Goal: Task Accomplishment & Management: Complete application form

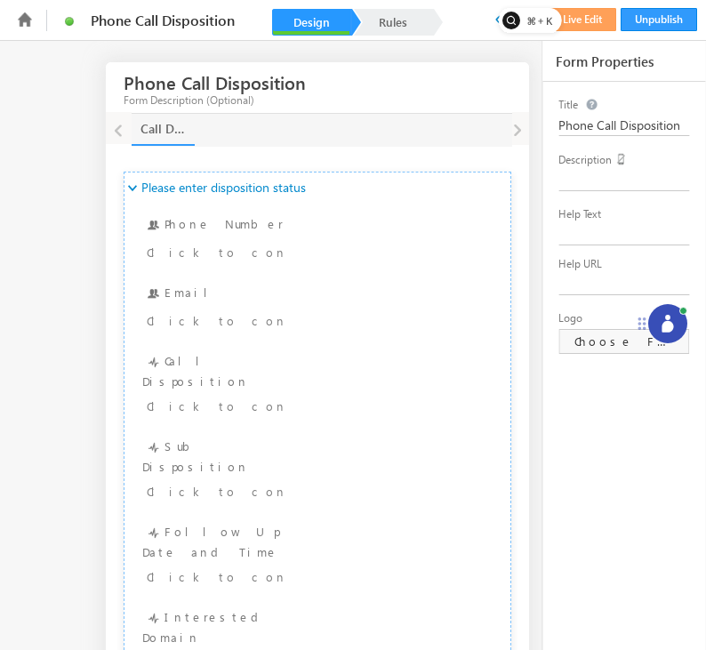
click at [662, 319] on icon at bounding box center [668, 324] width 18 height 18
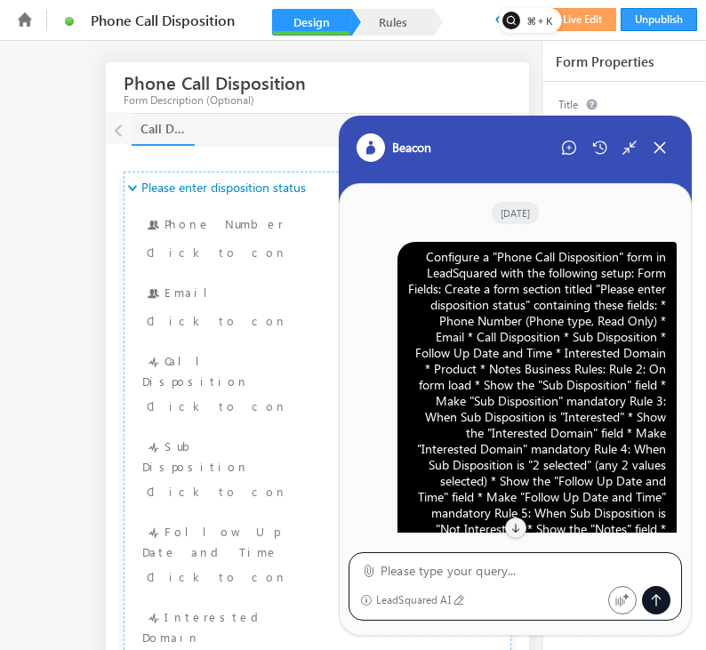
scroll to position [2167, 0]
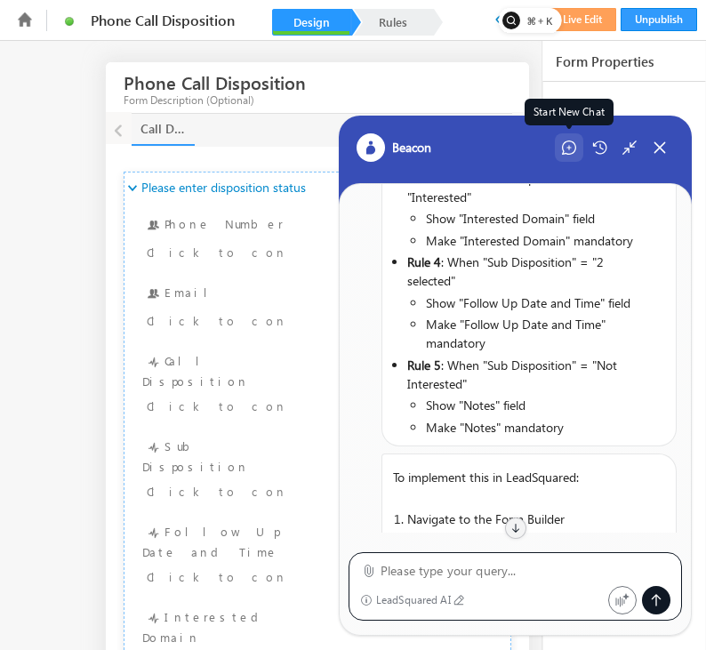
click at [568, 144] on icon at bounding box center [569, 147] width 14 height 14
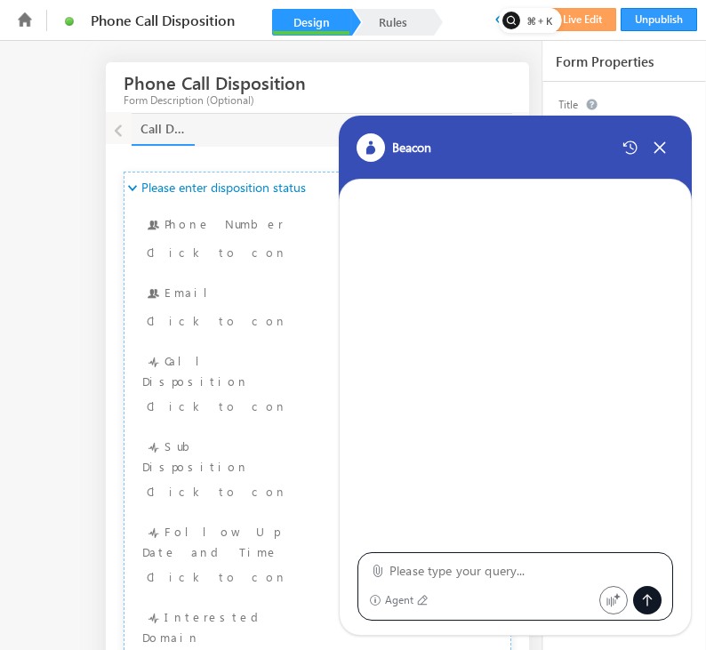
type textarea "Configure a "Phone Call Disposition" form in LeadSquared with the following set…"
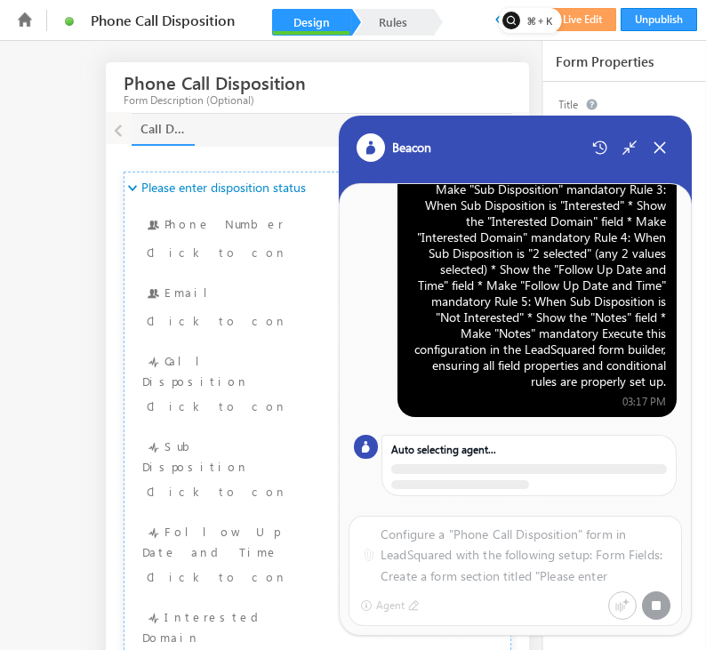
scroll to position [204, 0]
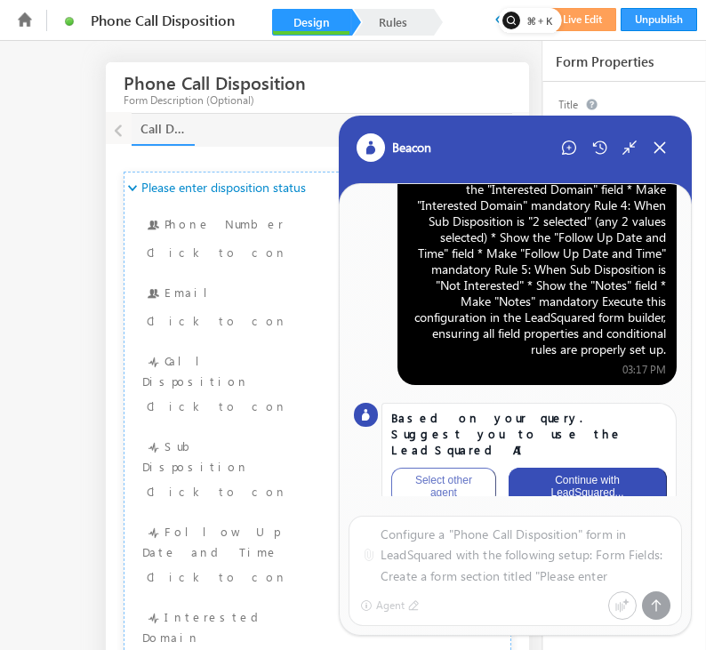
click at [572, 474] on button "Continue with LeadSquared..." at bounding box center [587, 486] width 158 height 37
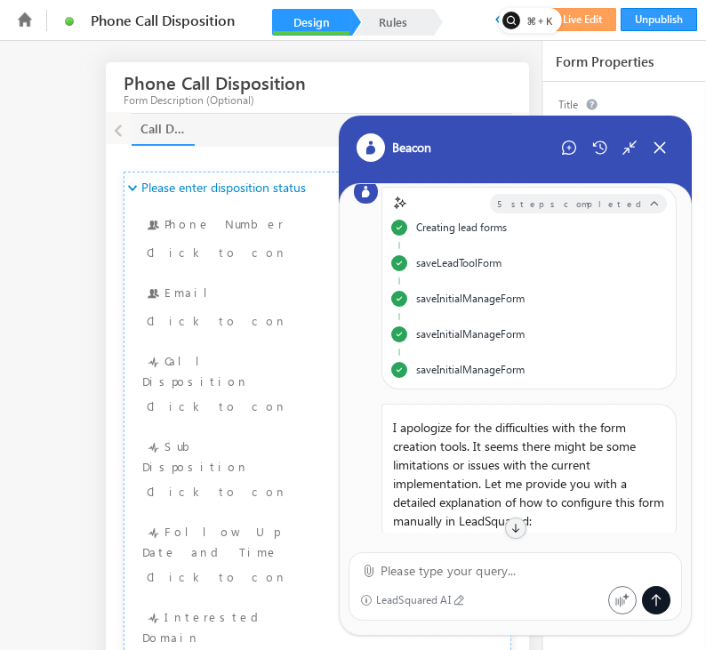
scroll to position [0, 0]
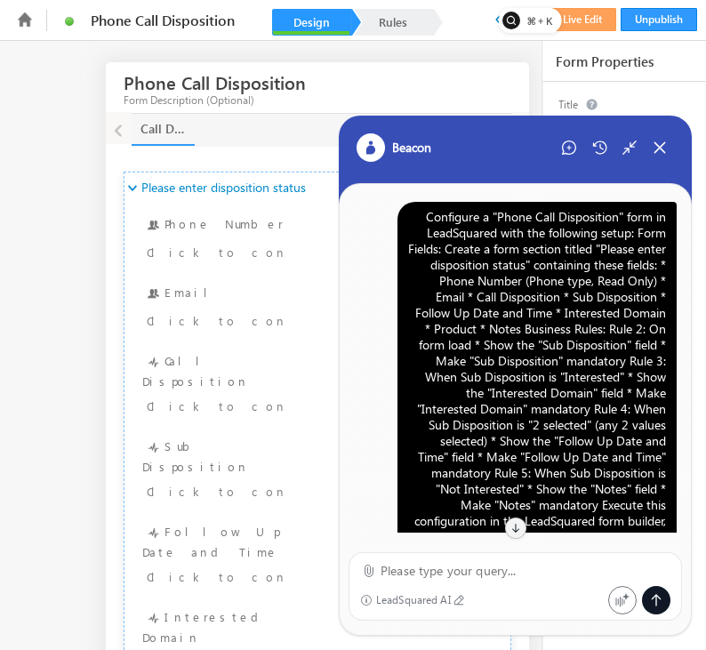
click at [527, 290] on div "Configure a "Phone Call Disposition" form in LeadSquared with the following set…" at bounding box center [537, 385] width 258 height 352
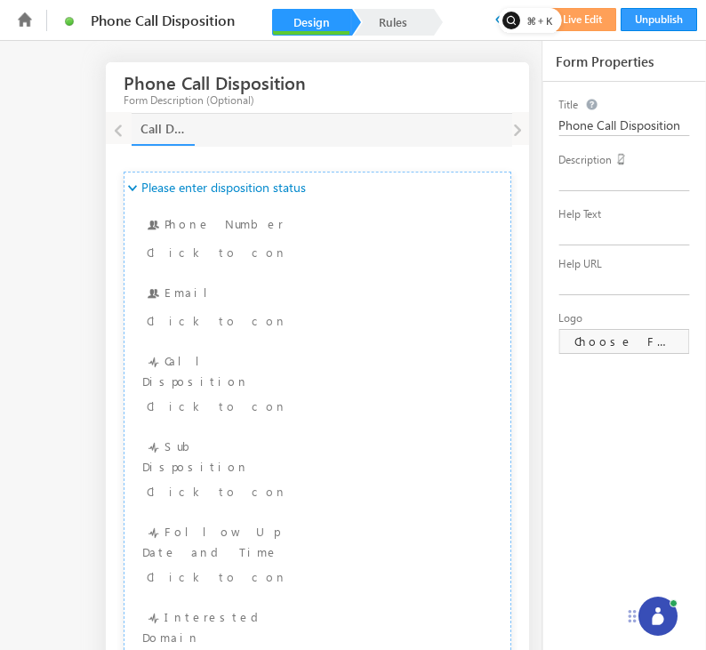
click at [649, 612] on icon at bounding box center [658, 616] width 18 height 18
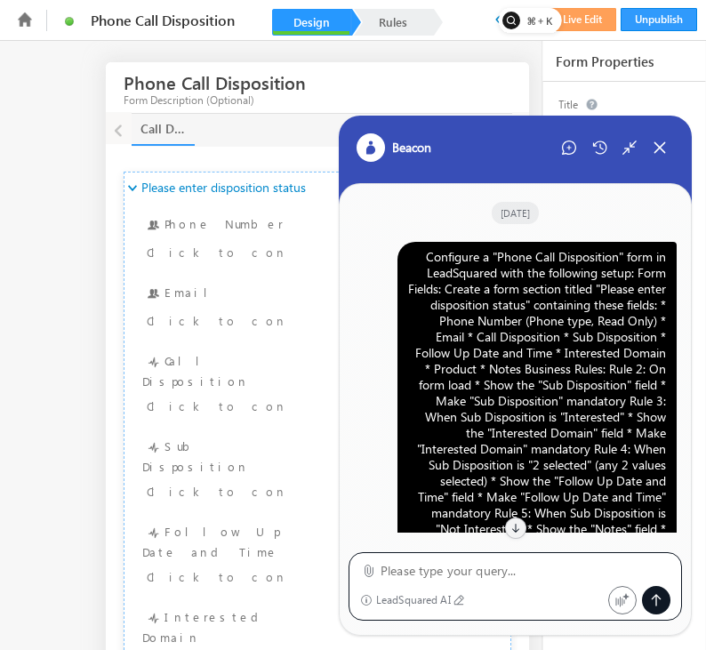
scroll to position [2289, 0]
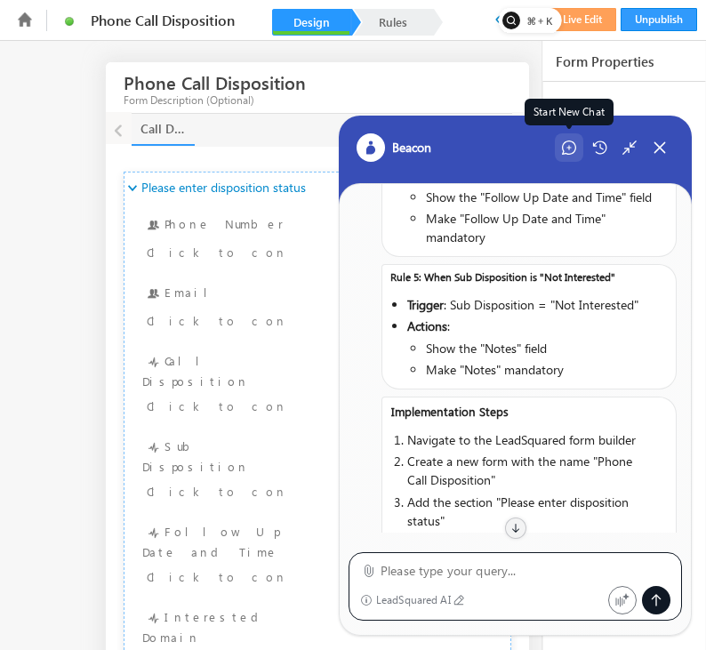
click at [573, 139] on div "Start New Chat" at bounding box center [569, 147] width 28 height 28
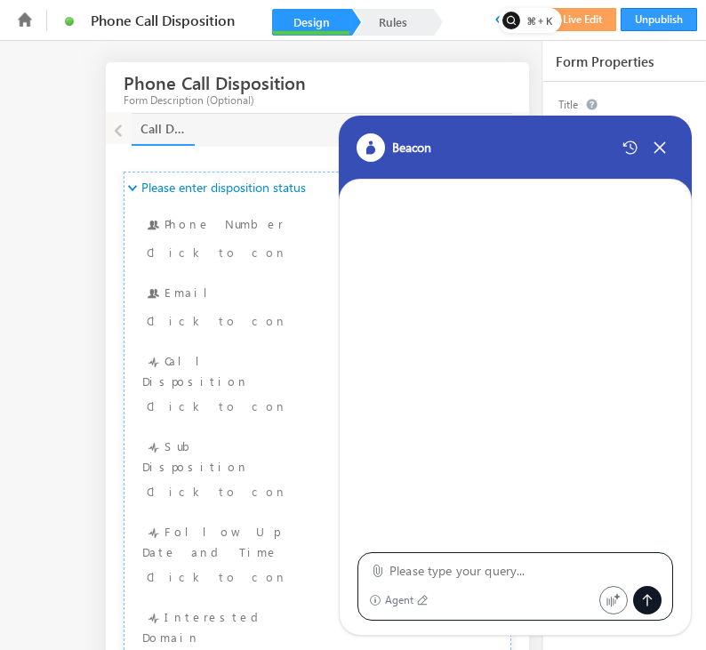
type textarea "Configure a "Phone Call Disposition" form in LeadSquared with the following set…"
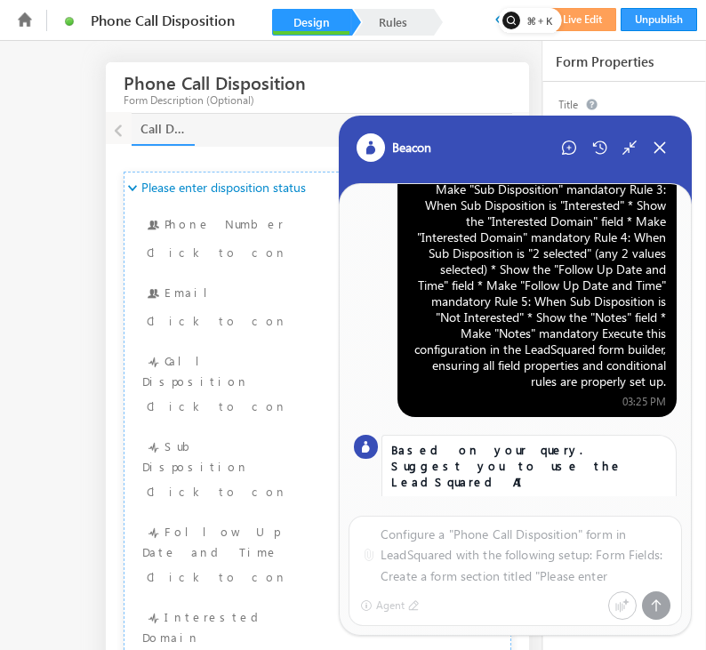
scroll to position [204, 0]
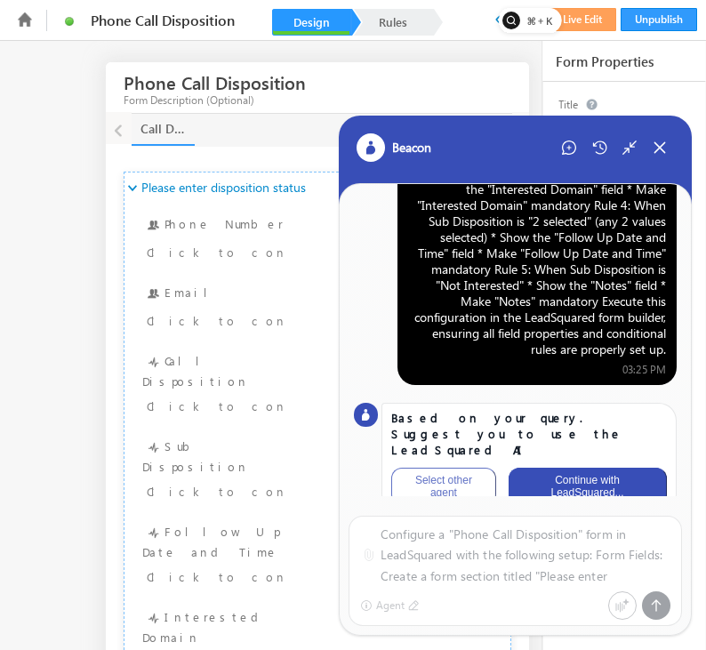
click at [598, 479] on button "Continue with LeadSquared..." at bounding box center [587, 486] width 158 height 37
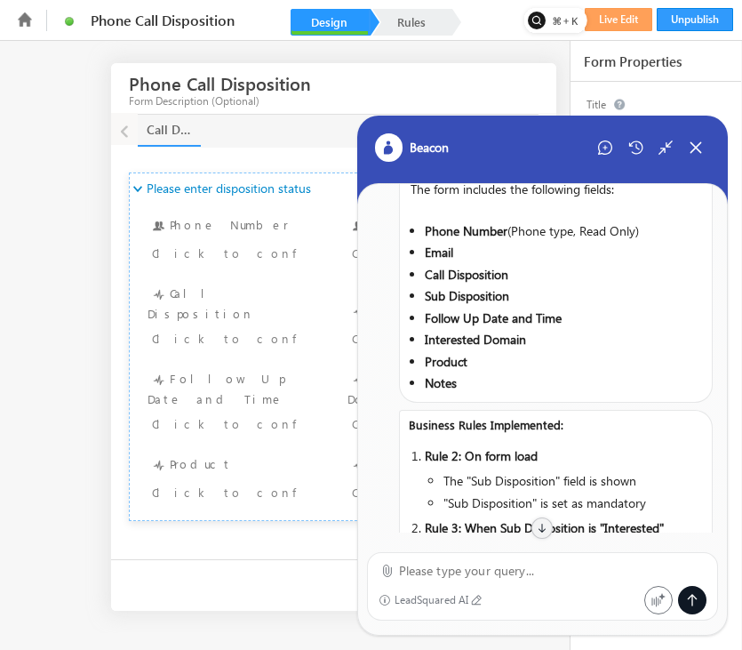
scroll to position [0, 0]
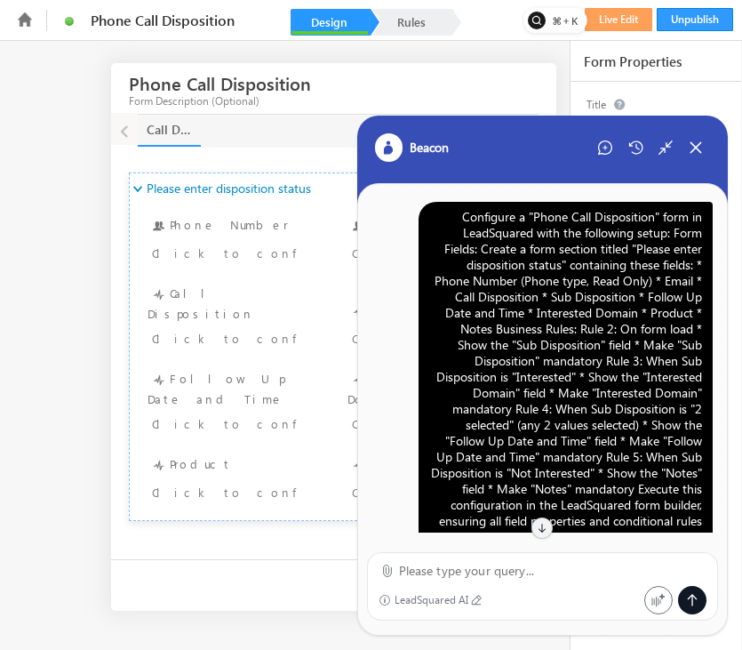
click at [619, 271] on div "Configure a "Phone Call Disposition" form in LeadSquared with the following set…" at bounding box center [565, 377] width 273 height 336
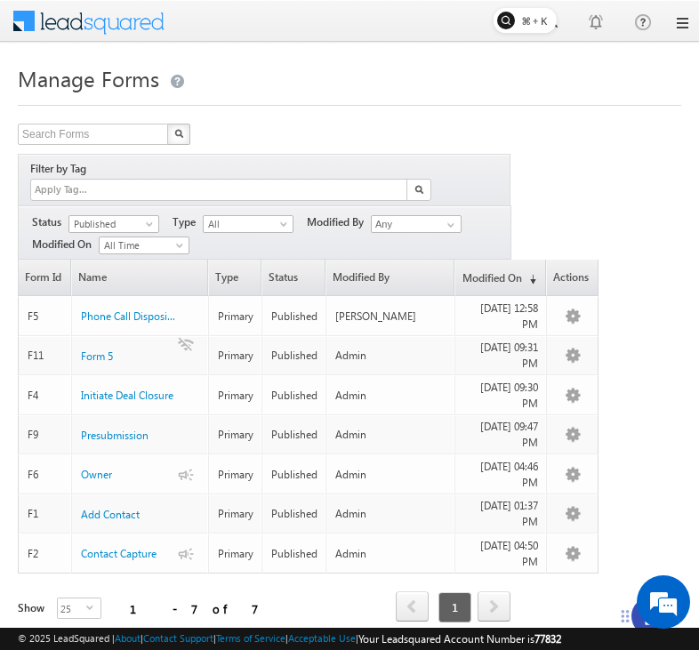
click at [676, 20] on link at bounding box center [681, 23] width 14 height 14
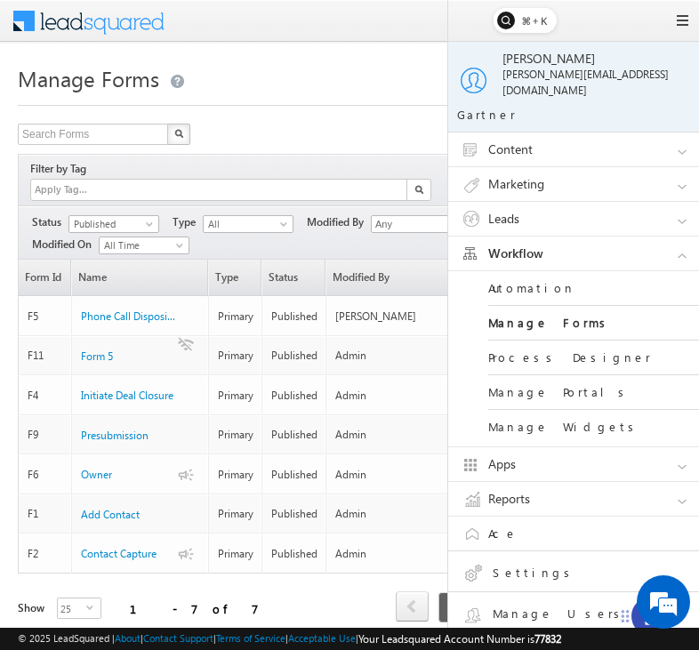
click at [398, 93] on h1 "Manage Forms" at bounding box center [349, 77] width 663 height 35
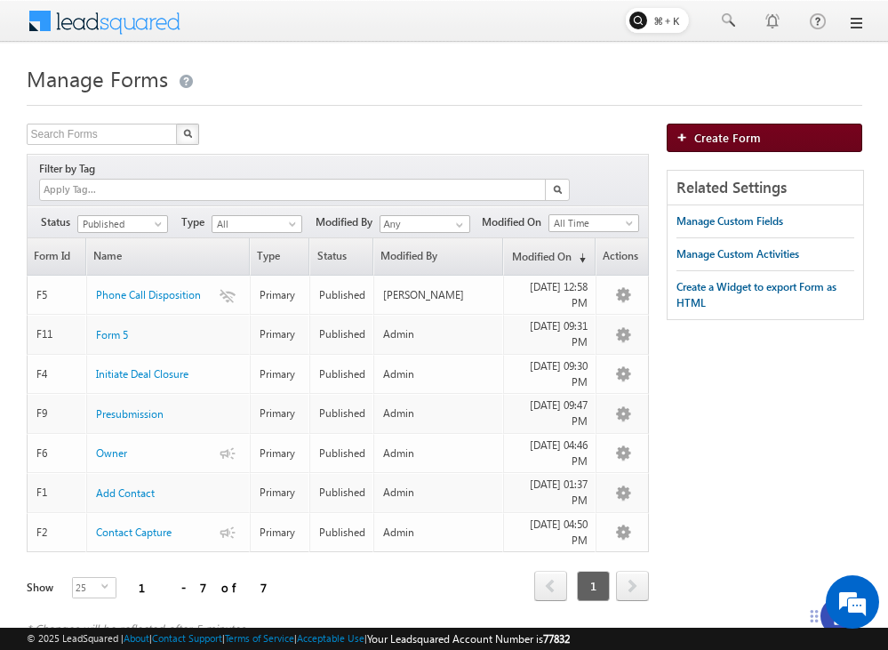
click at [705, 132] on link "Create Form" at bounding box center [765, 138] width 196 height 28
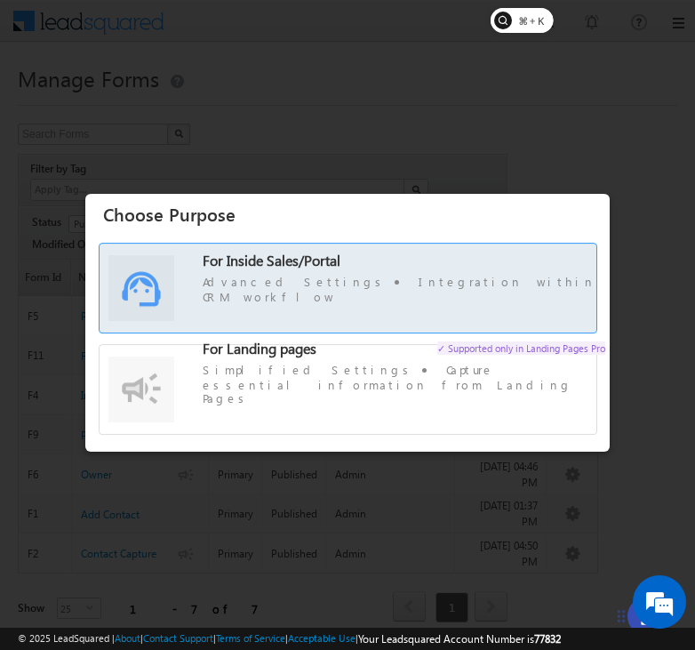
click at [442, 279] on span "For Inside Sales/Portal Advanced Settings Integration within CRM workflow" at bounding box center [404, 279] width 403 height 52
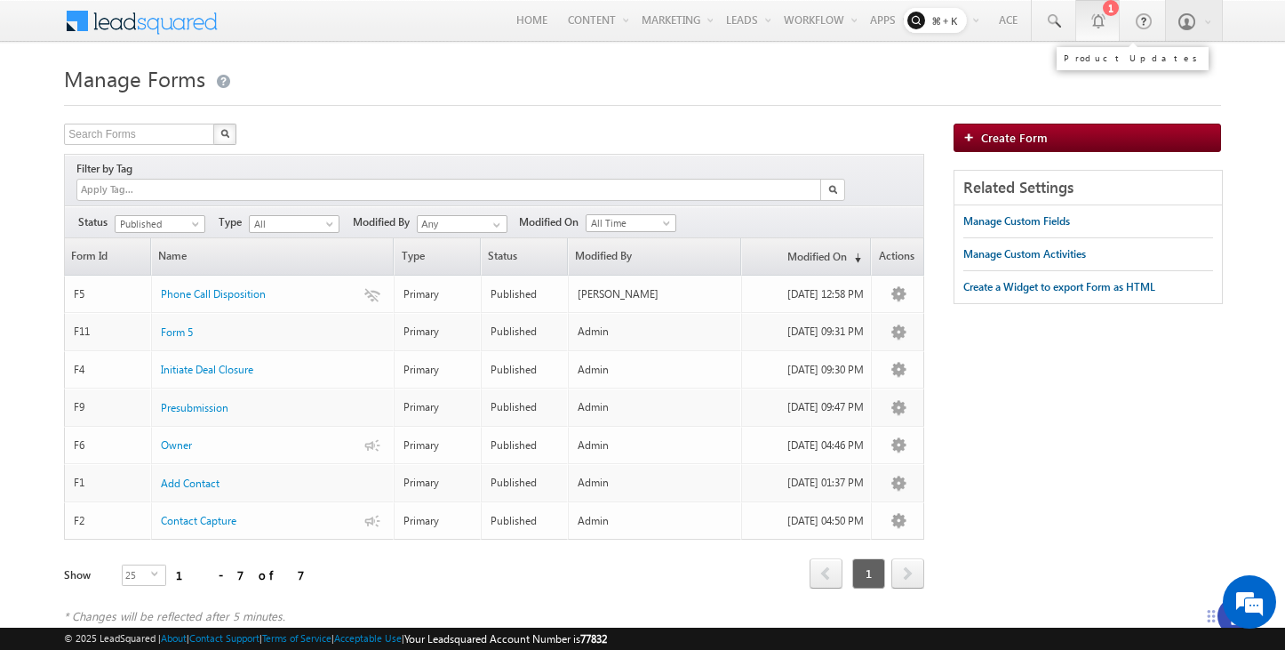
click at [1099, 20] on div at bounding box center [1098, 21] width 18 height 18
click at [636, 74] on h1 "Manage Forms" at bounding box center [642, 77] width 1156 height 35
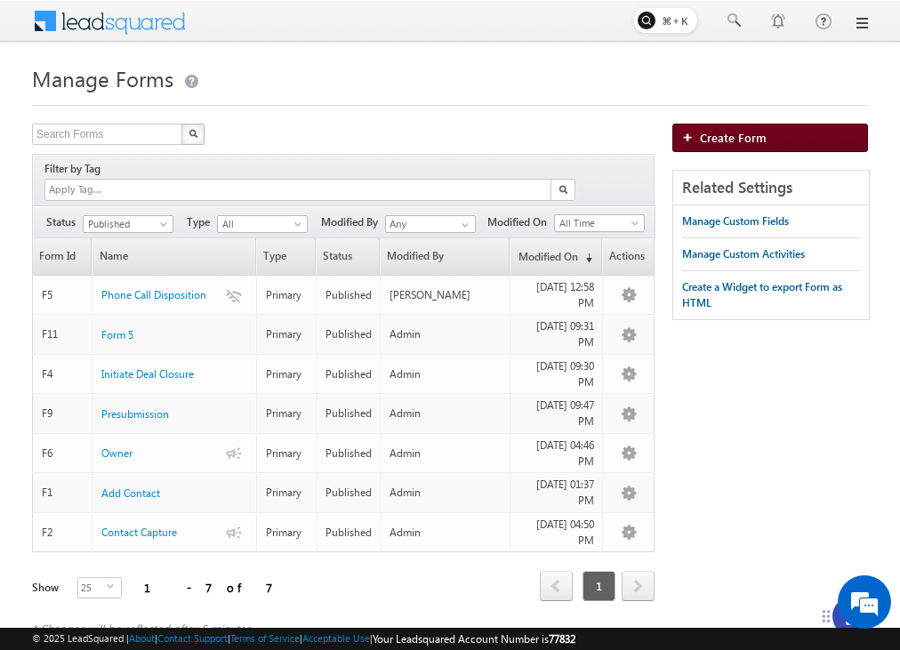
click at [756, 139] on span "Create Form" at bounding box center [733, 137] width 67 height 15
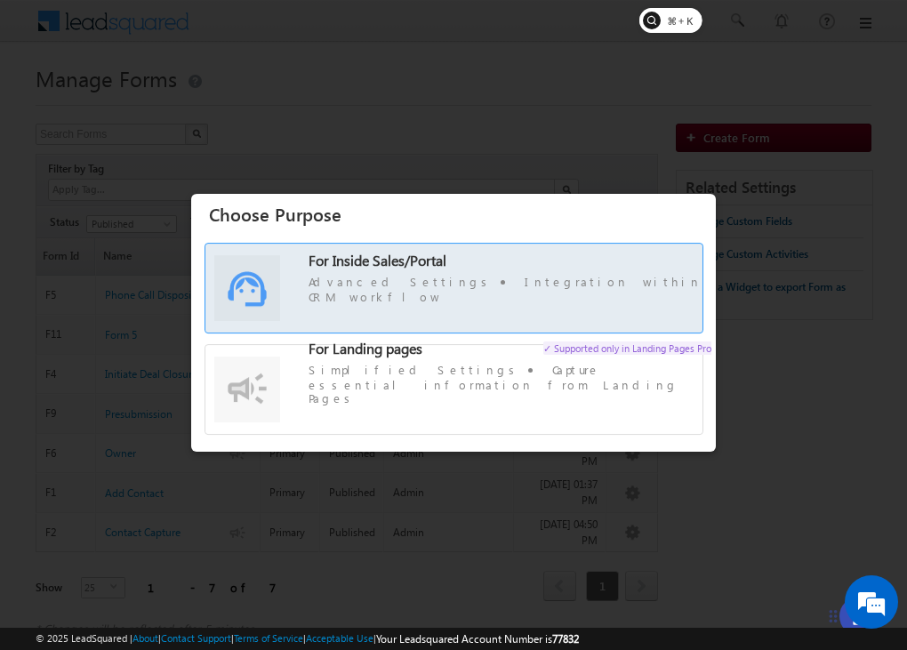
click at [571, 276] on span "For Inside Sales/Portal Advanced Settings Integration within CRM workflow" at bounding box center [509, 279] width 403 height 52
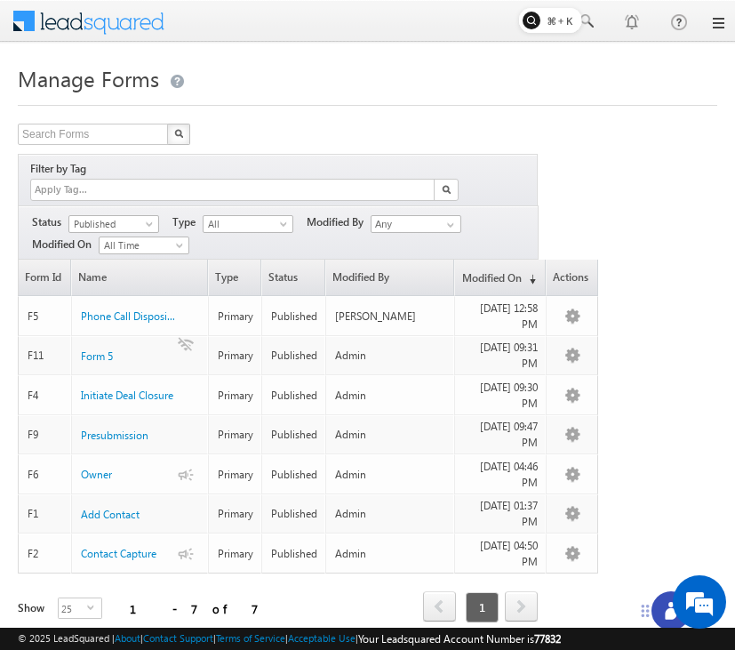
drag, startPoint x: 663, startPoint y: 616, endPoint x: 615, endPoint y: 566, distance: 69.1
click at [642, 604] on icon at bounding box center [646, 610] width 8 height 12
click at [635, 564] on icon at bounding box center [639, 569] width 12 height 12
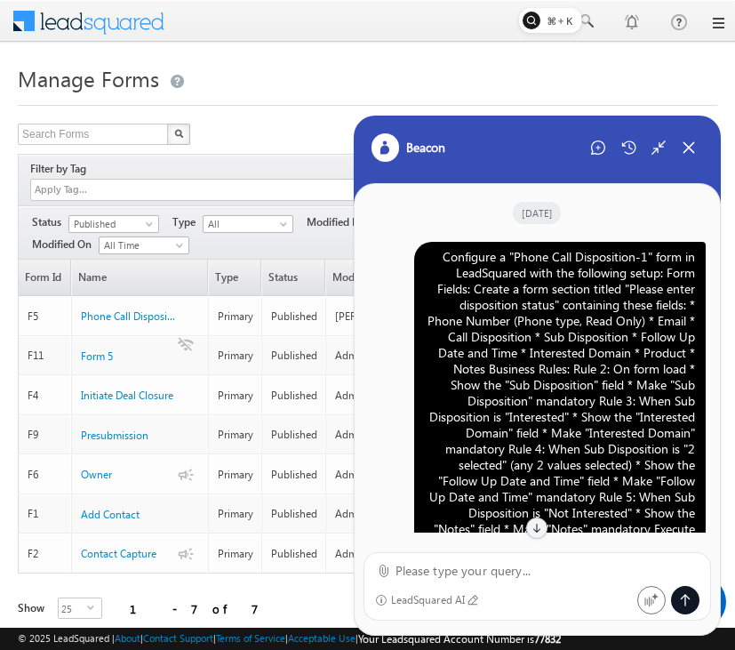
click at [599, 350] on div "Configure a "Phone Call Disposition-1" form in LeadSquared with the following s…" at bounding box center [560, 417] width 270 height 336
click at [500, 580] on textarea at bounding box center [548, 570] width 305 height 21
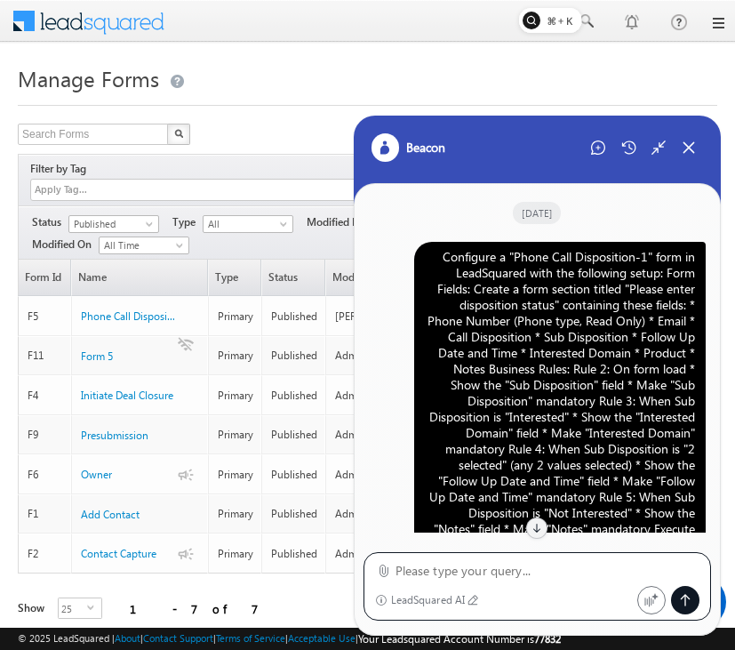
paste textarea "Configure a "Phone Call Disposition-1" form in LeadSquared with the following s…"
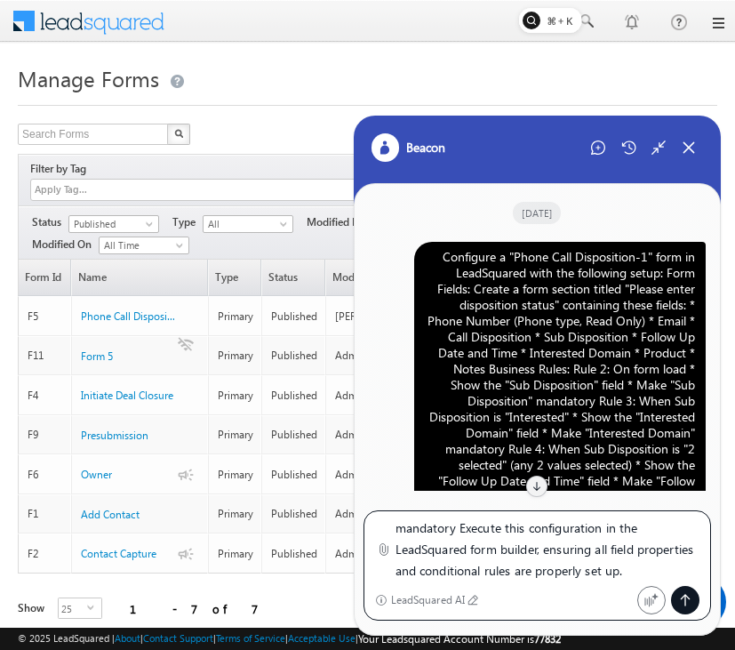
type textarea "Configure a "Phone Call Disposition-1" form in LeadSquared with the following s…"
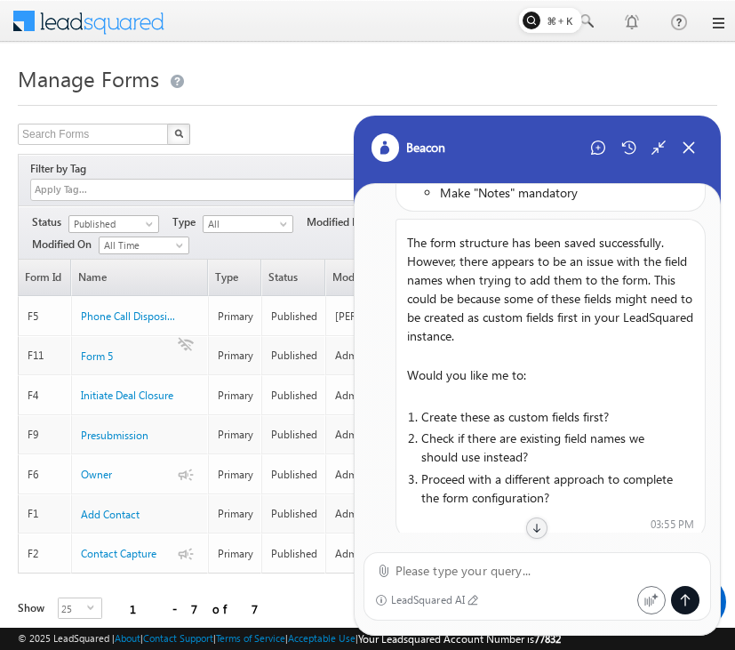
scroll to position [1702, 0]
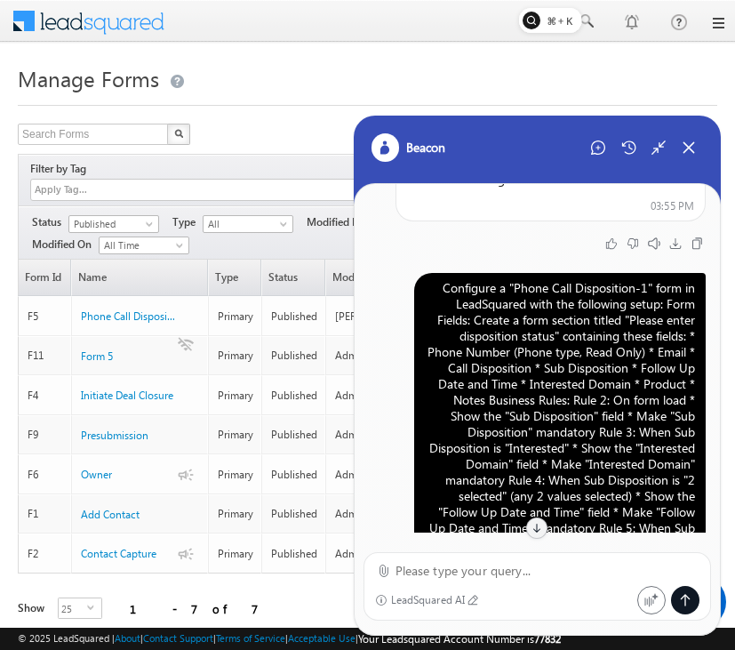
click at [583, 412] on div "Configure a "Phone Call Disposition-1" form in LeadSquared with the following s…" at bounding box center [560, 448] width 270 height 336
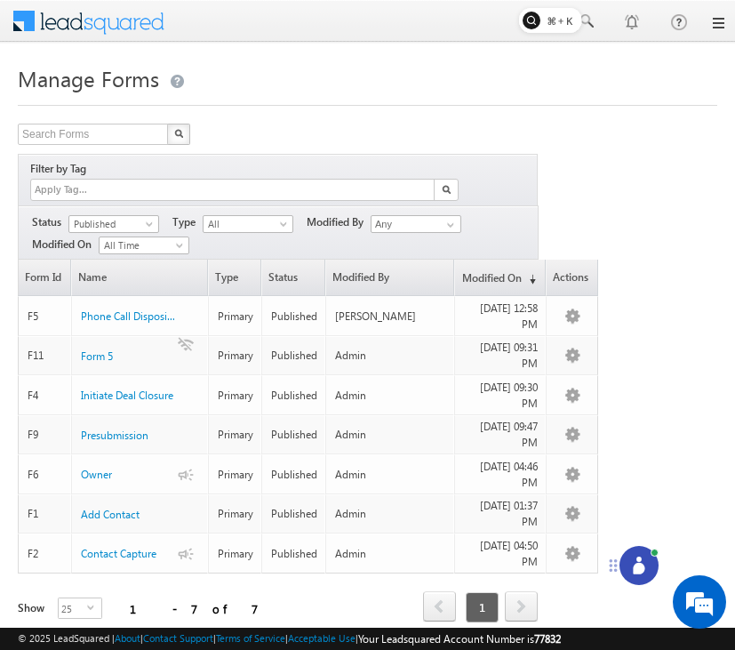
click at [632, 567] on icon at bounding box center [639, 565] width 18 height 18
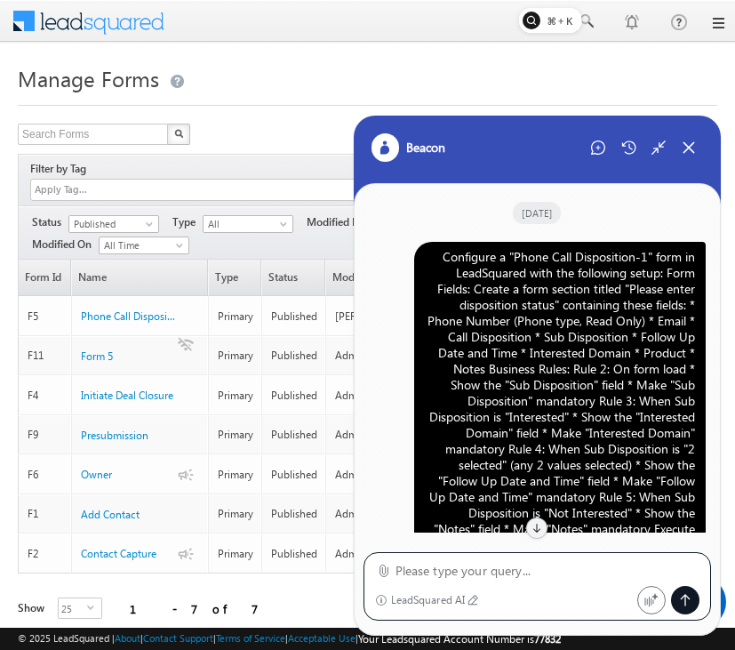
scroll to position [4069, 0]
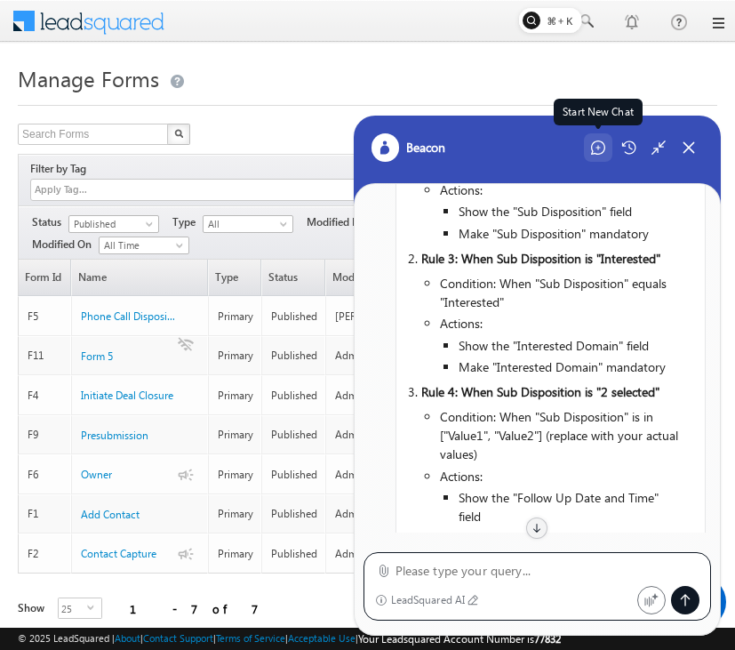
click at [600, 151] on icon at bounding box center [598, 147] width 14 height 14
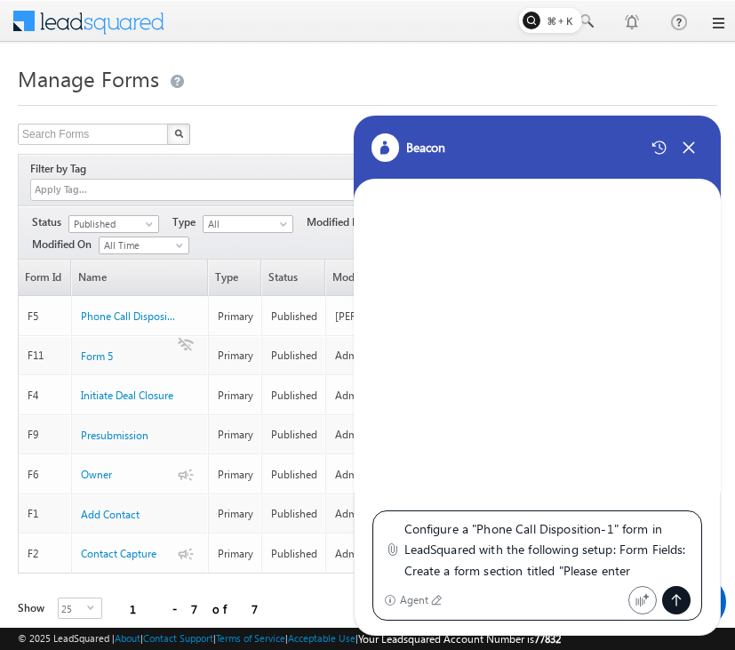
scroll to position [0, 0]
click at [613, 531] on textarea "Configure a "Phone Call Disposition-1" form in LeadSquared with the following s…" at bounding box center [547, 549] width 287 height 63
type textarea "Configure a "Phone Call Disposition-4" form in LeadSquared with the following s…"
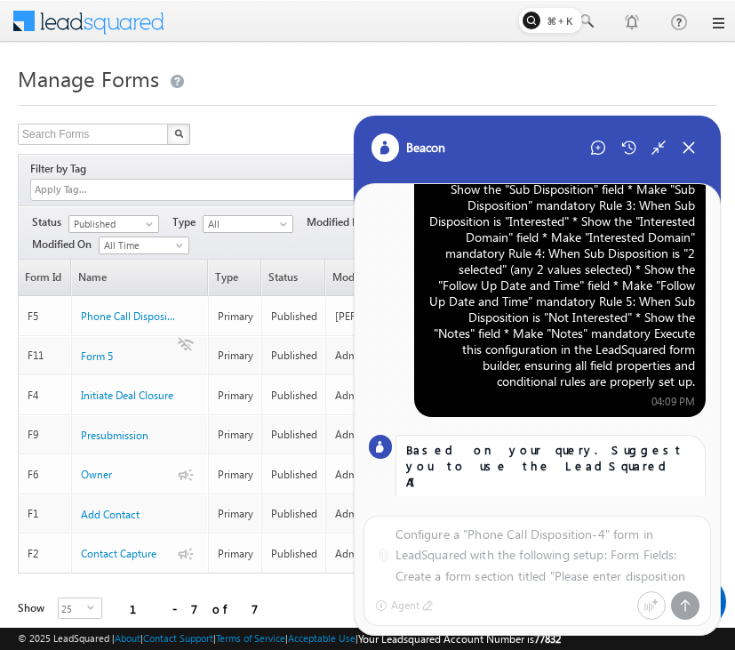
scroll to position [175, 0]
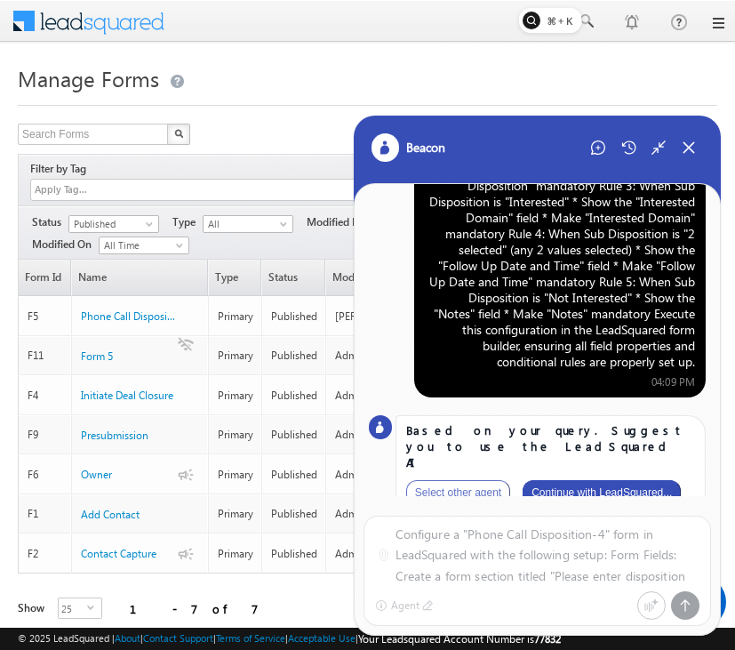
click at [635, 480] on button "Continue with LeadSquared..." at bounding box center [602, 492] width 158 height 25
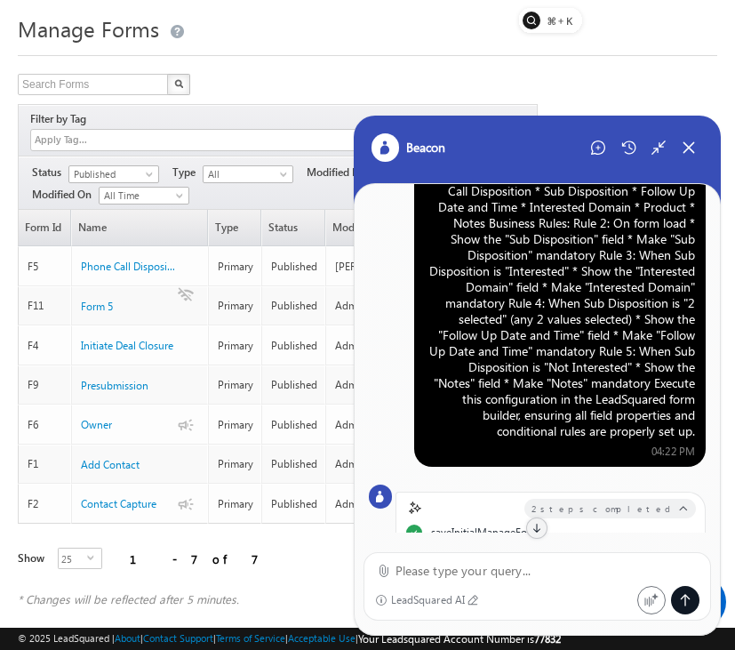
scroll to position [0, 0]
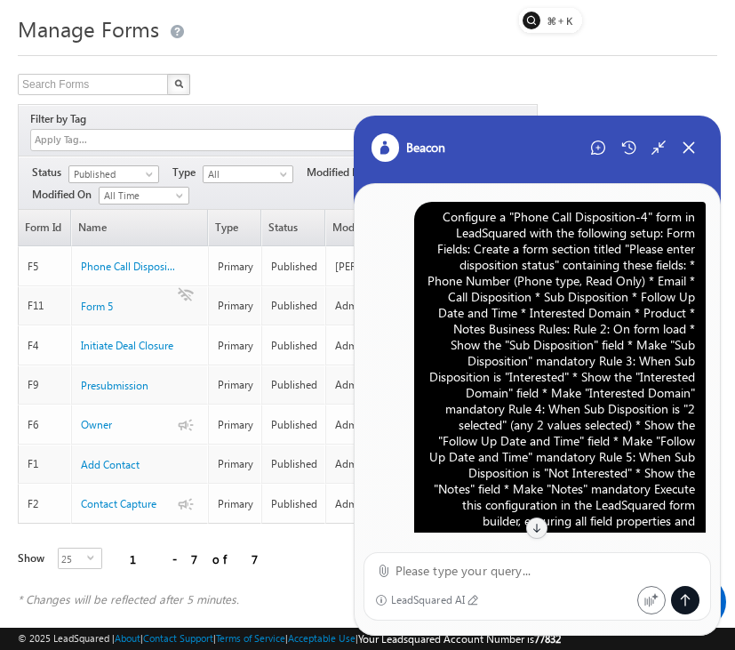
click at [596, 255] on div "Configure a "Phone Call Disposition-4" form in LeadSquared with the following s…" at bounding box center [560, 377] width 270 height 336
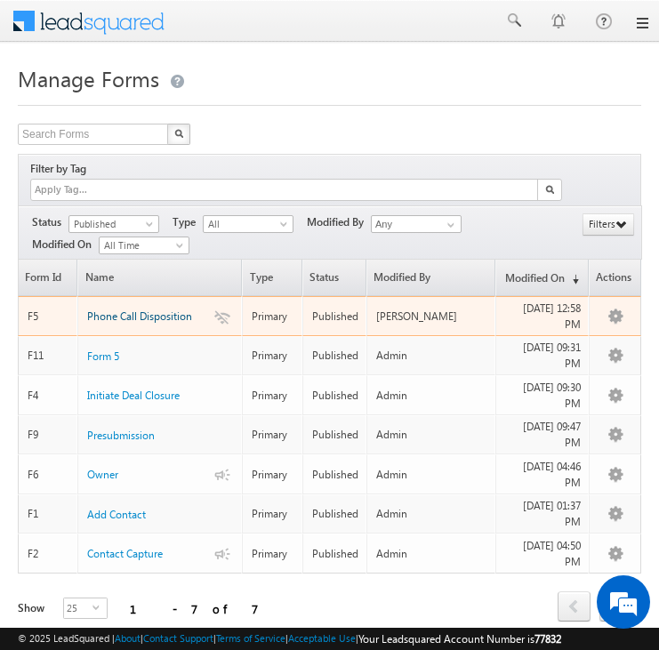
click at [183, 309] on span "Phone Call Disposition" at bounding box center [139, 315] width 105 height 13
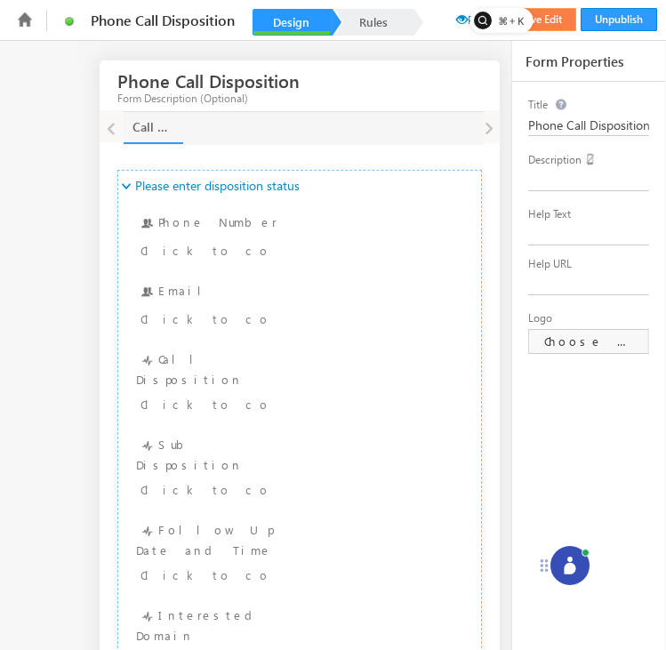
click at [548, 12] on button "Live Edit" at bounding box center [542, 19] width 68 height 23
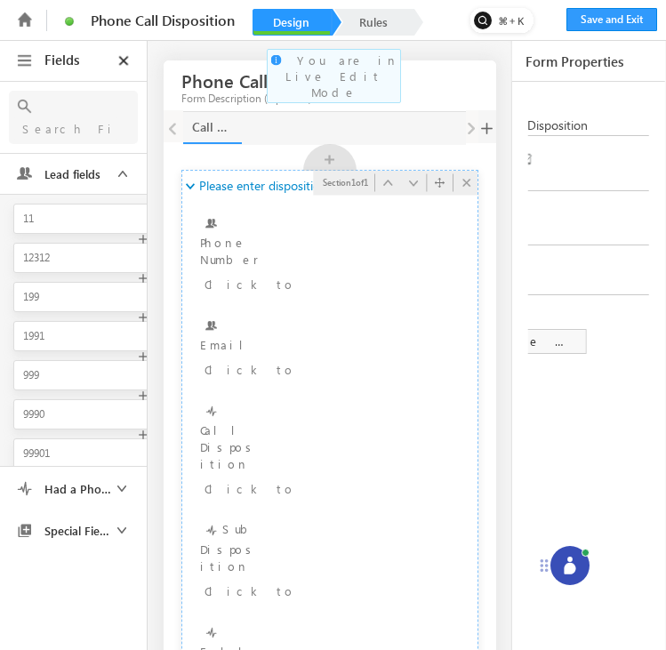
scroll to position [26, 0]
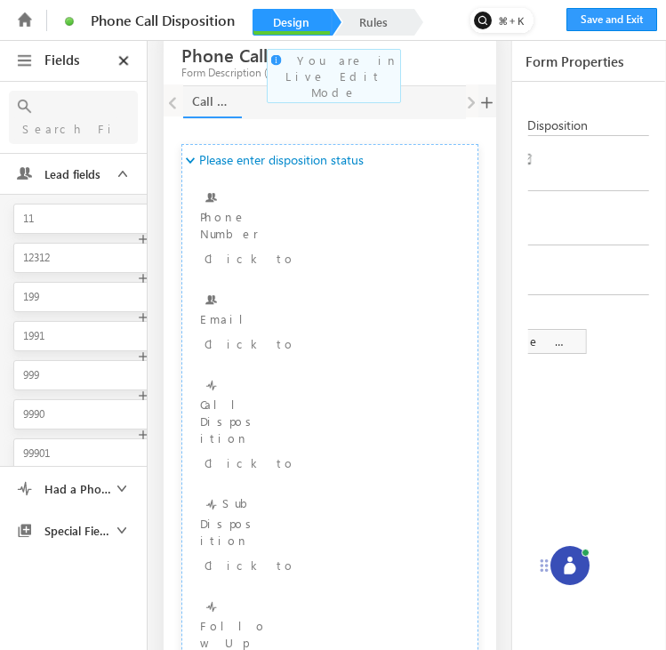
click at [366, 7] on ul "Phone Call Disposition Name Phone Call Disposition Description Created By Modif…" at bounding box center [333, 20] width 648 height 40
click at [377, 28] on link "Rules" at bounding box center [373, 22] width 78 height 27
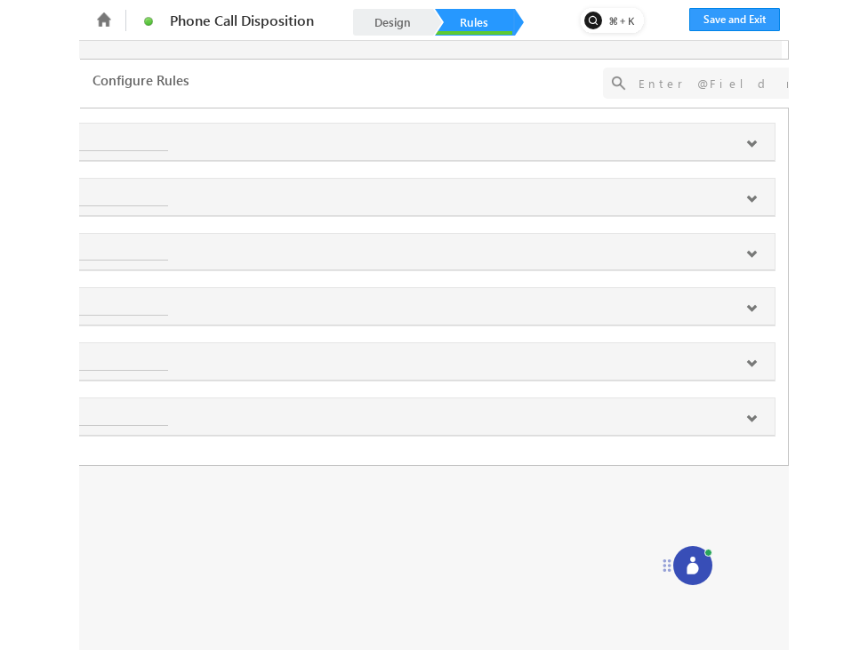
scroll to position [0, 0]
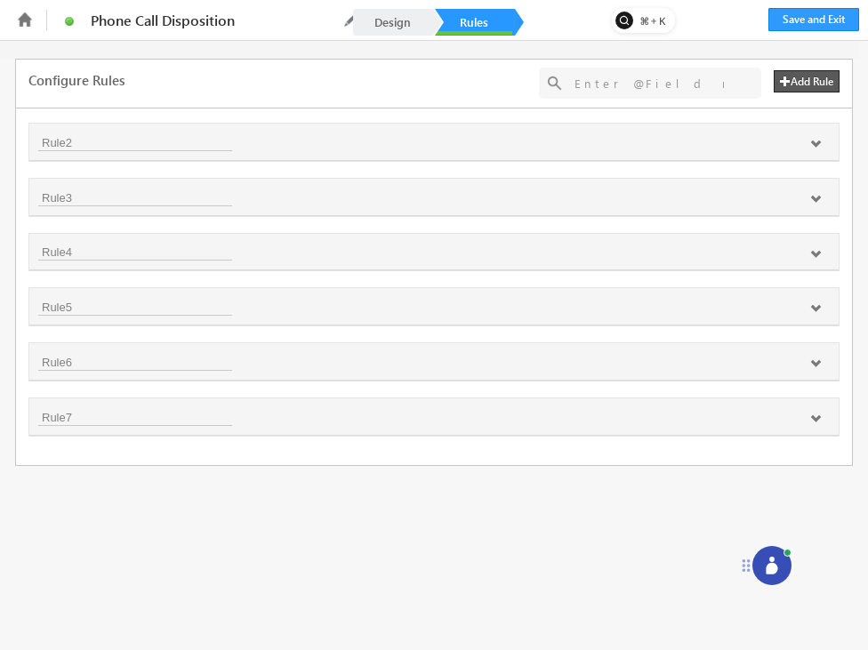
click at [665, 80] on button "Add Rule" at bounding box center [806, 81] width 66 height 22
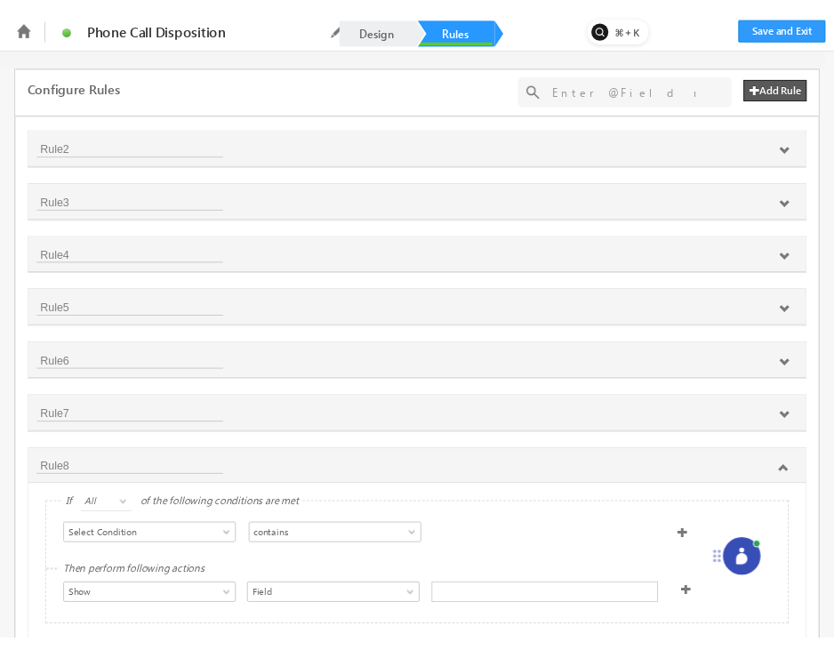
scroll to position [41, 0]
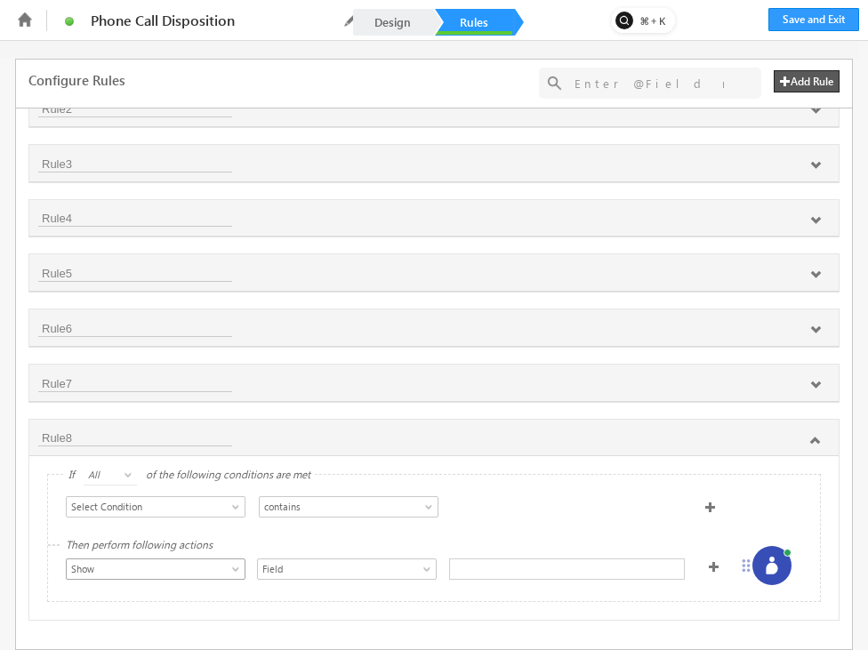
click at [184, 561] on span "Show" at bounding box center [147, 569] width 160 height 16
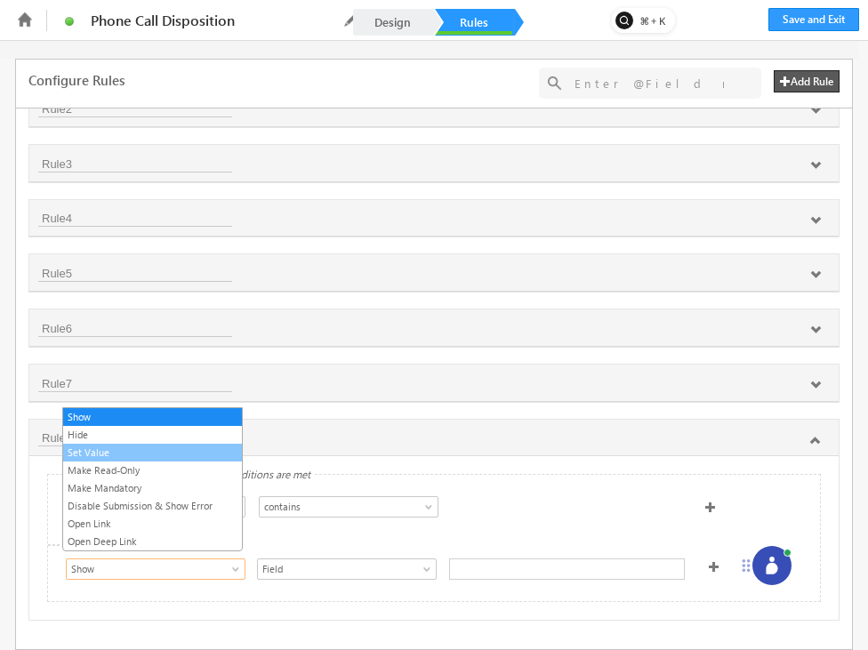
click at [179, 453] on link "Set Value" at bounding box center [152, 452] width 179 height 16
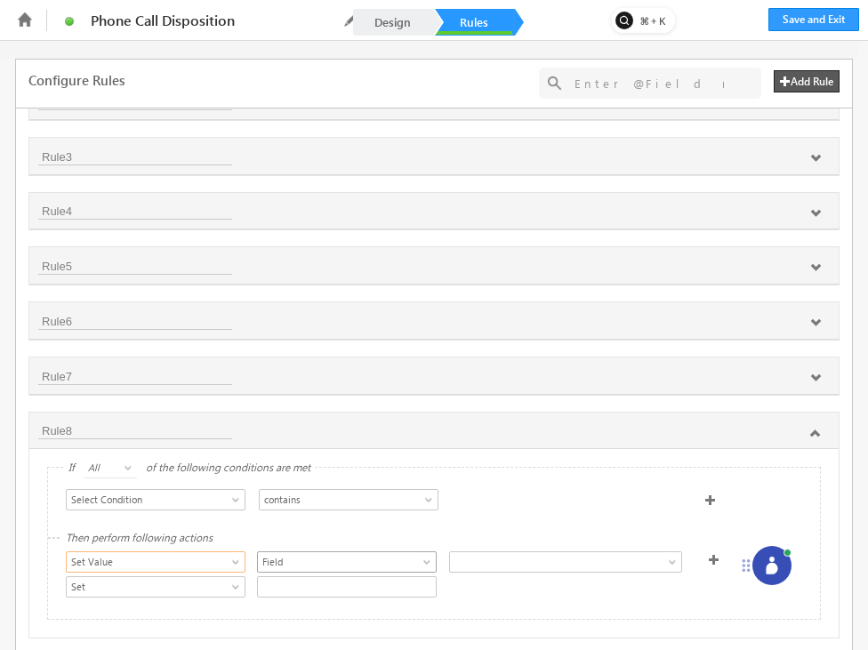
click at [321, 564] on span "Field" at bounding box center [338, 562] width 160 height 16
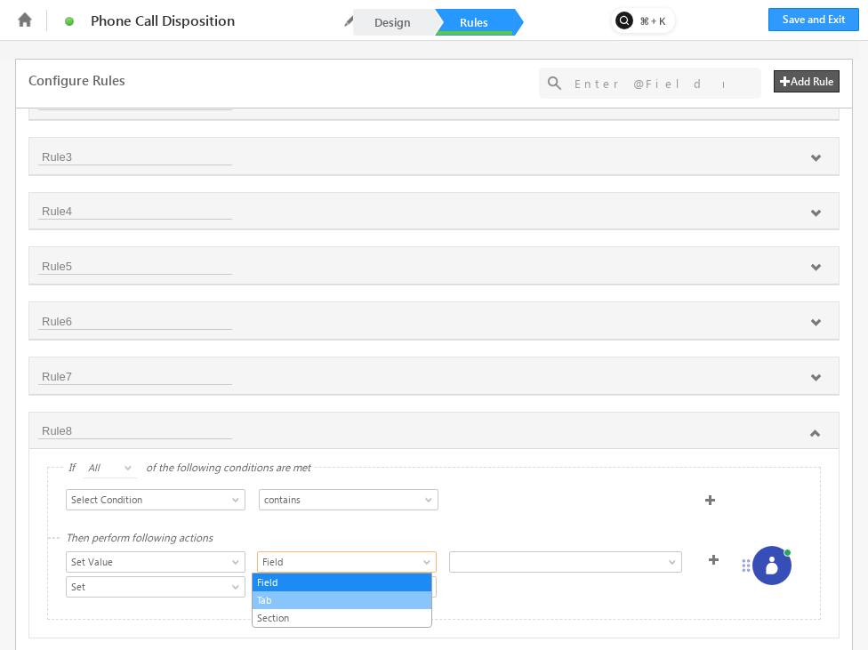
click at [331, 600] on link "Tab" at bounding box center [341, 600] width 179 height 16
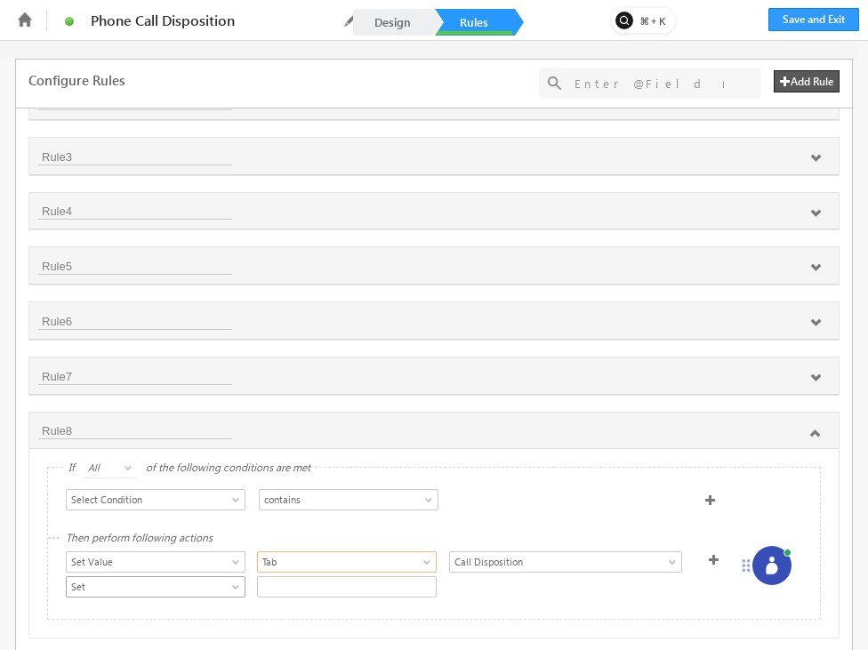
click at [153, 590] on span "Set" at bounding box center [147, 587] width 160 height 16
click at [289, 580] on input "text" at bounding box center [347, 586] width 180 height 21
type input "true"
drag, startPoint x: 867, startPoint y: 289, endPoint x: 837, endPoint y: 291, distance: 29.4
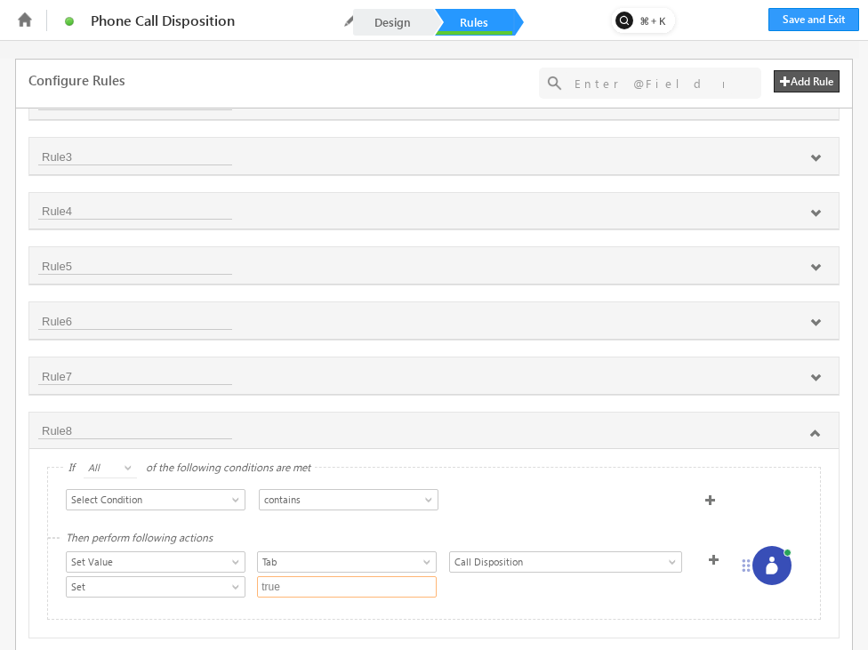
click at [665, 291] on div "Fields Select an Account Fields Select an Account Select an Account Lead fields…" at bounding box center [434, 345] width 868 height 609
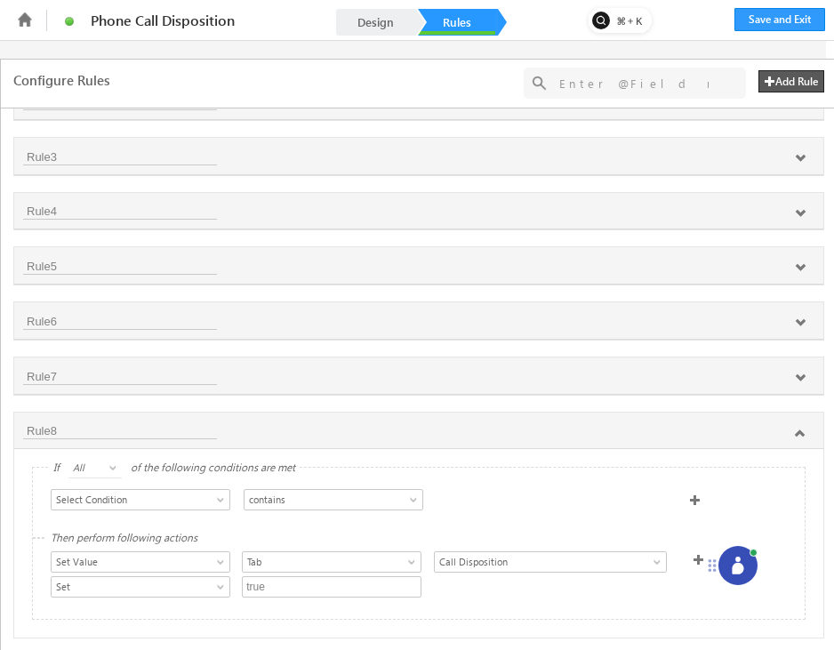
scroll to position [66, 0]
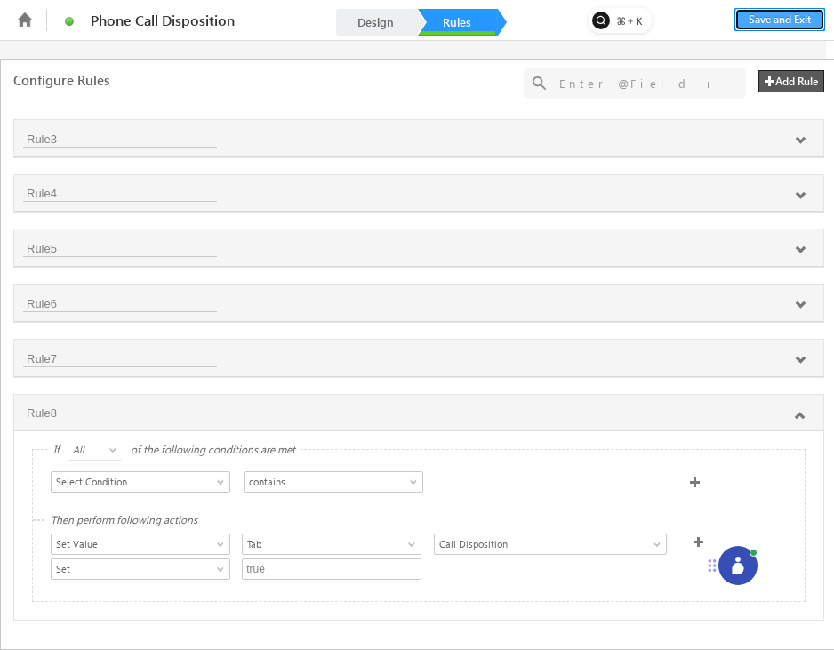
click at [665, 19] on button "Save and Exit" at bounding box center [779, 19] width 91 height 23
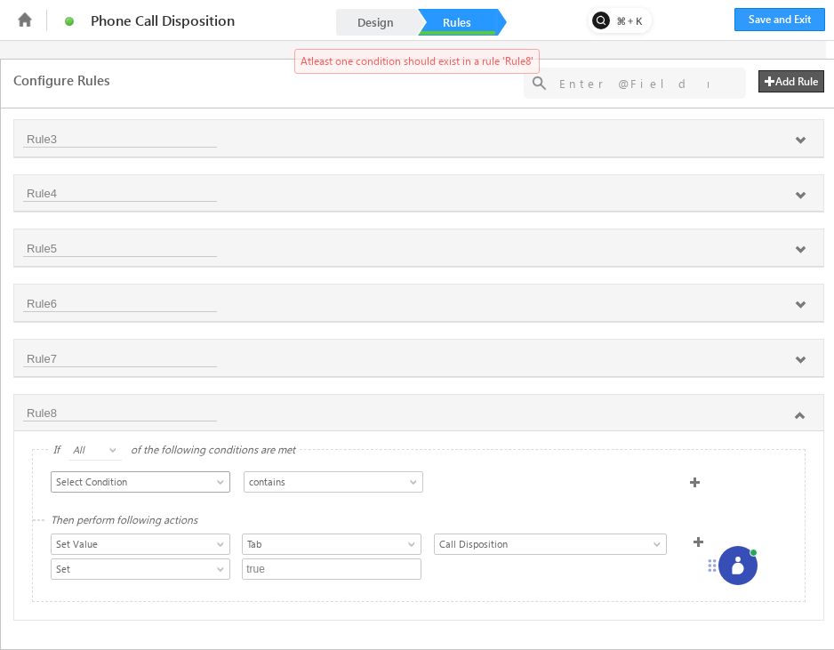
click at [211, 474] on span "Select Condition" at bounding box center [132, 482] width 160 height 16
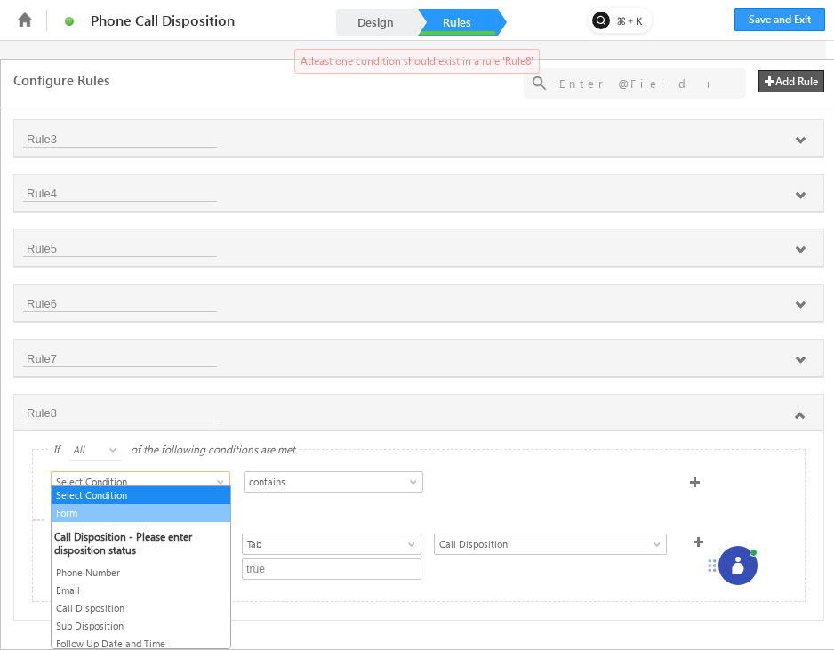
click at [184, 510] on link "Form" at bounding box center [141, 513] width 179 height 16
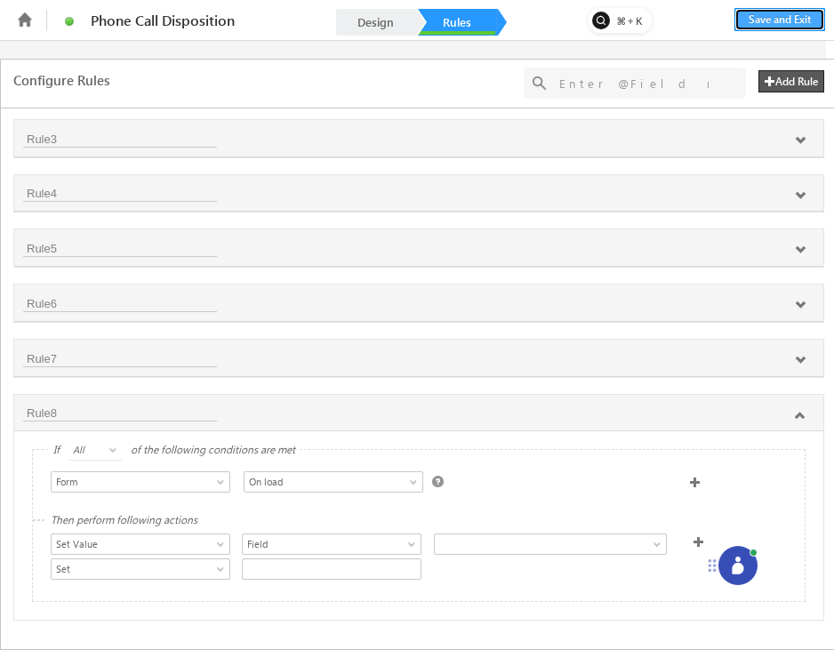
click at [665, 22] on button "Save and Exit" at bounding box center [779, 19] width 91 height 23
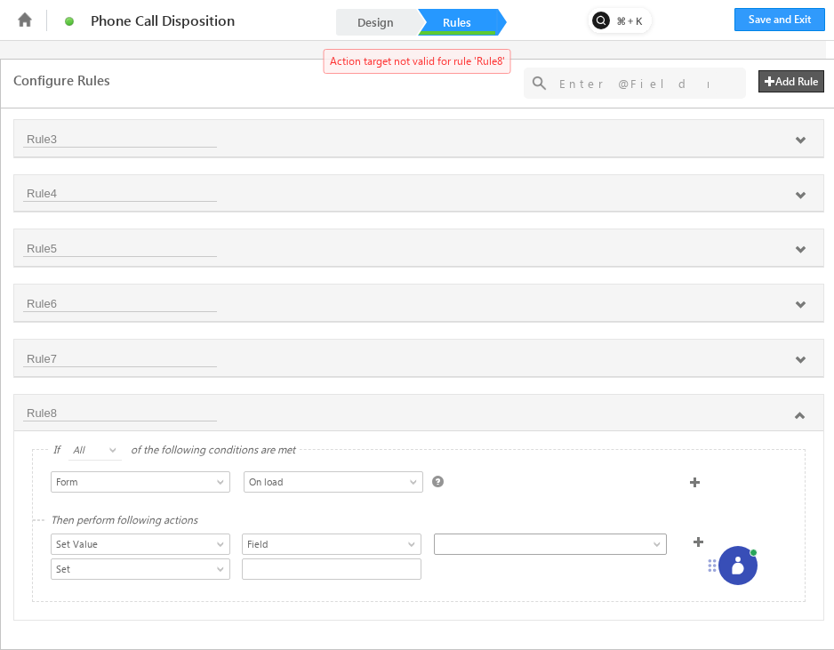
click at [495, 536] on span at bounding box center [537, 544] width 205 height 16
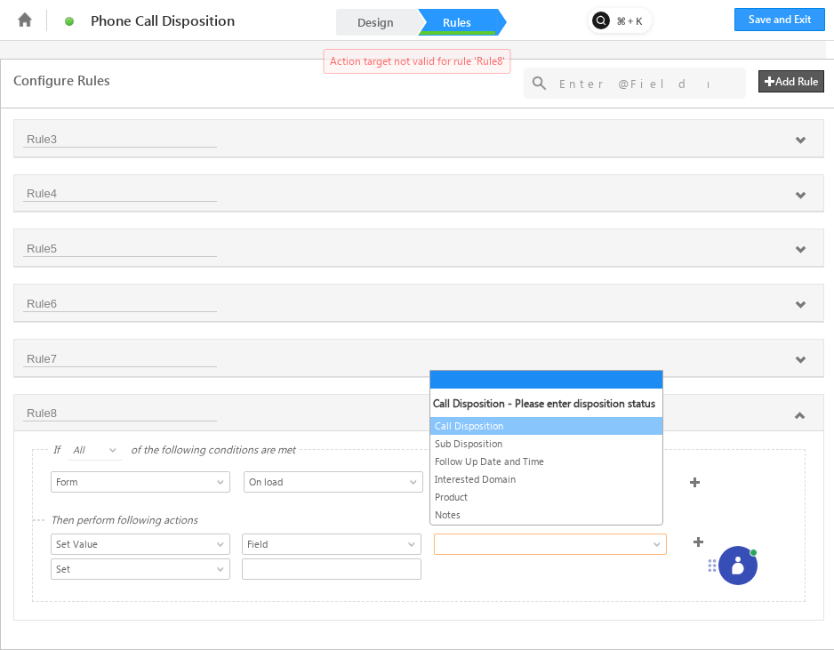
click at [509, 428] on link "Call Disposition" at bounding box center [546, 426] width 232 height 16
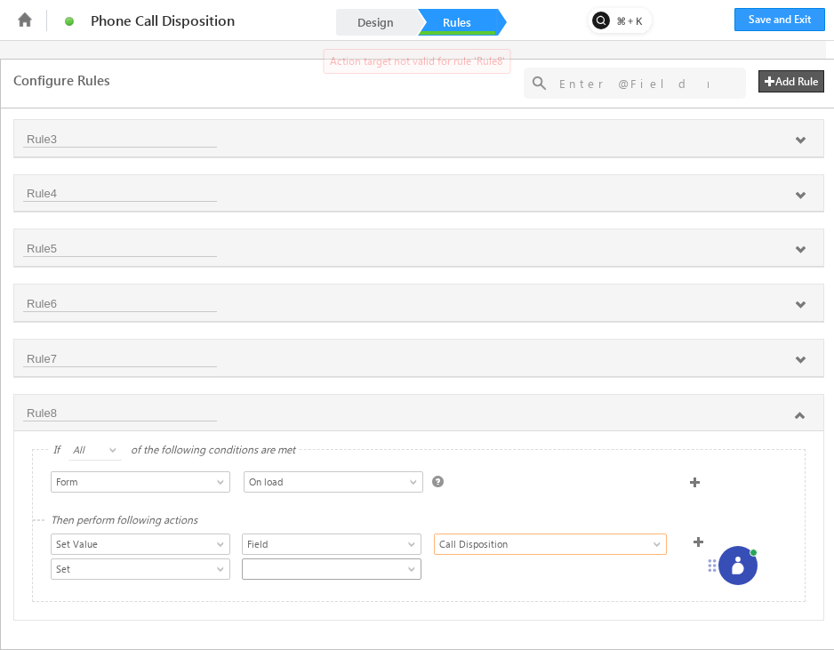
click at [340, 566] on span at bounding box center [323, 569] width 160 height 16
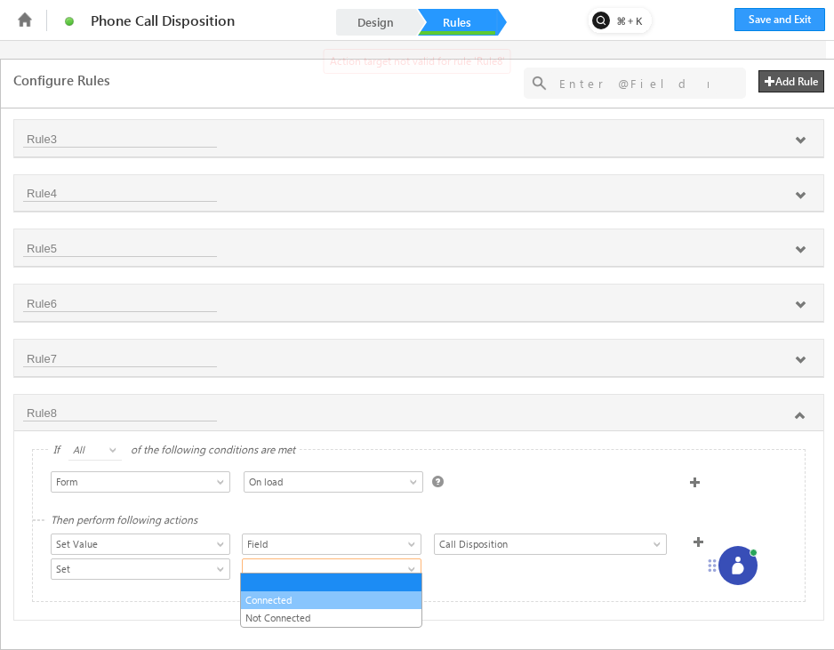
click at [329, 602] on link "Connected" at bounding box center [331, 600] width 180 height 16
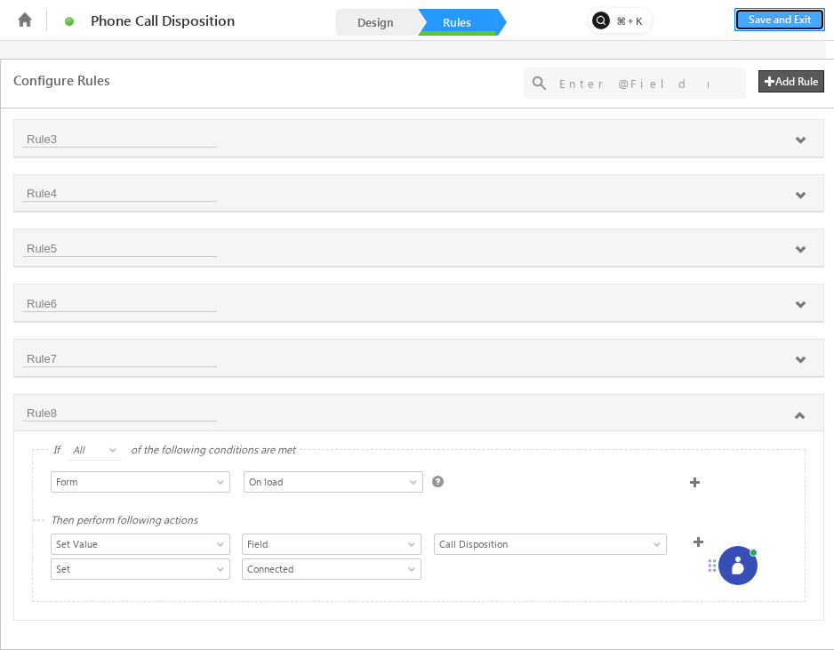
click at [665, 13] on button "Save and Exit" at bounding box center [779, 19] width 91 height 23
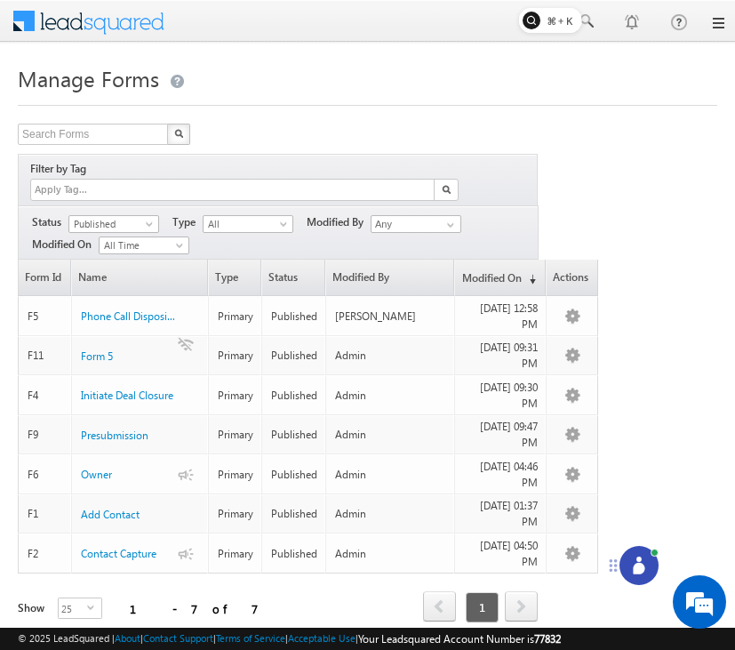
click at [637, 561] on icon at bounding box center [639, 565] width 18 height 18
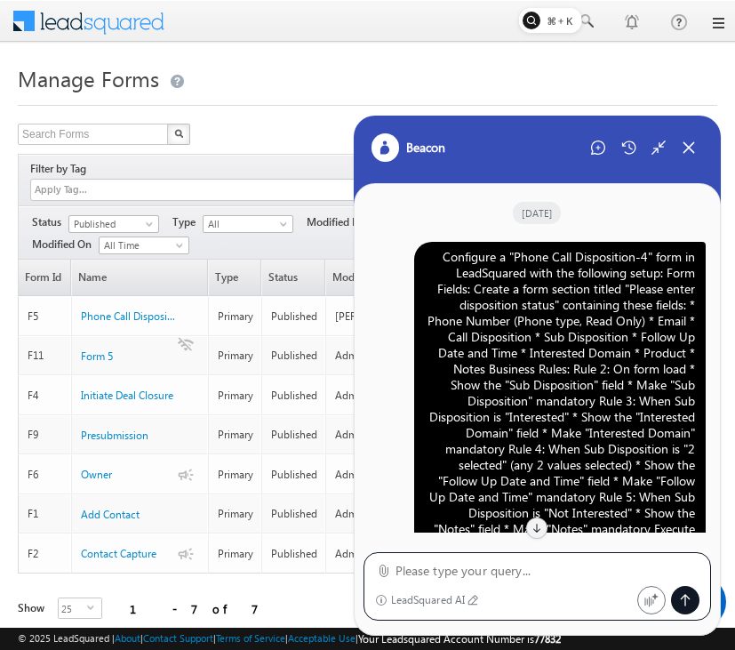
scroll to position [1035, 0]
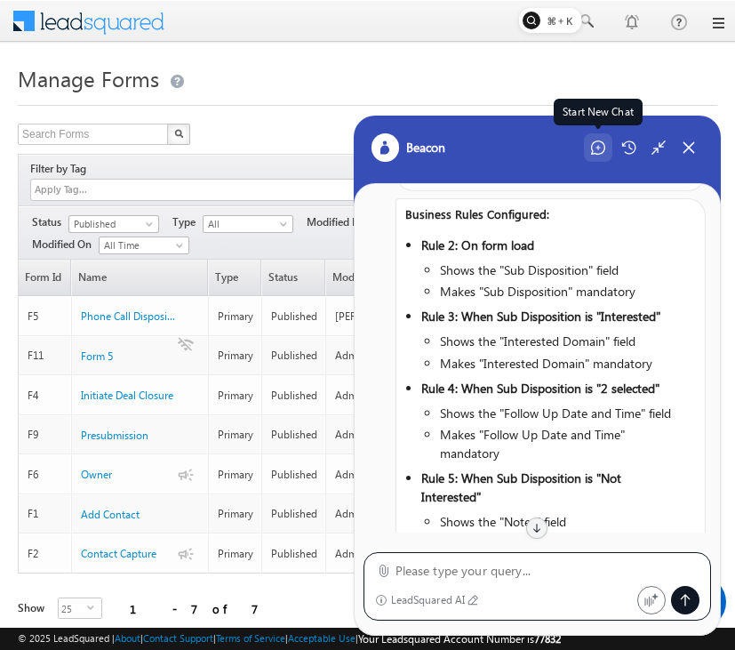
click at [600, 155] on icon at bounding box center [598, 147] width 14 height 14
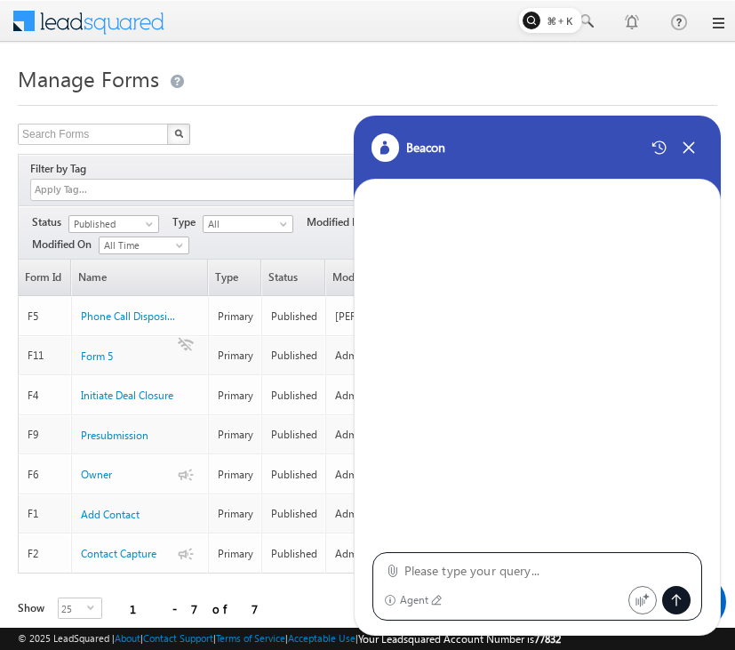
type textarea "Configure a "Phone Call Disposition-4" form in LeadSquared with the following s…"
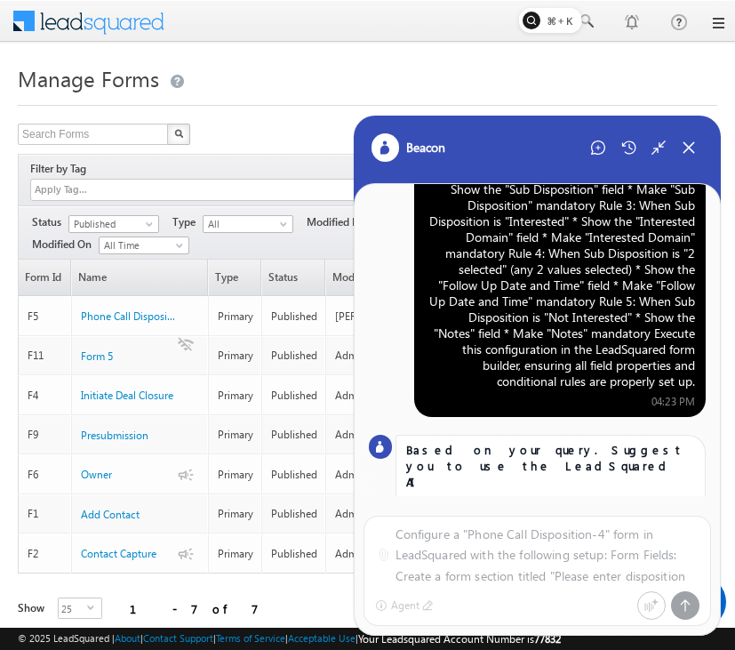
scroll to position [175, 0]
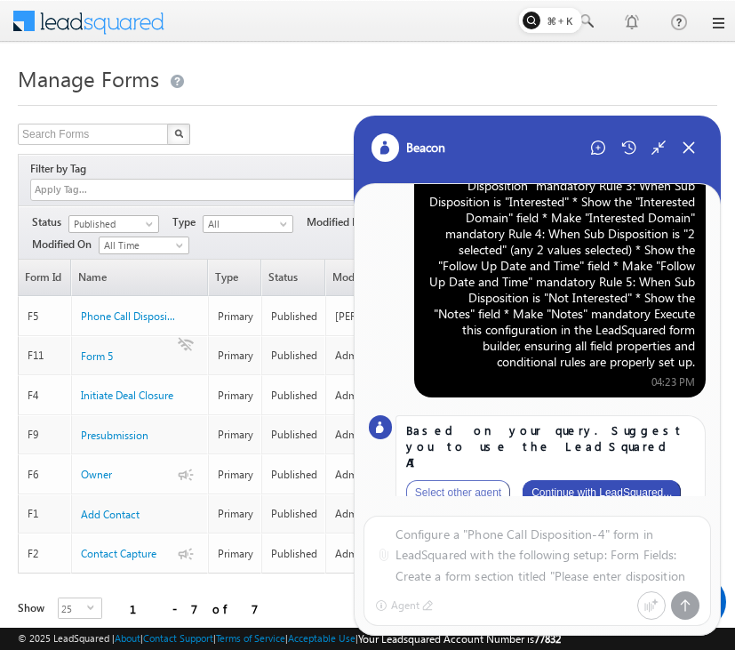
click at [622, 480] on button "Continue with LeadSquared..." at bounding box center [602, 492] width 158 height 25
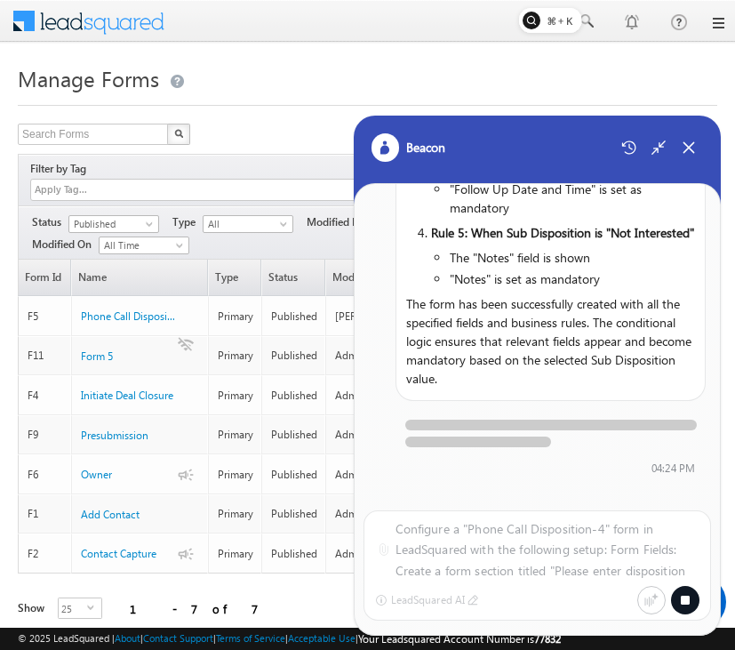
scroll to position [1208, 0]
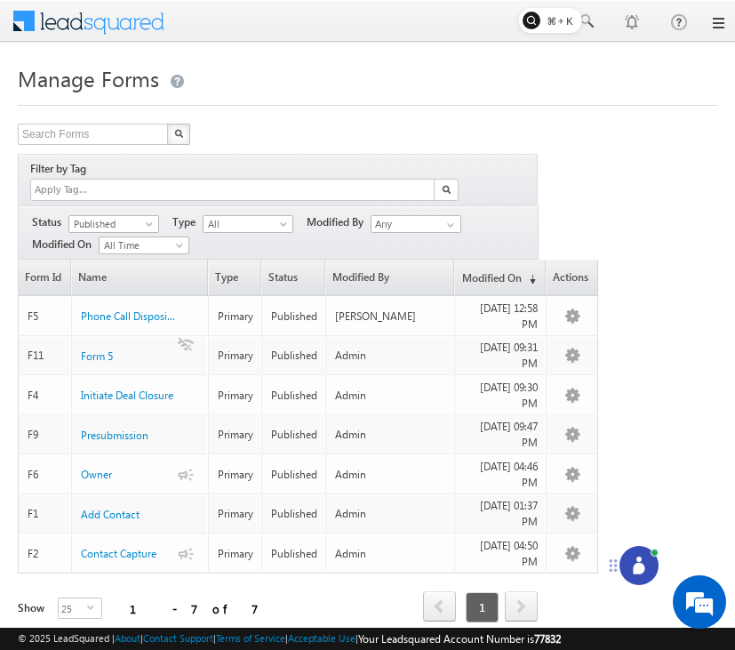
click at [642, 564] on icon at bounding box center [639, 569] width 12 height 12
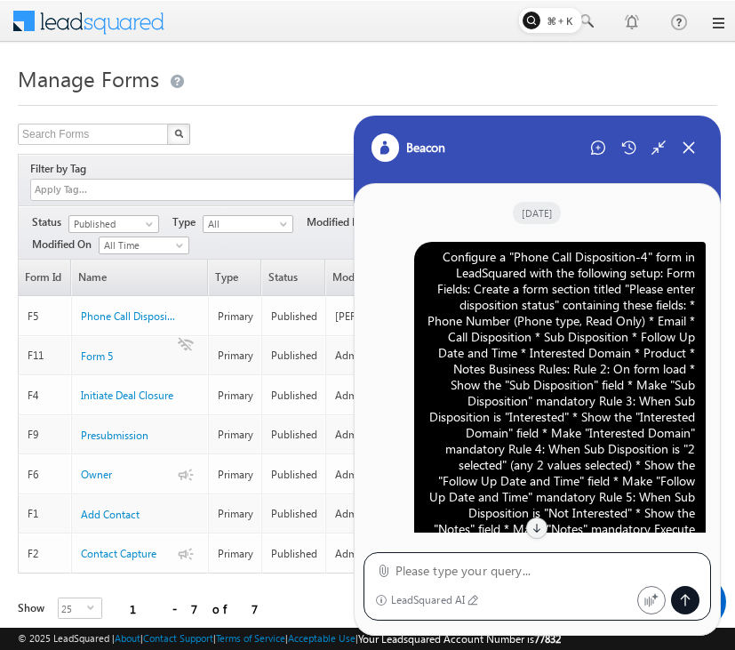
scroll to position [1038, 0]
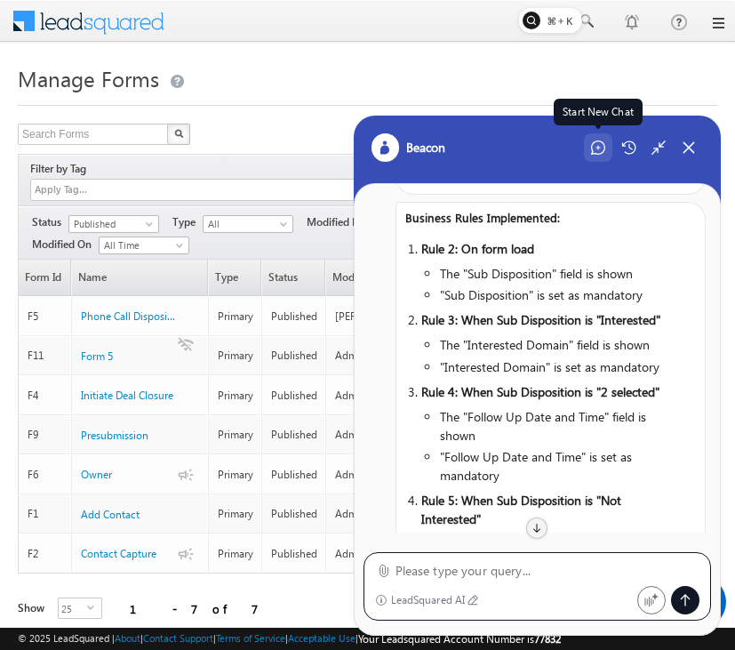
click at [597, 145] on icon at bounding box center [598, 147] width 14 height 14
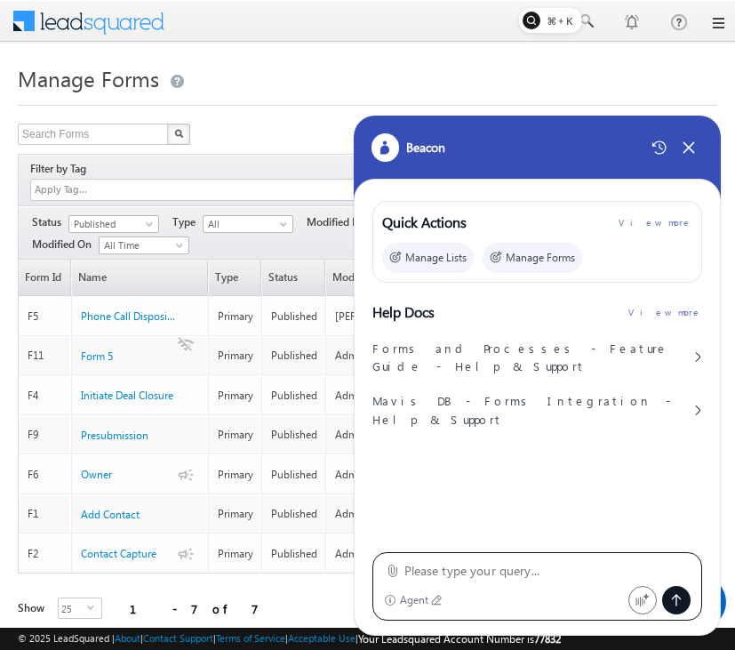
type textarea "Configure a "Phone Call Disposition-4" form in LeadSquared with the following s…"
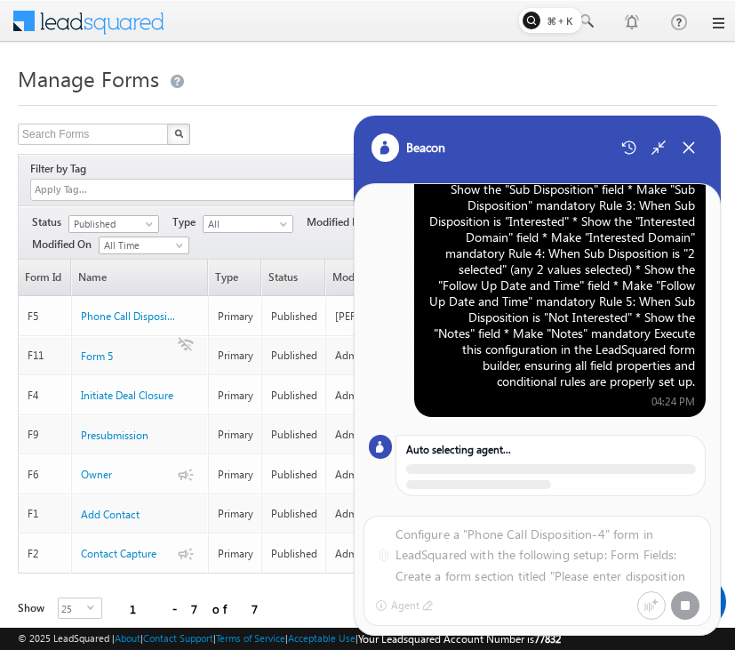
scroll to position [175, 0]
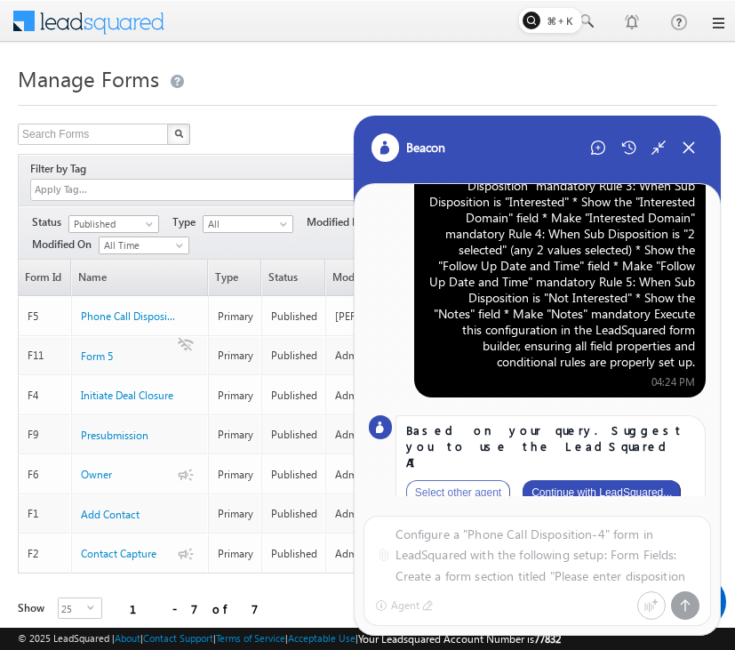
click at [625, 480] on button "Continue with LeadSquared..." at bounding box center [602, 492] width 158 height 25
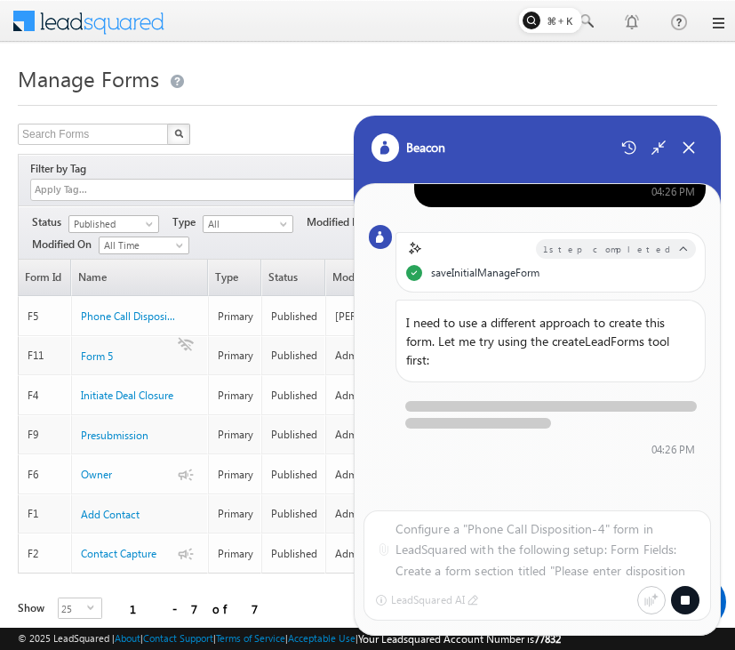
scroll to position [0, 0]
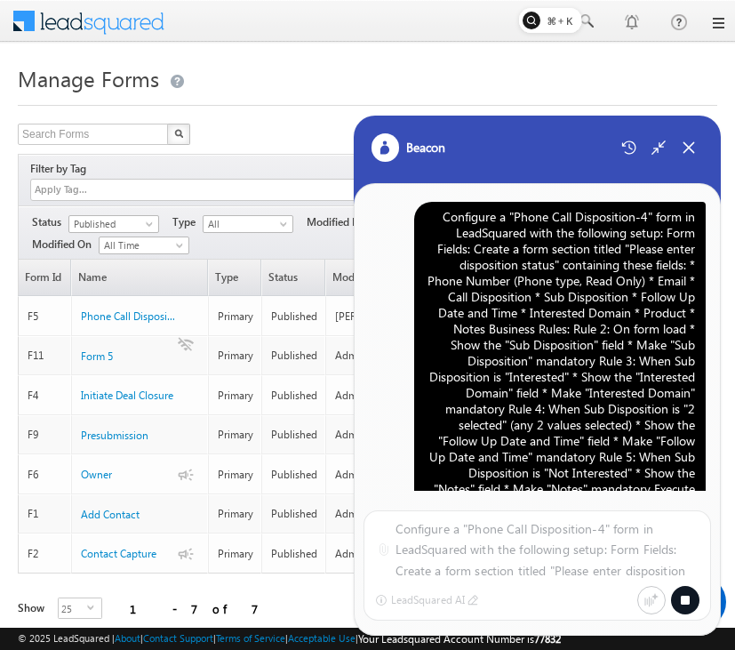
click at [608, 327] on div "Configure a "Phone Call Disposition-4" form in LeadSquared with the following s…" at bounding box center [560, 377] width 270 height 336
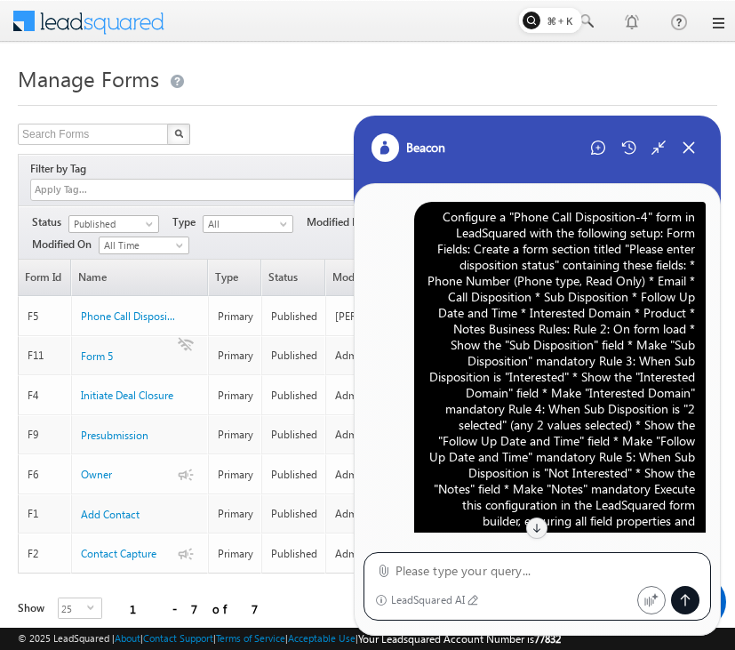
click at [570, 280] on div "Configure a "Phone Call Disposition-4" form in LeadSquared with the following s…" at bounding box center [560, 377] width 270 height 336
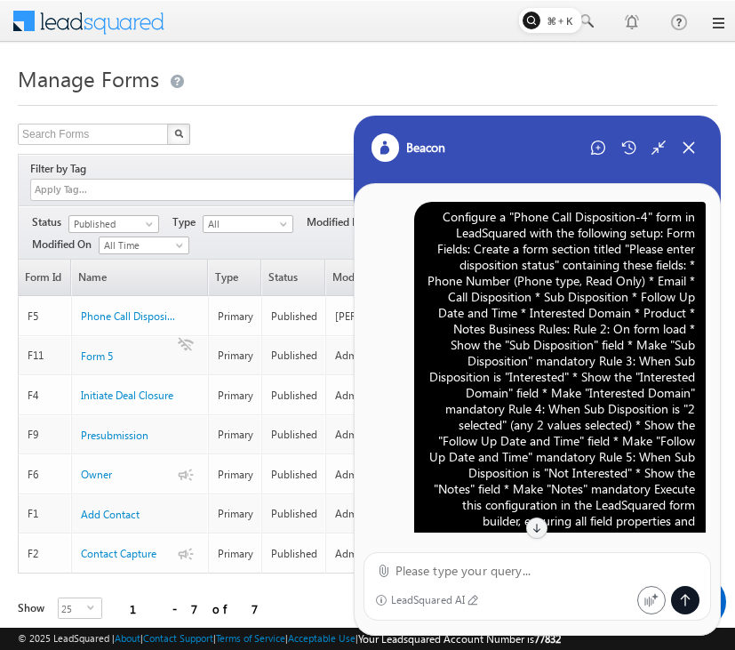
click at [570, 280] on div "Configure a "Phone Call Disposition-4" form in LeadSquared with the following s…" at bounding box center [560, 377] width 270 height 336
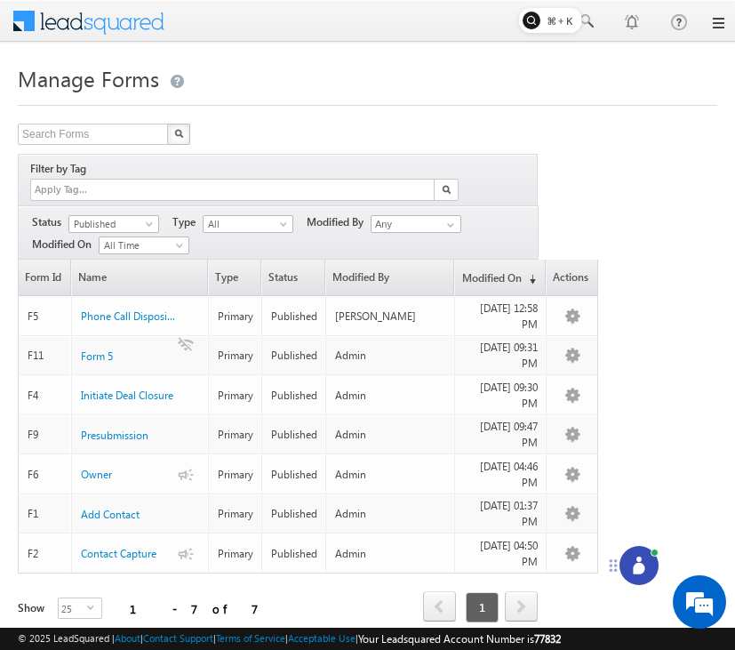
click at [644, 562] on icon at bounding box center [639, 565] width 18 height 18
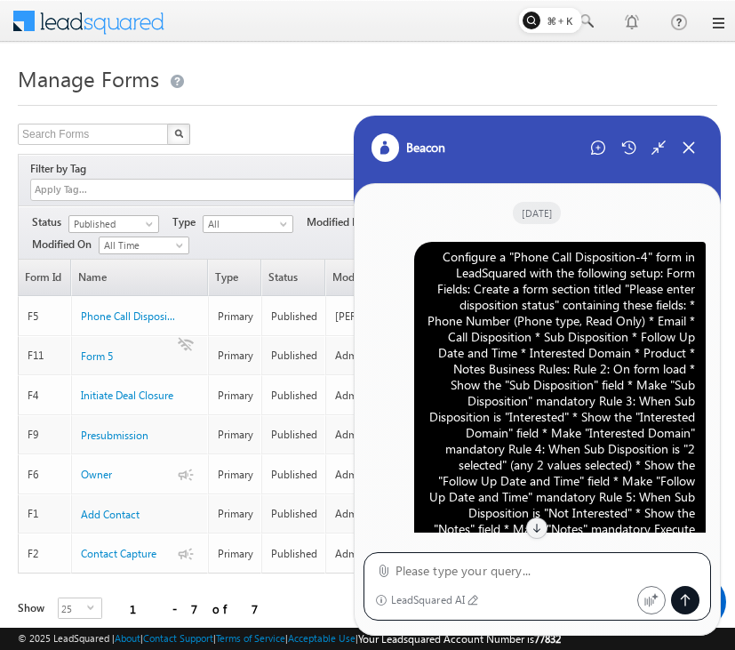
scroll to position [1038, 0]
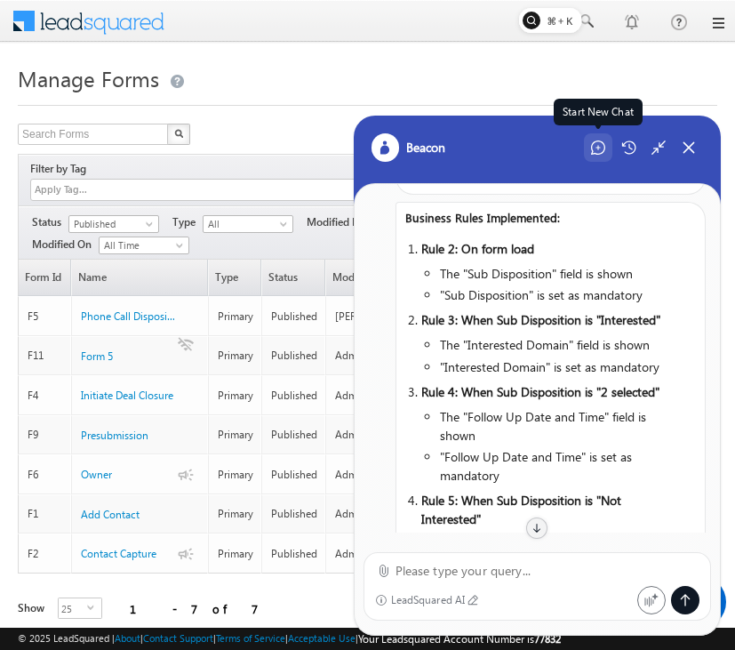
click at [604, 145] on icon at bounding box center [598, 147] width 14 height 14
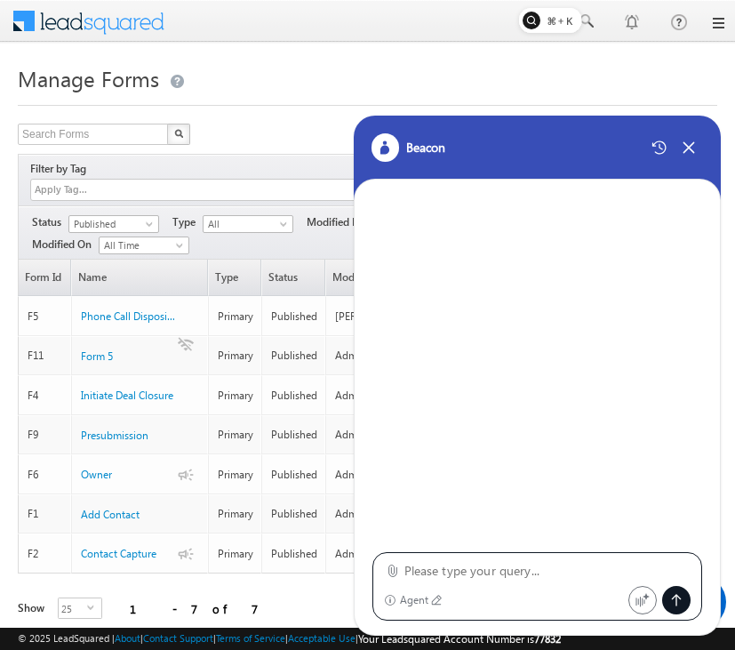
type textarea "Configure a "Phone Call Disposition-4" form in LeadSquared with the following s…"
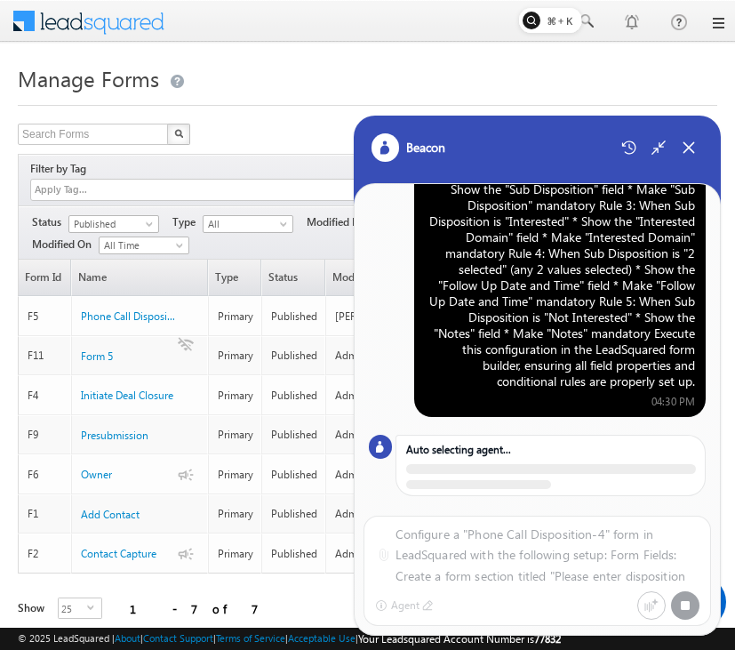
scroll to position [175, 0]
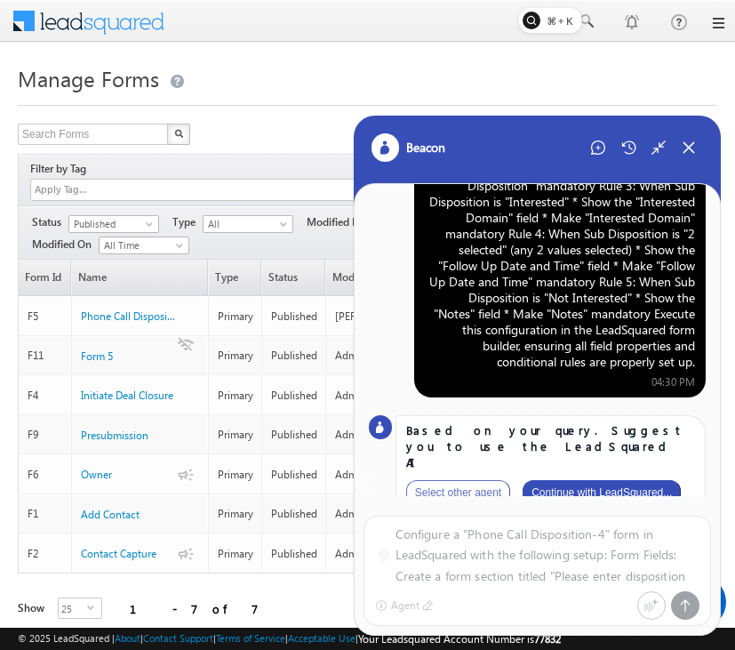
click at [613, 480] on button "Continue with LeadSquared..." at bounding box center [602, 492] width 158 height 25
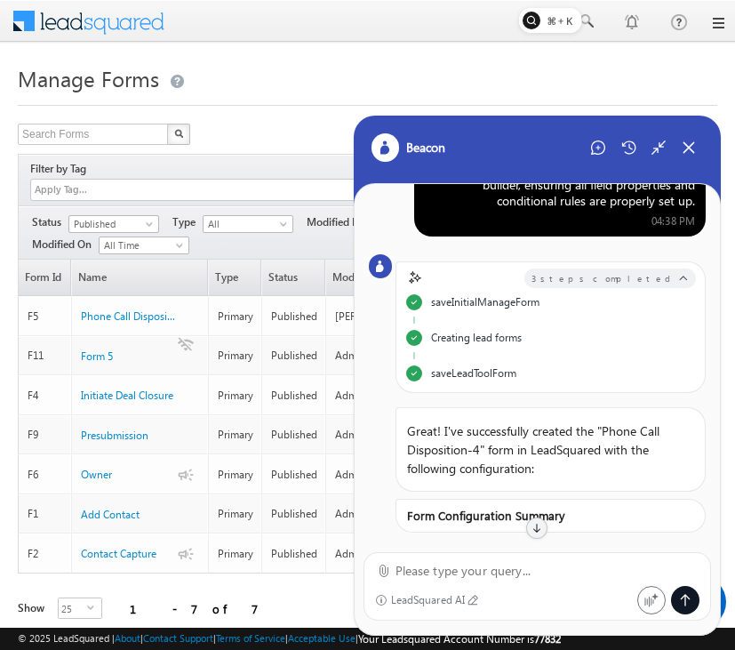
scroll to position [0, 0]
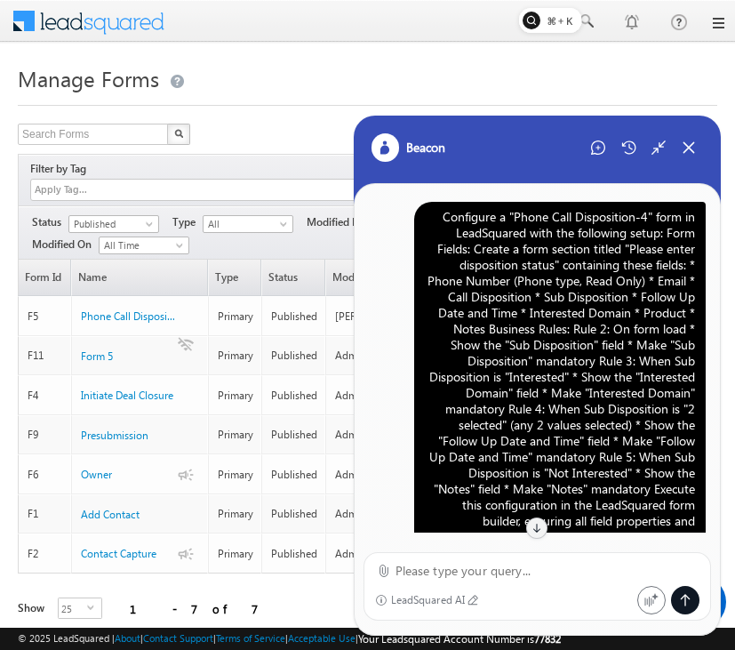
click at [590, 262] on div "Configure a "Phone Call Disposition-4" form in LeadSquared with the following s…" at bounding box center [560, 377] width 270 height 336
click at [590, 264] on div "Configure a "Phone Call Disposition-4" form in LeadSquared with the following s…" at bounding box center [560, 377] width 270 height 336
click at [600, 146] on icon at bounding box center [598, 147] width 14 height 14
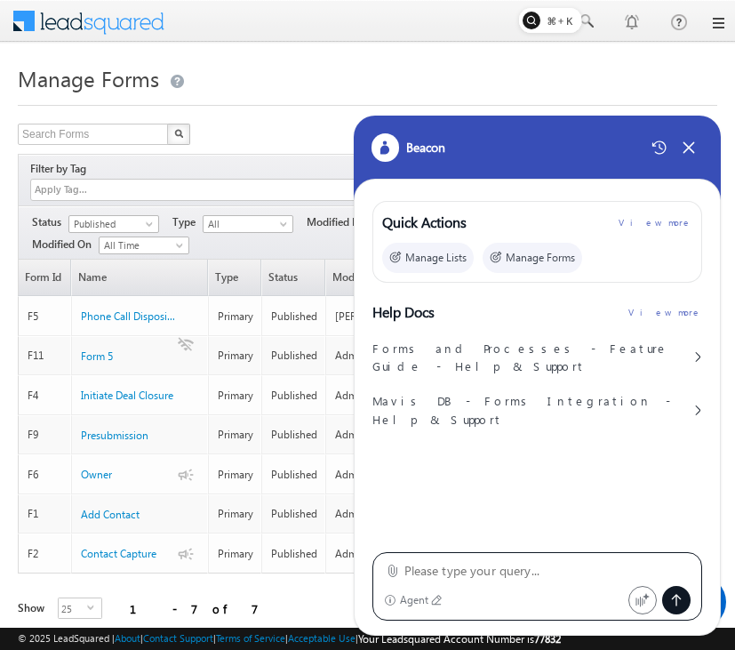
type textarea "Configure a "Phone Call Disposition-4" form in LeadSquared with the following s…"
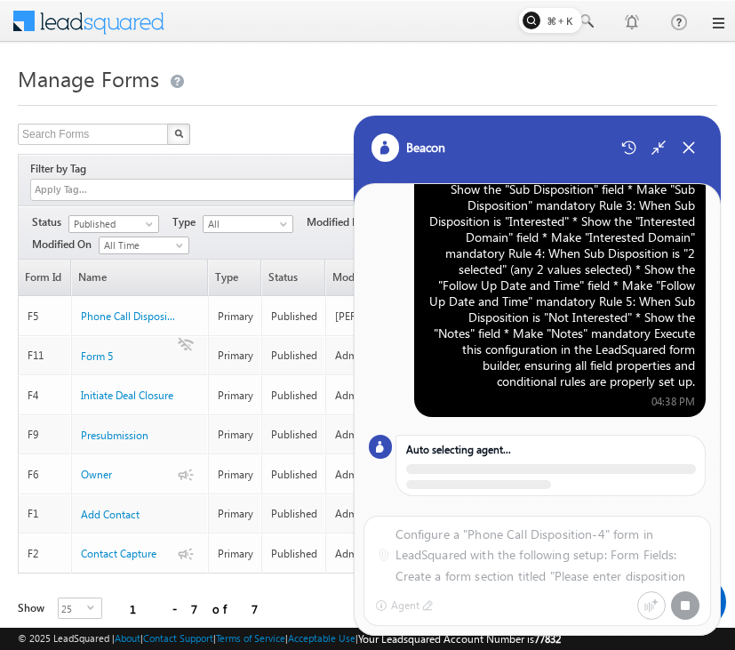
scroll to position [175, 0]
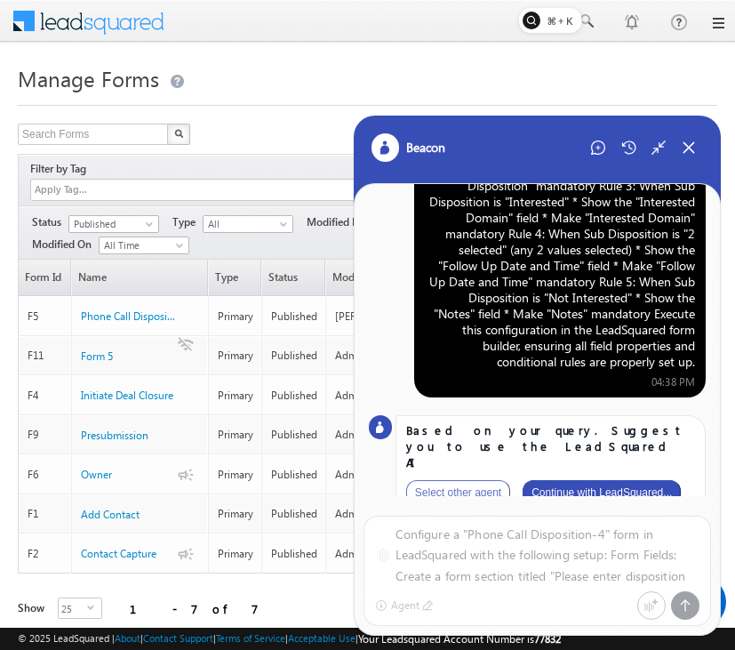
click at [614, 460] on div "Based on your query. Suggest you to use the LeadSquared AI Select other agent C…" at bounding box center [551, 463] width 310 height 97
click at [620, 480] on button "Continue with LeadSquared..." at bounding box center [602, 492] width 158 height 25
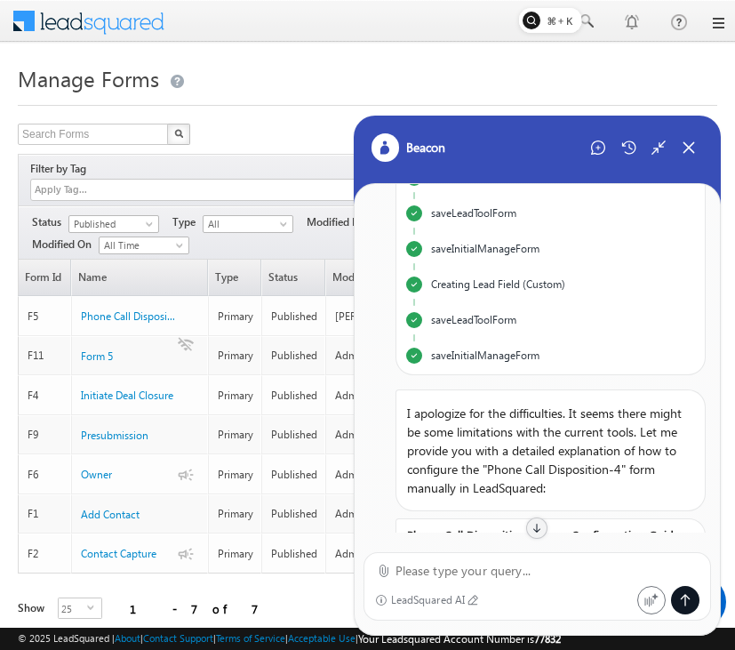
scroll to position [0, 0]
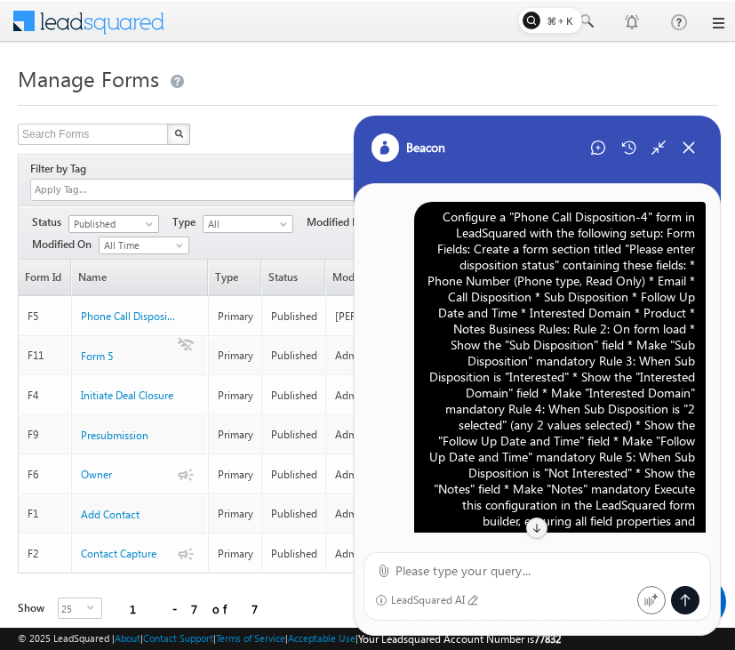
click at [559, 301] on div "Configure a "Phone Call Disposition-4" form in LeadSquared with the following s…" at bounding box center [560, 377] width 270 height 336
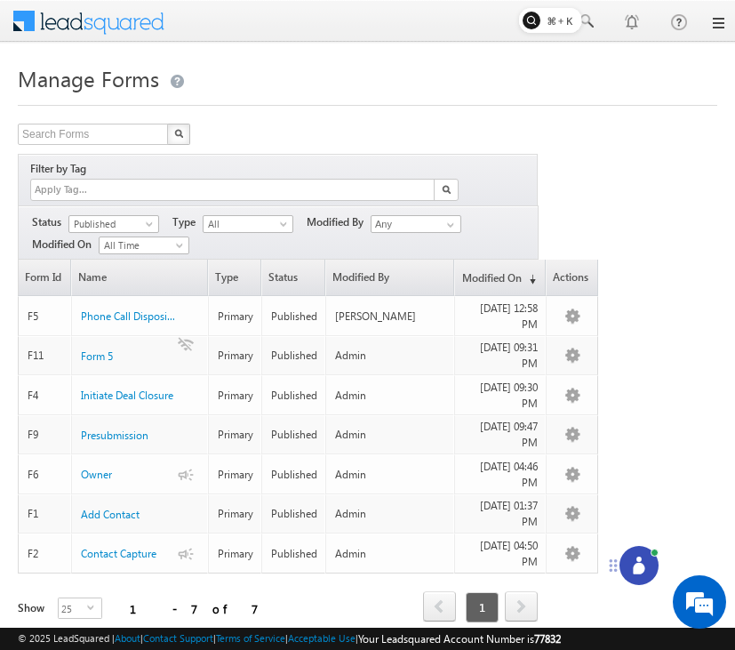
click at [640, 564] on icon at bounding box center [639, 569] width 12 height 12
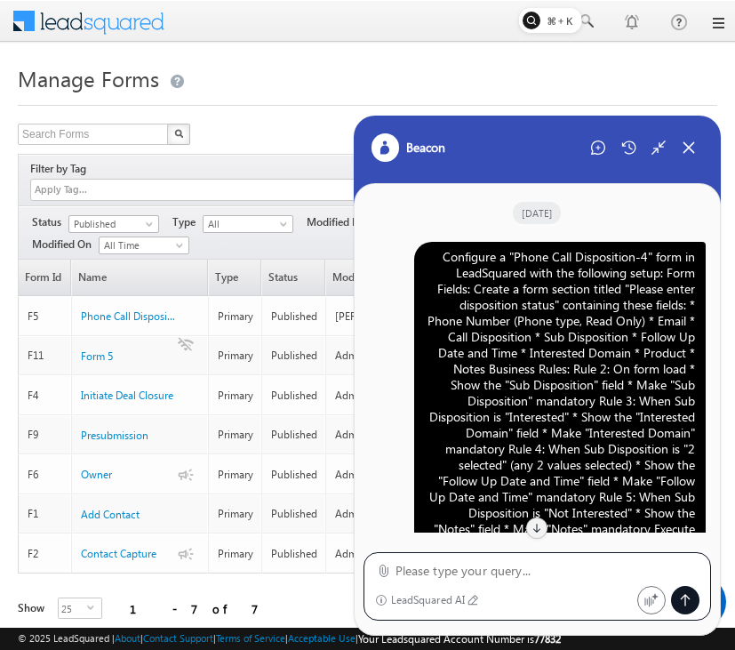
scroll to position [2201, 0]
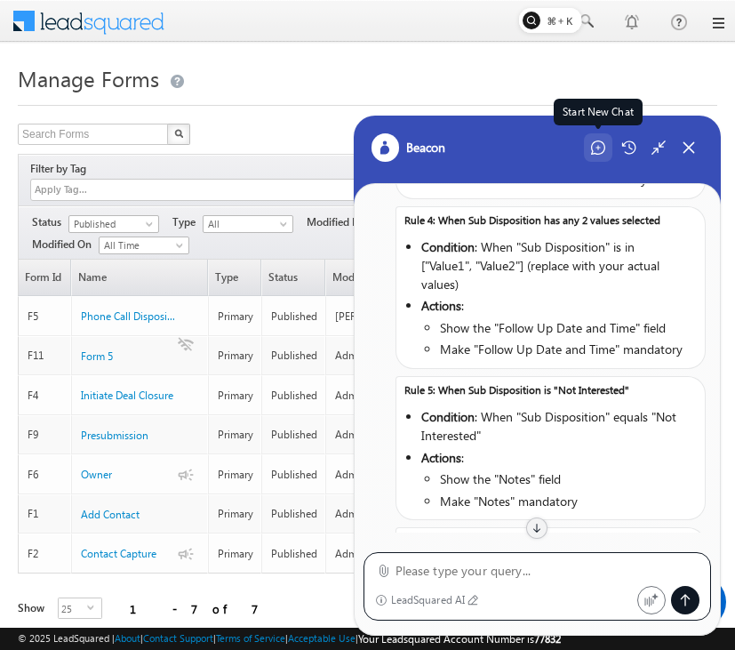
click at [601, 146] on icon at bounding box center [598, 147] width 14 height 14
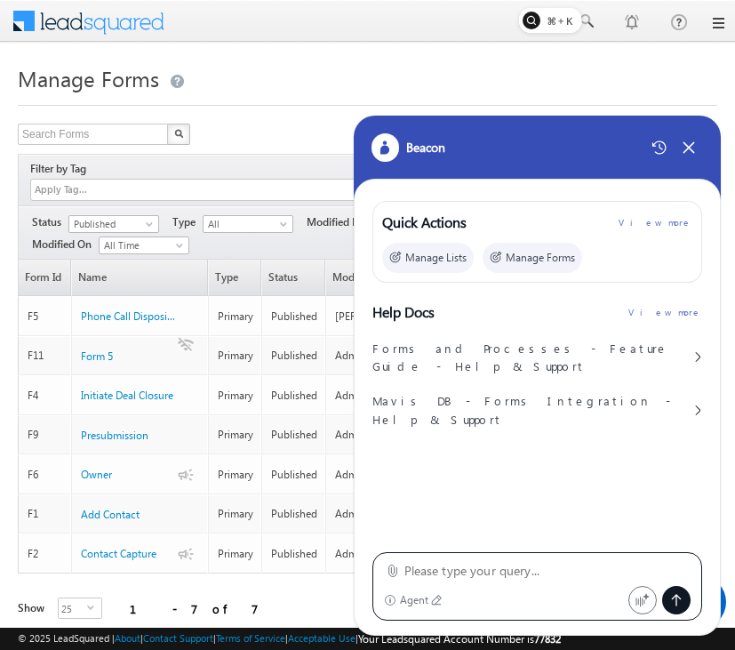
type textarea "Configure a "Phone Call Disposition-4" form in LeadSquared with the following s…"
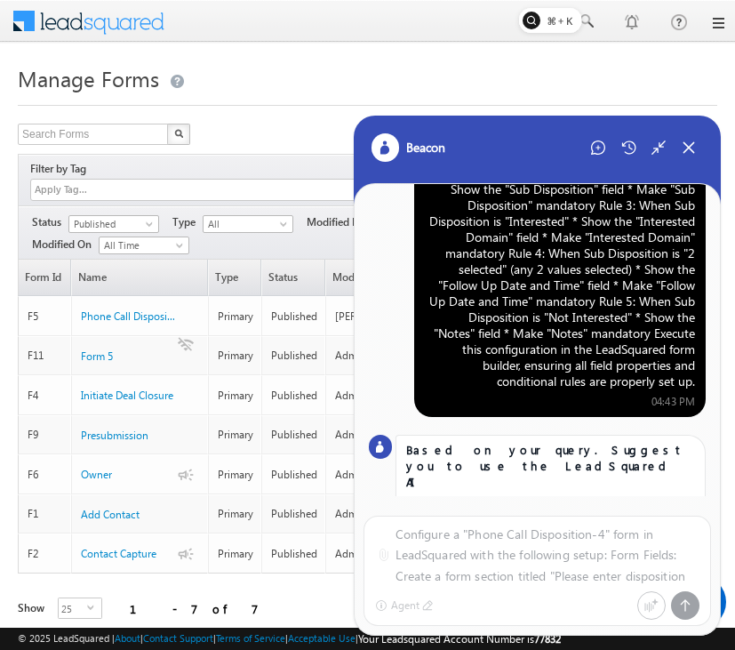
scroll to position [175, 0]
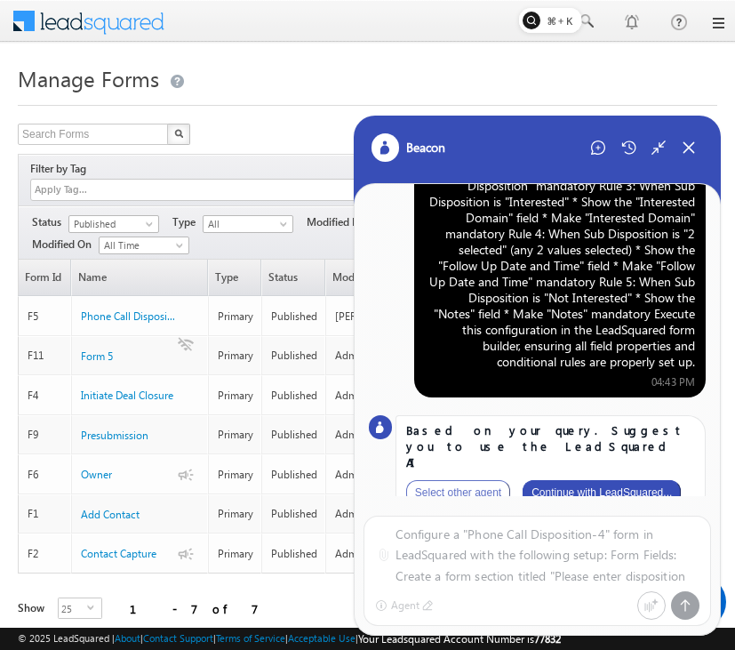
click at [629, 480] on button "Continue with LeadSquared..." at bounding box center [602, 492] width 158 height 25
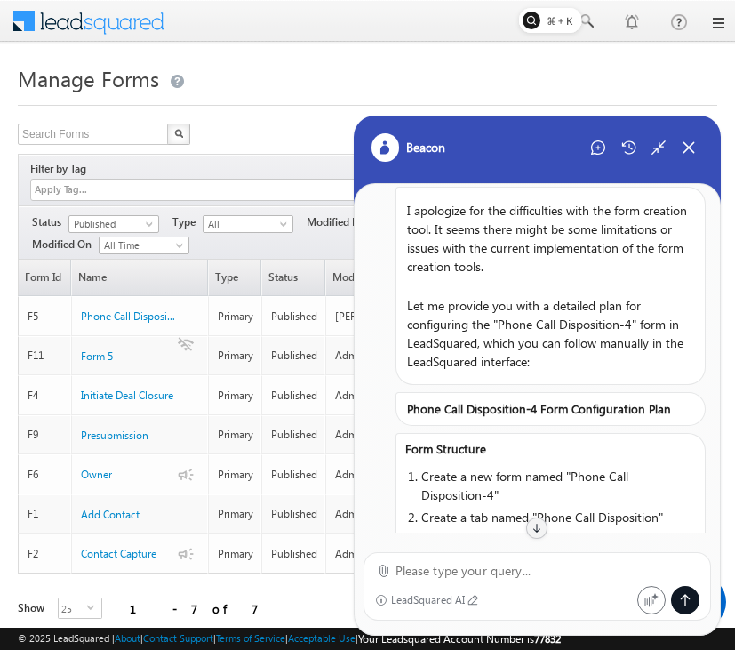
scroll to position [0, 0]
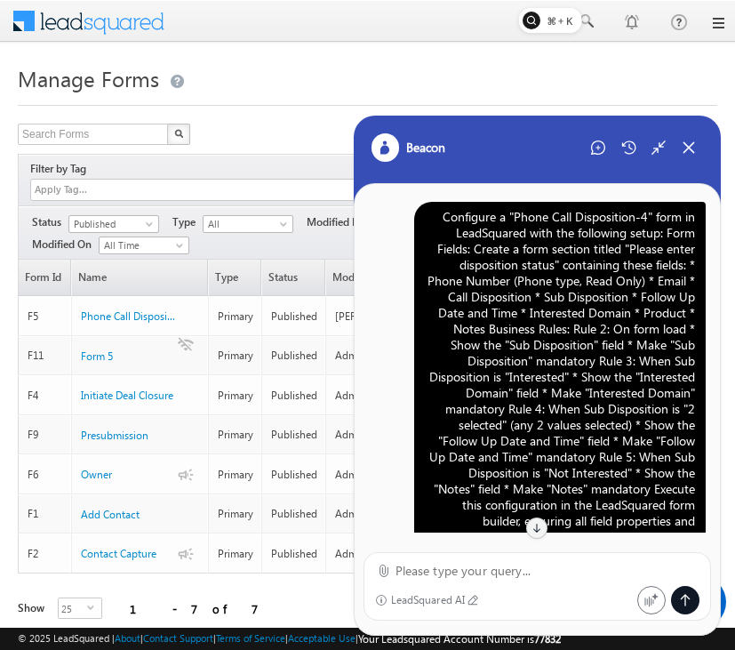
click at [571, 295] on div "Configure a "Phone Call Disposition-4" form in LeadSquared with the following s…" at bounding box center [560, 377] width 270 height 336
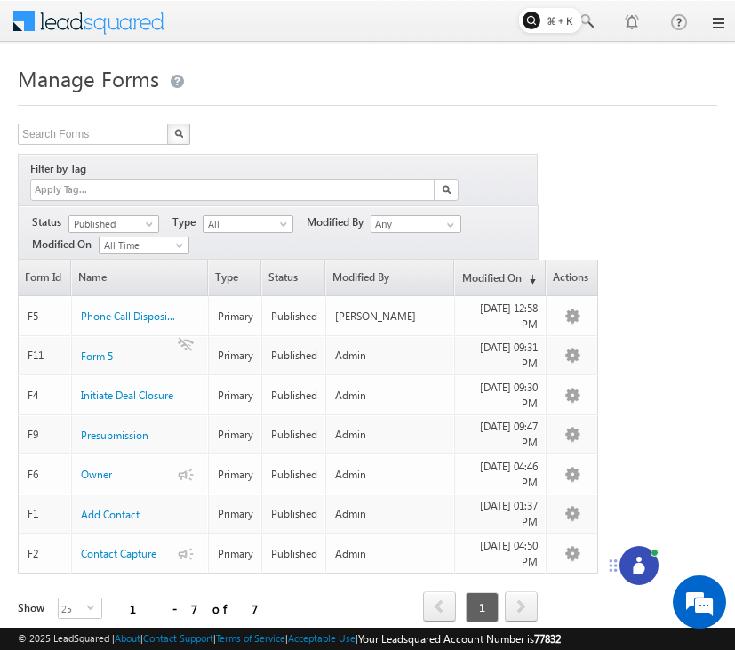
click at [638, 564] on icon at bounding box center [639, 569] width 12 height 12
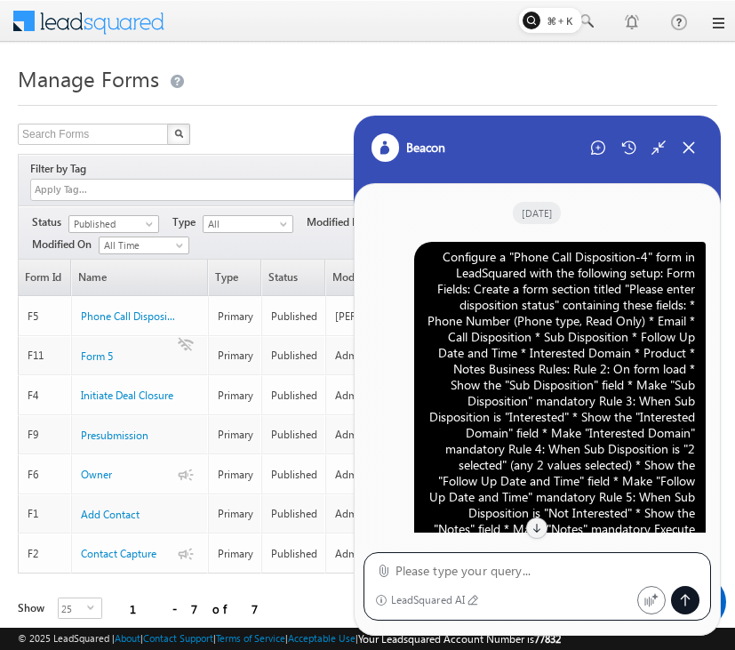
scroll to position [2267, 0]
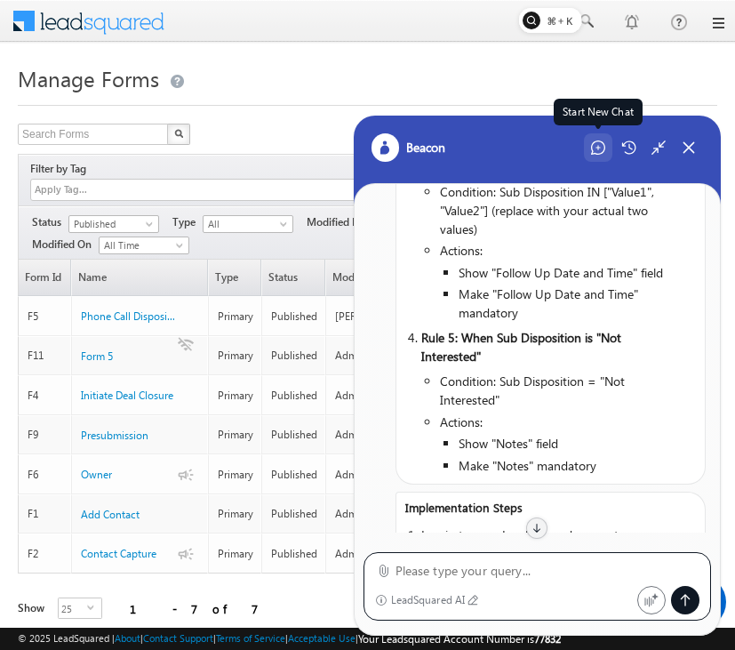
click at [594, 148] on icon at bounding box center [598, 147] width 14 height 14
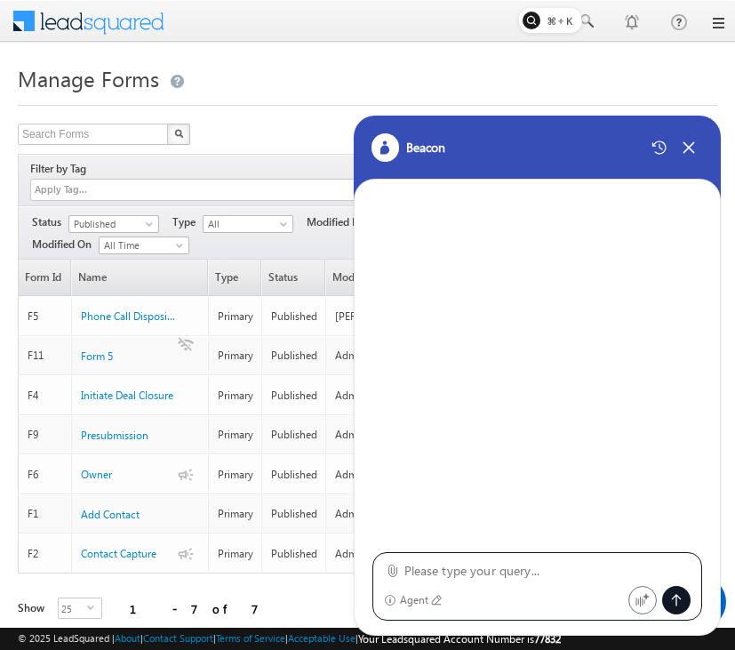
type textarea "Configure a "Phone Call Disposition-4" form in LeadSquared with the following s…"
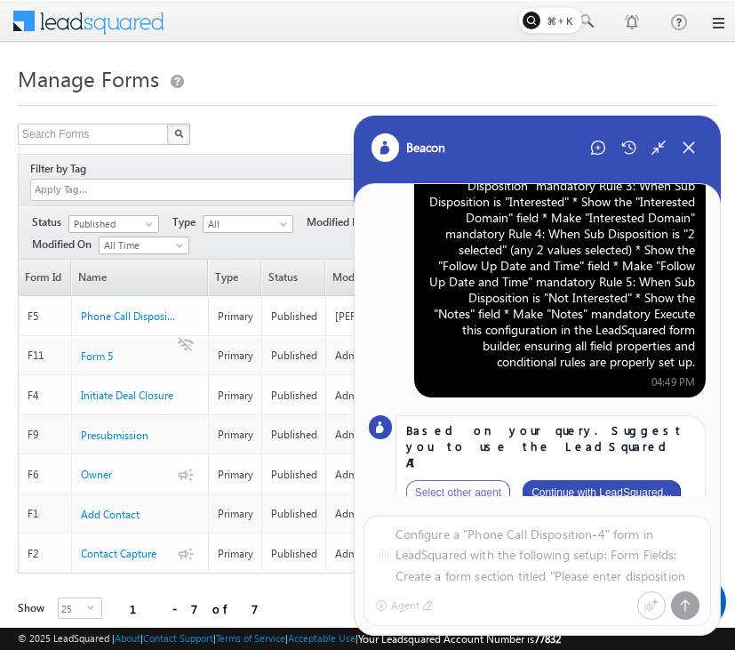
scroll to position [0, 0]
click at [637, 480] on button "Continue with LeadSquared..." at bounding box center [602, 492] width 158 height 25
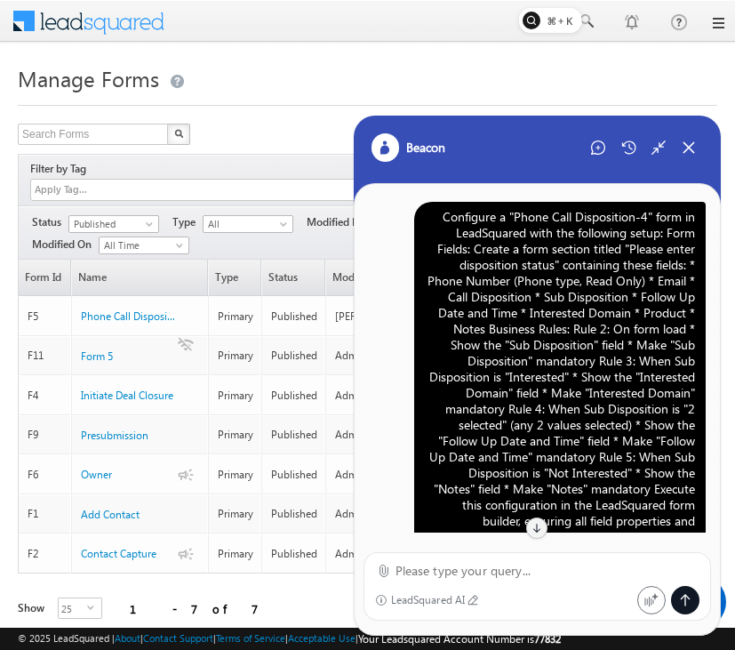
click at [540, 309] on div "Configure a "Phone Call Disposition-4" form in LeadSquared with the following s…" at bounding box center [560, 377] width 270 height 336
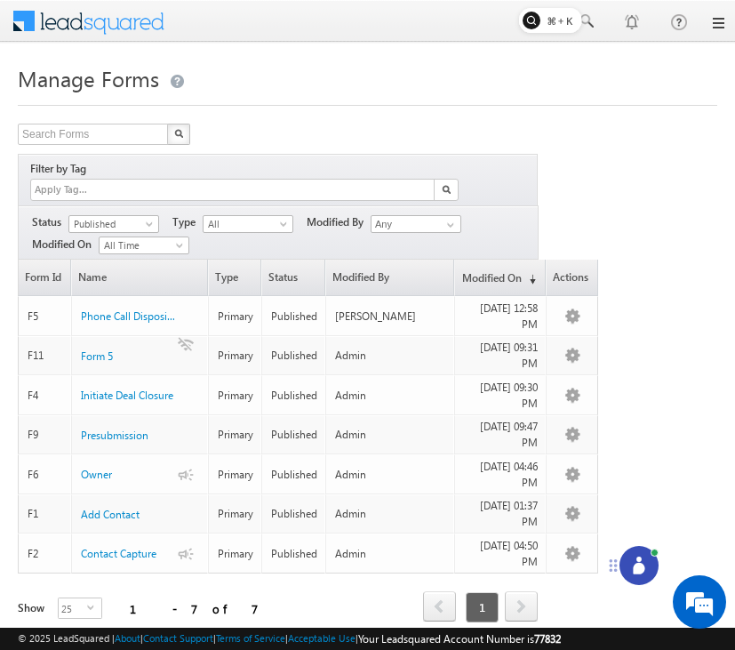
click at [628, 564] on div at bounding box center [639, 565] width 39 height 39
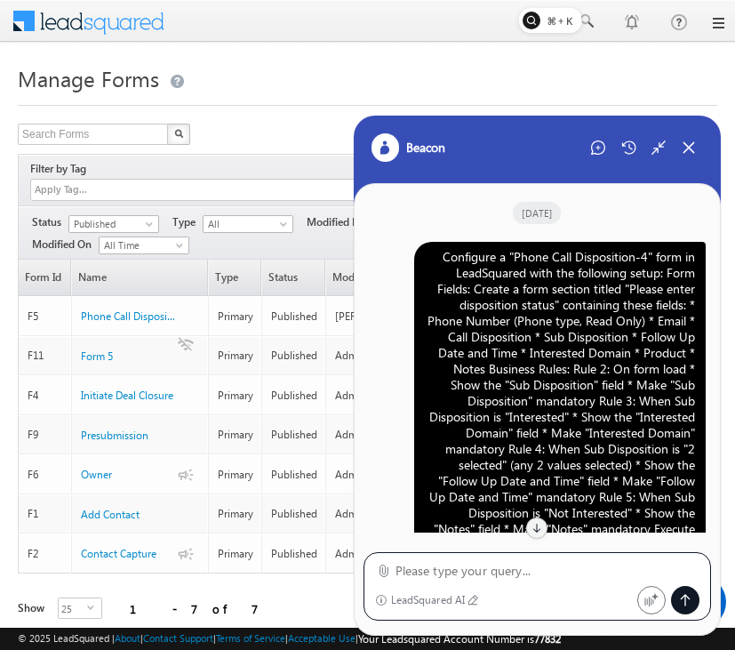
scroll to position [2023, 0]
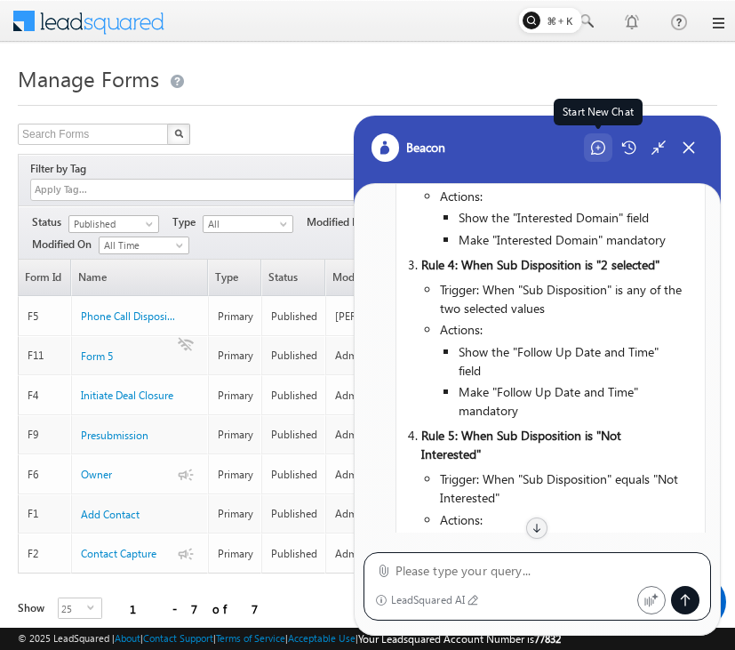
click at [593, 145] on icon at bounding box center [598, 147] width 14 height 14
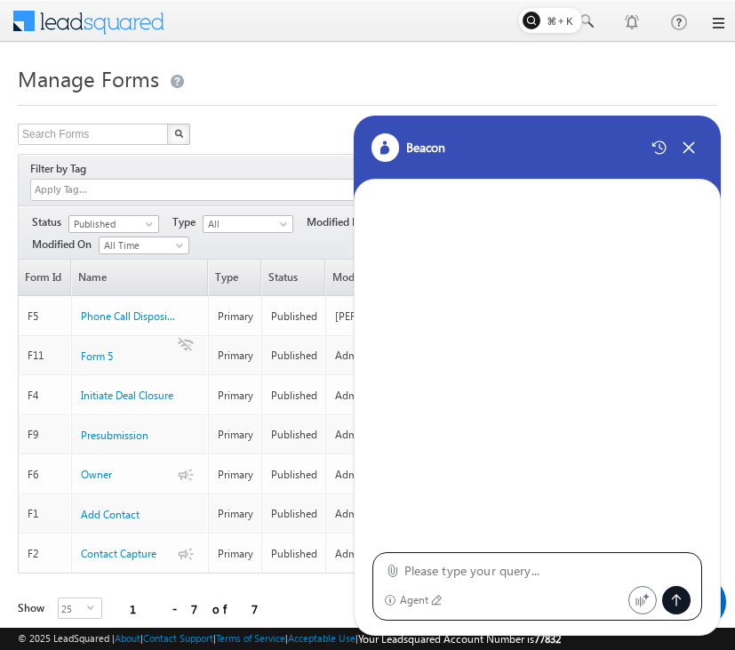
type textarea "Configure a "Phone Call Disposition-4" form in LeadSquared with the following s…"
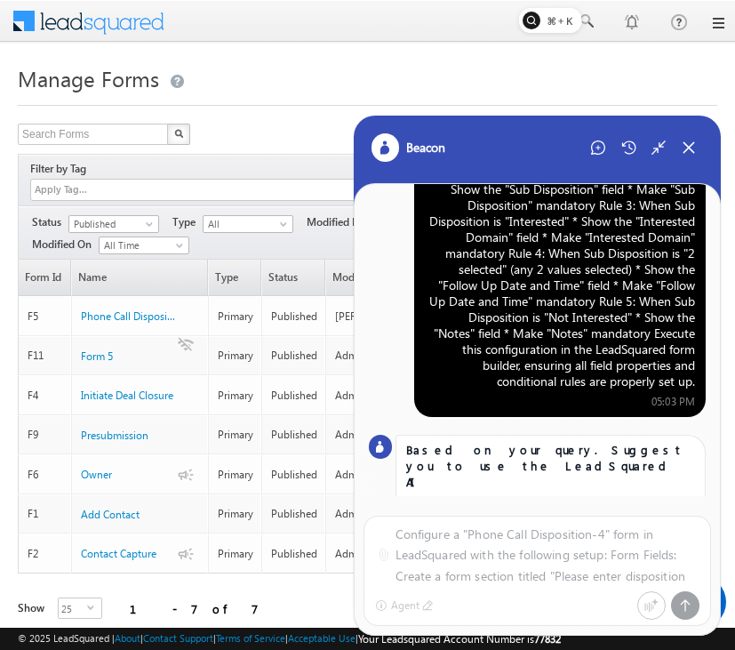
scroll to position [175, 0]
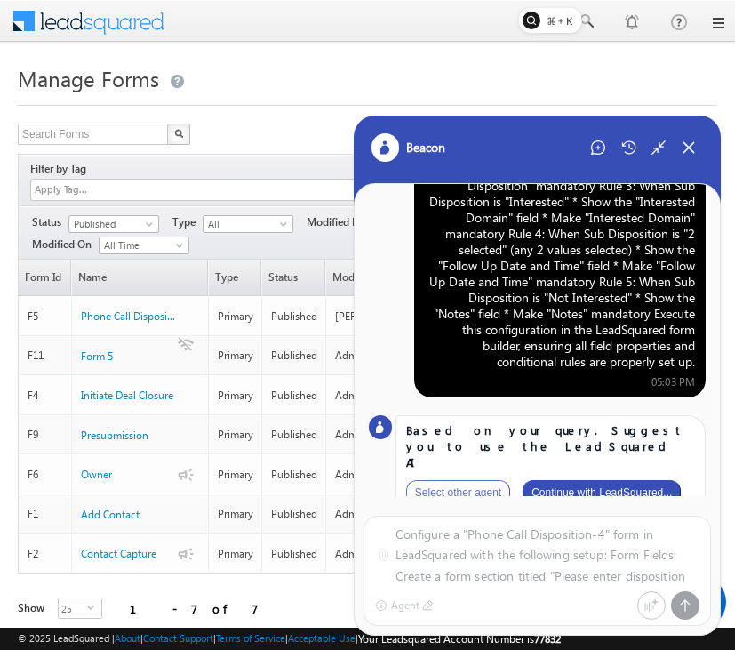
click at [604, 480] on button "Continue with LeadSquared..." at bounding box center [602, 492] width 158 height 25
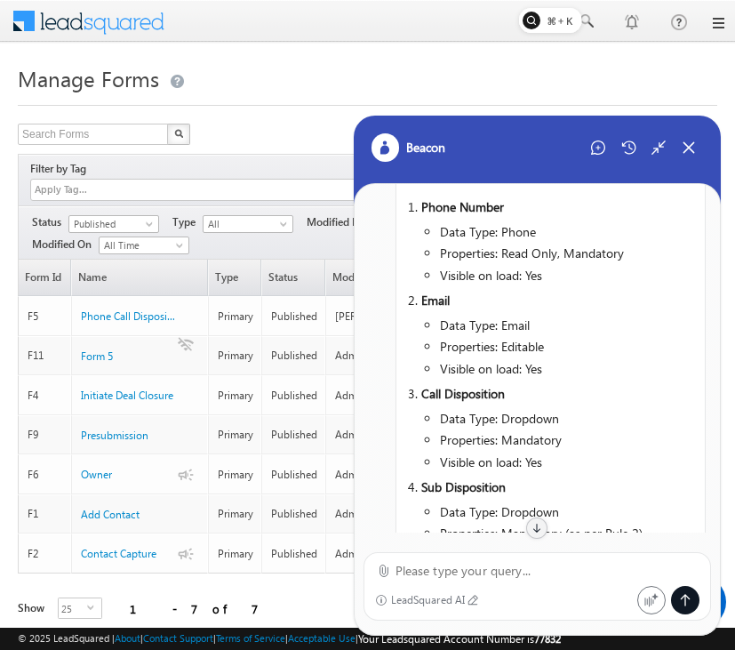
scroll to position [194, 0]
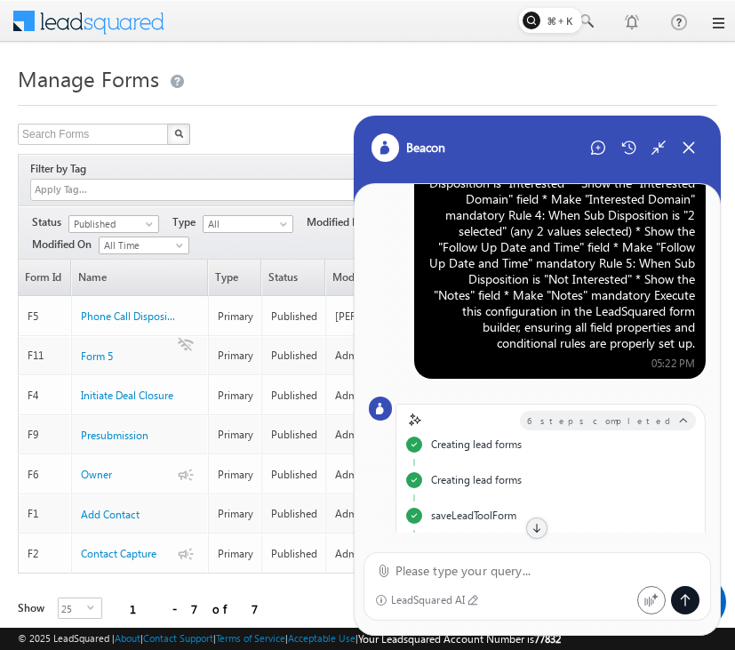
click at [579, 281] on div "Configure a "Phone Call Disposition-4" form in LeadSquared with the following s…" at bounding box center [560, 183] width 270 height 336
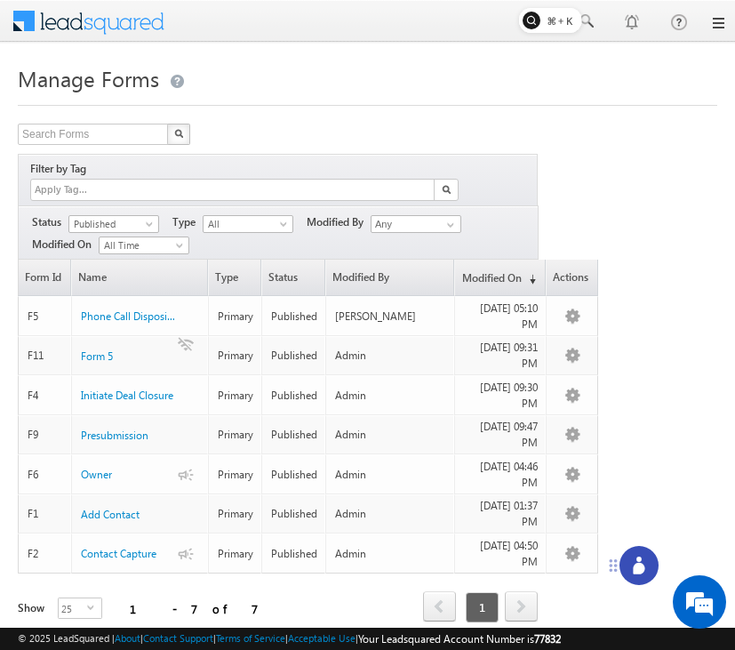
click at [645, 546] on div at bounding box center [639, 565] width 39 height 39
click at [636, 569] on icon at bounding box center [639, 569] width 12 height 12
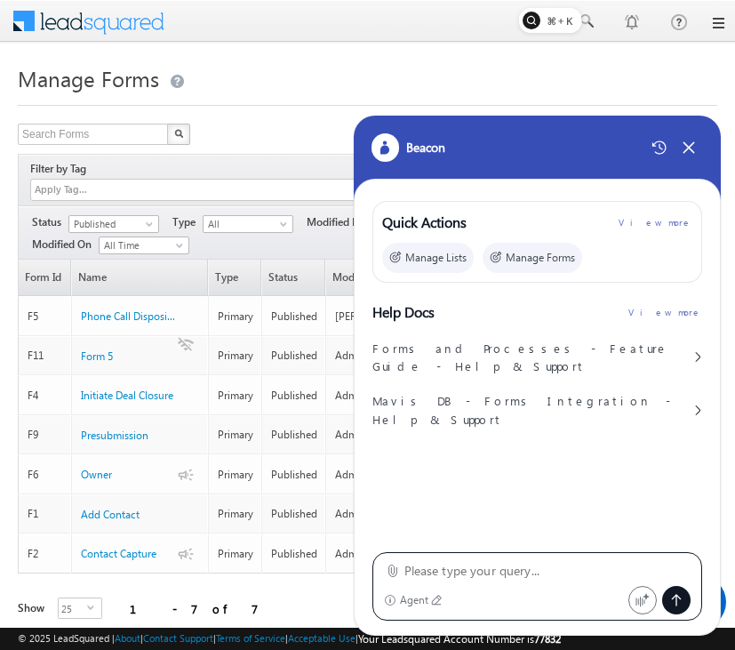
type textarea "Configure a "Phone Call Disposition-4" form in LeadSquared with the following s…"
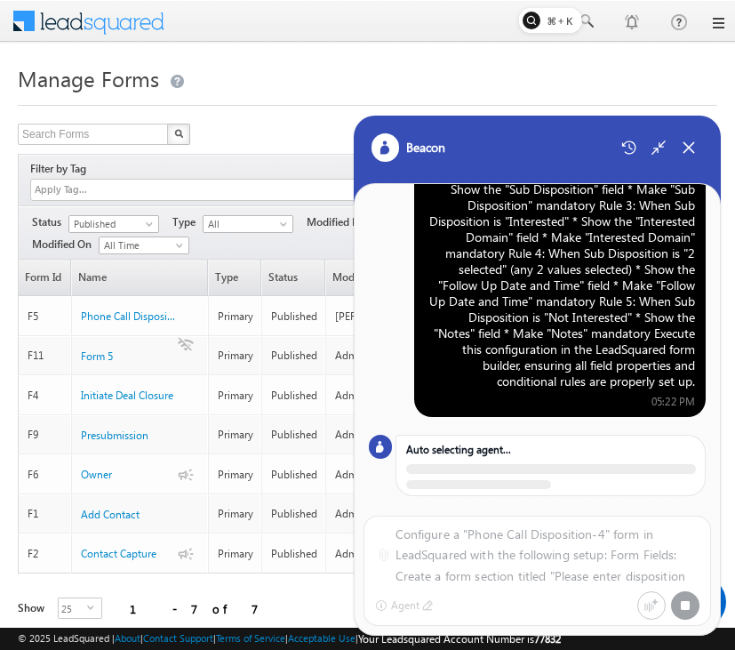
scroll to position [175, 0]
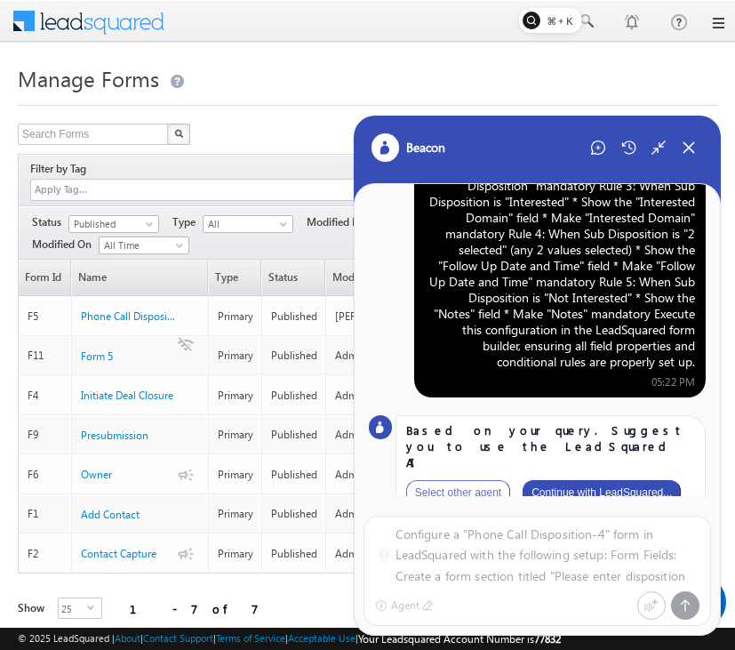
click at [612, 480] on button "Continue with LeadSquared..." at bounding box center [602, 492] width 158 height 25
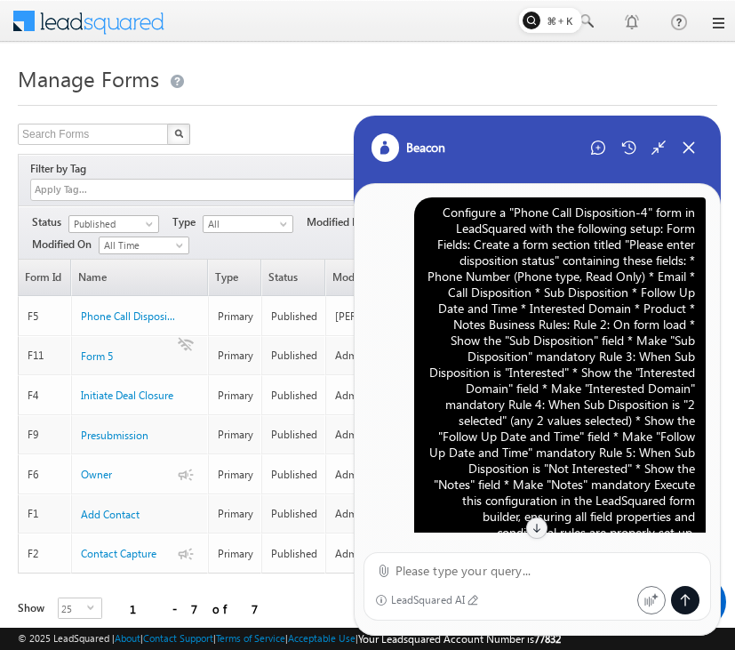
scroll to position [0, 0]
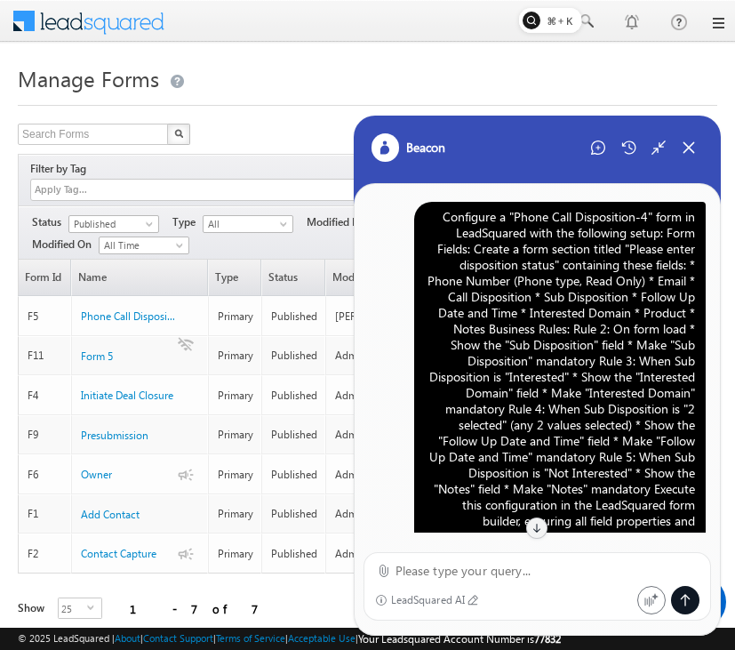
click at [619, 300] on div "Configure a "Phone Call Disposition-4" form in LeadSquared with the following s…" at bounding box center [560, 377] width 270 height 336
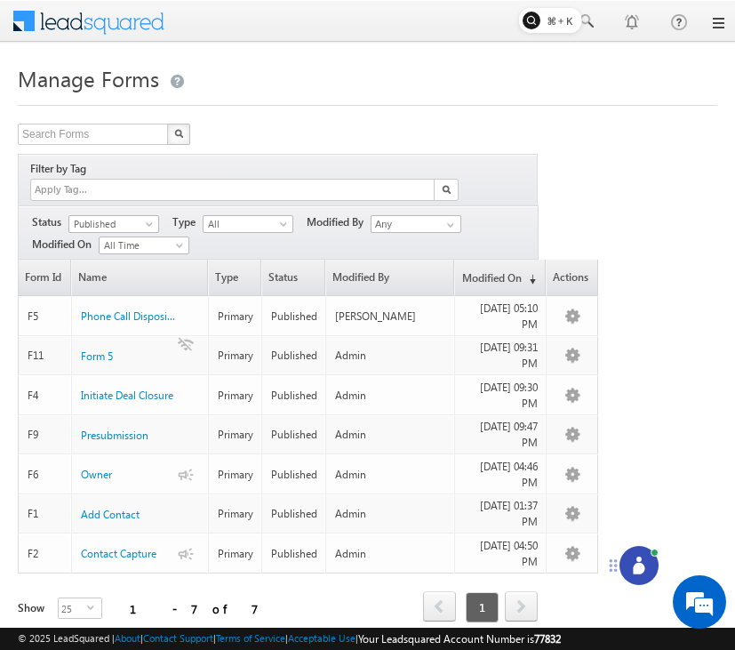
click at [637, 558] on circle at bounding box center [638, 558] width 5 height 5
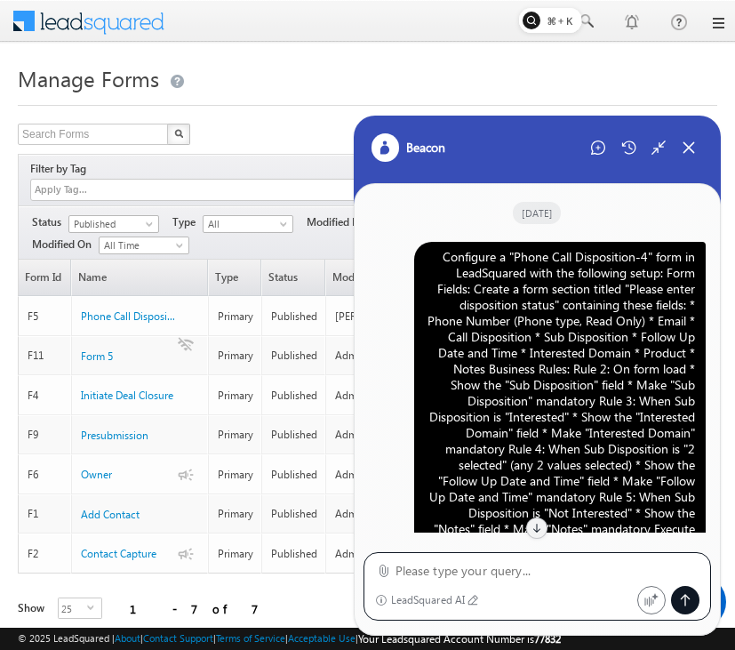
scroll to position [1787, 0]
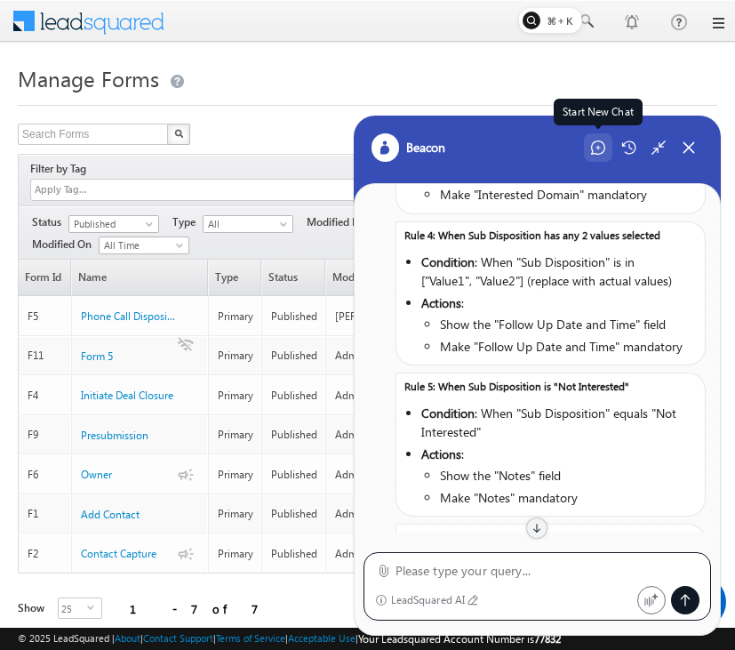
click at [596, 140] on icon at bounding box center [598, 147] width 14 height 14
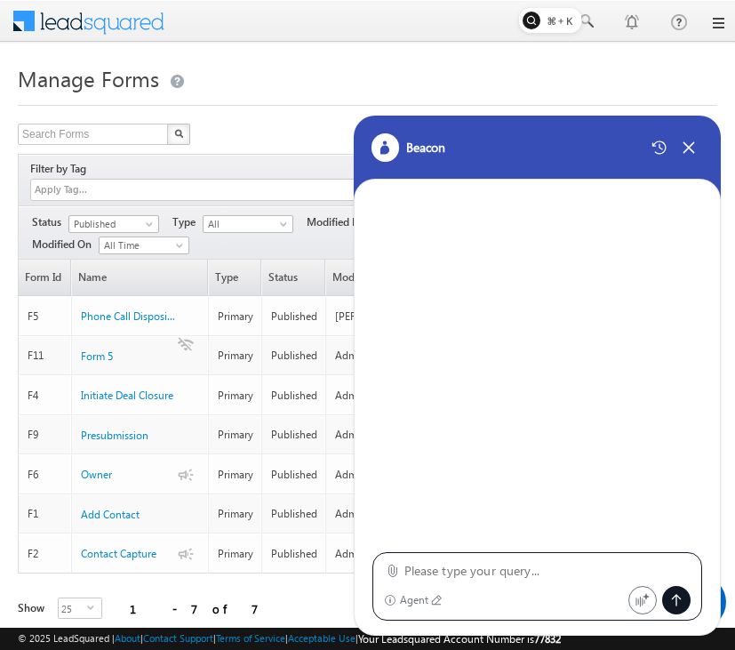
type textarea "Configure a "Phone Call Disposition-4" form in LeadSquared with the following s…"
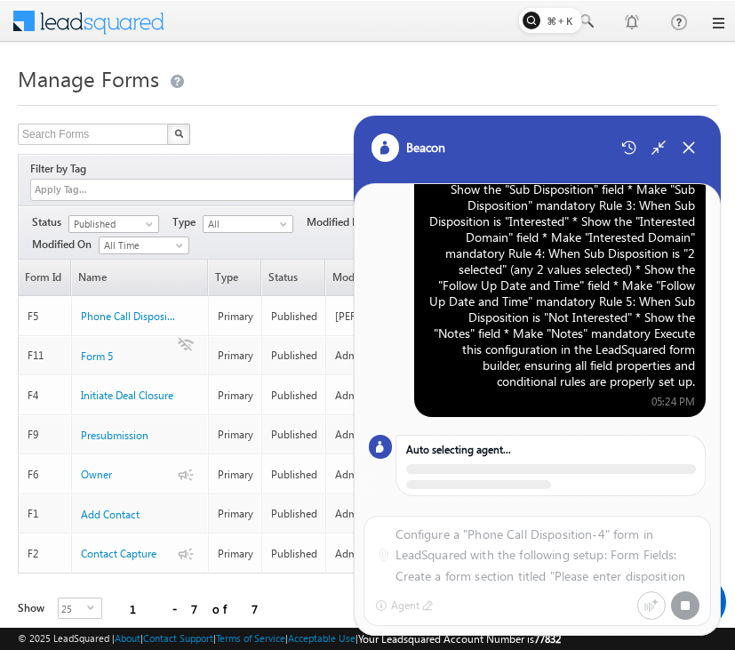
scroll to position [175, 0]
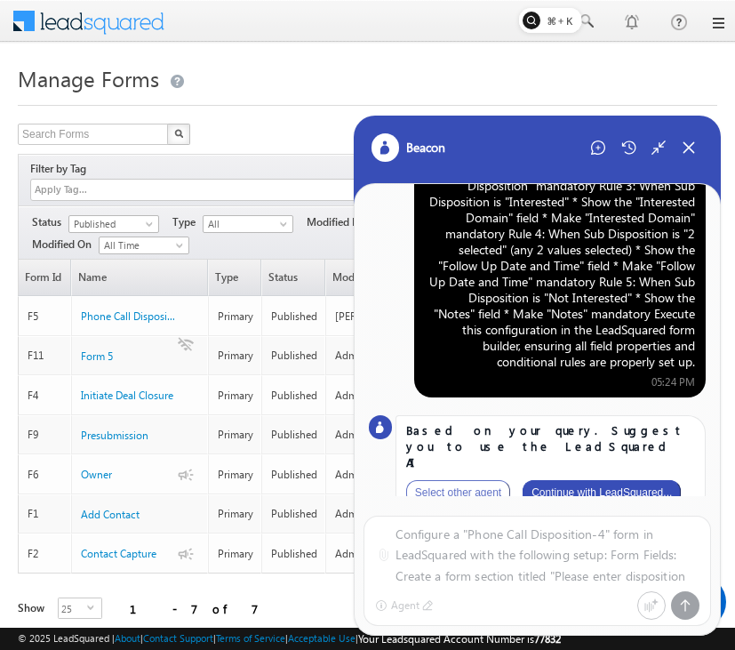
click at [607, 480] on button "Continue with LeadSquared..." at bounding box center [602, 492] width 158 height 25
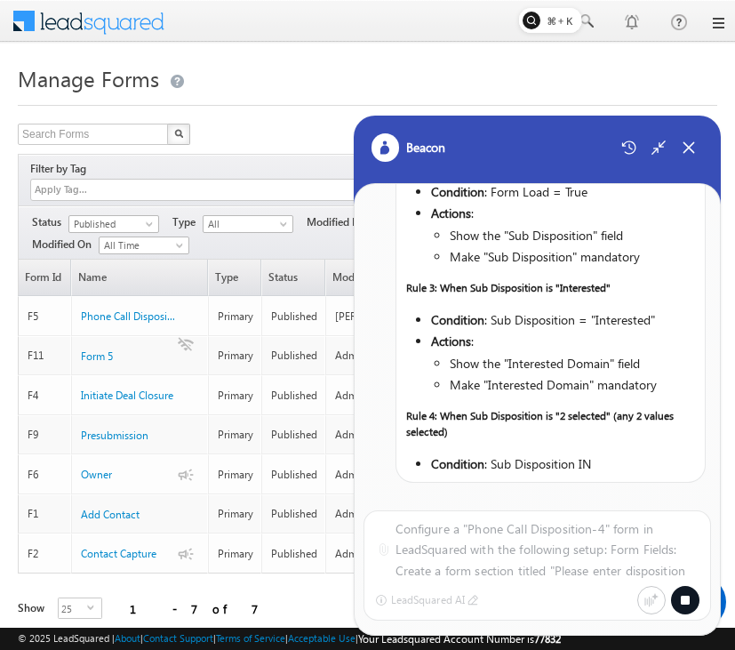
scroll to position [1851, 0]
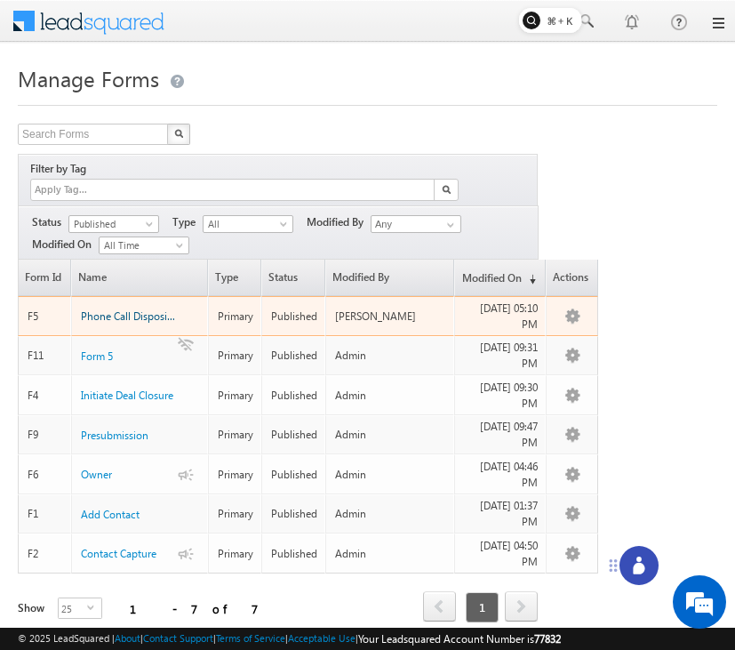
click at [129, 309] on span "Phone Call Disposition" at bounding box center [133, 315] width 105 height 13
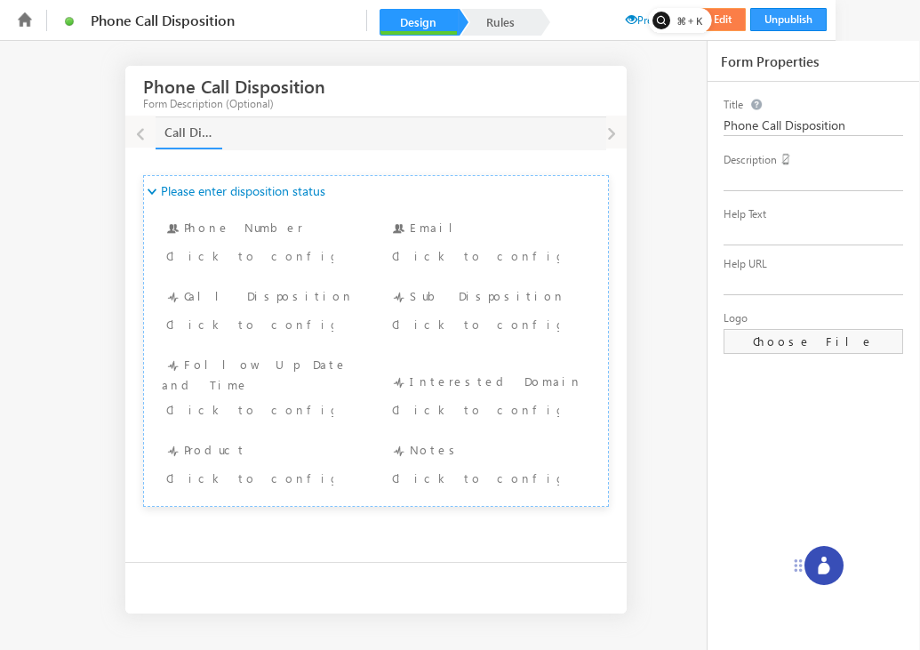
click at [730, 20] on button "Live Edit" at bounding box center [712, 19] width 68 height 23
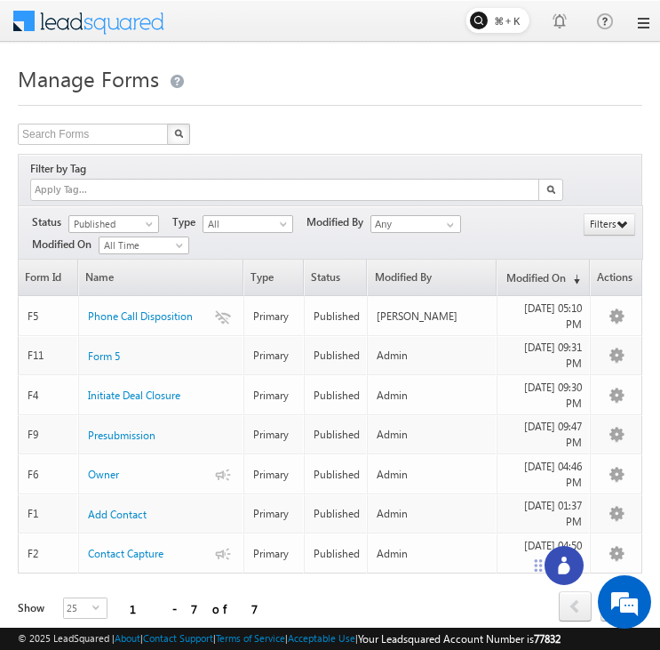
click at [562, 564] on icon at bounding box center [564, 569] width 12 height 12
click at [564, 566] on icon at bounding box center [564, 569] width 12 height 12
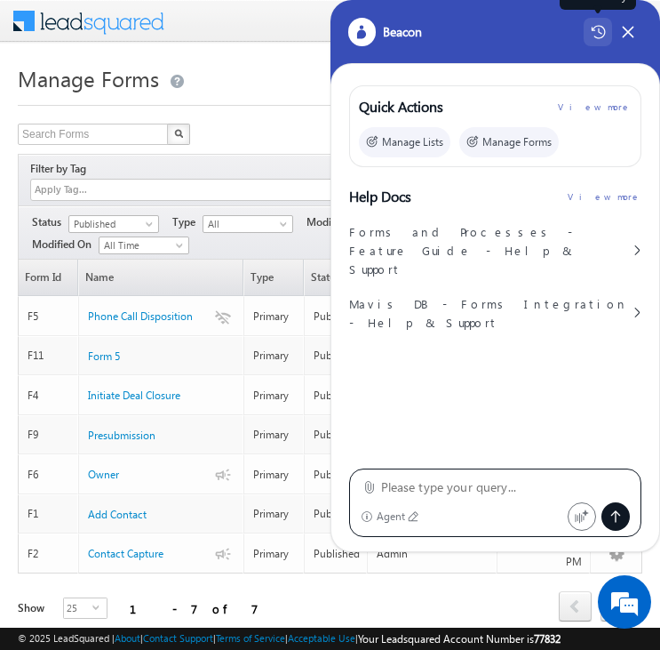
click at [602, 38] on icon at bounding box center [598, 32] width 15 height 14
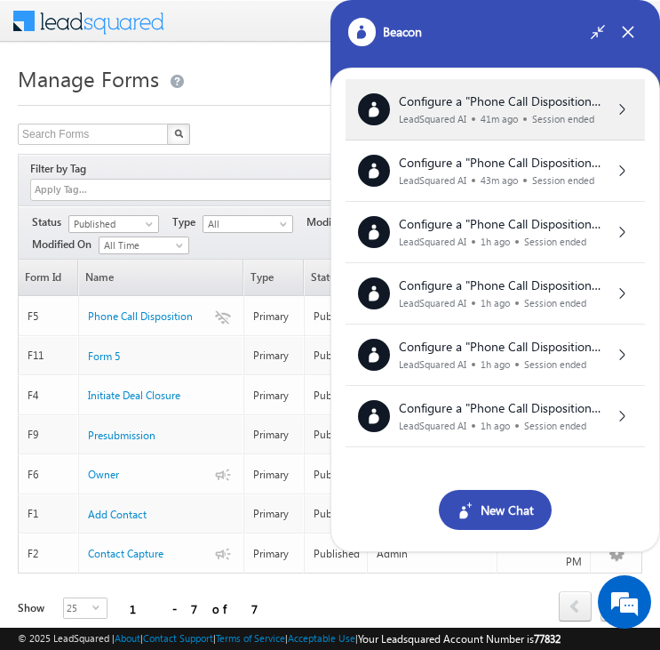
click at [536, 105] on span "Configure a "Phone Call Disposition-4" form in LeadSquared with the following s…" at bounding box center [501, 294] width 205 height 405
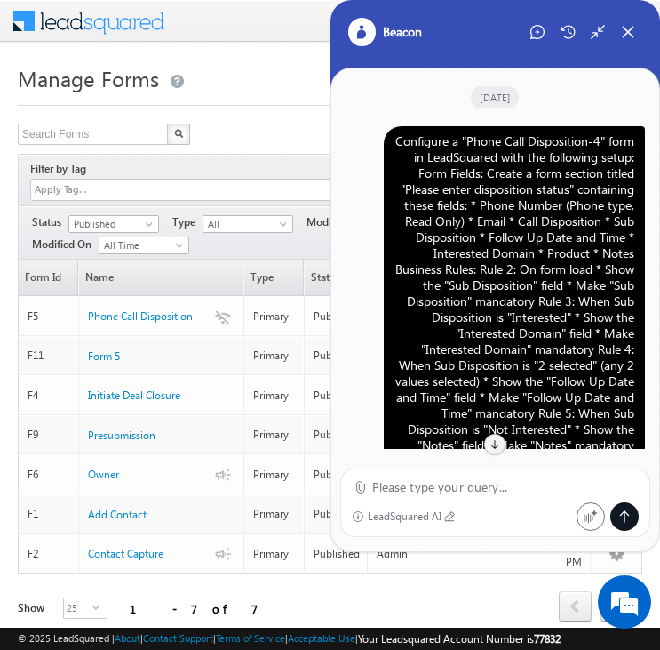
click at [508, 219] on div "Configure a "Phone Call Disposition-4" form in LeadSquared with the following s…" at bounding box center [515, 325] width 240 height 384
click at [543, 25] on icon at bounding box center [538, 32] width 14 height 14
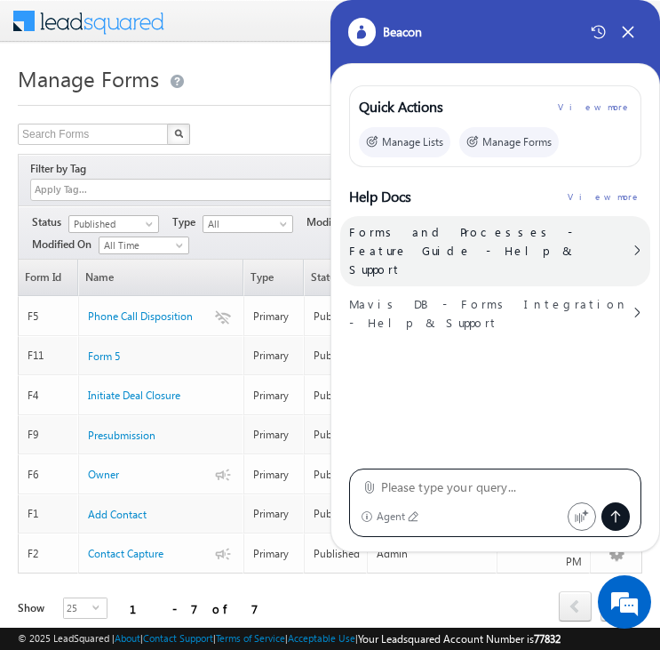
type textarea "Configure a "Phone Call Disposition-4" form in LeadSquared with the following s…"
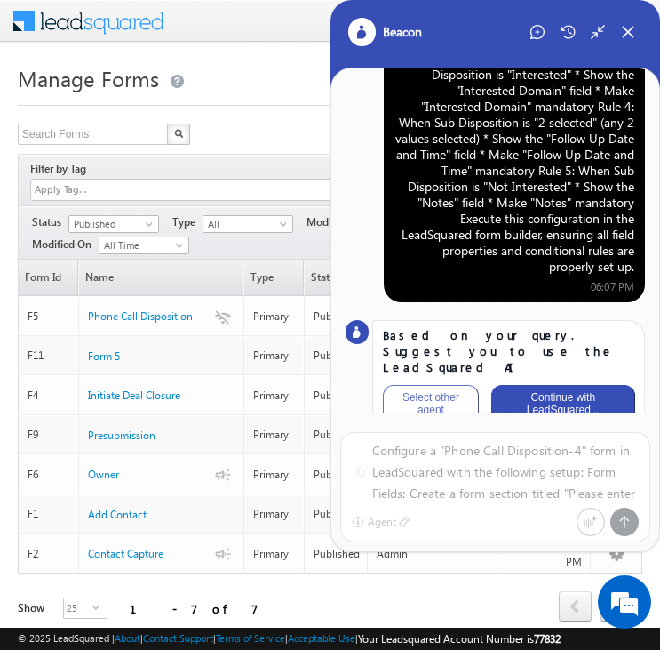
scroll to position [200, 0]
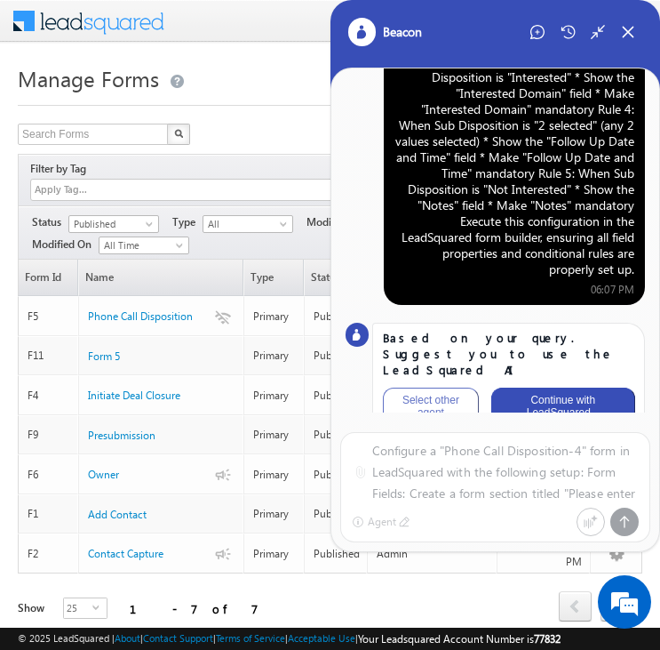
drag, startPoint x: 481, startPoint y: 34, endPoint x: 478, endPoint y: 131, distance: 96.9
click at [478, 131] on div "Beacon Configure a "Phone Call Disposition-4" form in LeadSquared with the foll…" at bounding box center [496, 276] width 331 height 552
click at [544, 388] on button "Continue with LeadSquared..." at bounding box center [563, 406] width 143 height 37
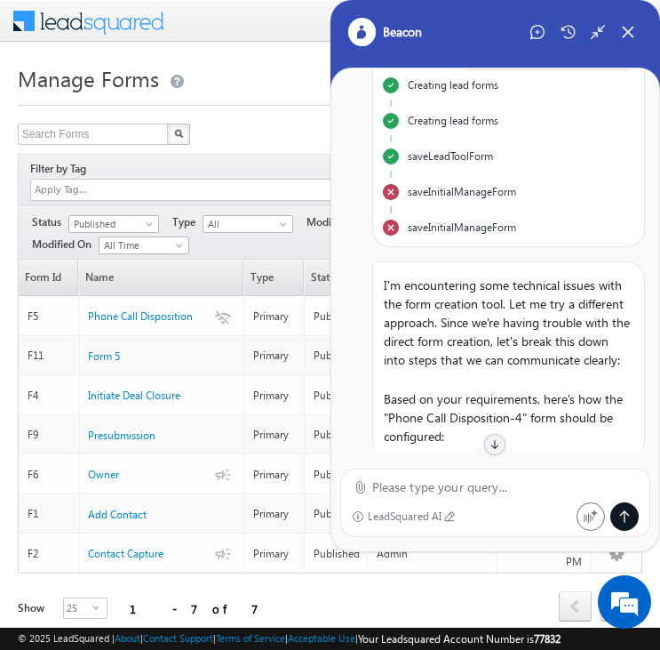
scroll to position [421, 0]
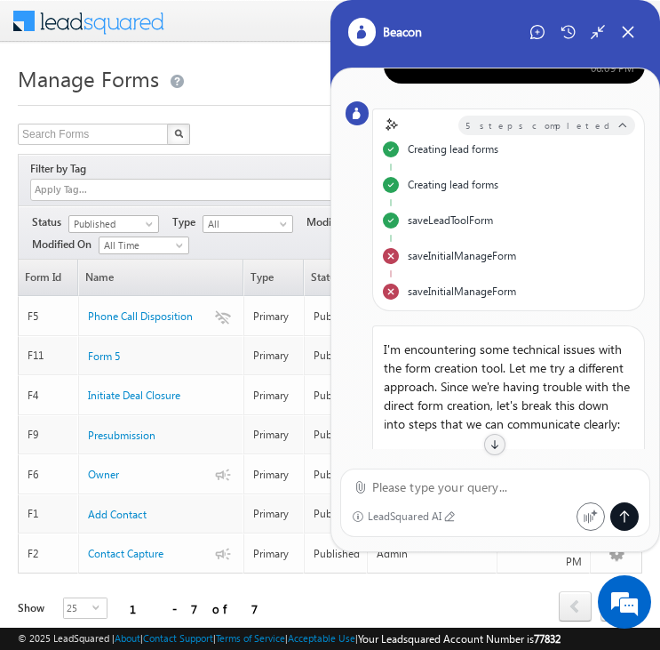
click at [475, 252] on div "saveInitialManageForm" at bounding box center [462, 262] width 108 height 29
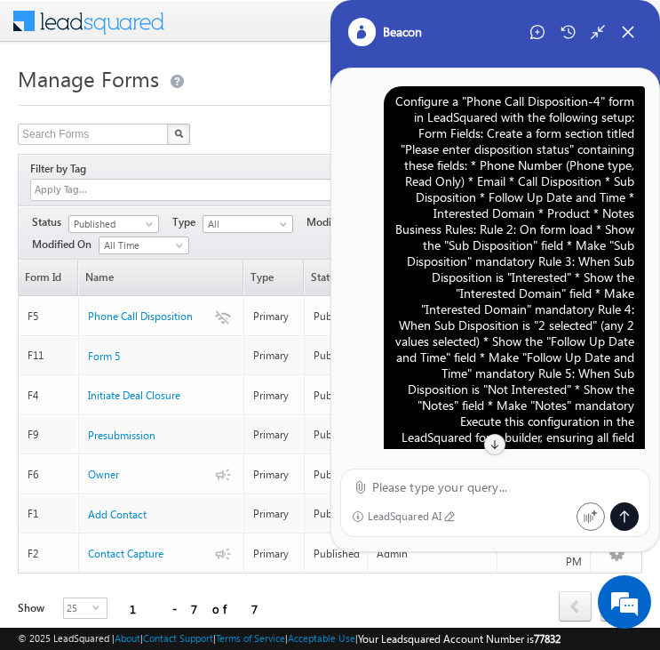
click at [498, 198] on div "Configure a "Phone Call Disposition-4" form in LeadSquared with the following s…" at bounding box center [515, 285] width 240 height 384
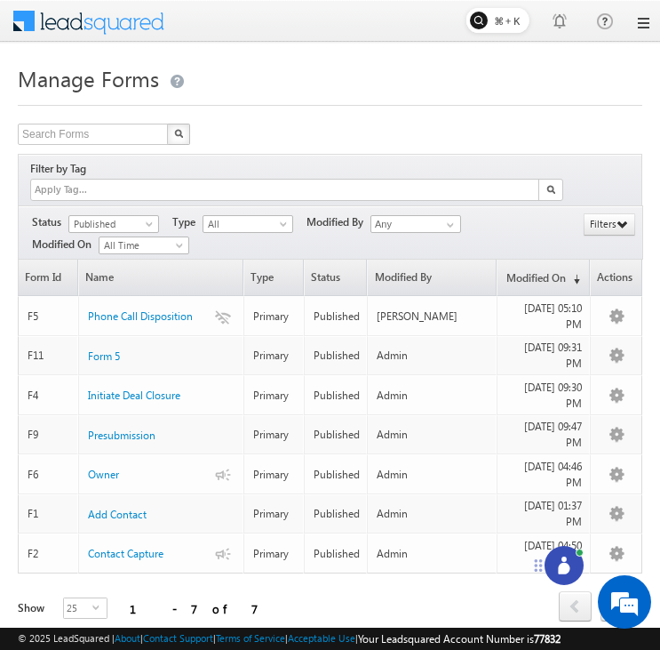
click at [561, 569] on icon at bounding box center [564, 569] width 12 height 12
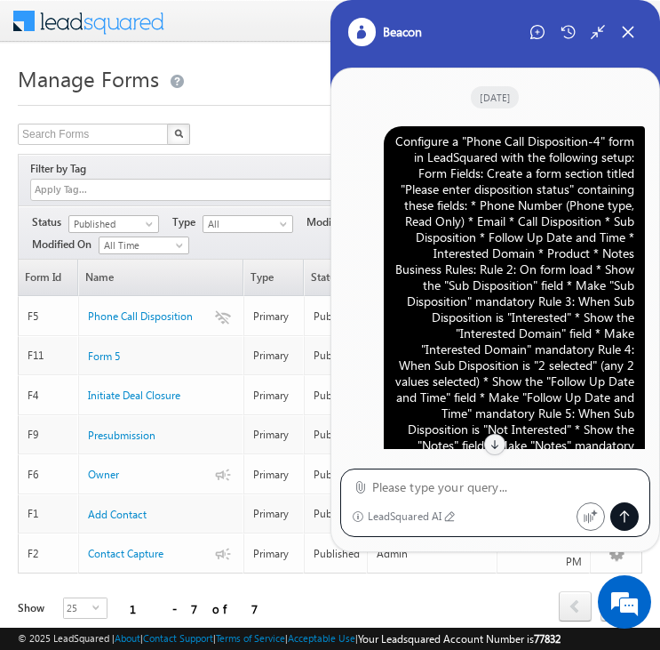
scroll to position [2311, 0]
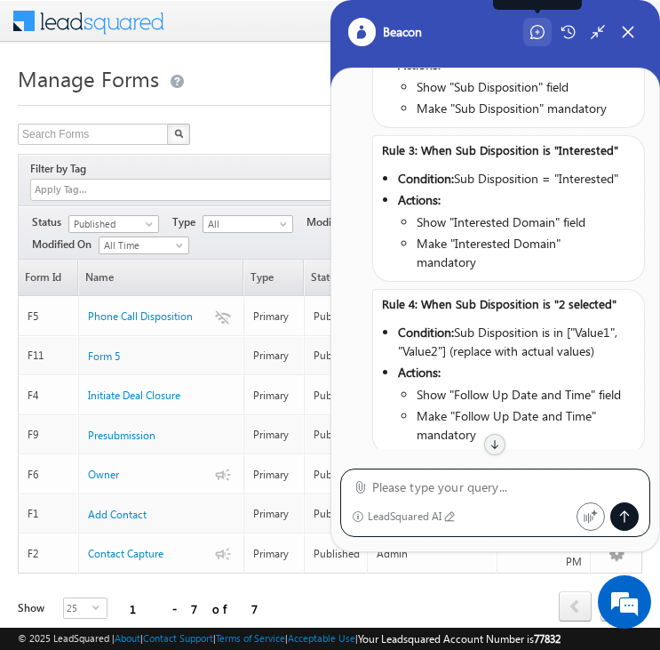
click at [546, 31] on div "Start New Chat" at bounding box center [538, 32] width 28 height 28
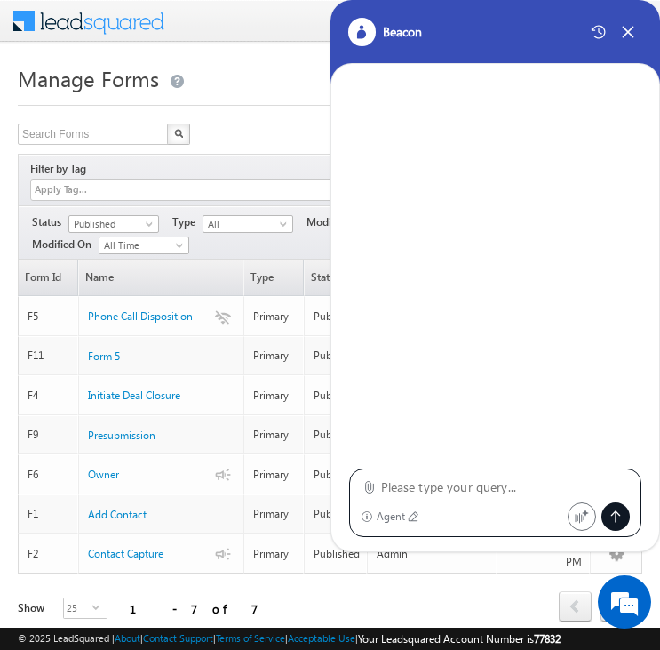
type textarea "Configure a "Phone Call Disposition-4" form in LeadSquared with the following s…"
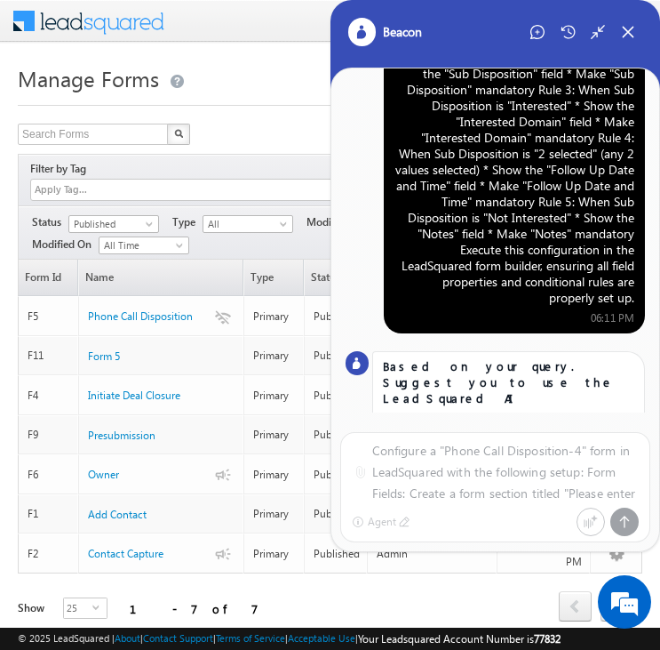
scroll to position [203, 0]
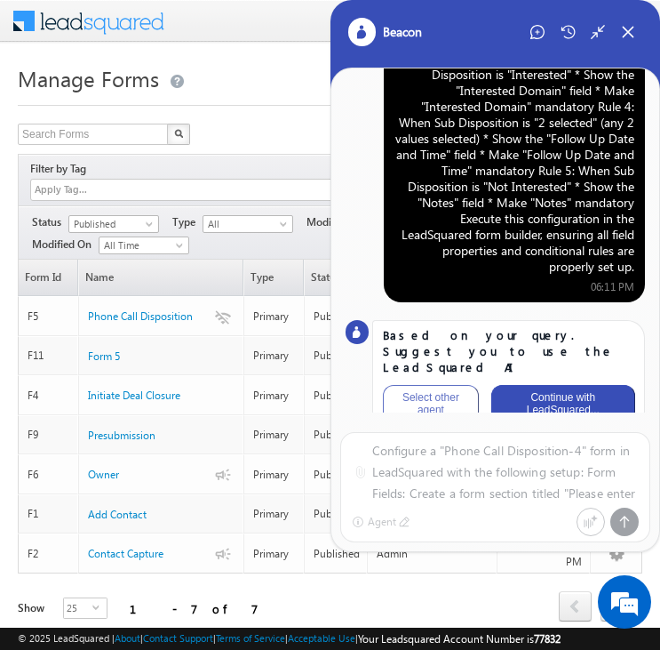
click at [573, 385] on button "Continue with LeadSquared..." at bounding box center [563, 403] width 143 height 37
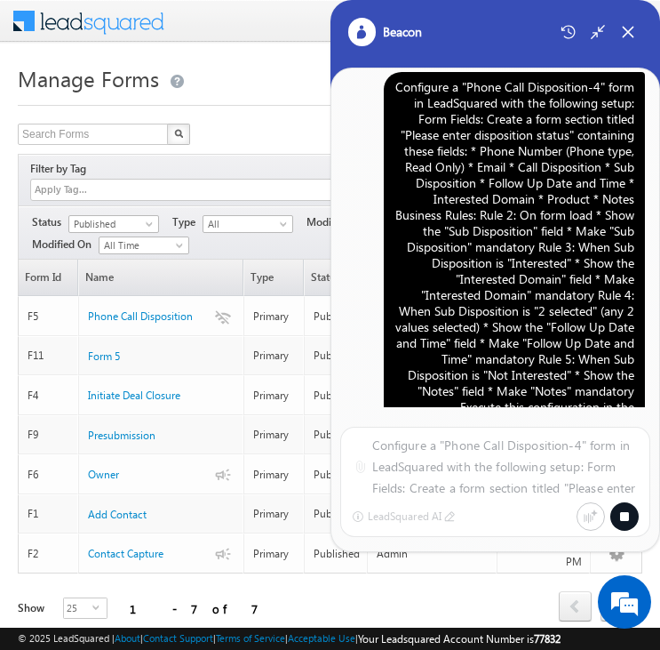
scroll to position [0, 0]
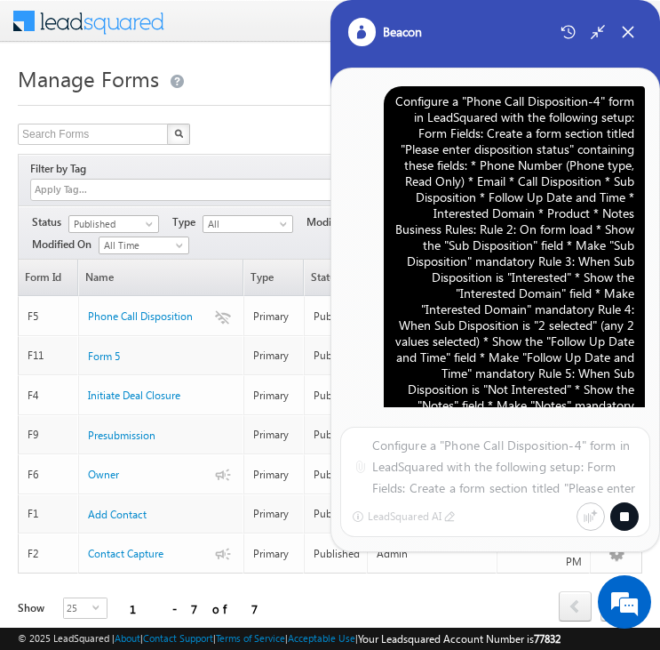
click at [580, 293] on div "Configure a "Phone Call Disposition-4" form in LeadSquared with the following s…" at bounding box center [515, 285] width 240 height 384
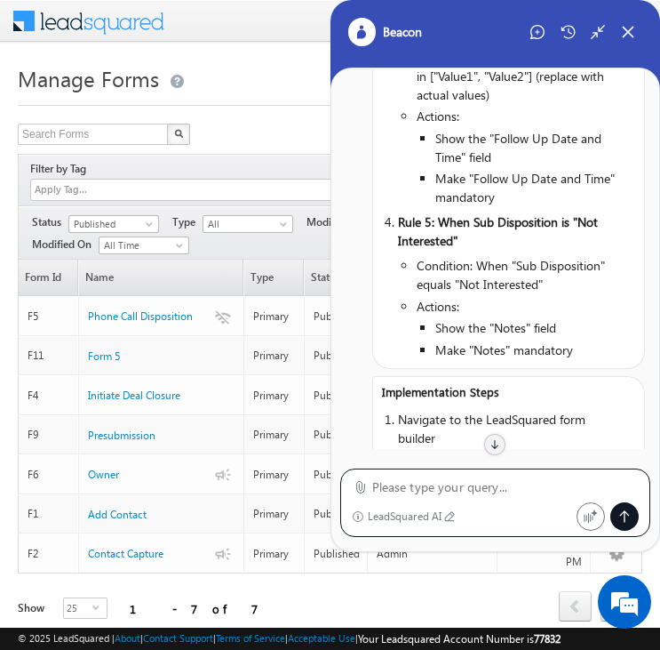
scroll to position [2516, 0]
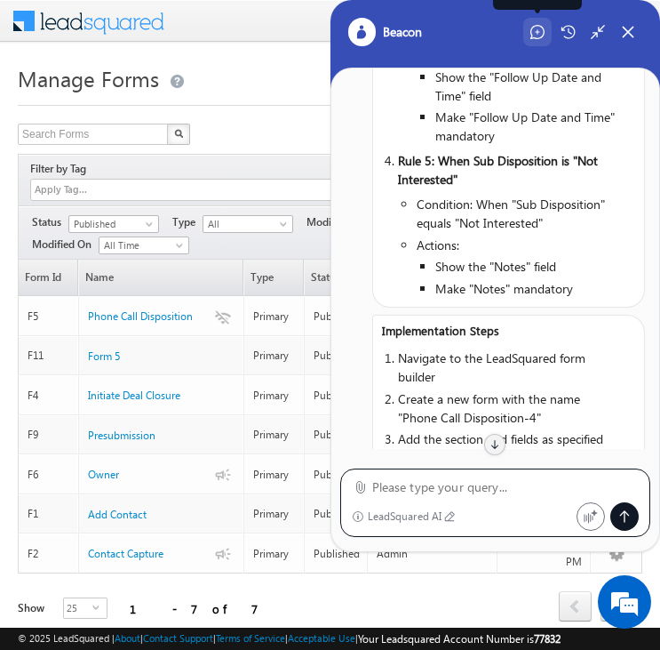
click at [547, 29] on div "Start New Chat" at bounding box center [538, 32] width 28 height 28
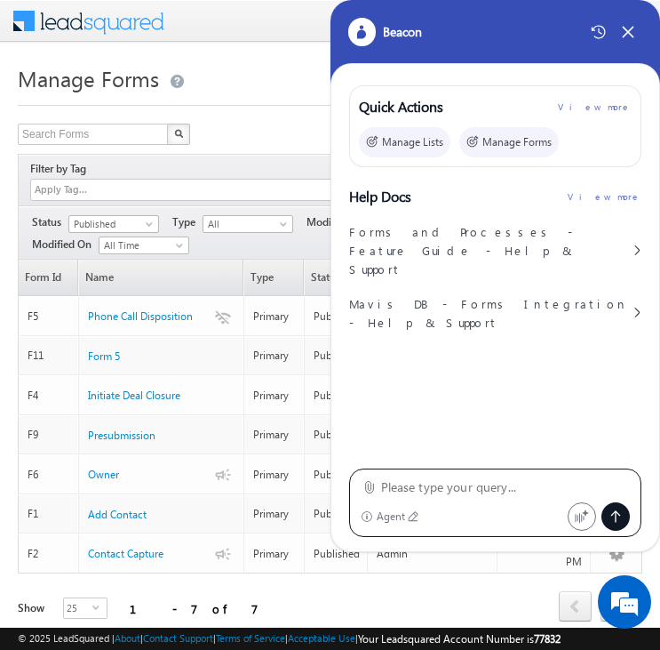
type textarea "Configure a "Phone Call Disposition-4" form in LeadSquared with the following s…"
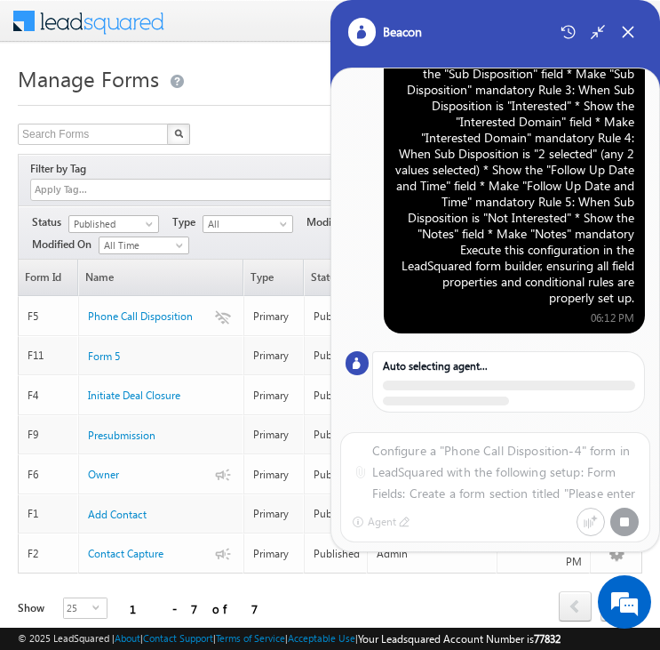
scroll to position [203, 0]
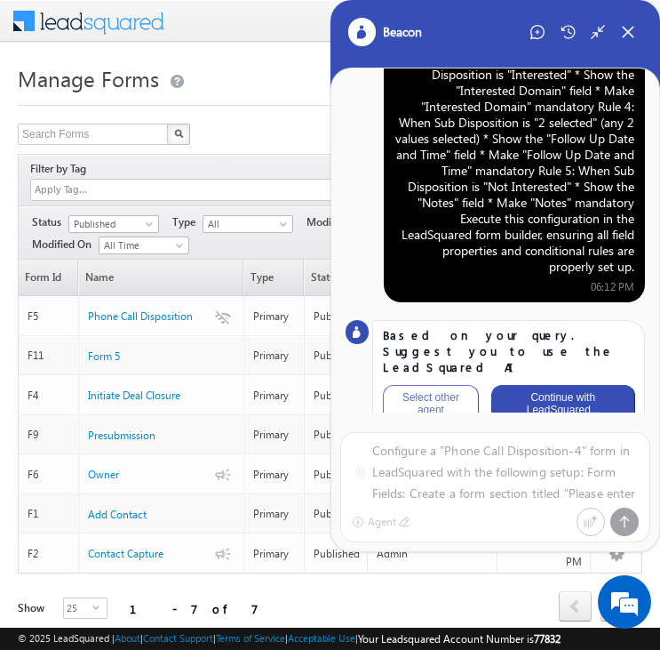
click at [584, 386] on button "Continue with LeadSquared..." at bounding box center [563, 403] width 143 height 37
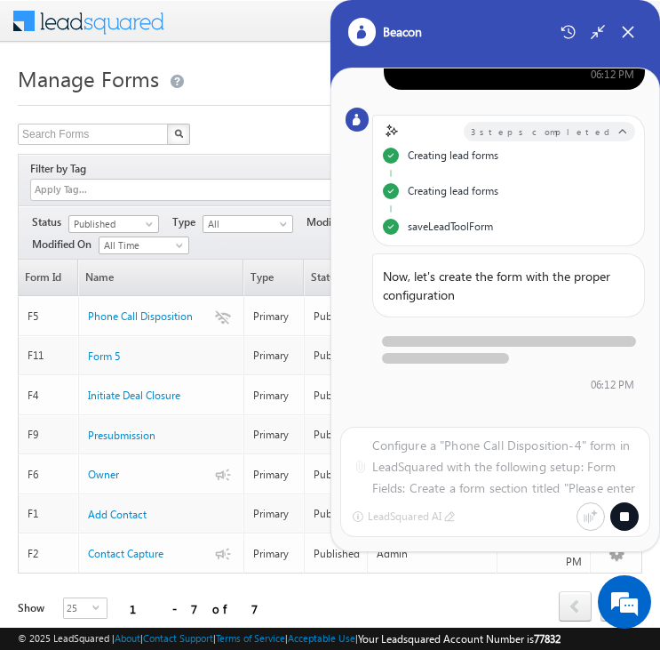
scroll to position [428, 0]
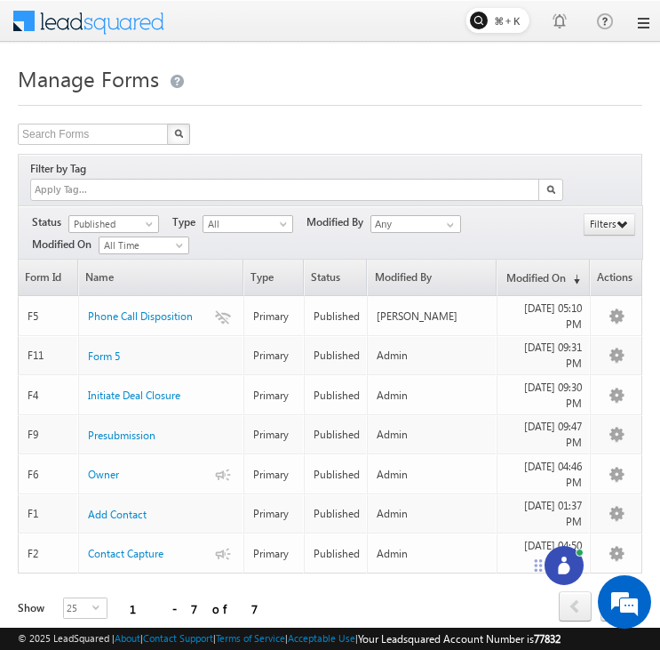
click at [564, 569] on icon at bounding box center [564, 569] width 12 height 12
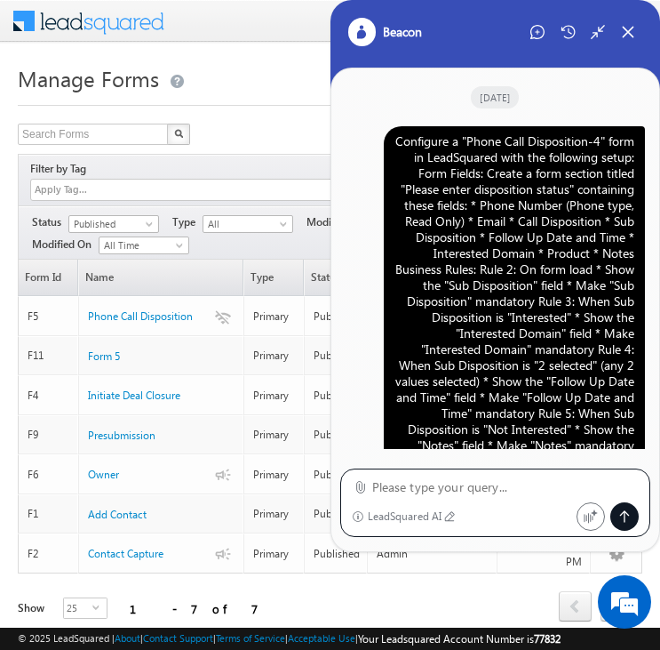
scroll to position [96, 0]
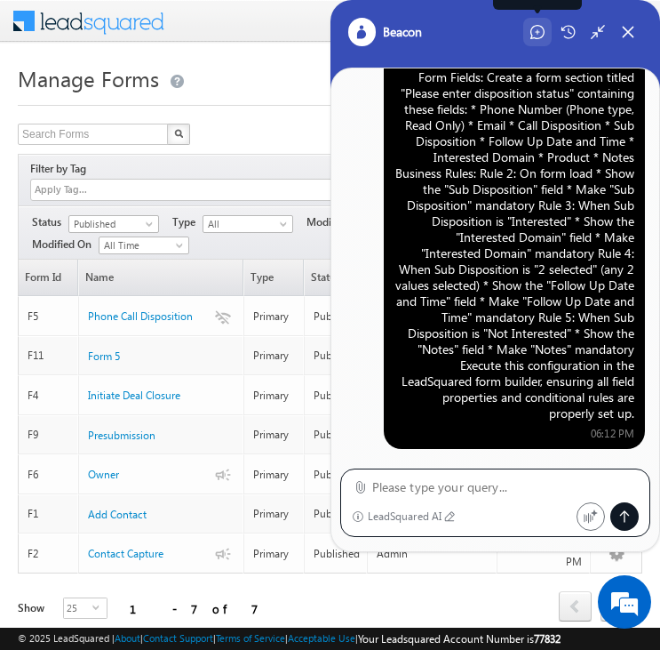
click at [533, 37] on icon at bounding box center [538, 32] width 14 height 14
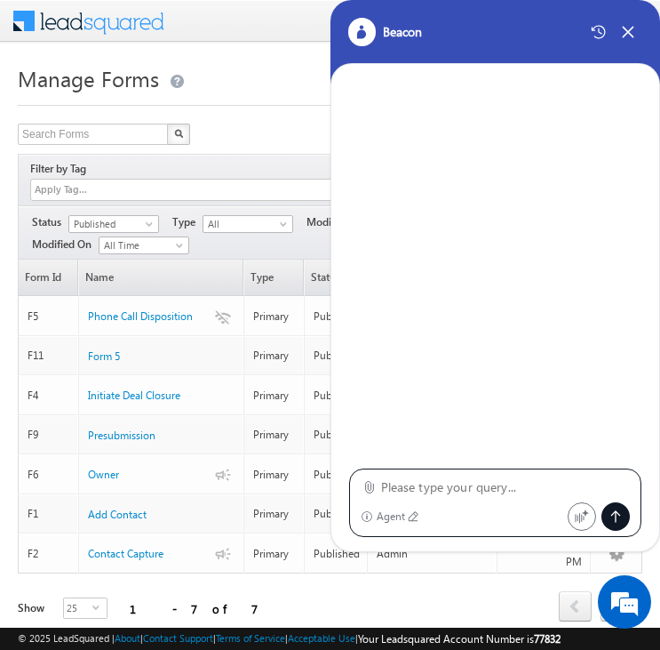
type textarea "Configure a "Phone Call Disposition-4" form in LeadSquared with the following s…"
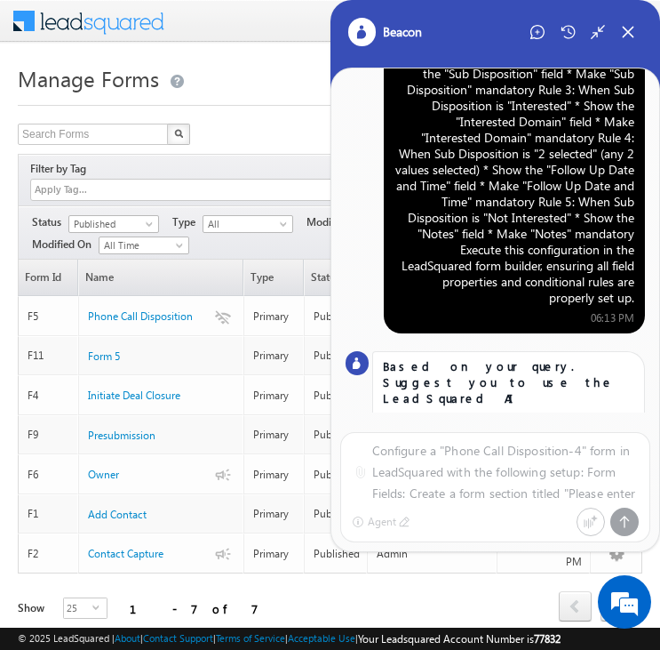
scroll to position [203, 0]
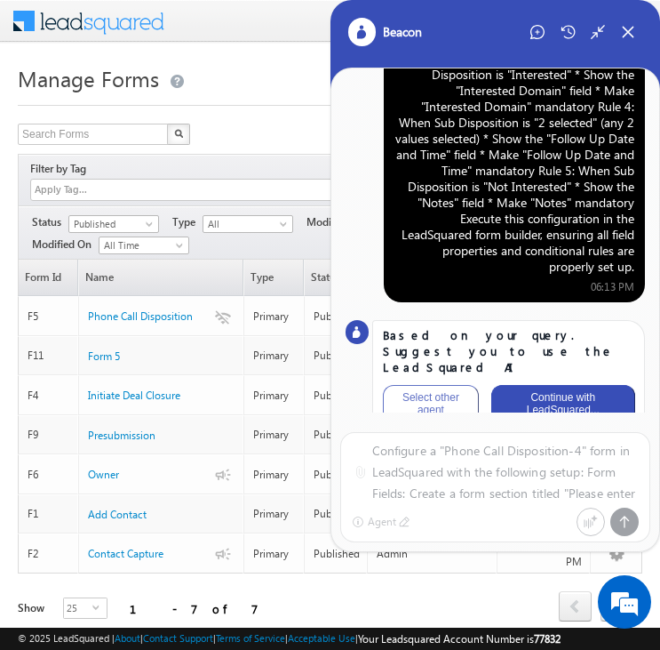
click at [578, 385] on button "Continue with LeadSquared..." at bounding box center [563, 403] width 143 height 37
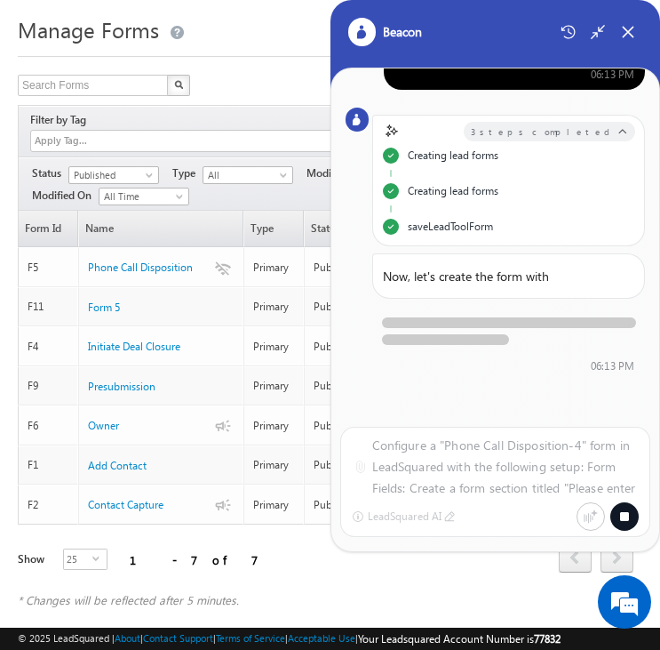
scroll to position [434, 0]
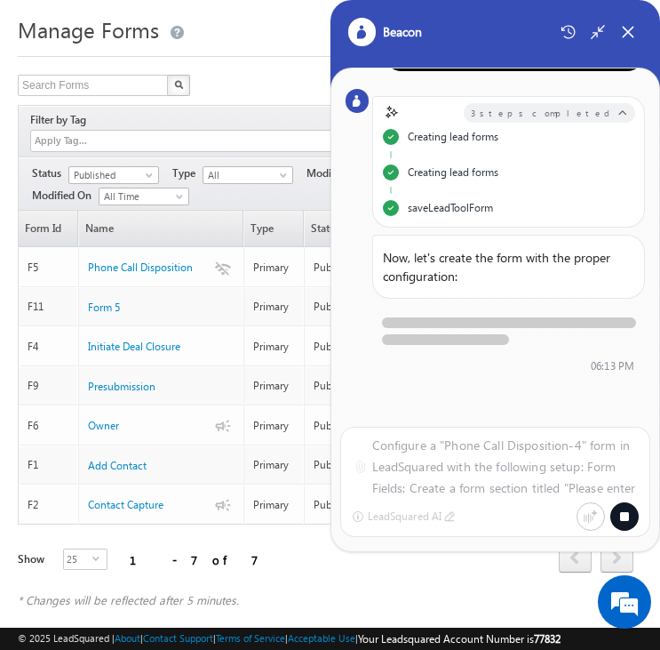
drag, startPoint x: 377, startPoint y: 133, endPoint x: 538, endPoint y: 228, distance: 186.4
click at [538, 228] on div "3 steps completed Creating lead forms Creating lead forms saveLeadToolForm Now,…" at bounding box center [508, 234] width 273 height 291
click at [564, 204] on div "saveLeadToolForm" at bounding box center [509, 208] width 252 height 16
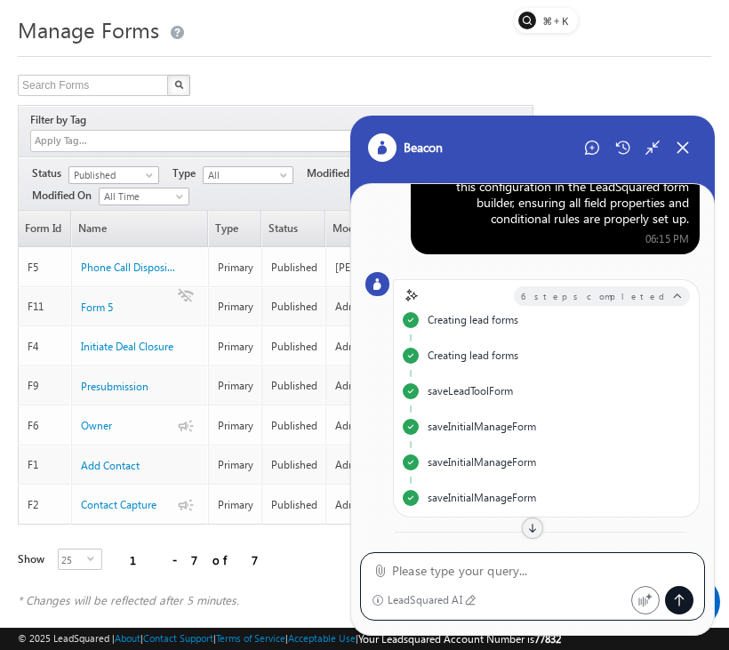
scroll to position [0, 0]
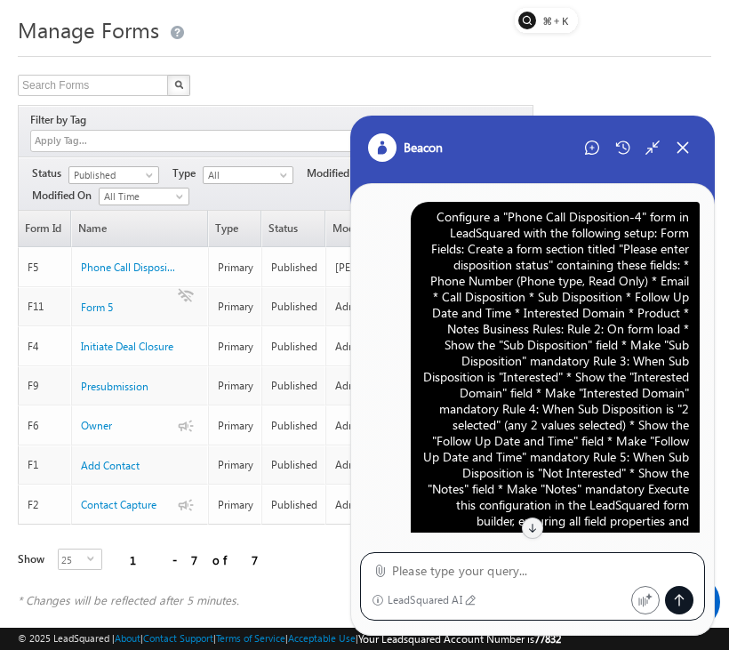
click at [545, 304] on div "Configure a "Phone Call Disposition-4" form in LeadSquared with the following s…" at bounding box center [555, 377] width 268 height 336
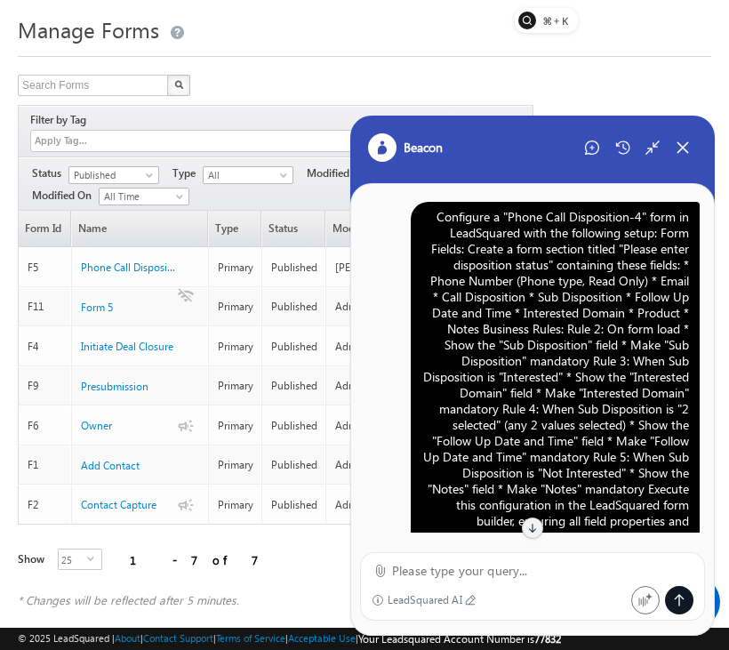
click at [545, 304] on div "Configure a "Phone Call Disposition-4" form in LeadSquared with the following s…" at bounding box center [555, 377] width 268 height 336
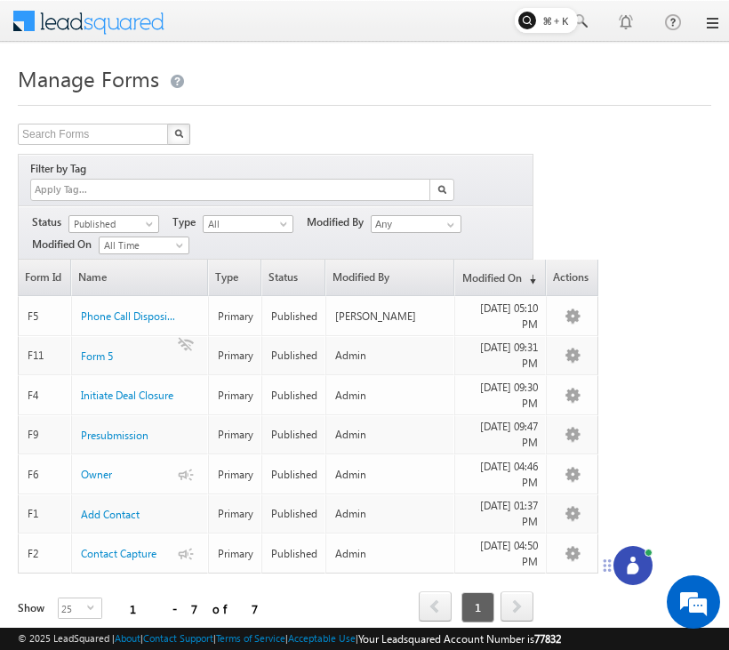
click at [640, 564] on icon at bounding box center [633, 565] width 18 height 18
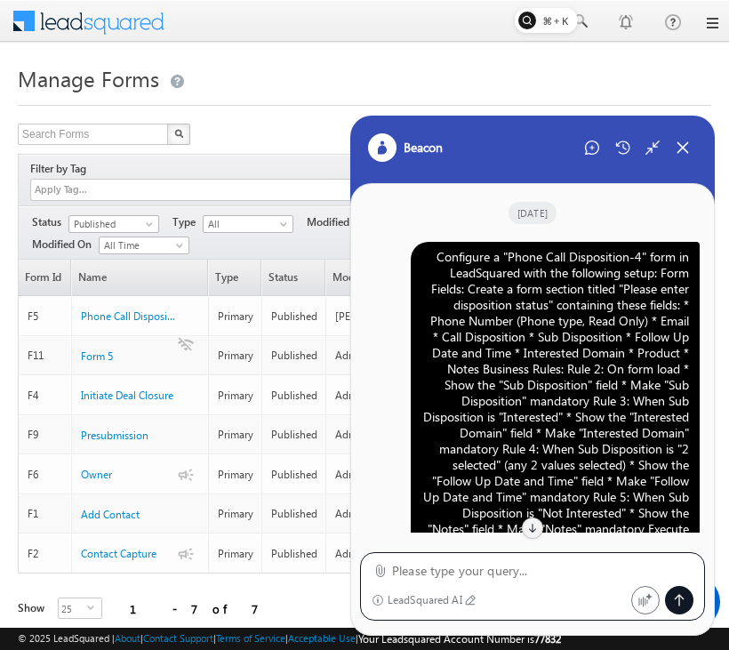
scroll to position [2192, 0]
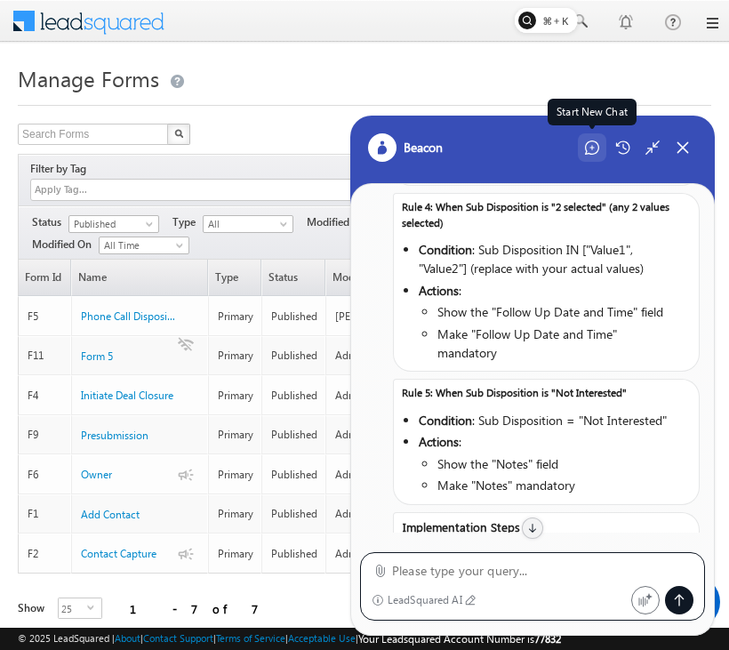
click at [592, 158] on div "Start New Chat" at bounding box center [592, 147] width 28 height 28
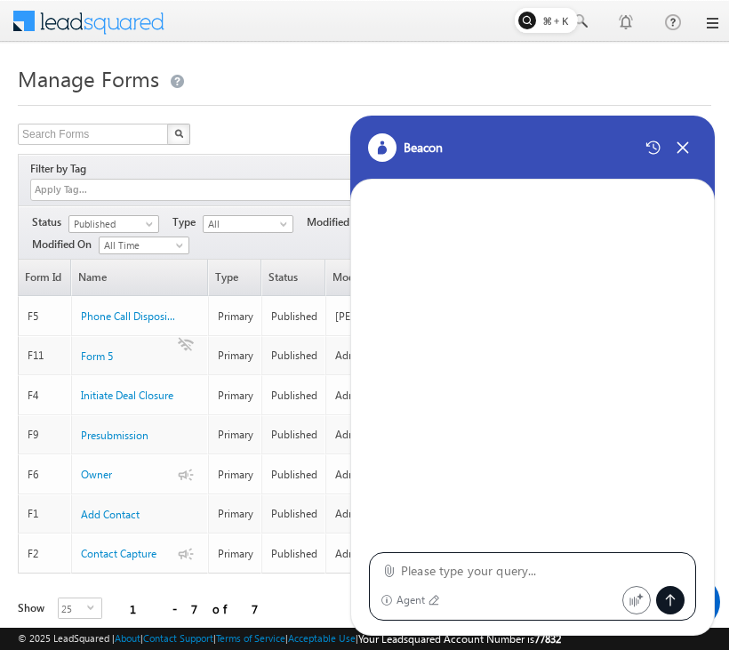
type textarea "Configure a "Phone Call Disposition-4" form in LeadSquared with the following s…"
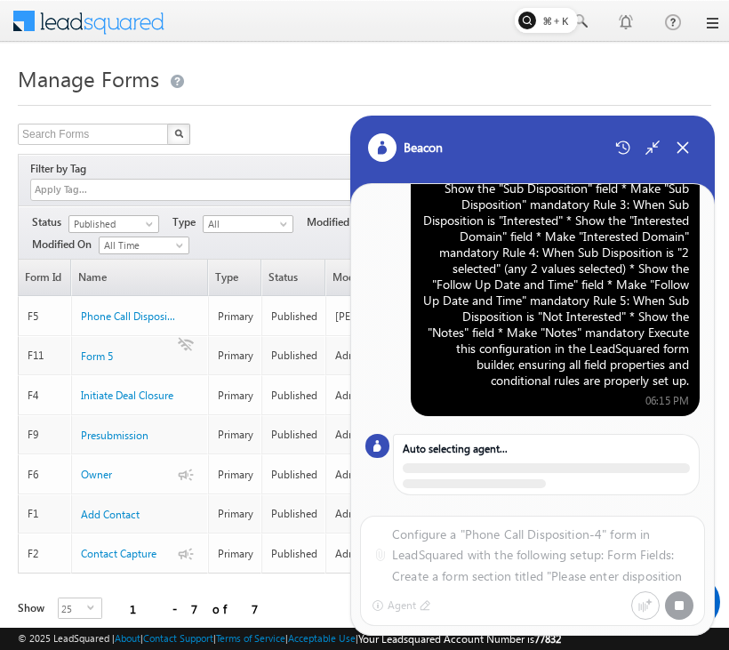
scroll to position [191, 0]
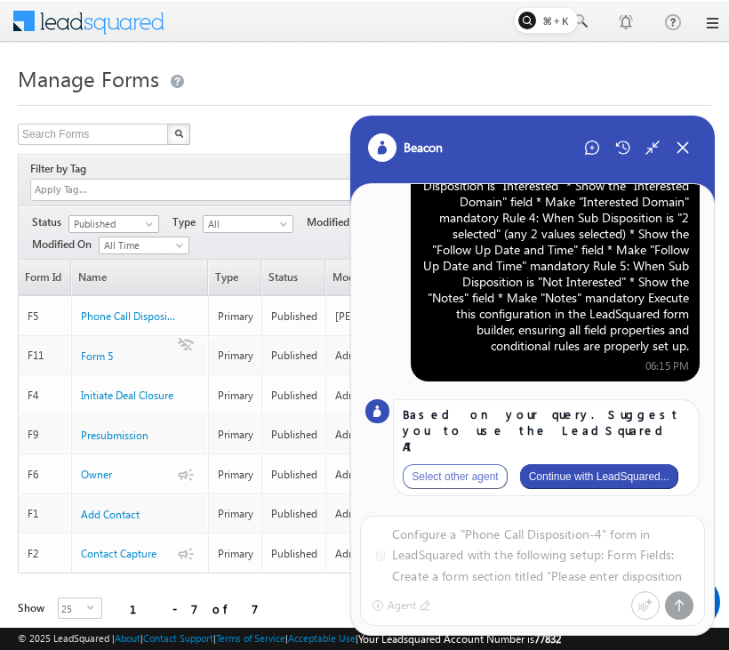
click at [611, 474] on button "Continue with LeadSquared..." at bounding box center [599, 476] width 158 height 25
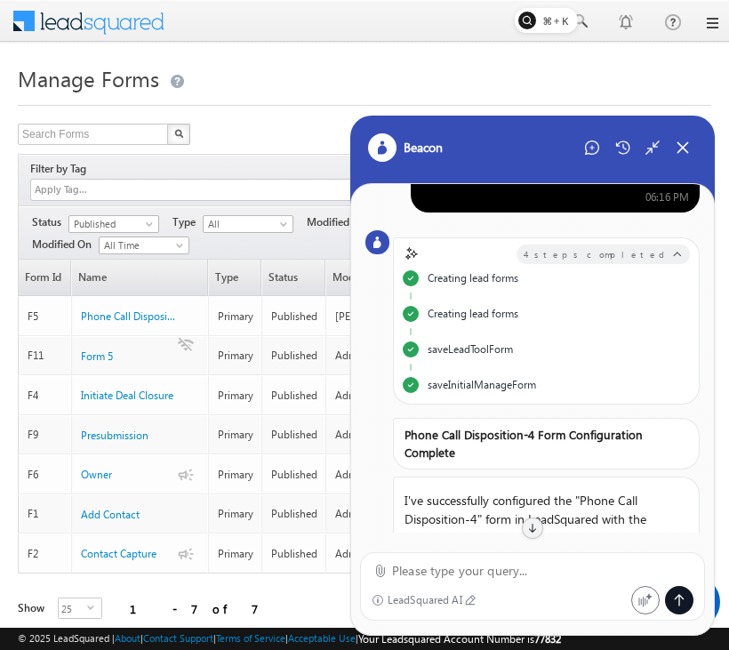
scroll to position [0, 0]
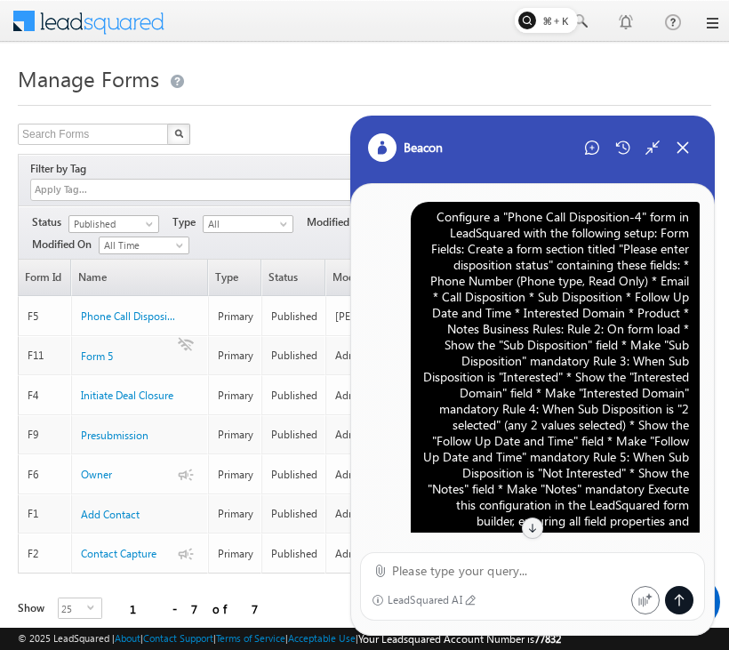
click at [582, 268] on div "Configure a "Phone Call Disposition-4" form in LeadSquared with the following s…" at bounding box center [555, 377] width 268 height 336
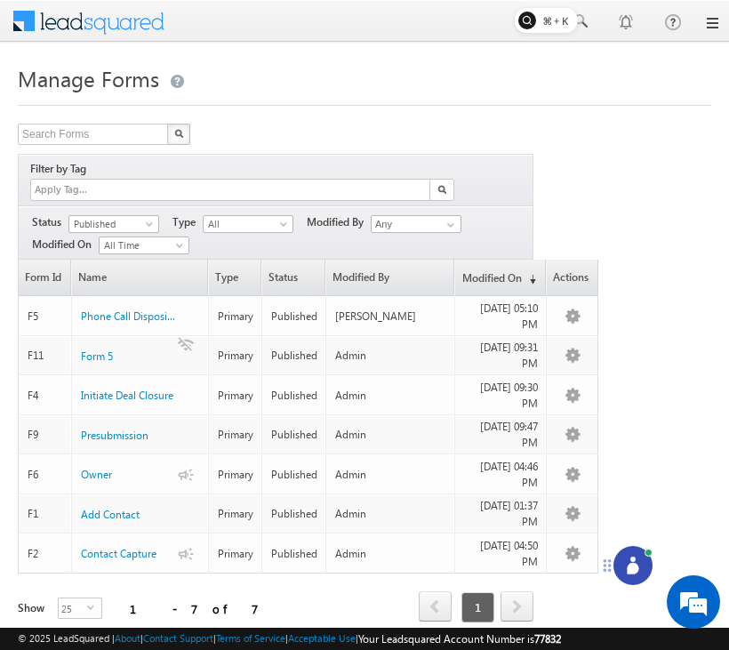
click at [627, 564] on icon at bounding box center [633, 565] width 18 height 18
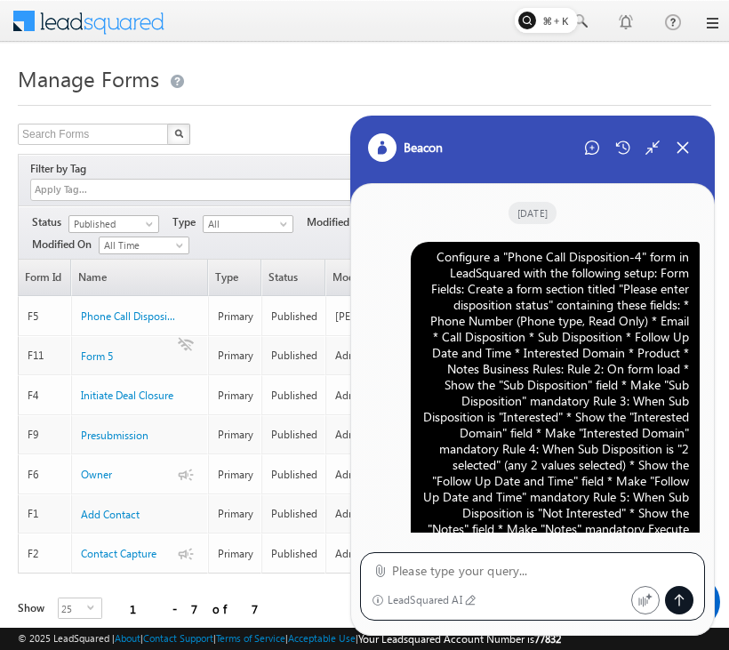
scroll to position [1143, 0]
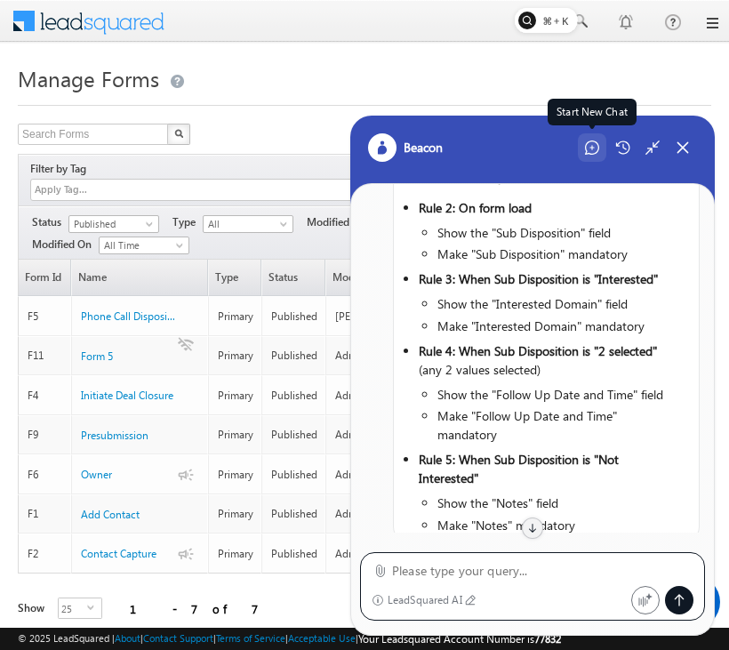
click at [591, 159] on div "Start New Chat" at bounding box center [592, 147] width 28 height 28
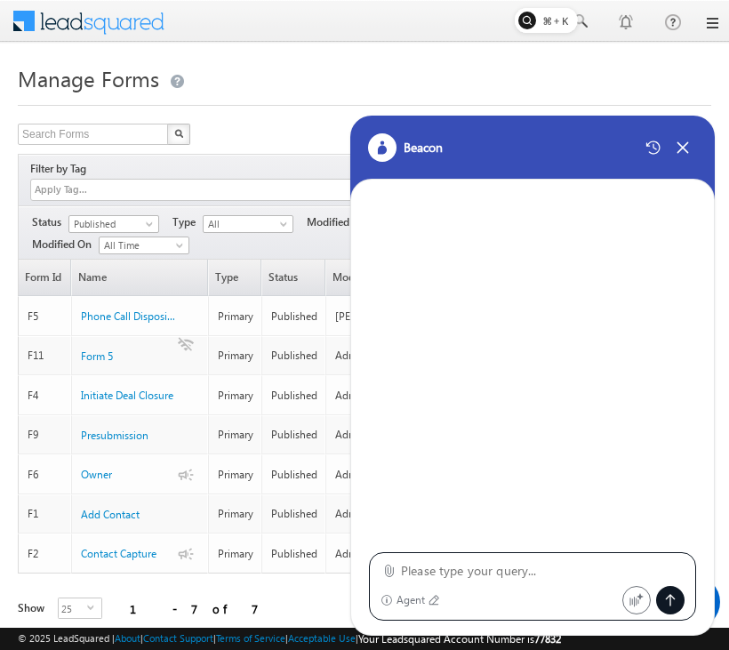
type textarea "Configure a "Phone Call Disposition-4" form in LeadSquared with the following s…"
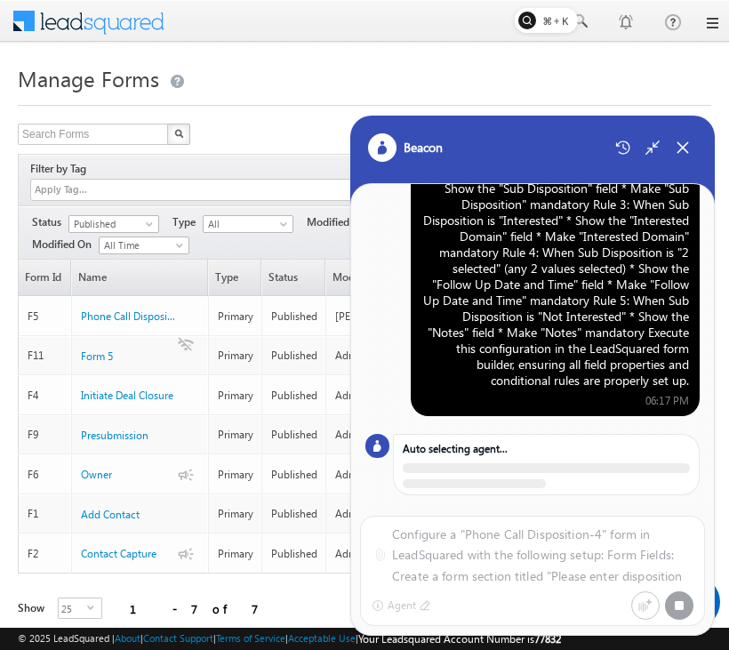
scroll to position [191, 0]
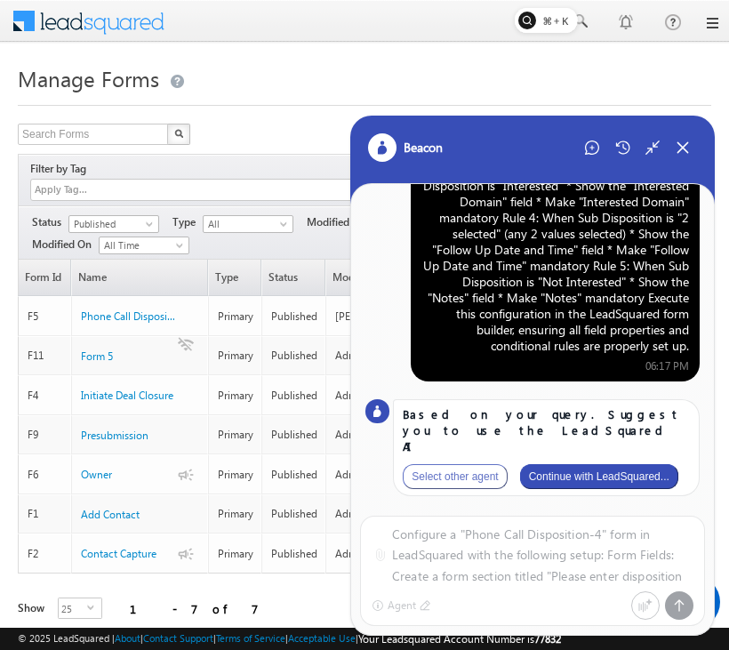
click at [596, 478] on button "Continue with LeadSquared..." at bounding box center [599, 476] width 158 height 25
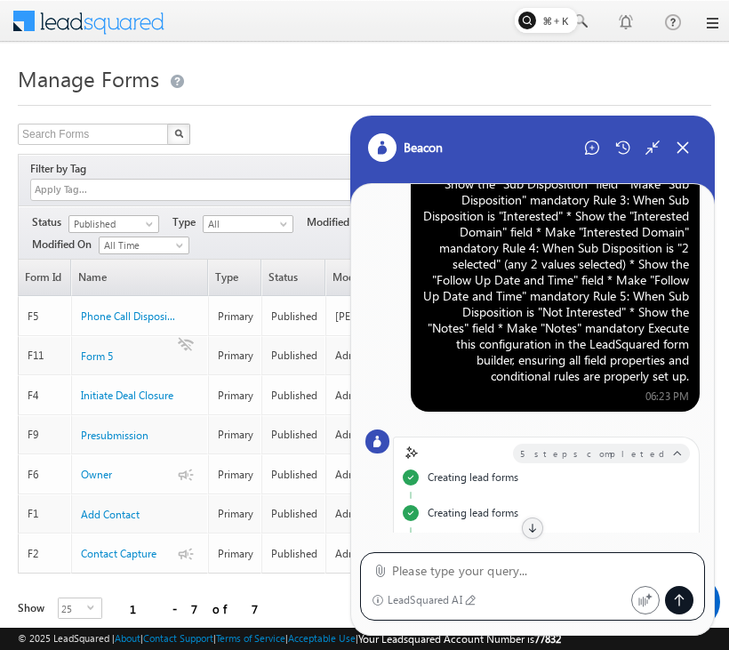
scroll to position [0, 0]
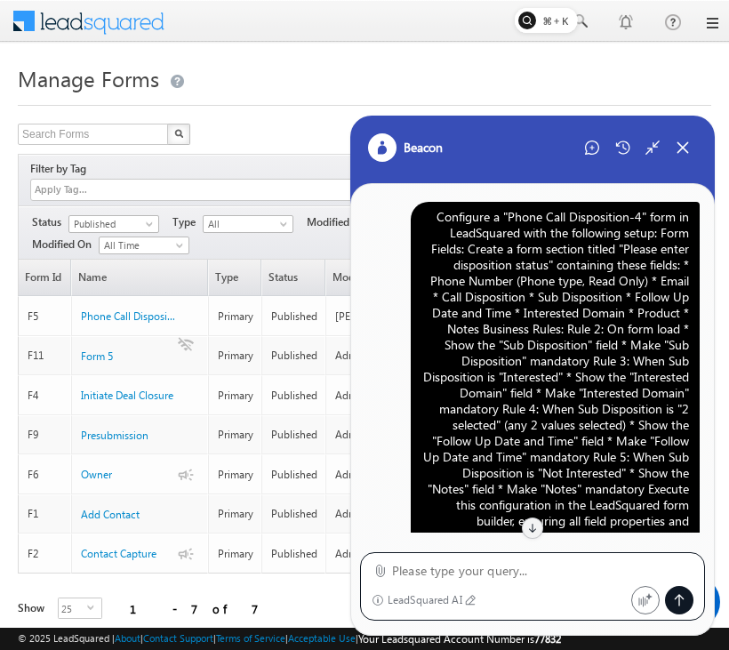
click at [572, 292] on div "Configure a "Phone Call Disposition-4" form in LeadSquared with the following s…" at bounding box center [555, 377] width 268 height 336
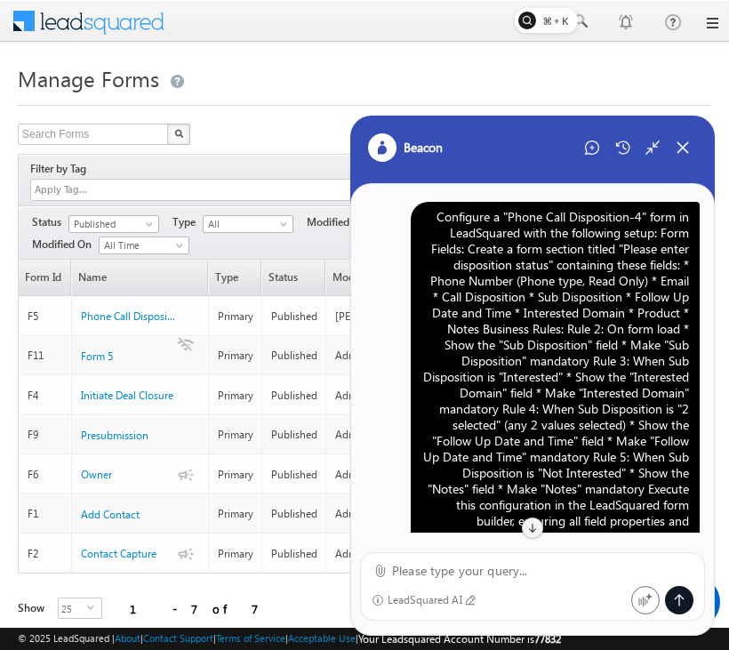
click at [572, 292] on div "Configure a "Phone Call Disposition-4" form in LeadSquared with the following s…" at bounding box center [555, 377] width 268 height 336
click at [492, 372] on div "Configure a "Phone Call Disposition-4" form in LeadSquared with the following s…" at bounding box center [555, 377] width 268 height 336
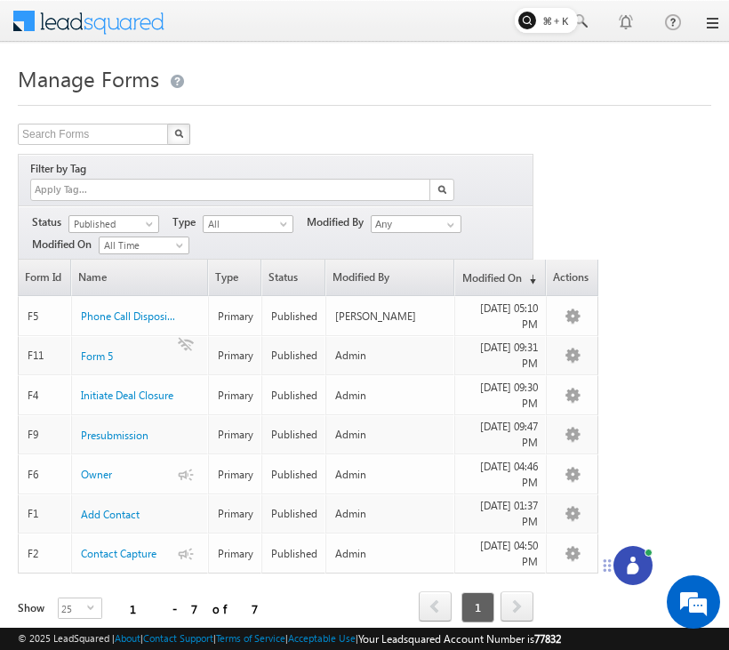
click at [635, 552] on div at bounding box center [632, 565] width 39 height 39
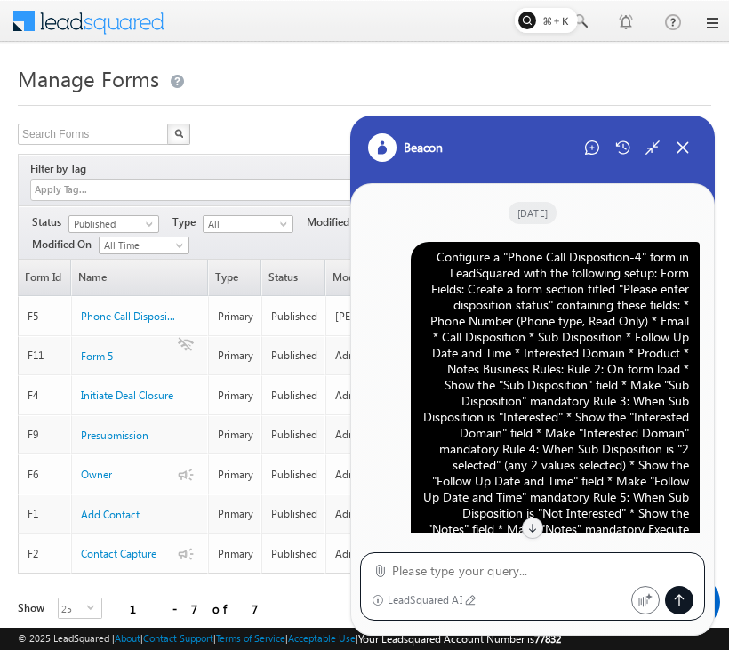
scroll to position [2291, 0]
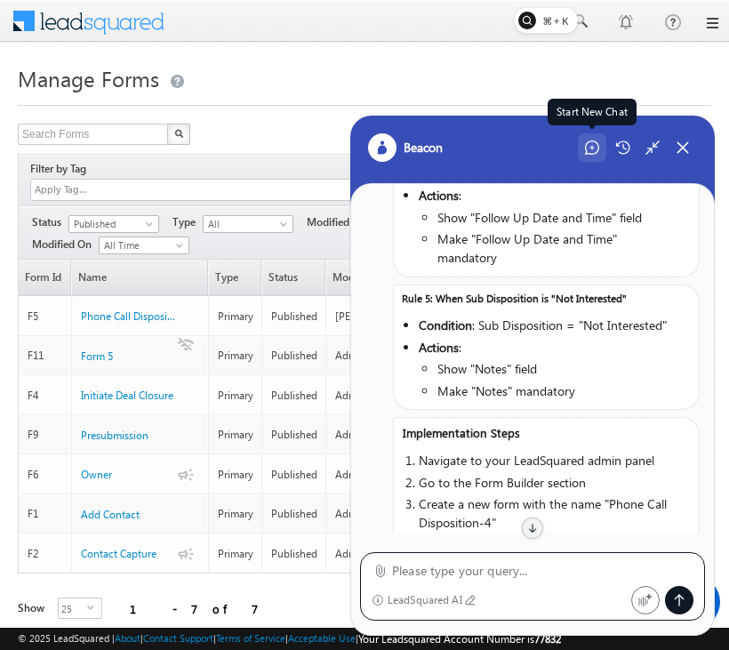
click at [589, 139] on div "Start New Chat" at bounding box center [592, 147] width 28 height 28
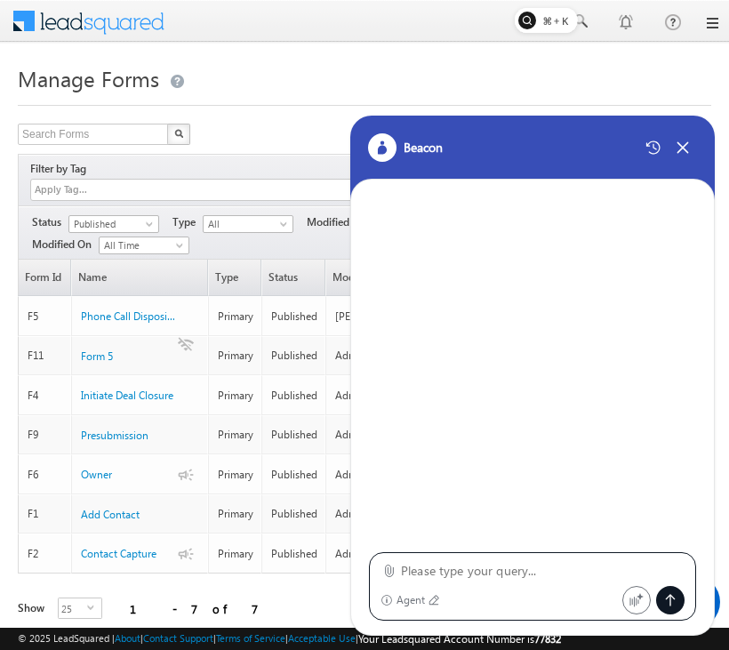
type textarea "Configure a "Phone Call Disposition-4" form in LeadSquared with the following s…"
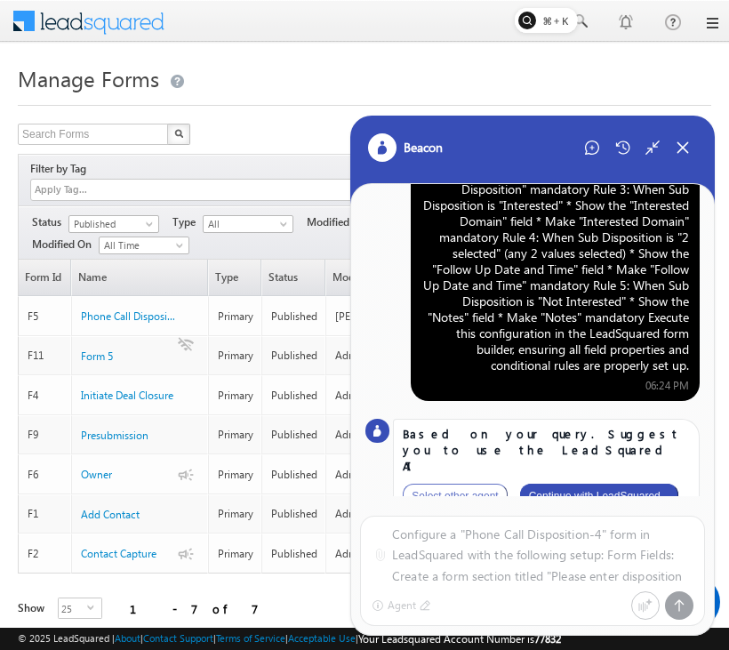
scroll to position [191, 0]
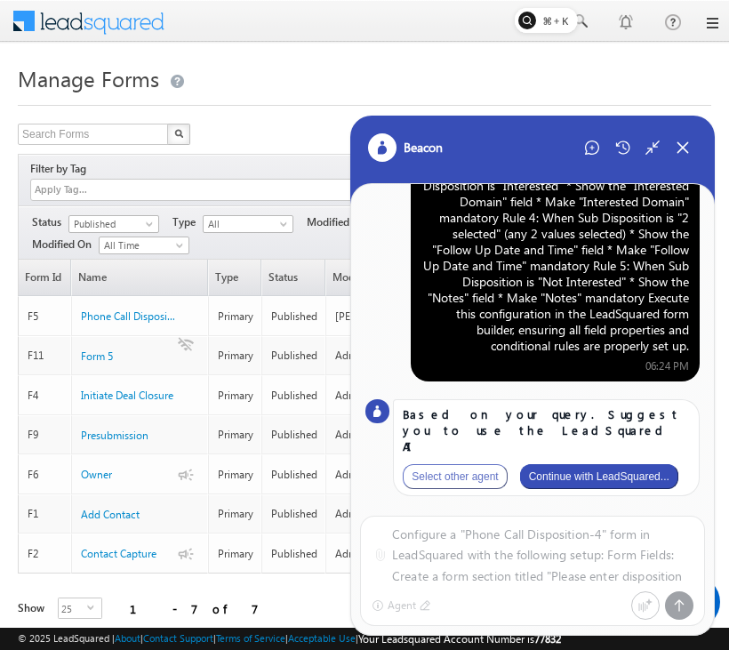
click at [622, 474] on button "Continue with LeadSquared..." at bounding box center [599, 476] width 158 height 25
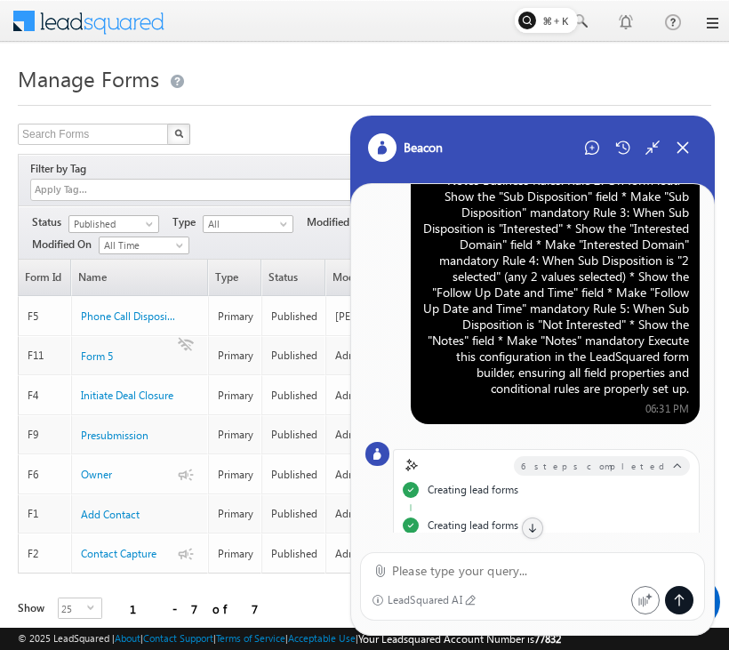
scroll to position [0, 0]
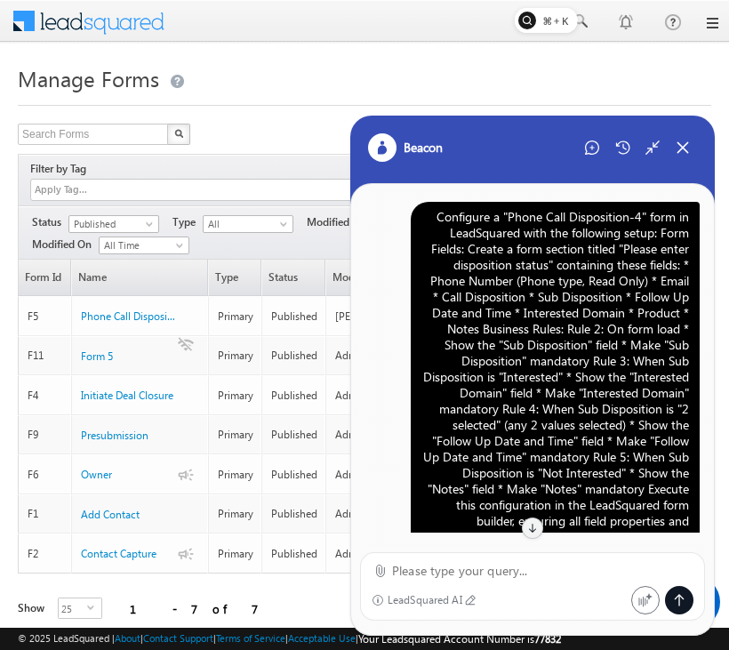
click at [556, 307] on div "Configure a "Phone Call Disposition-4" form in LeadSquared with the following s…" at bounding box center [555, 377] width 268 height 336
click at [539, 356] on div "Configure a "Phone Call Disposition-4" form in LeadSquared with the following s…" at bounding box center [555, 377] width 268 height 336
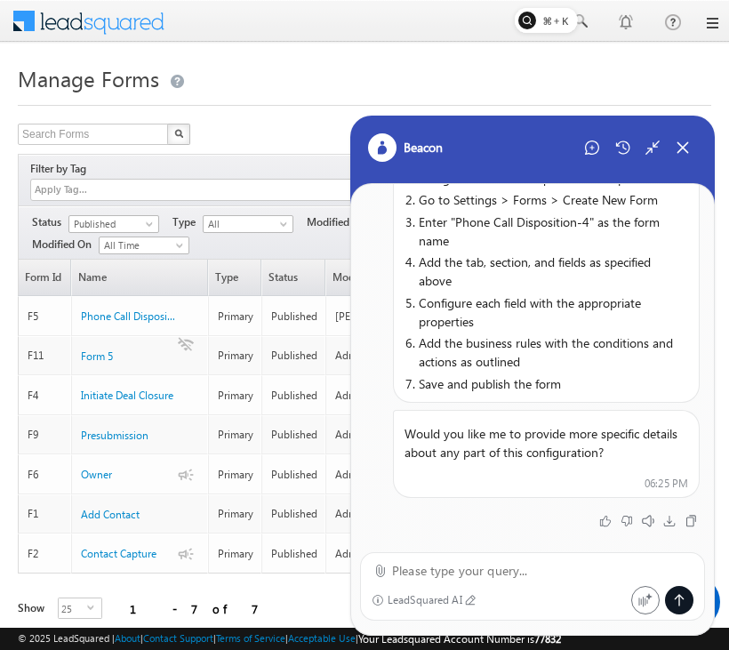
scroll to position [2623, 0]
click at [582, 139] on div "Start New Chat" at bounding box center [592, 147] width 28 height 28
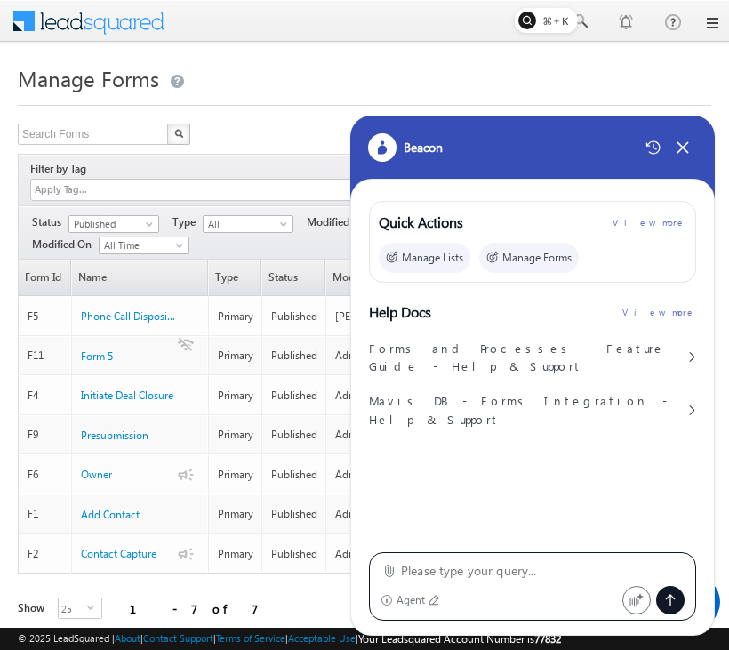
type textarea "Configure a "Phone Call Disposition-4" form in LeadSquared with the following s…"
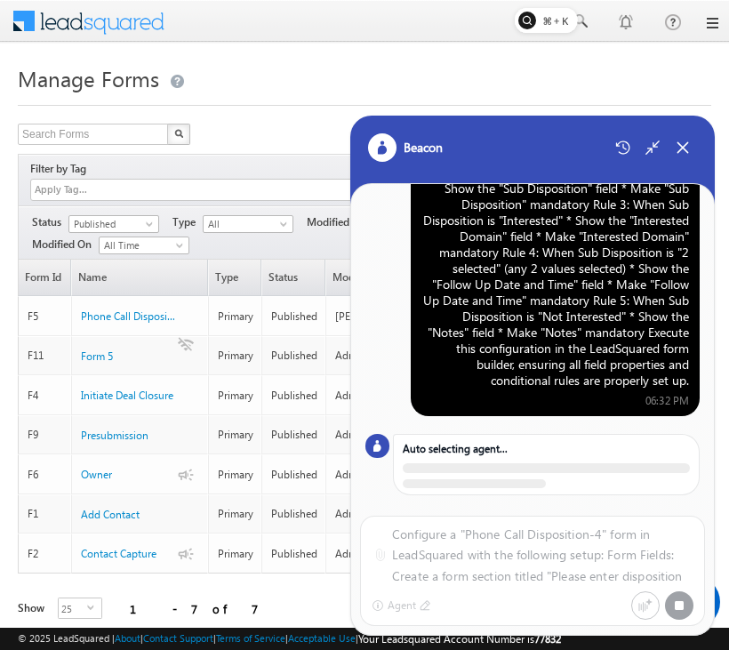
scroll to position [191, 0]
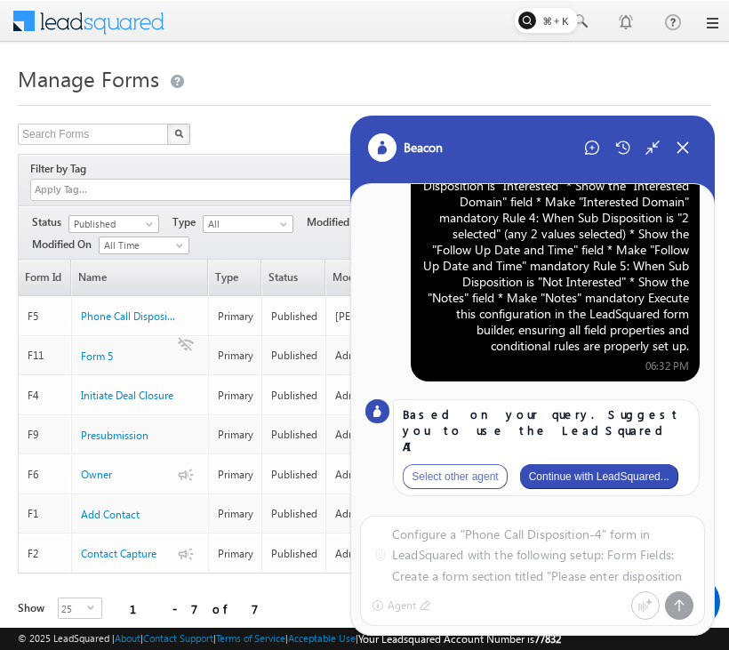
click at [638, 474] on button "Continue with LeadSquared..." at bounding box center [599, 476] width 158 height 25
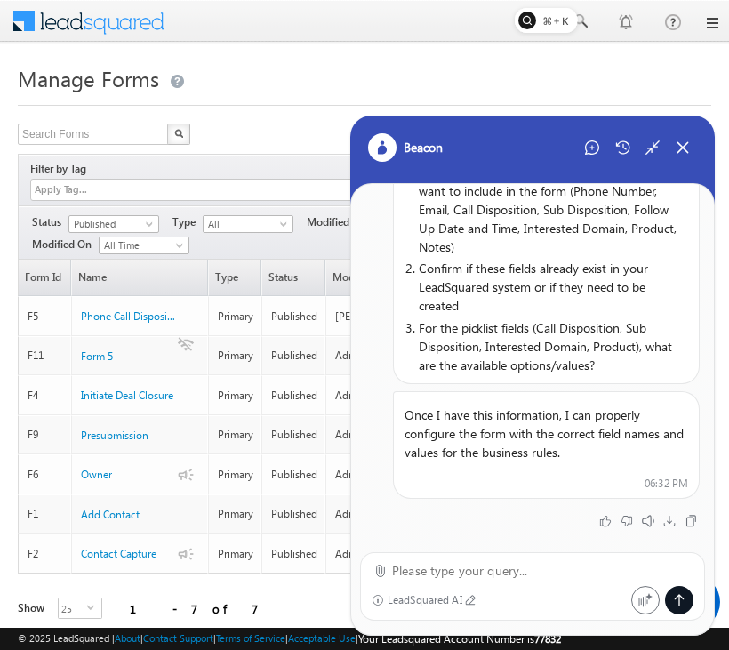
scroll to position [0, 0]
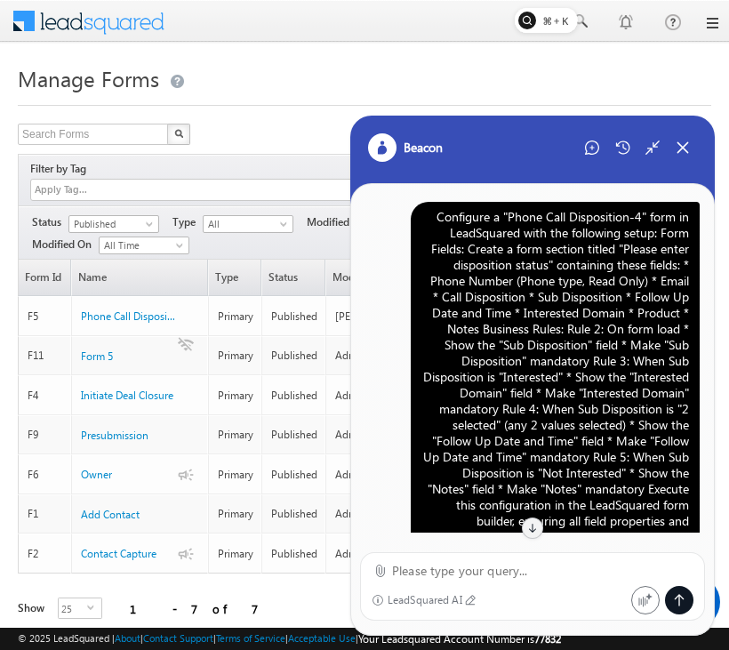
click at [590, 347] on div "Configure a "Phone Call Disposition-4" form in LeadSquared with the following s…" at bounding box center [555, 377] width 268 height 336
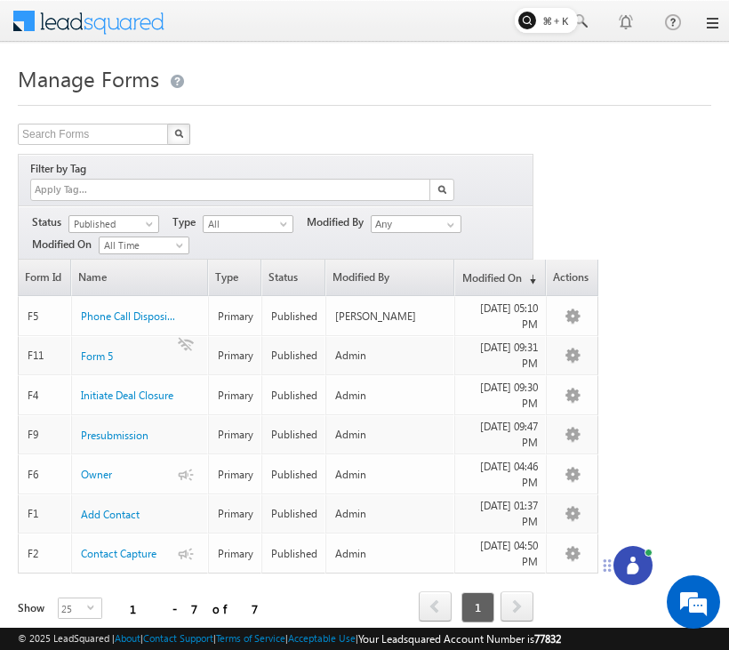
click at [625, 558] on icon at bounding box center [633, 565] width 18 height 18
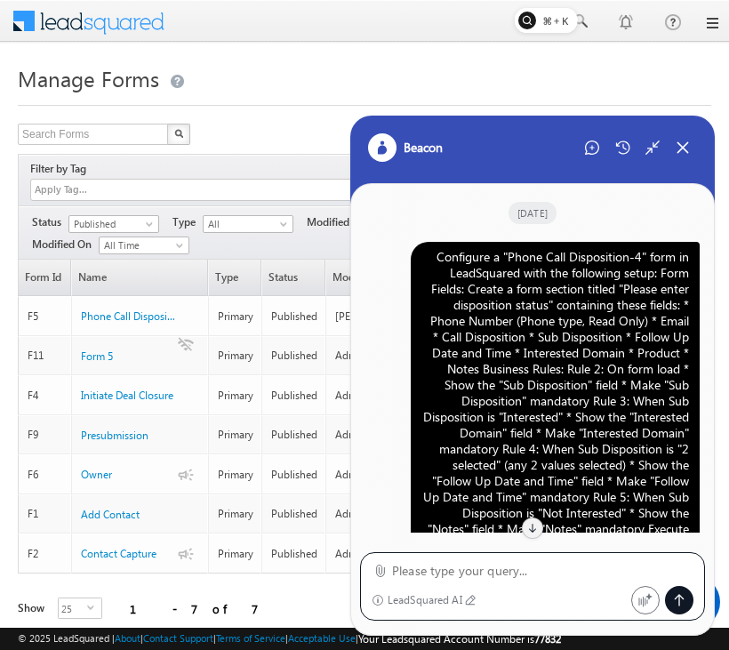
scroll to position [681, 0]
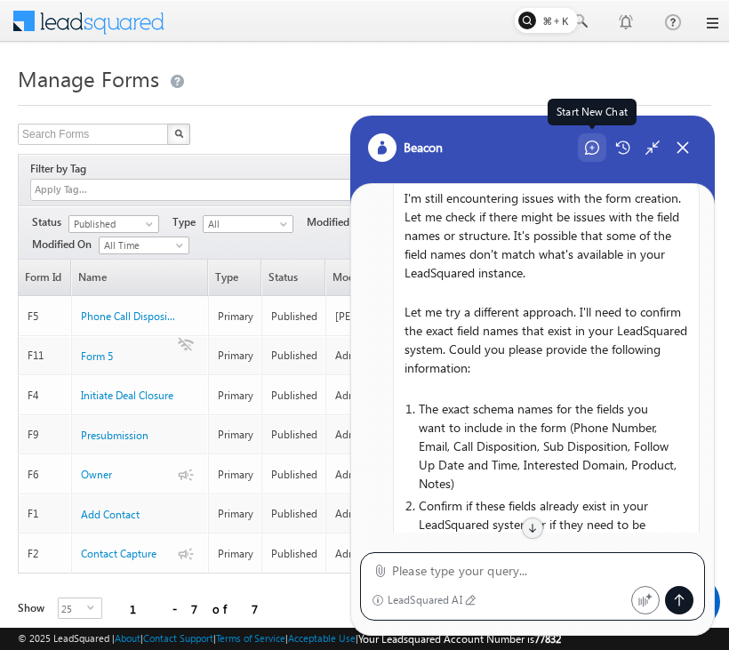
click at [590, 143] on icon at bounding box center [592, 147] width 14 height 14
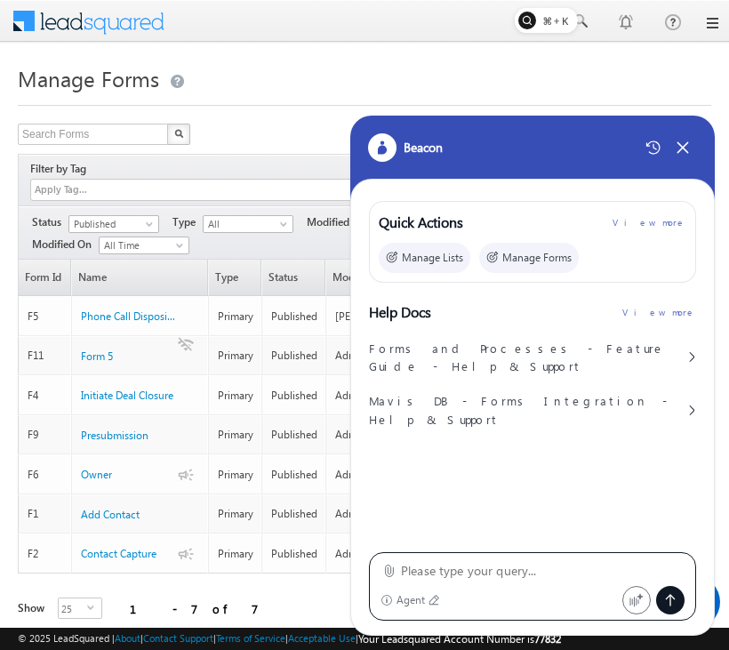
type textarea "Configure a "Phone Call Disposition-4" form in LeadSquared with the following s…"
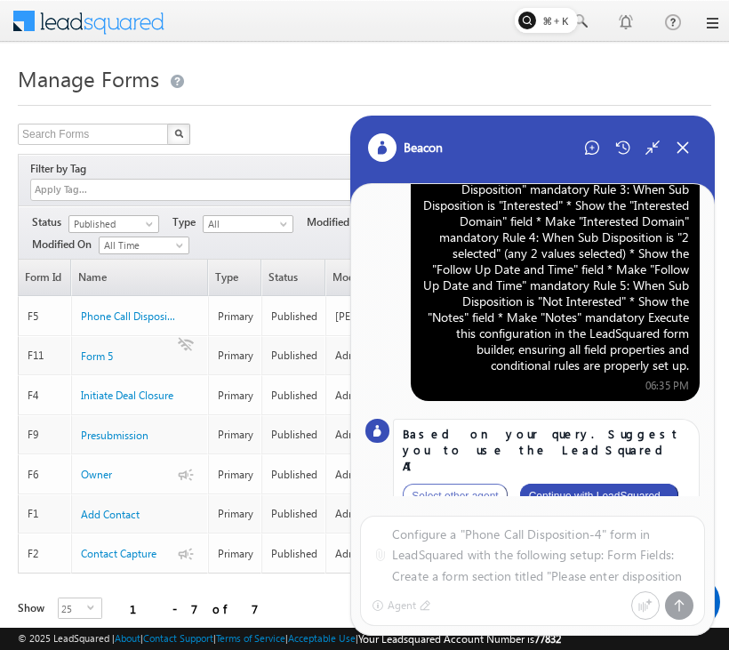
scroll to position [191, 0]
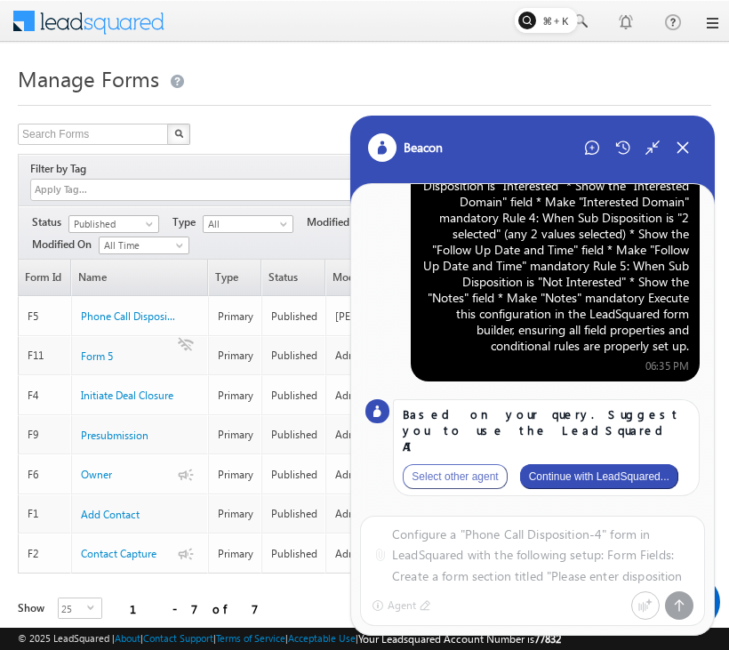
click at [615, 470] on button "Continue with LeadSquared..." at bounding box center [599, 476] width 158 height 25
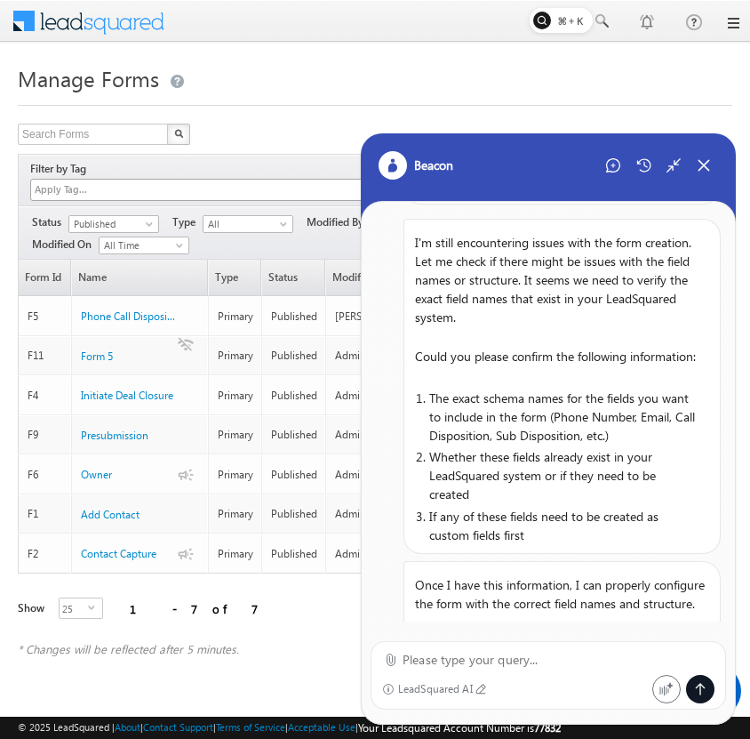
scroll to position [676, 0]
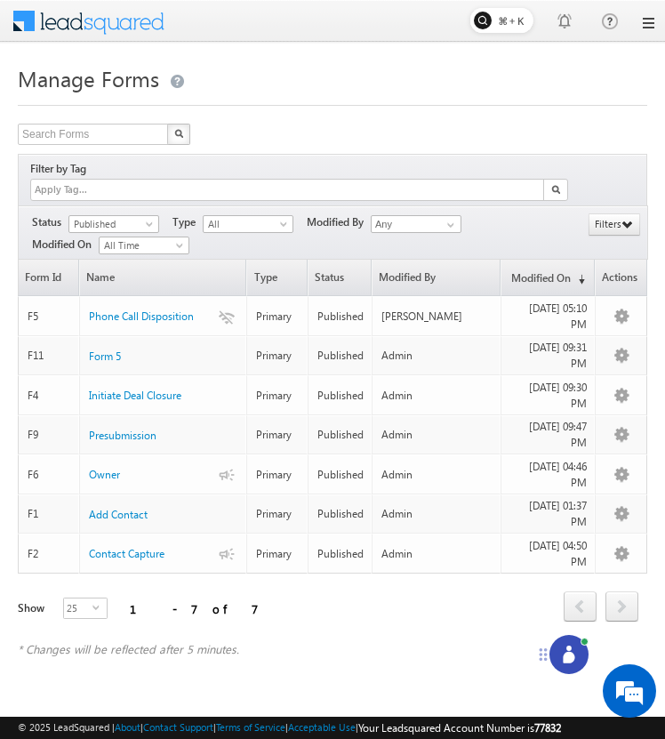
click at [127, 12] on span at bounding box center [100, 19] width 129 height 31
click at [566, 657] on icon at bounding box center [569, 658] width 12 height 12
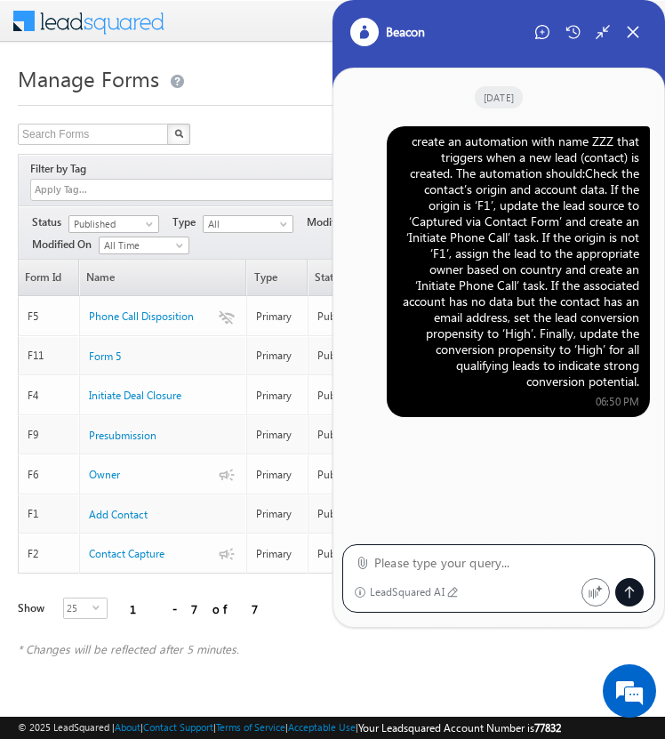
click at [570, 262] on div "create an automation with name ZZZ that triggers when a new lead (contact) is c…" at bounding box center [518, 261] width 242 height 256
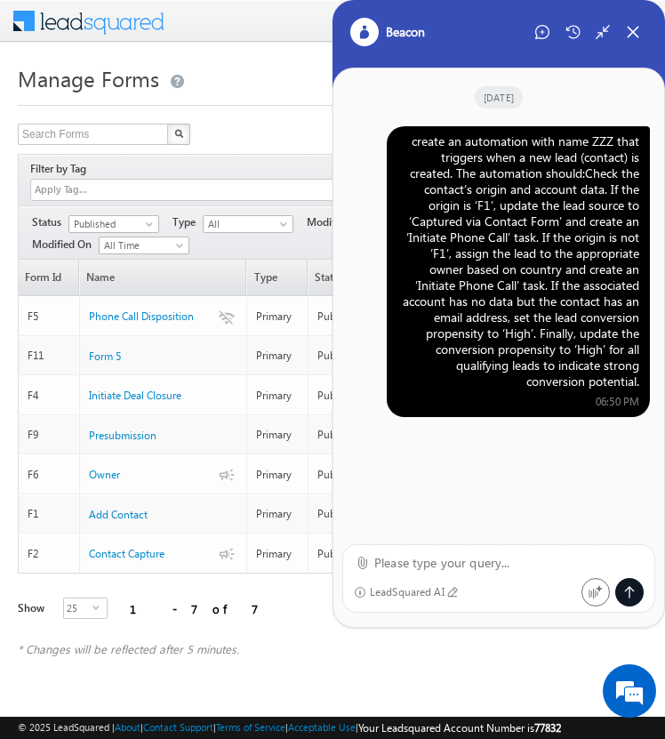
click at [570, 262] on div "create an automation with name ZZZ that triggers when a new lead (contact) is c…" at bounding box center [518, 261] width 242 height 256
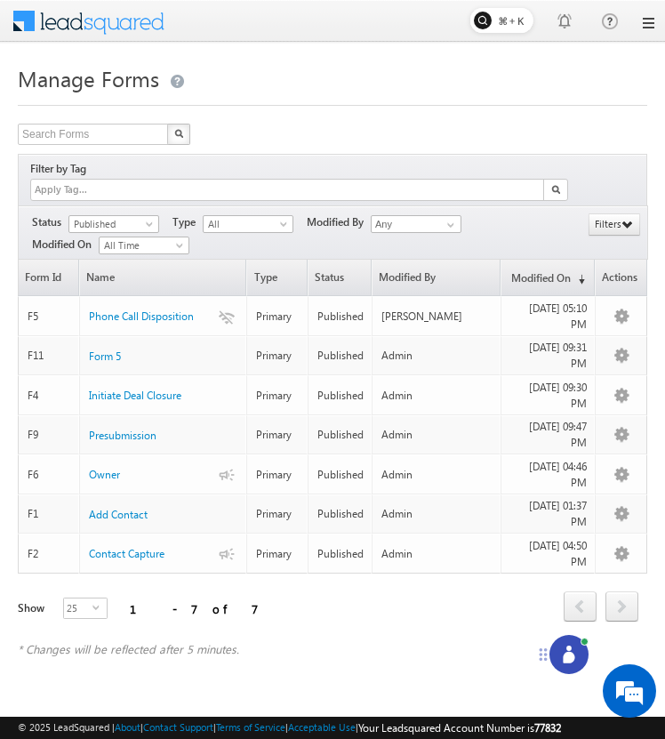
click at [564, 643] on div at bounding box center [568, 654] width 39 height 39
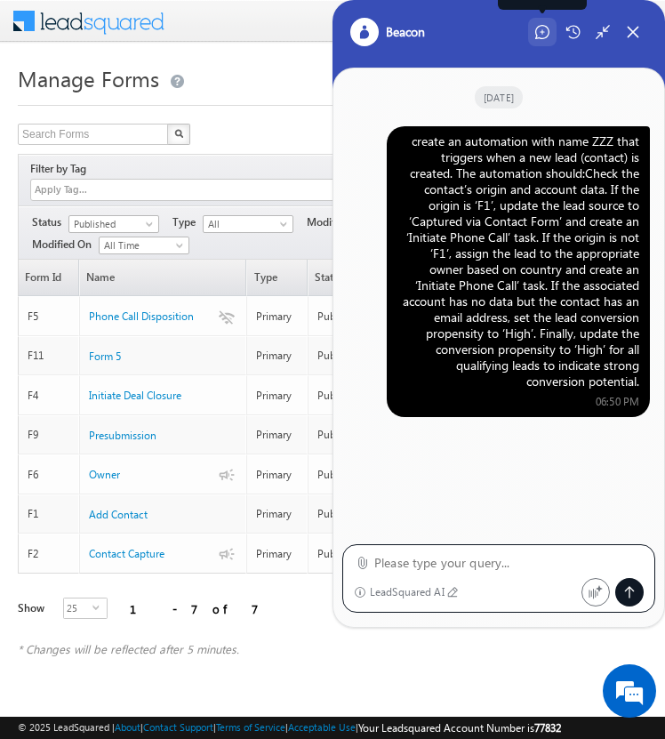
click at [546, 35] on icon at bounding box center [542, 32] width 14 height 14
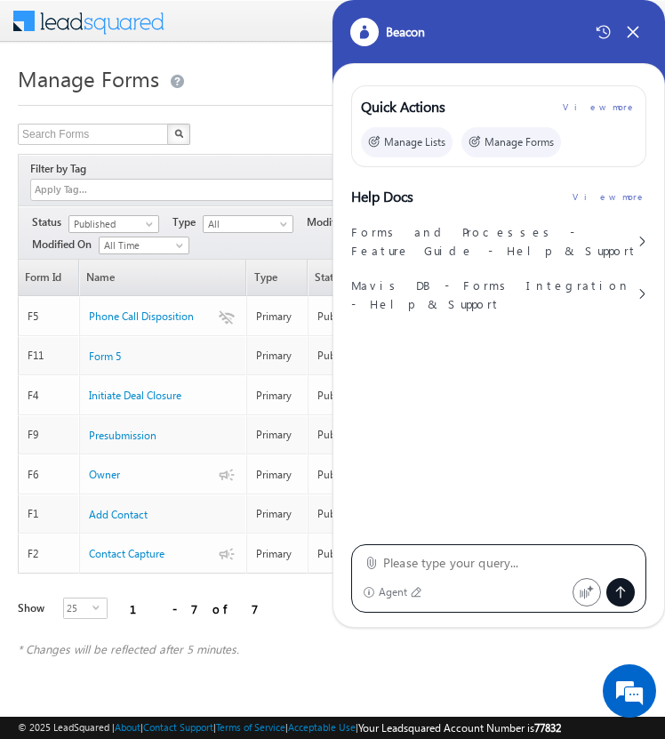
type textarea "create an automation with name ZZZ that triggers when a new lead (contact) is c…"
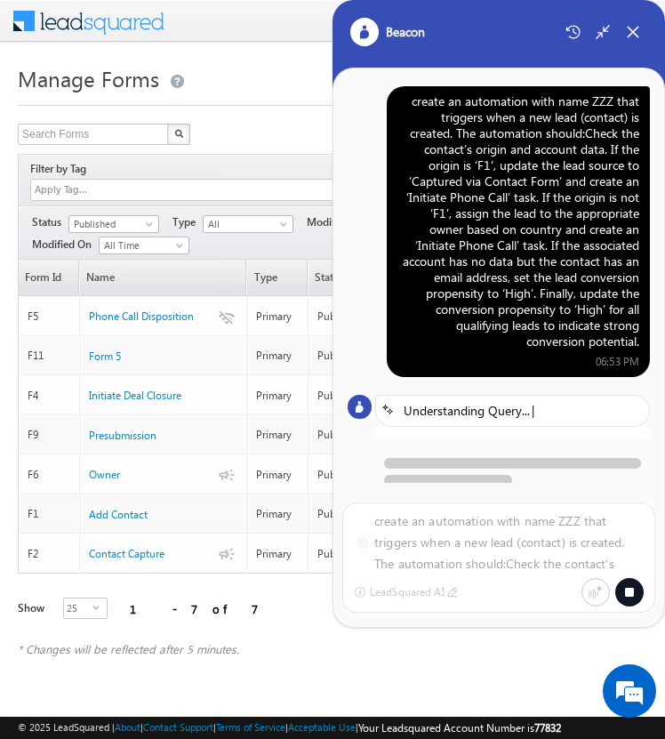
click at [630, 590] on icon at bounding box center [629, 592] width 9 height 9
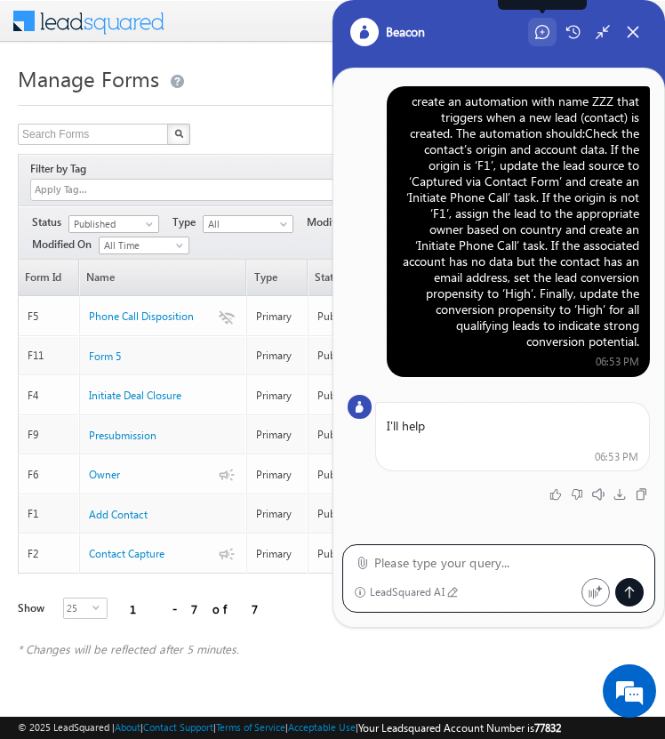
click at [545, 28] on icon at bounding box center [542, 32] width 14 height 14
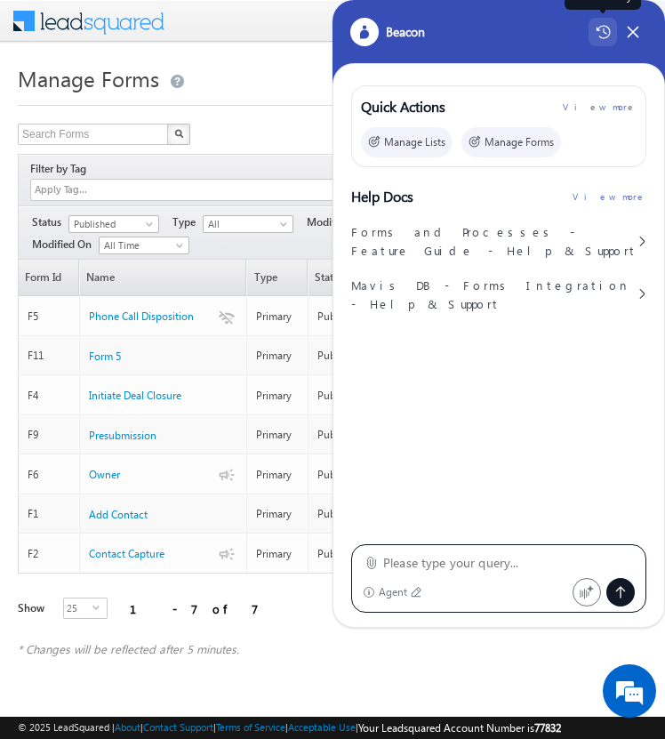
click at [613, 28] on div "Chat History" at bounding box center [602, 32] width 28 height 28
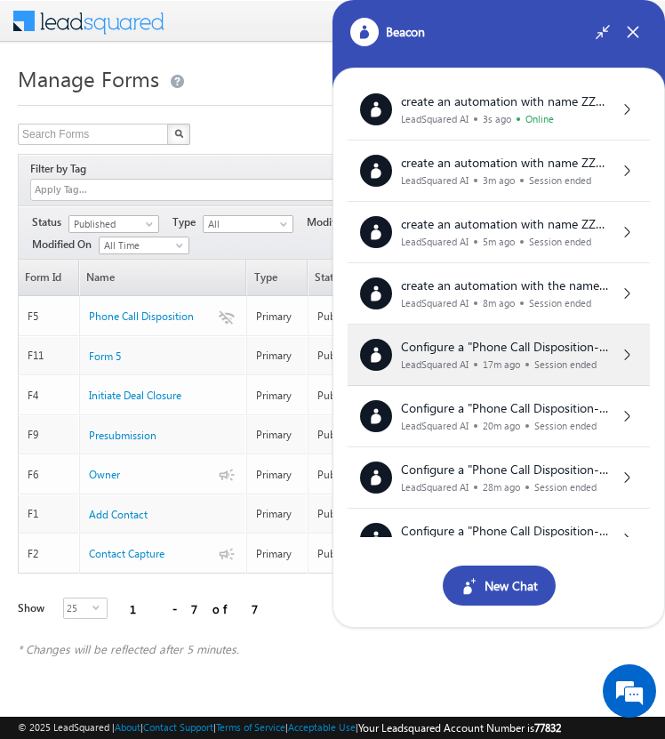
click at [551, 351] on span "Configure a "Phone Call Disposition-4" form in LeadSquared with the following s…" at bounding box center [504, 540] width 207 height 405
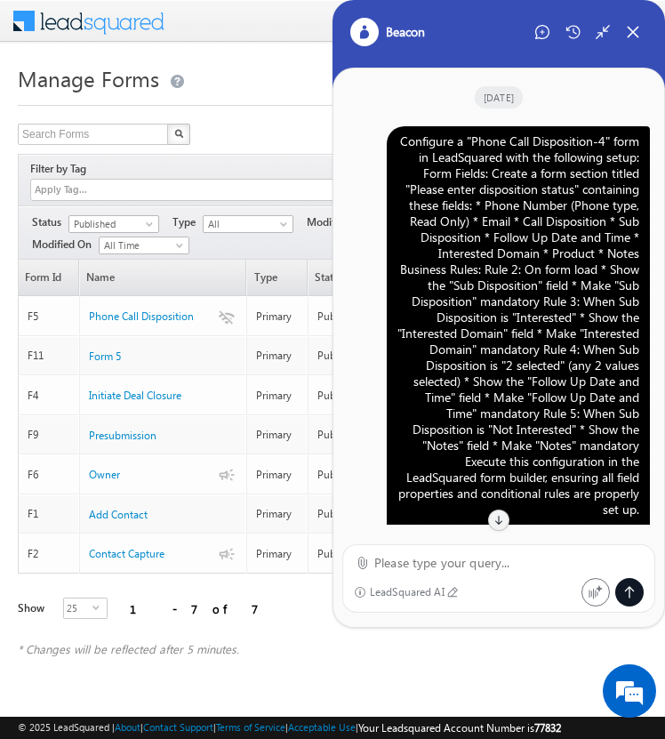
click at [561, 220] on div "Configure a "Phone Call Disposition-4" form in LeadSquared with the following s…" at bounding box center [518, 325] width 242 height 384
click at [543, 32] on icon at bounding box center [542, 32] width 14 height 14
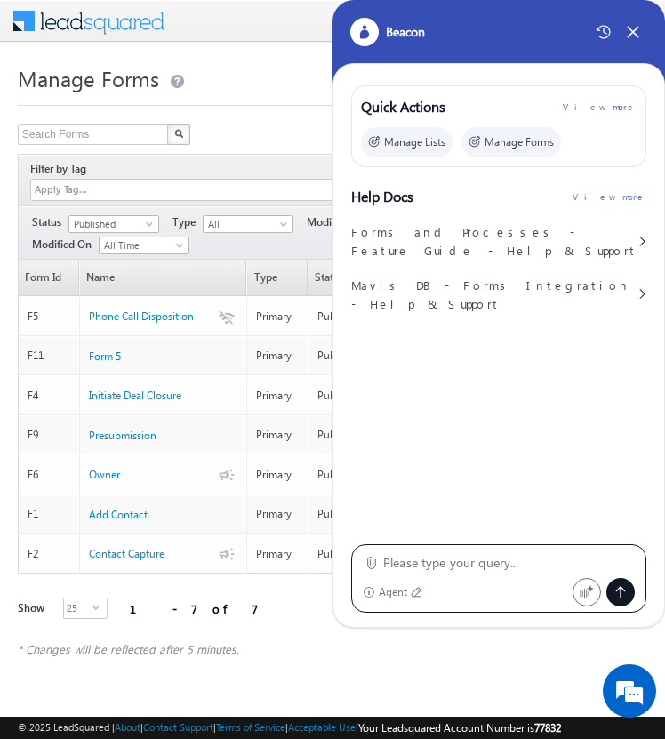
type textarea "Configure a "Phone Call Disposition-4" form in LeadSquared with the following s…"
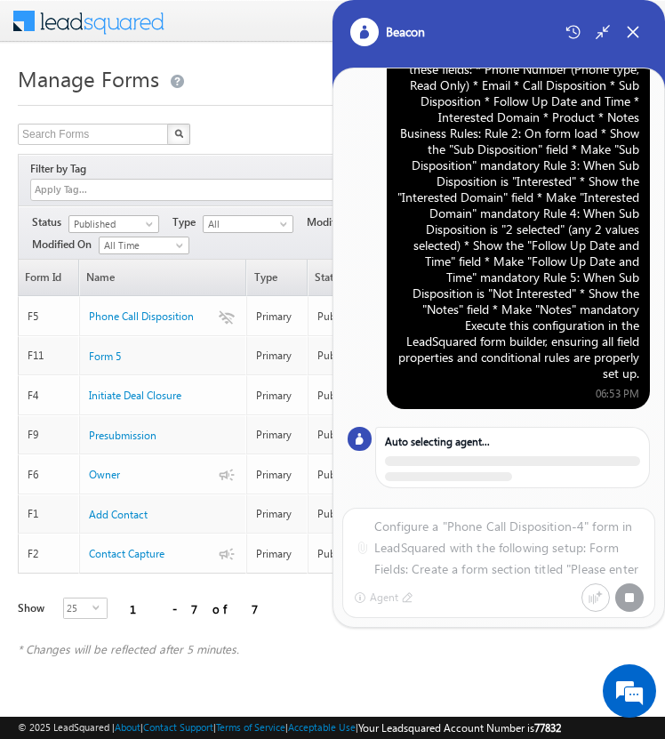
scroll to position [127, 0]
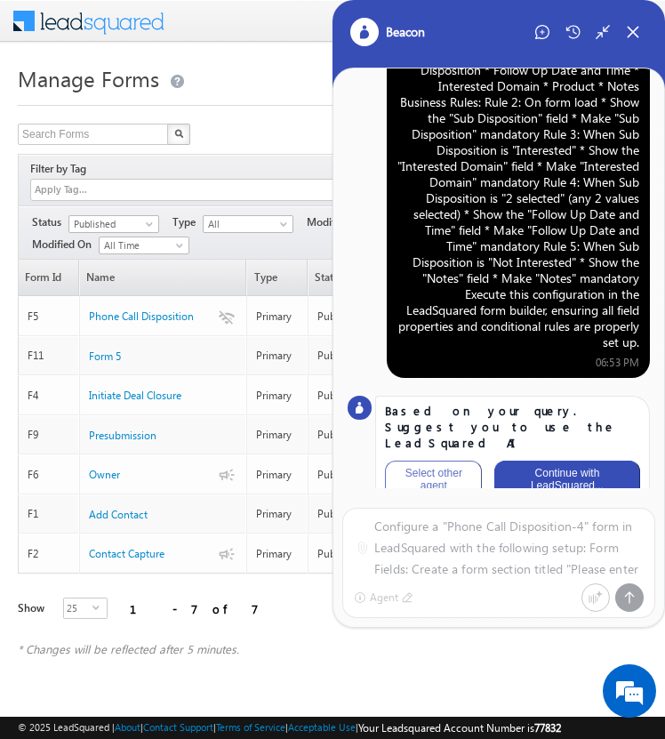
click at [588, 460] on button "Continue with LeadSquared..." at bounding box center [566, 478] width 145 height 37
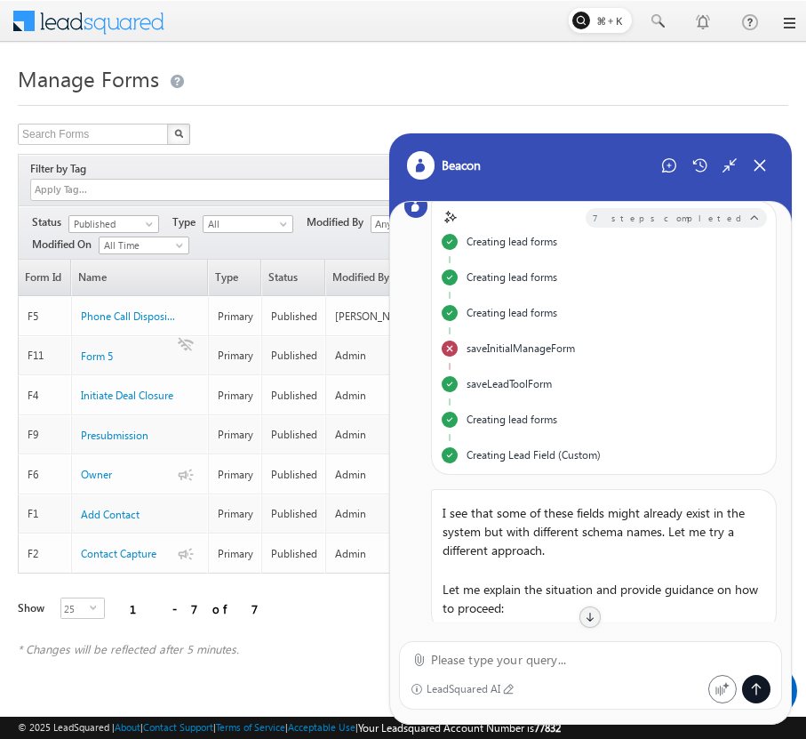
scroll to position [0, 0]
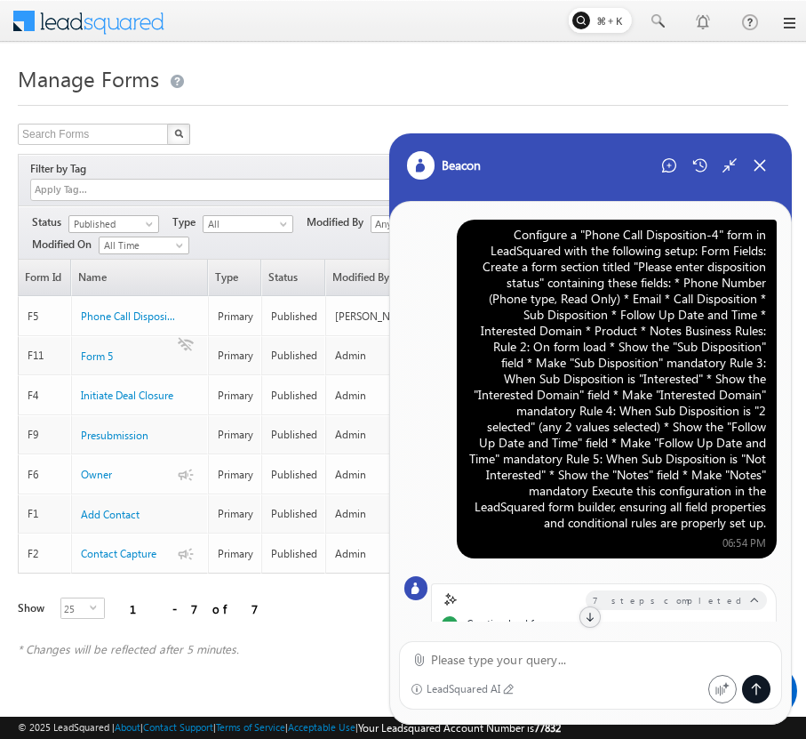
click at [603, 288] on div "Configure a "Phone Call Disposition-4" form in LeadSquared with the following s…" at bounding box center [617, 379] width 299 height 304
click at [664, 375] on div "Configure a "Phone Call Disposition-4" form in LeadSquared with the following s…" at bounding box center [617, 379] width 299 height 304
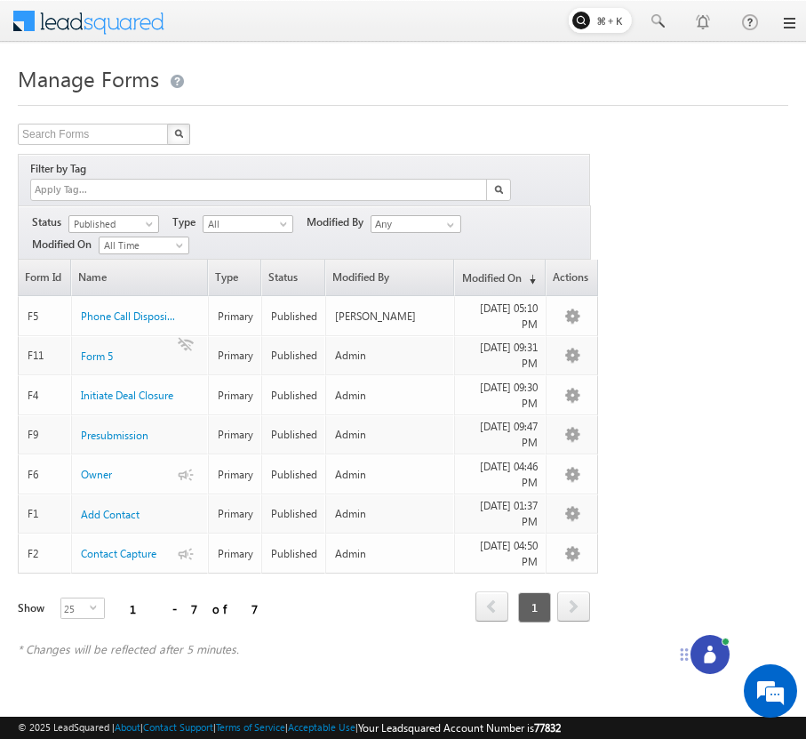
click at [708, 640] on div at bounding box center [710, 654] width 39 height 39
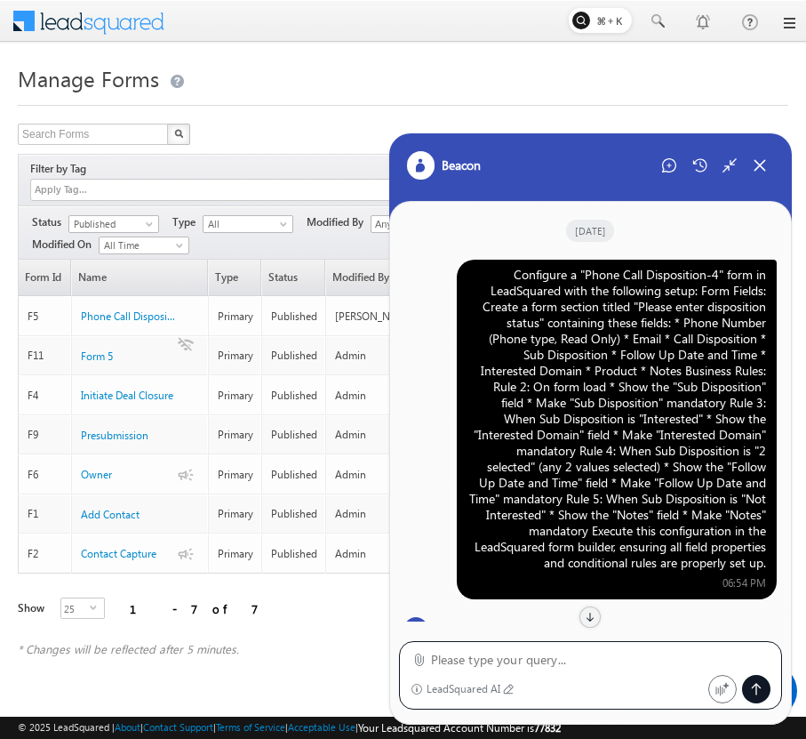
scroll to position [1218, 0]
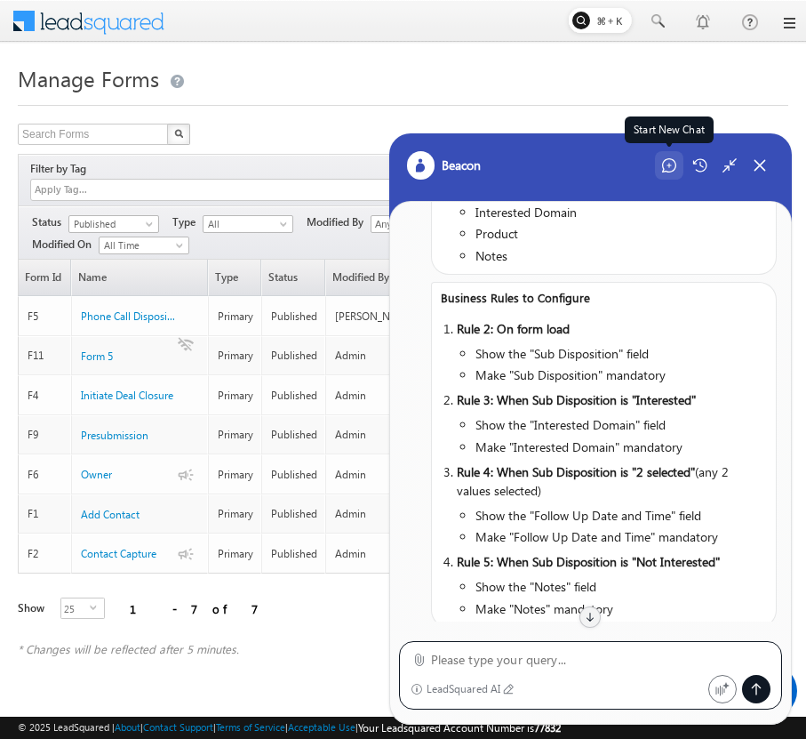
click at [663, 162] on icon at bounding box center [669, 165] width 14 height 14
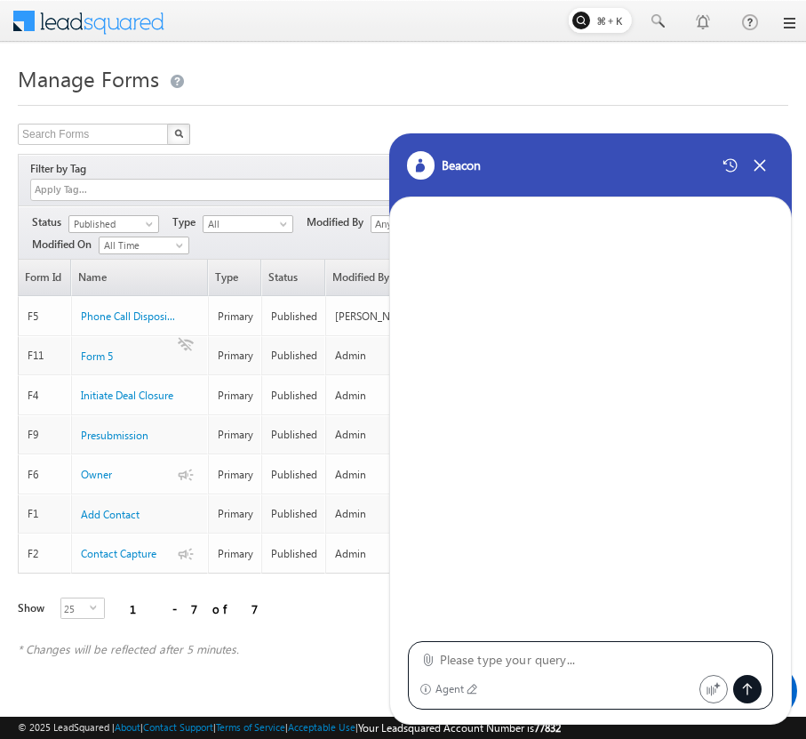
type textarea "Configure a "Phone Call Disposition-4" form in LeadSquared with the following s…"
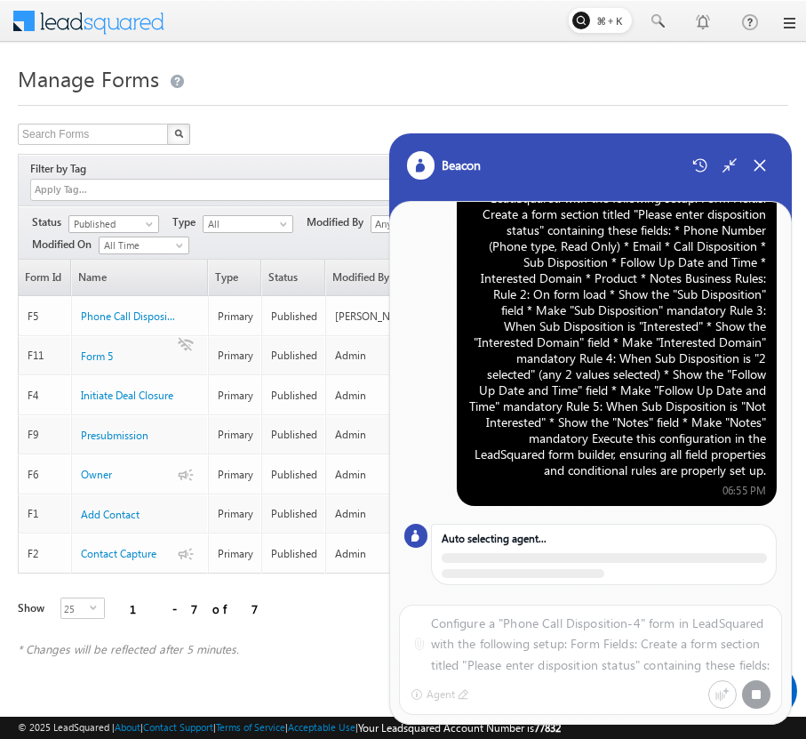
scroll to position [56, 0]
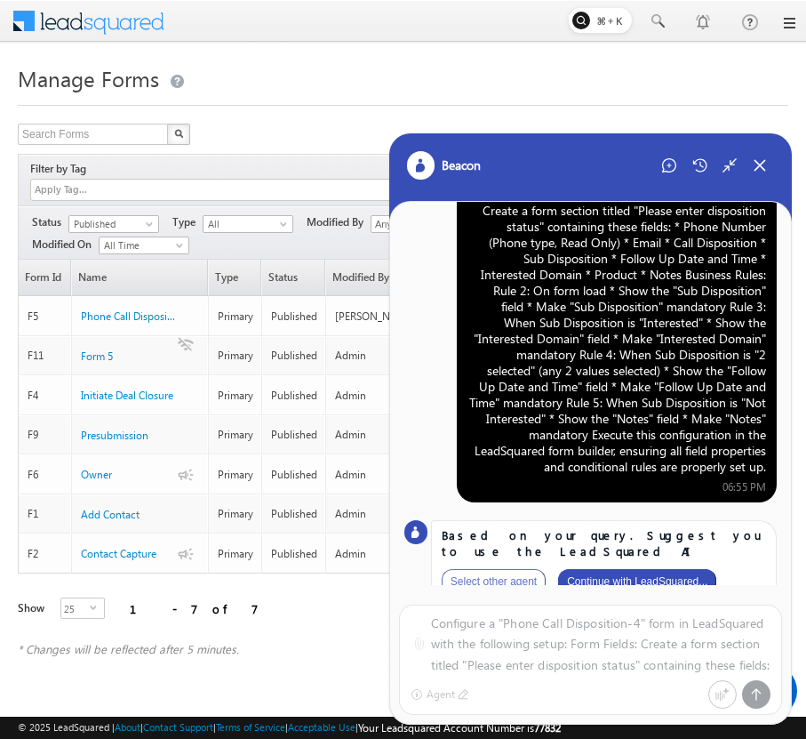
click at [655, 569] on button "Continue with LeadSquared..." at bounding box center [637, 581] width 158 height 25
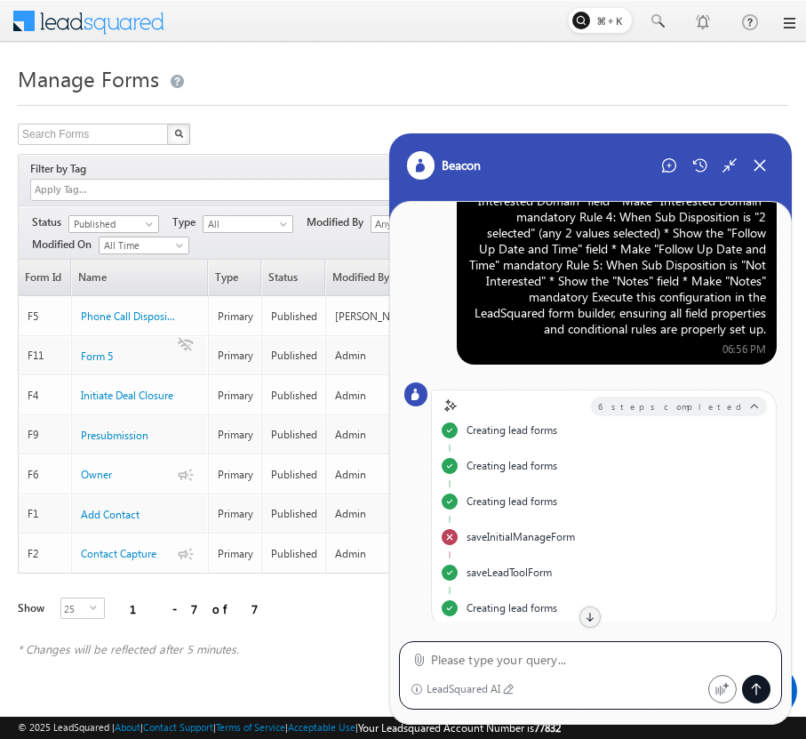
scroll to position [0, 0]
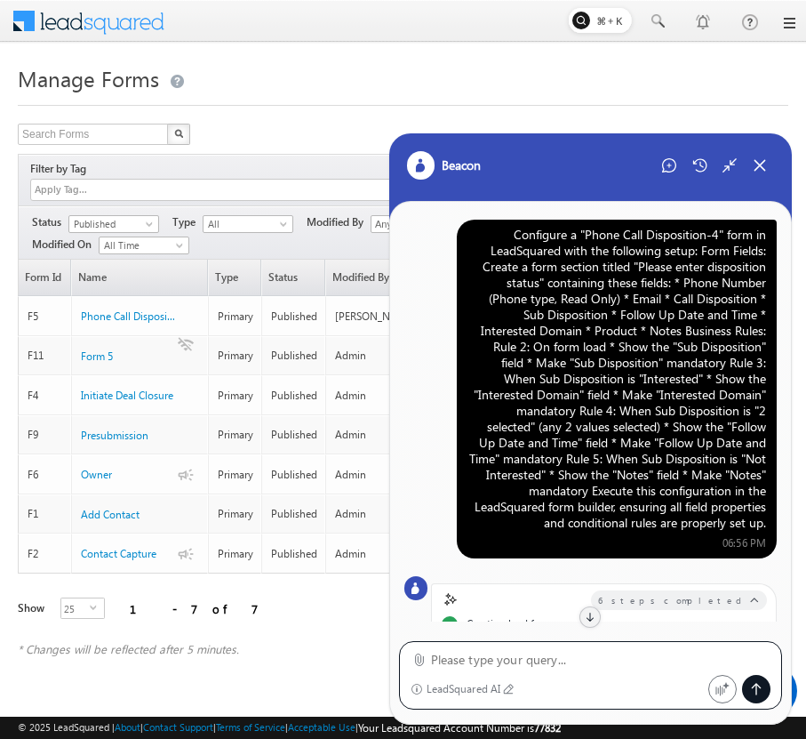
click at [590, 355] on div "Configure a "Phone Call Disposition-4" form in LeadSquared with the following s…" at bounding box center [617, 379] width 299 height 304
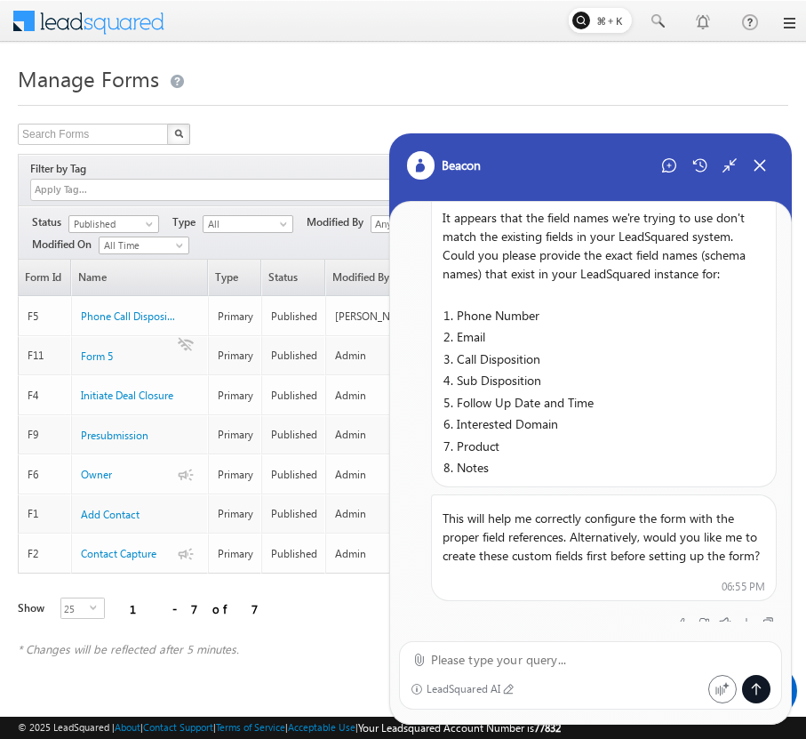
scroll to position [732, 0]
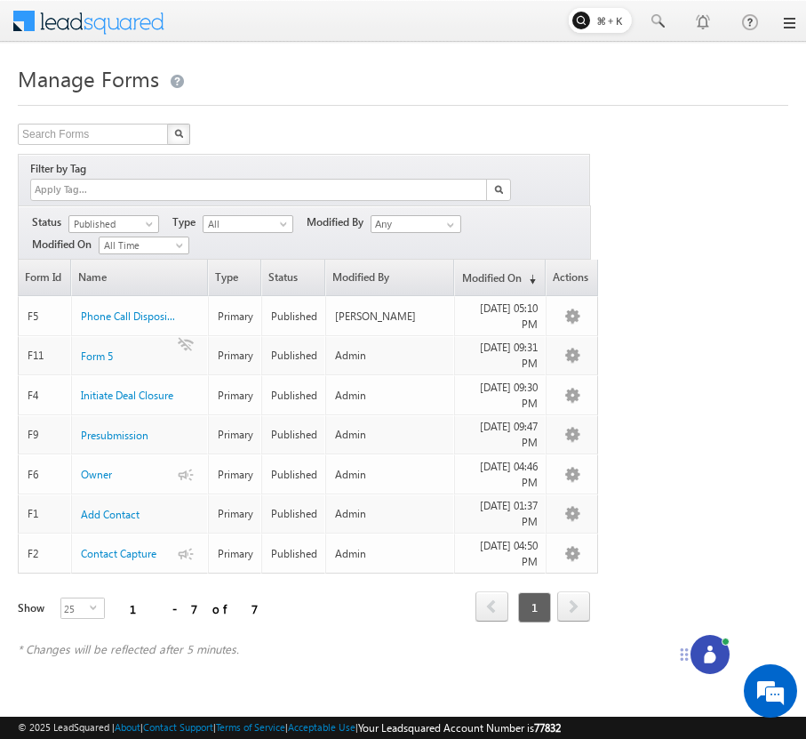
click at [706, 639] on div at bounding box center [710, 654] width 39 height 39
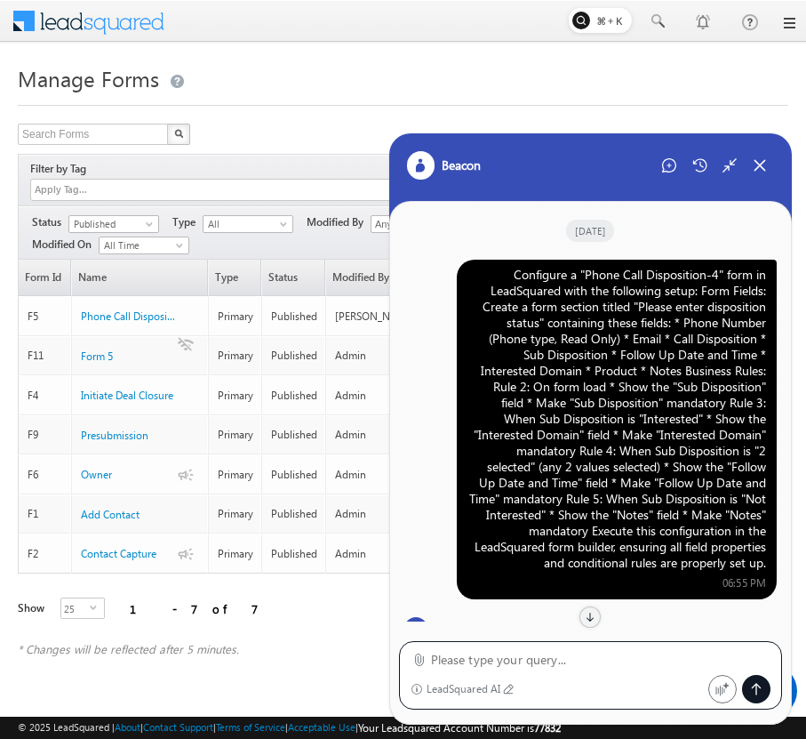
scroll to position [484, 0]
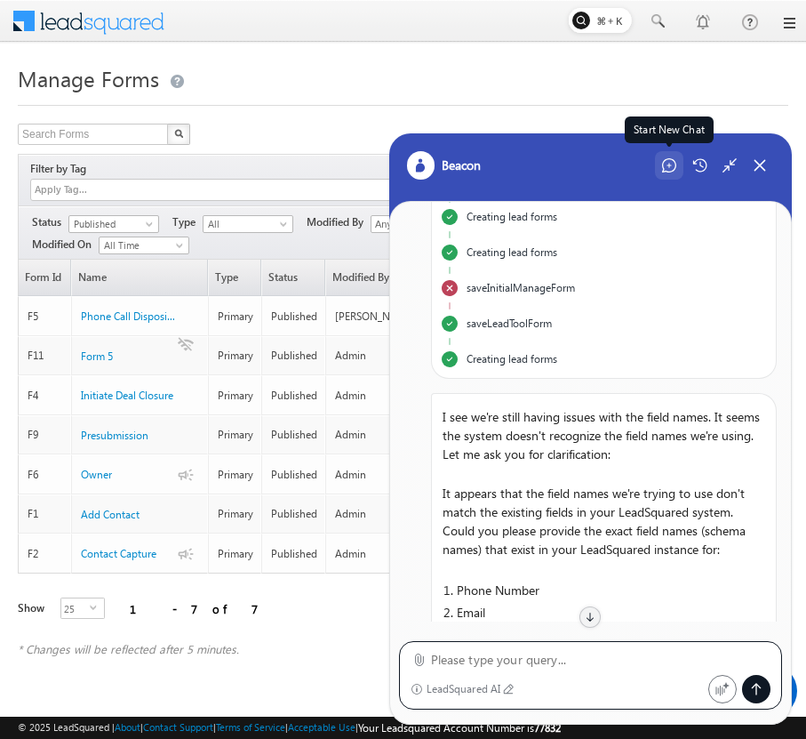
click at [670, 173] on div "Start New Chat" at bounding box center [669, 165] width 28 height 28
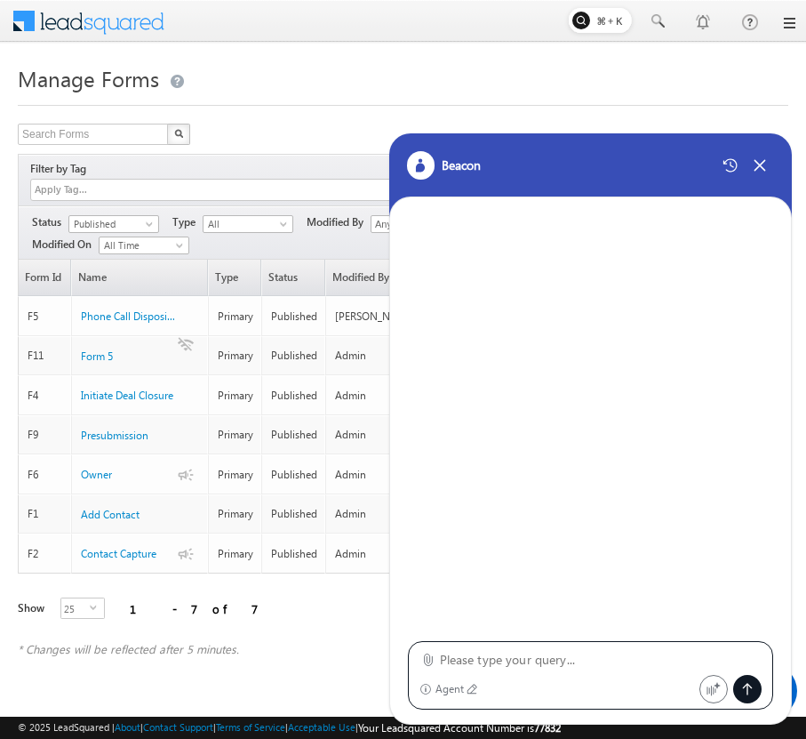
type textarea "Configure a "Phone Call Disposition-4" form in LeadSquared with the following s…"
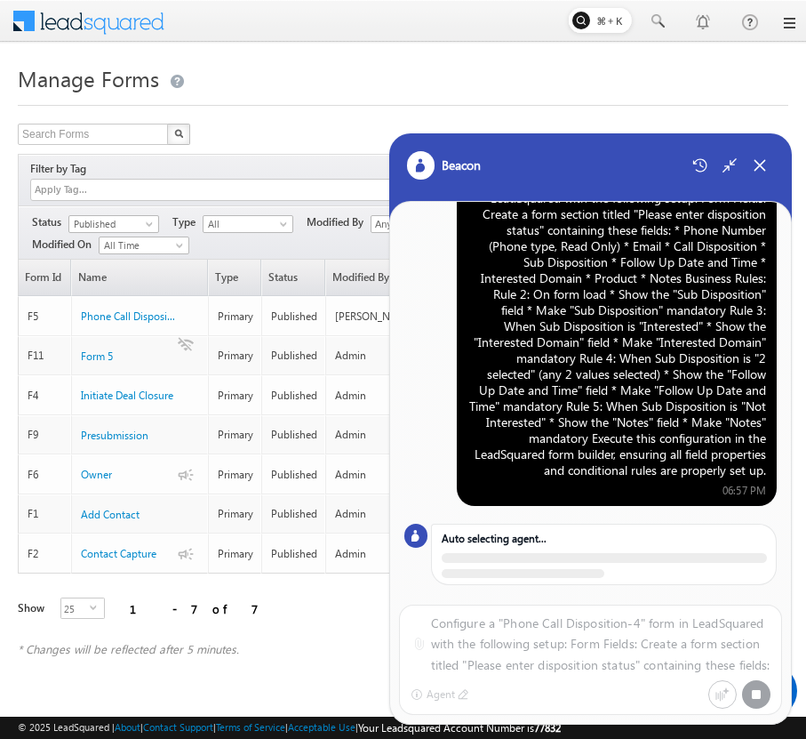
scroll to position [56, 0]
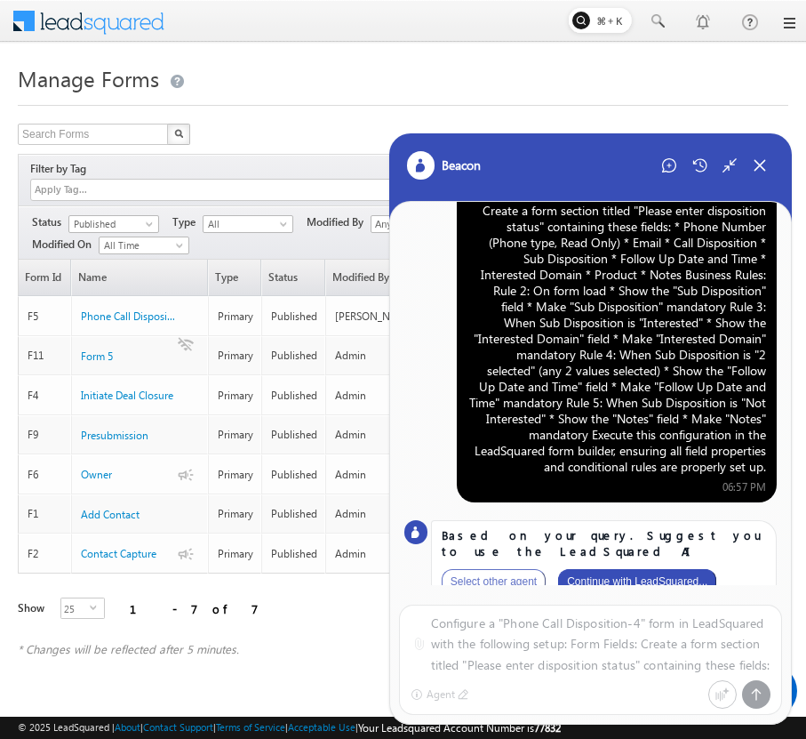
click at [684, 569] on button "Continue with LeadSquared..." at bounding box center [637, 581] width 158 height 25
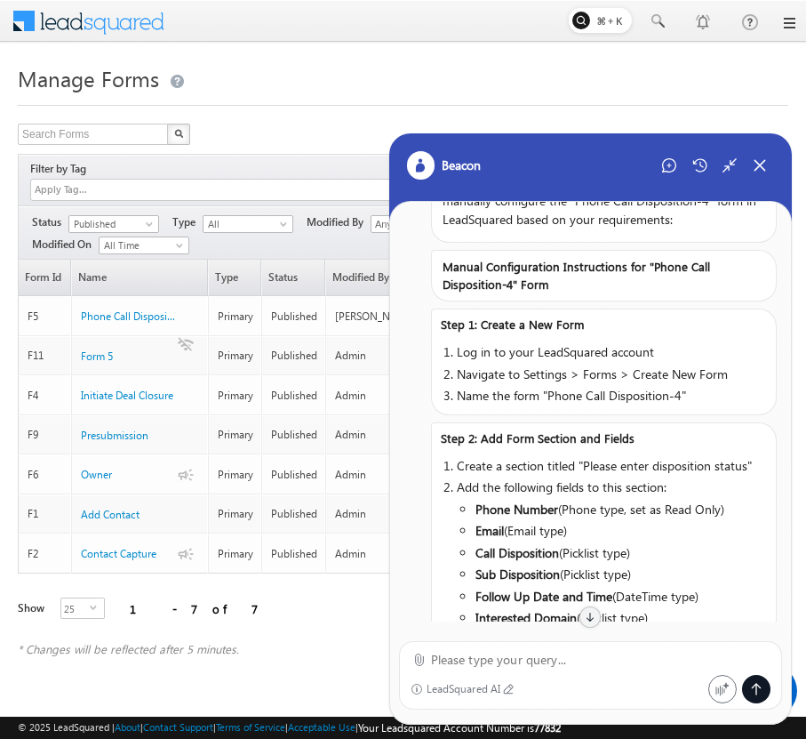
scroll to position [164, 0]
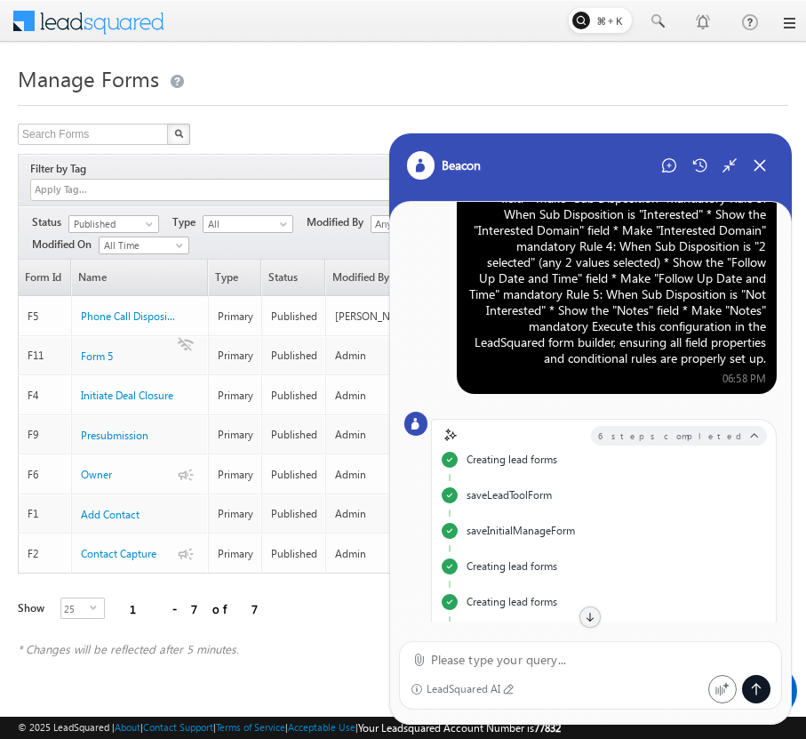
click at [643, 254] on div "Configure a "Phone Call Disposition-4" form in LeadSquared with the following s…" at bounding box center [617, 214] width 299 height 304
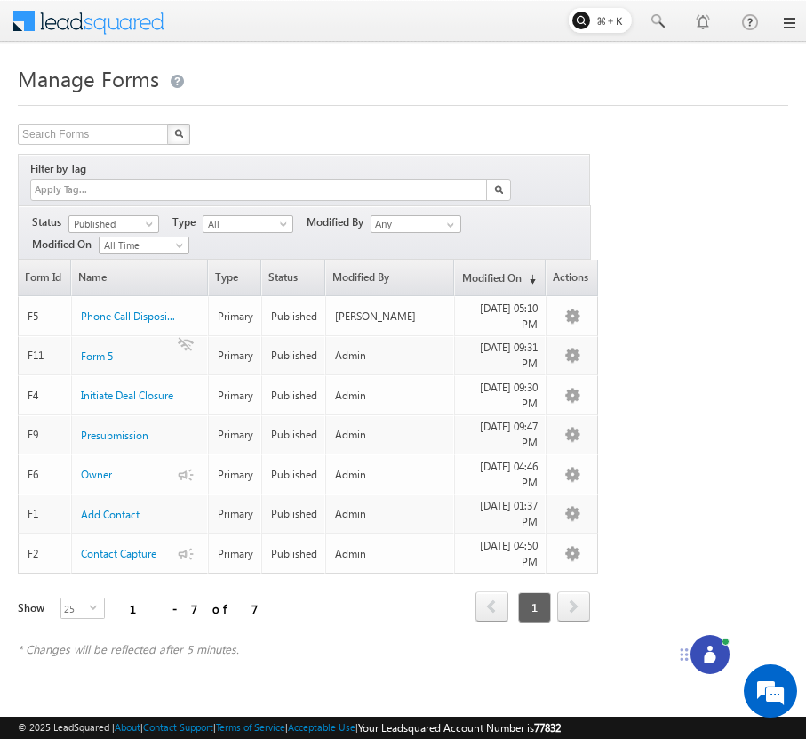
click at [708, 644] on div at bounding box center [710, 654] width 39 height 39
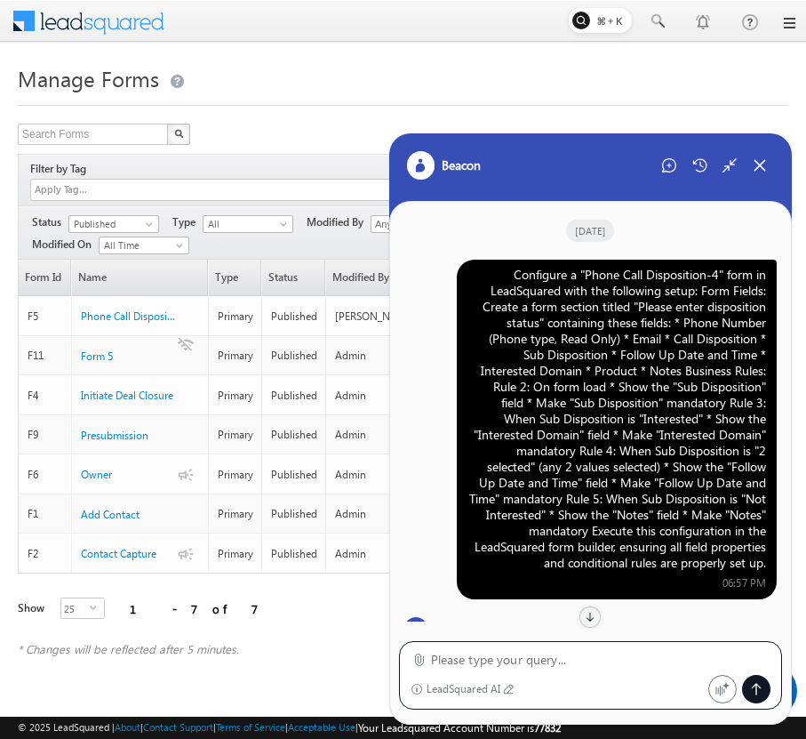
scroll to position [1632, 0]
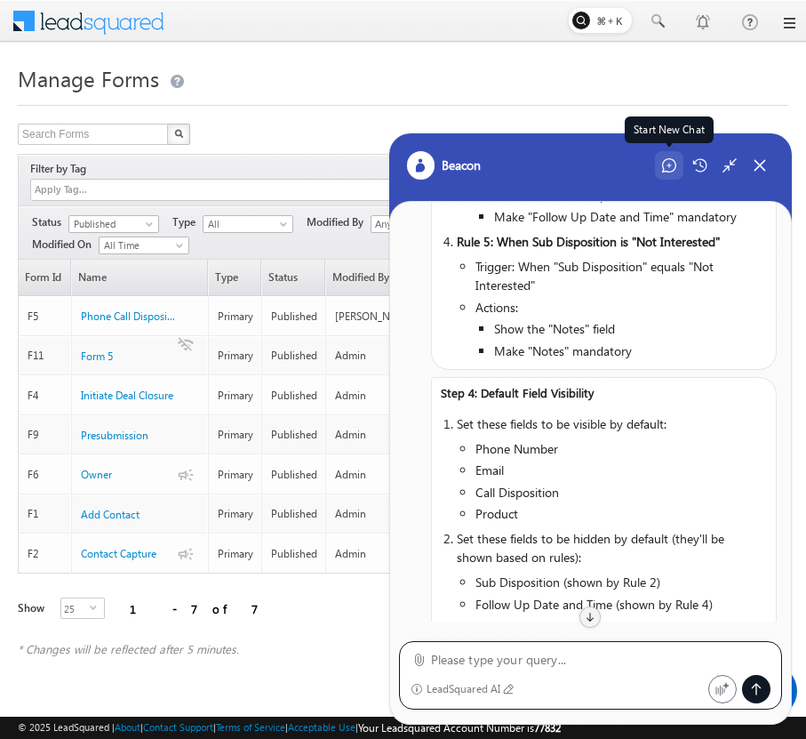
click at [670, 175] on div "Start New Chat" at bounding box center [669, 165] width 28 height 28
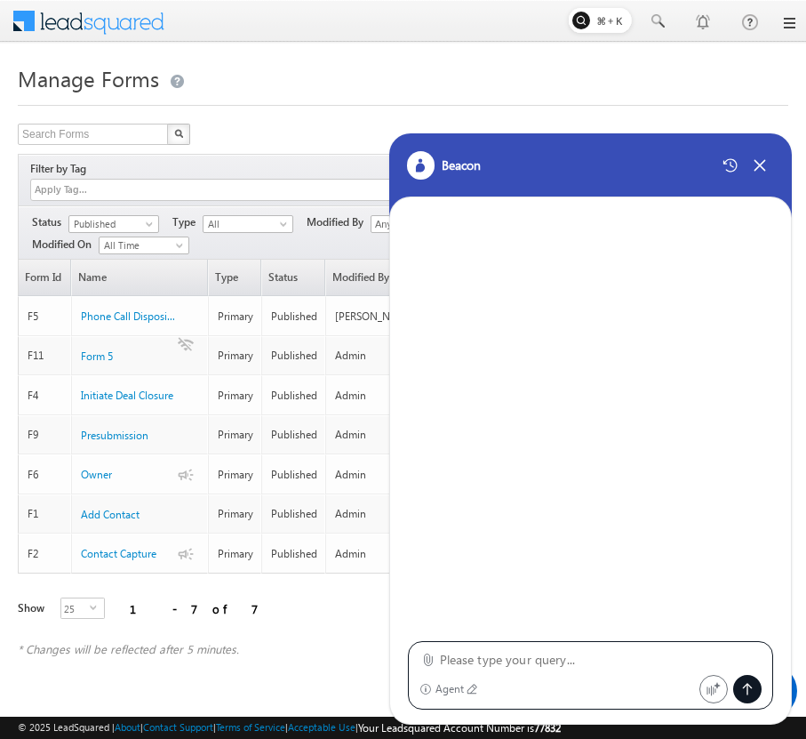
type textarea "Configure a "Phone Call Disposition-4" form in LeadSquared with the following s…"
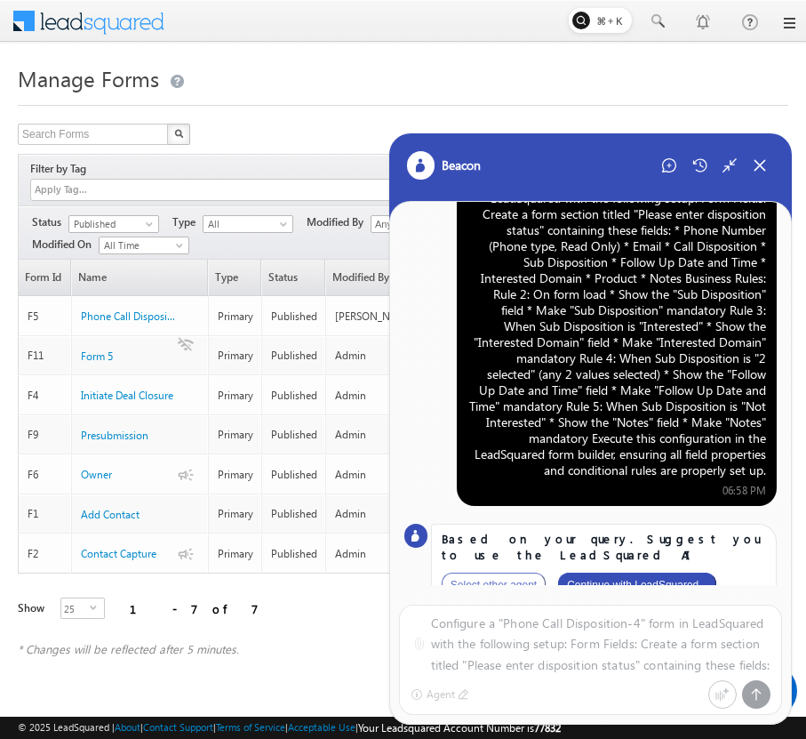
scroll to position [56, 0]
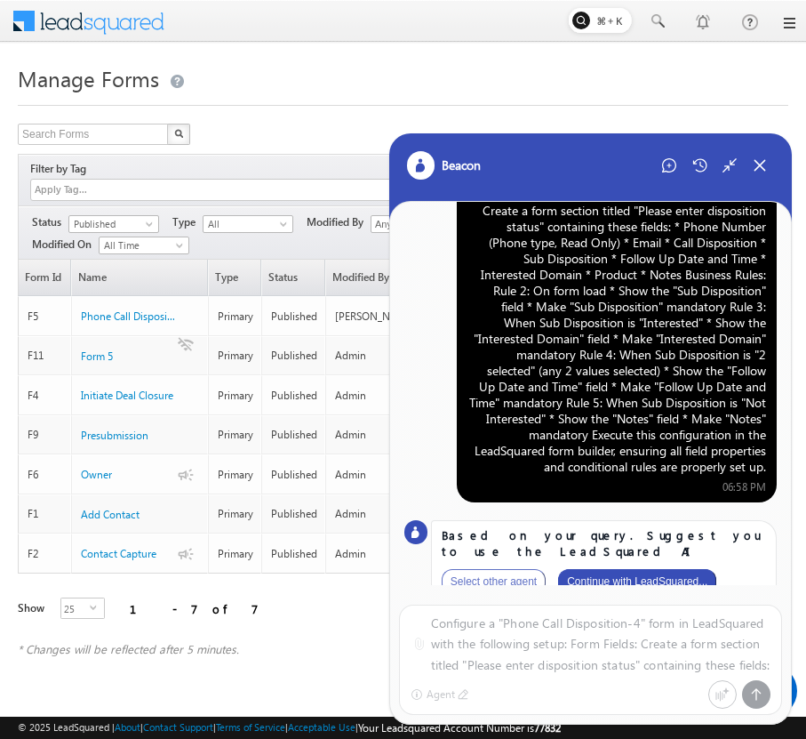
click at [655, 569] on button "Continue with LeadSquared..." at bounding box center [637, 581] width 158 height 25
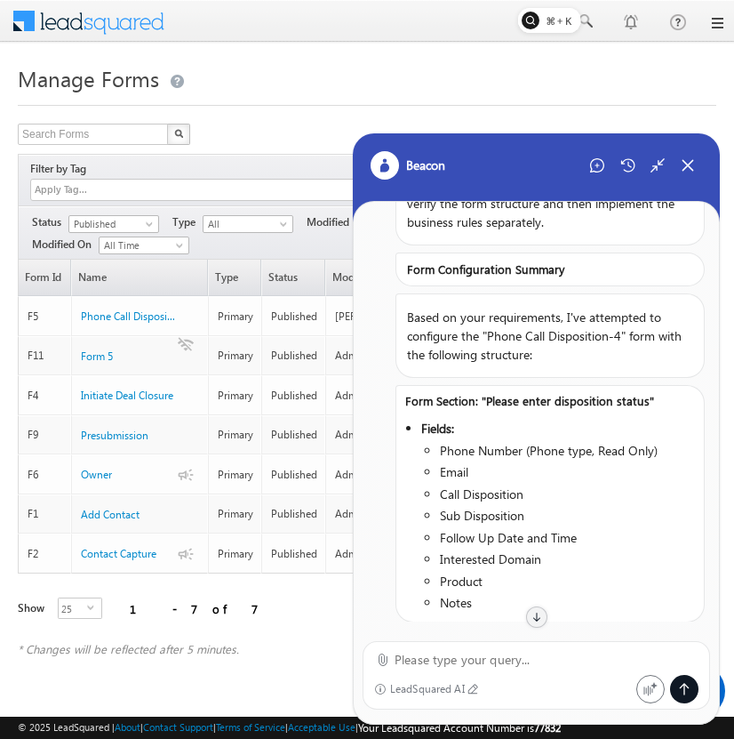
scroll to position [0, 0]
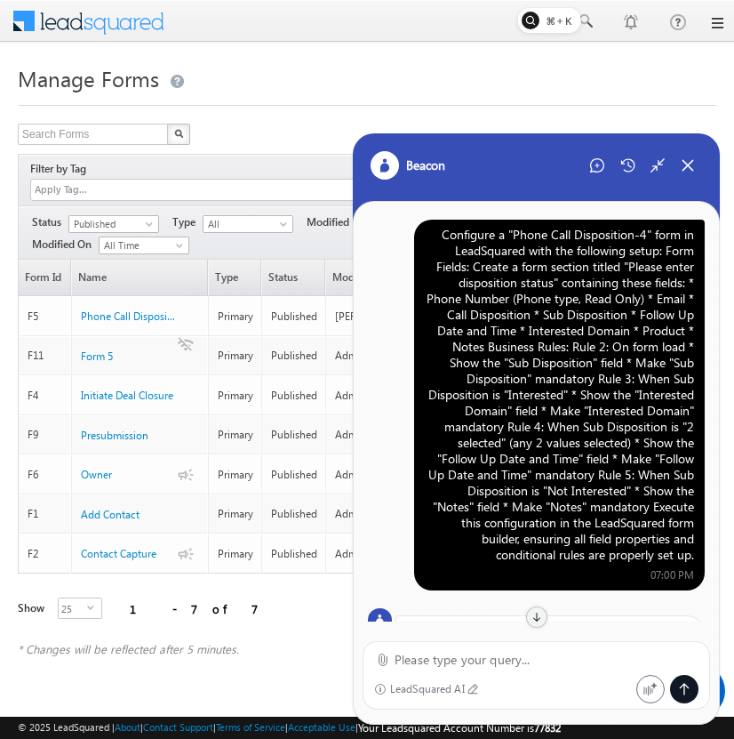
click at [596, 308] on div "Configure a "Phone Call Disposition-4" form in LeadSquared with the following s…" at bounding box center [559, 395] width 269 height 336
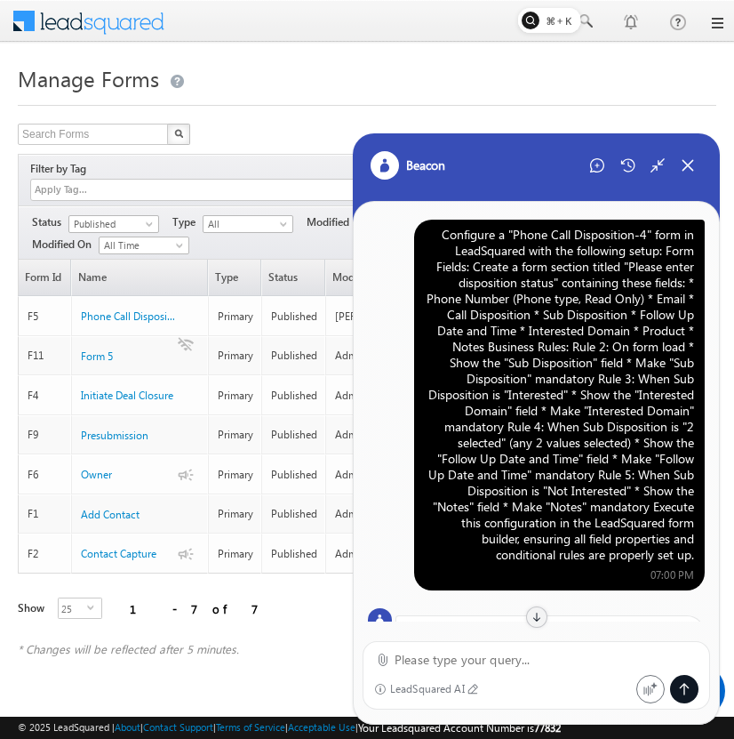
click at [596, 308] on div "Configure a "Phone Call Disposition-4" form in LeadSquared with the following s…" at bounding box center [559, 395] width 269 height 336
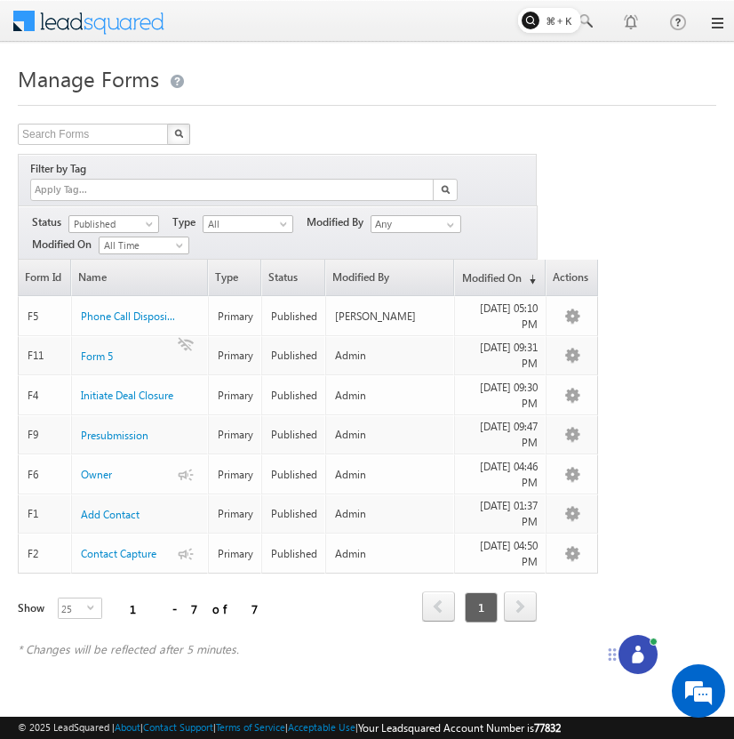
click at [633, 653] on icon at bounding box center [638, 654] width 18 height 18
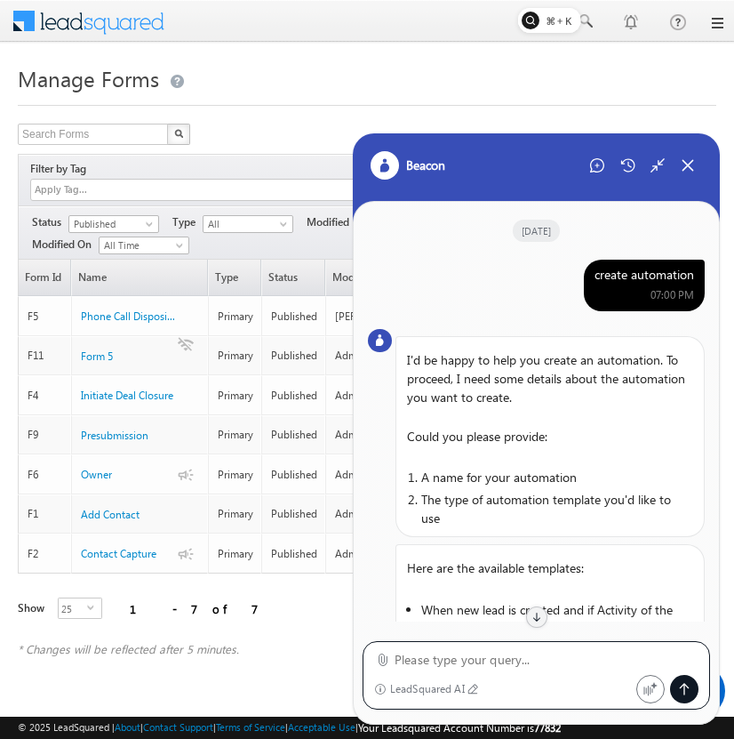
scroll to position [417, 0]
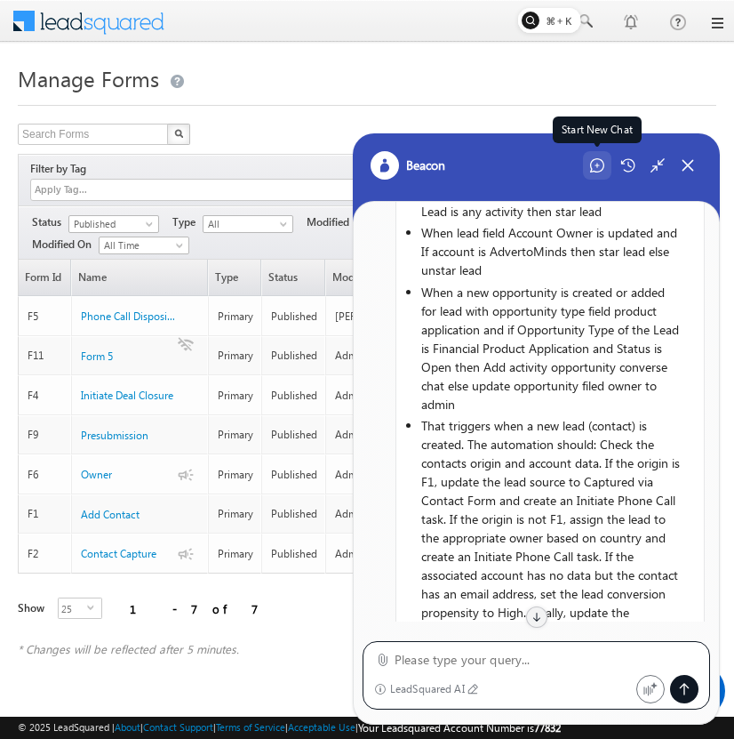
click at [596, 156] on div "Start New Chat" at bounding box center [597, 165] width 28 height 28
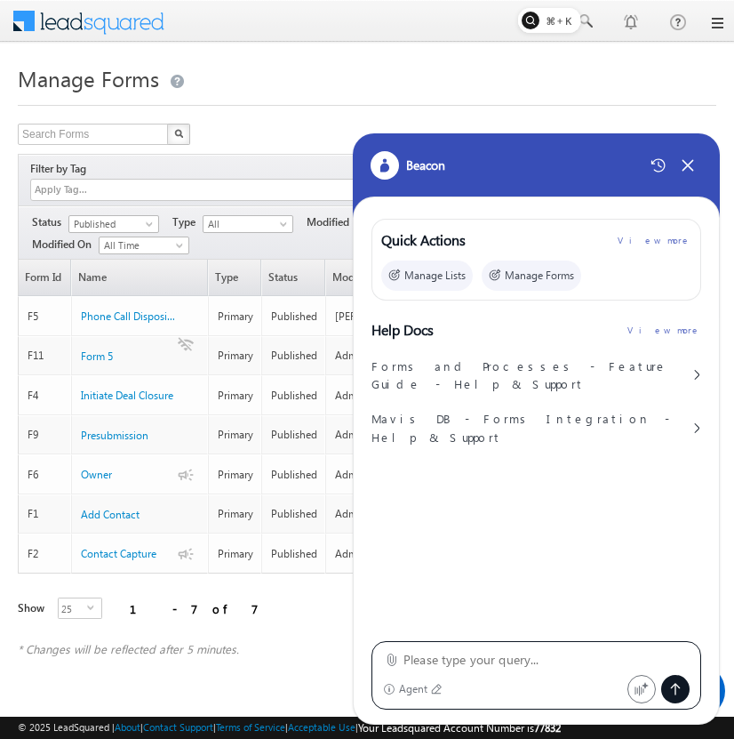
type textarea "Configure a "Phone Call Disposition-4" form in LeadSquared with the following s…"
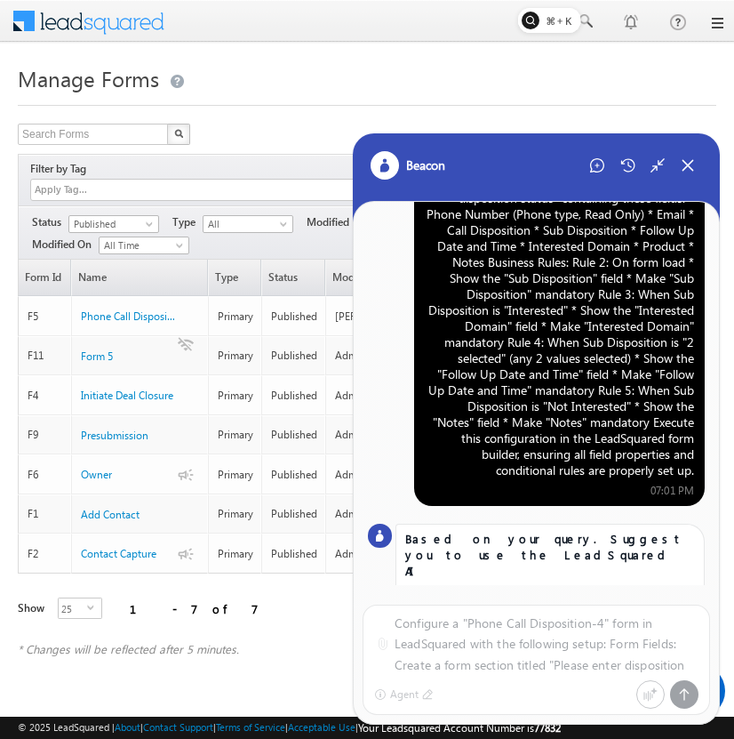
scroll to position [104, 0]
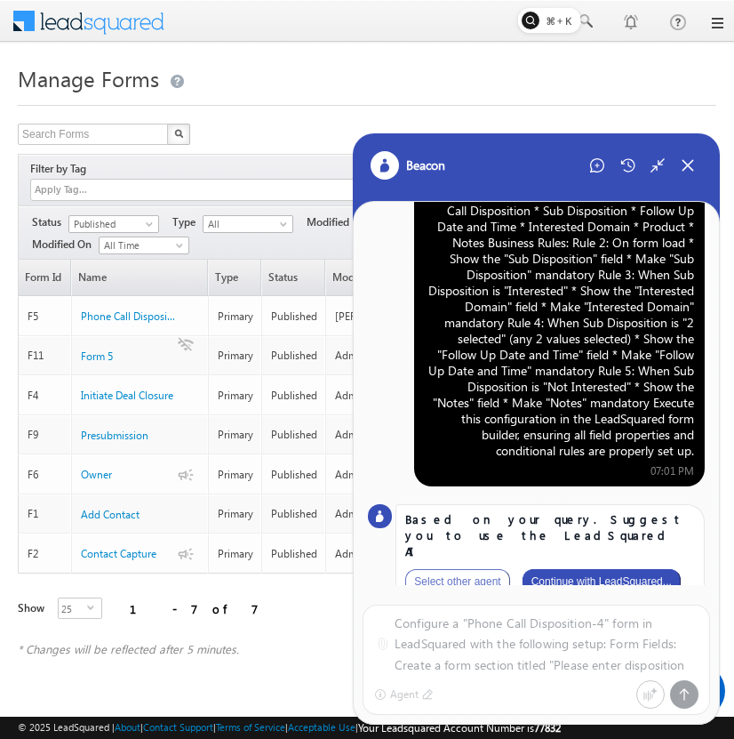
click at [633, 569] on button "Continue with LeadSquared..." at bounding box center [602, 581] width 158 height 25
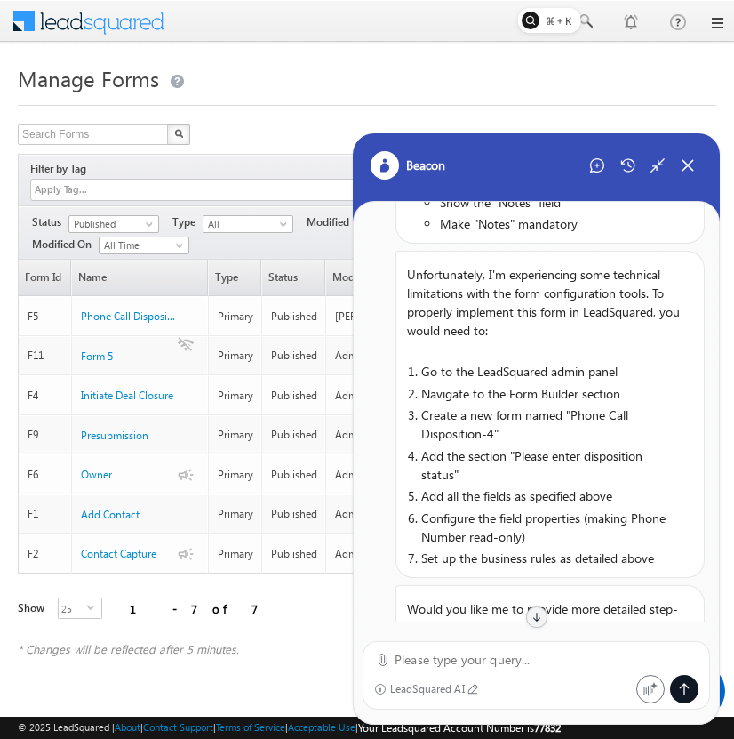
scroll to position [1522, 0]
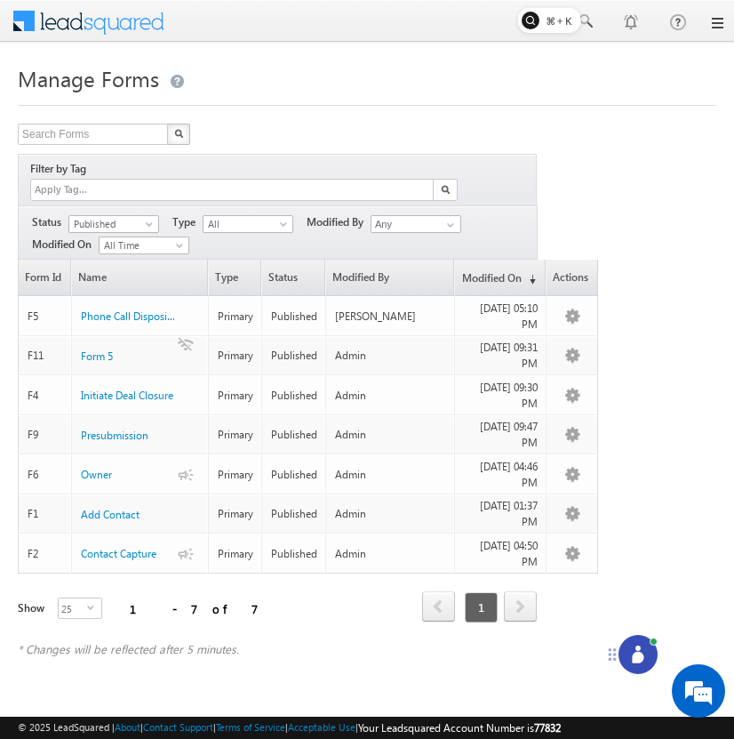
click at [630, 656] on icon at bounding box center [638, 654] width 18 height 18
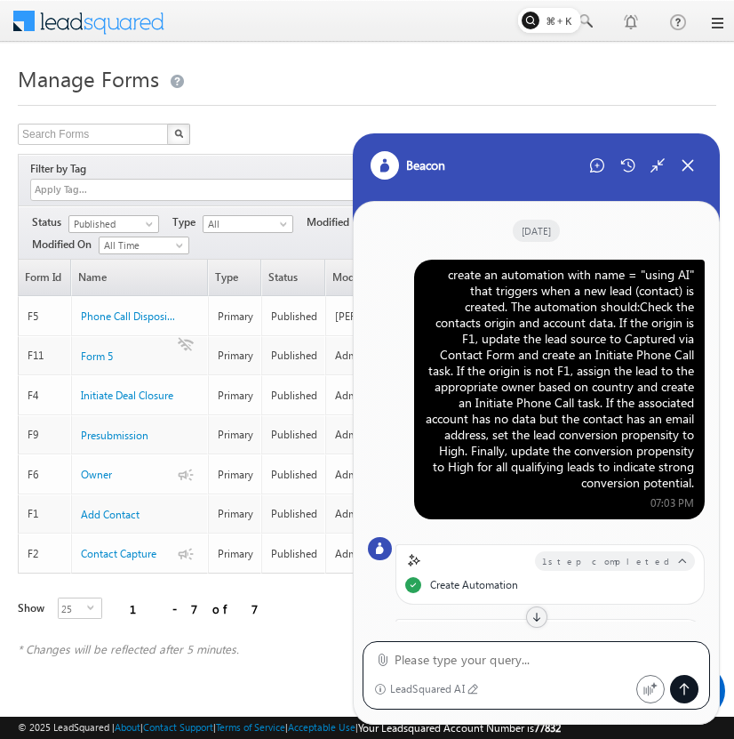
click at [559, 334] on div "create an automation with name = "using AI" that triggers when a new lead (cont…" at bounding box center [559, 379] width 269 height 224
click at [612, 172] on div at bounding box center [642, 165] width 119 height 28
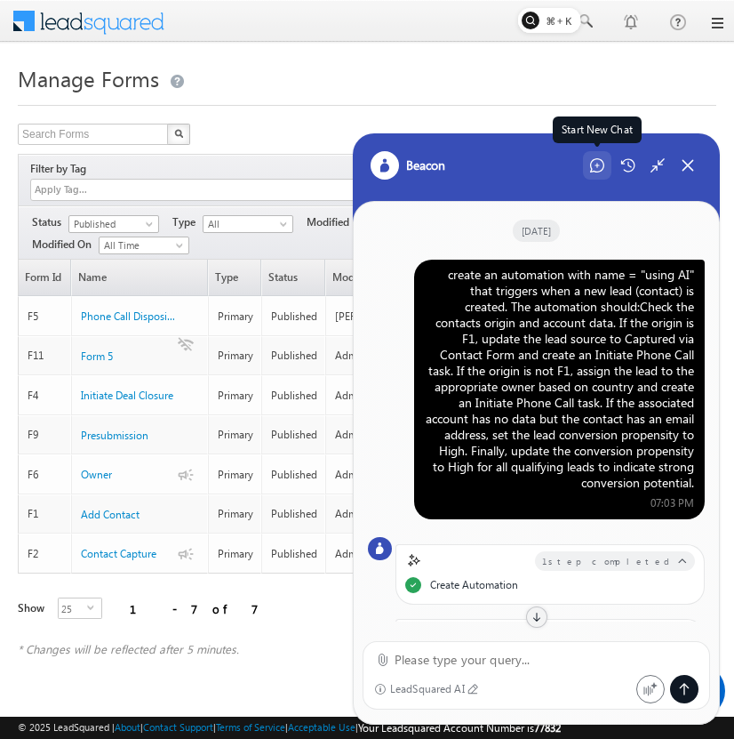
click at [588, 166] on div "Start New Chat" at bounding box center [597, 165] width 28 height 28
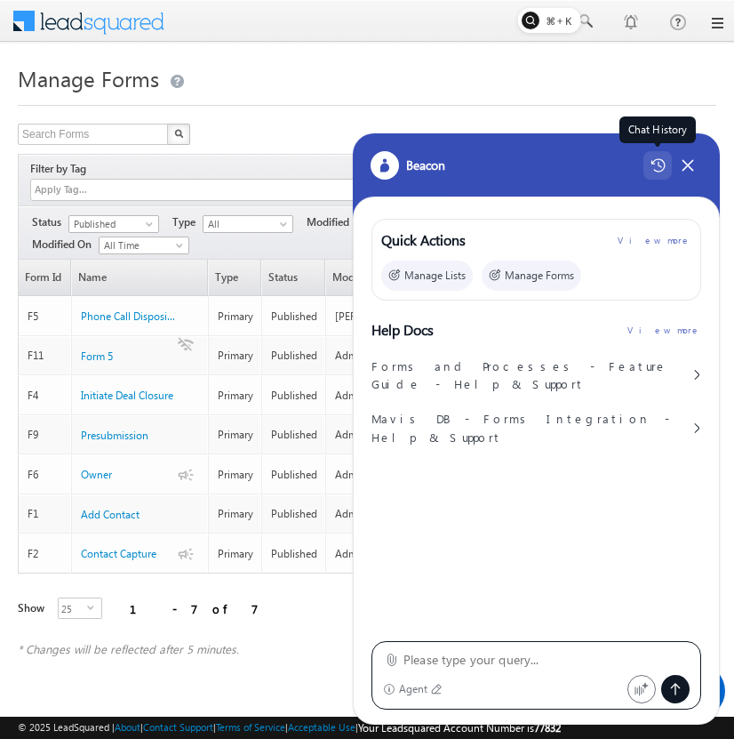
click at [658, 164] on icon at bounding box center [658, 165] width 14 height 13
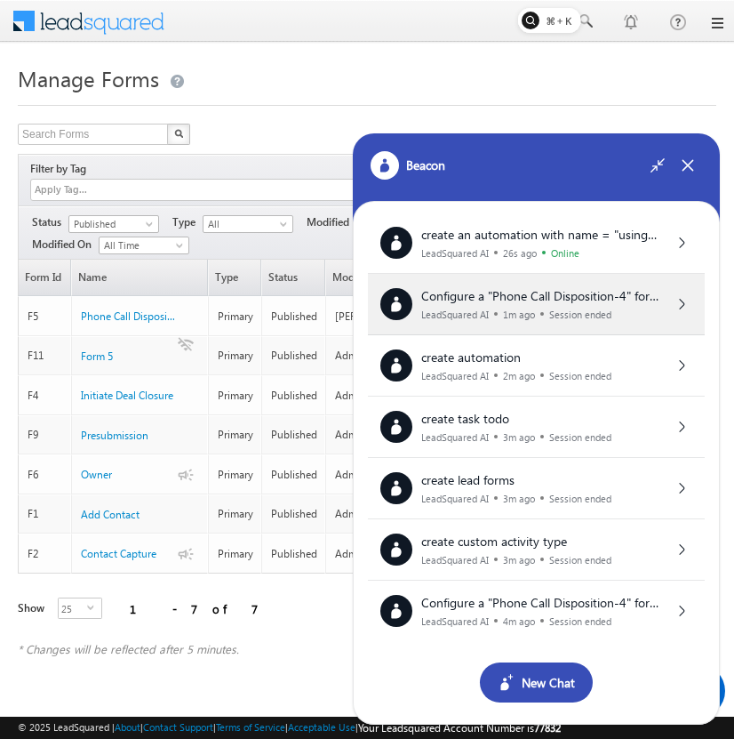
click at [600, 279] on div "Configure a "Phone Call Disposition-4" form in LeadSquared with the following s…" at bounding box center [536, 304] width 337 height 61
click at [589, 302] on span "Configure a "Phone Call Disposition-4" form in LeadSquared with the following s…" at bounding box center [542, 467] width 242 height 360
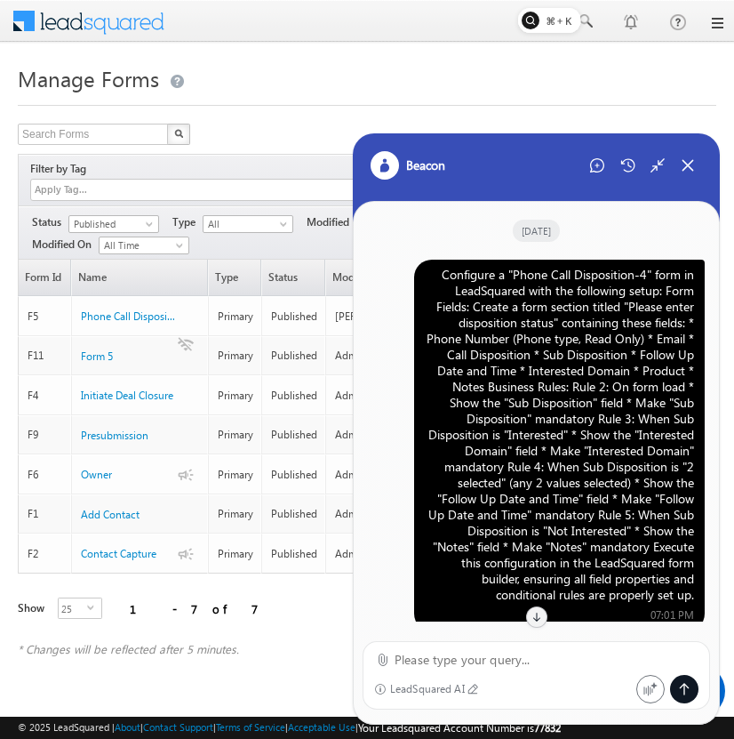
click at [597, 368] on div "Configure a "Phone Call Disposition-4" form in LeadSquared with the following s…" at bounding box center [559, 435] width 269 height 336
click at [598, 163] on icon at bounding box center [597, 165] width 14 height 14
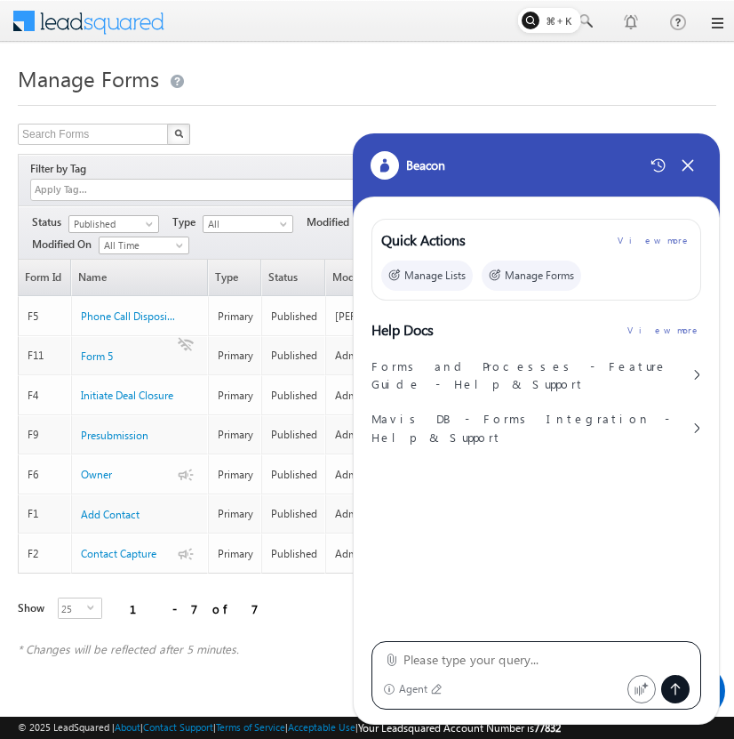
type textarea "Configure a "Phone Call Disposition-4" form in LeadSquared with the following s…"
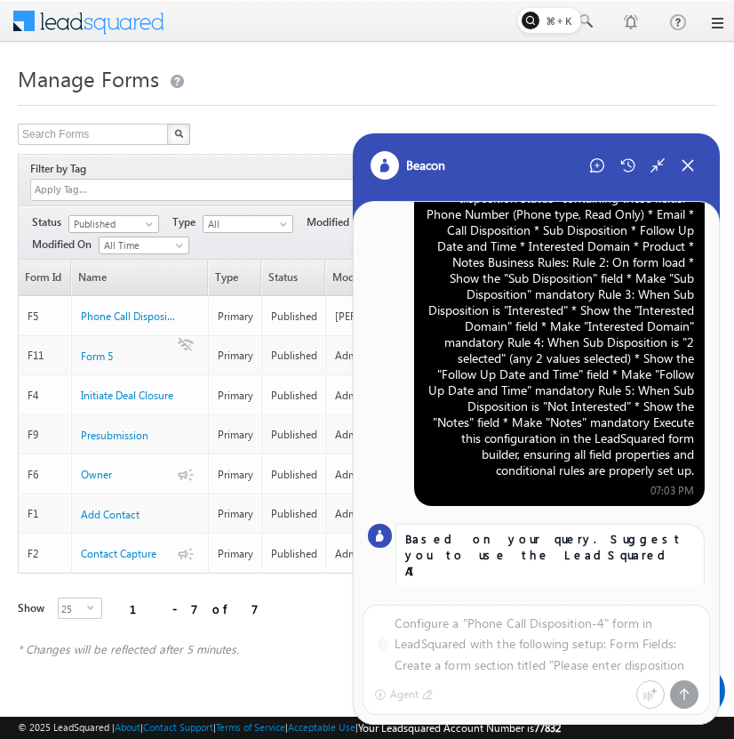
scroll to position [104, 0]
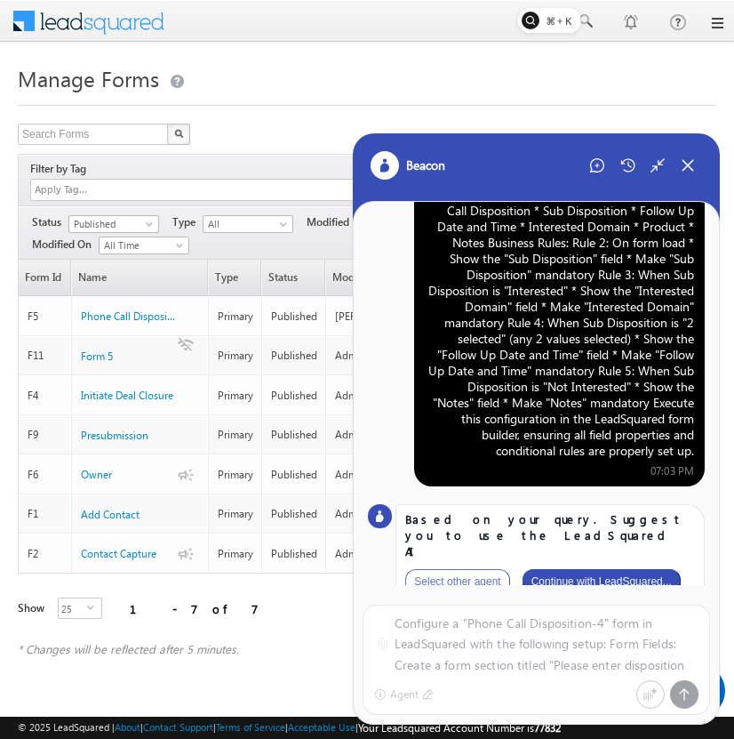
click at [612, 569] on button "Continue with LeadSquared..." at bounding box center [602, 581] width 158 height 25
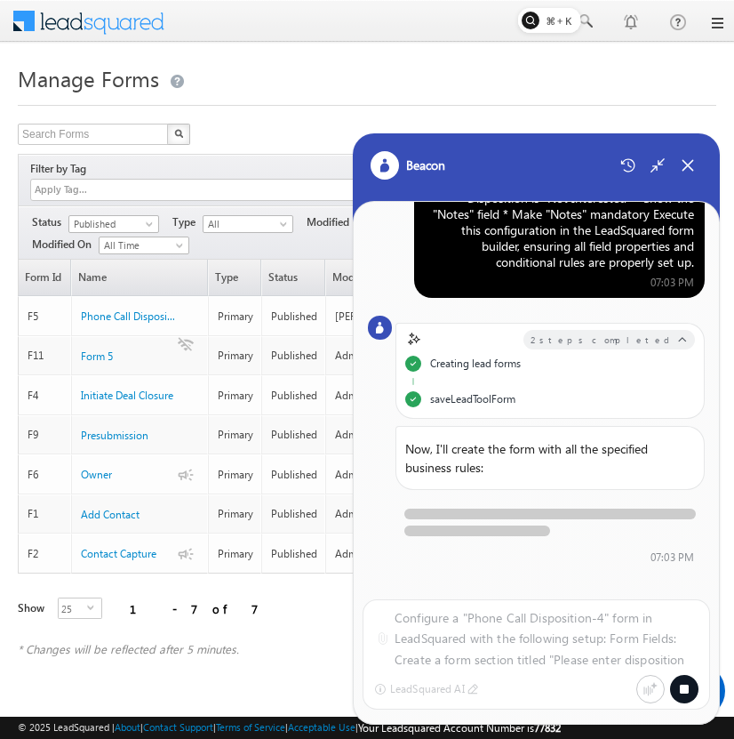
scroll to position [294, 0]
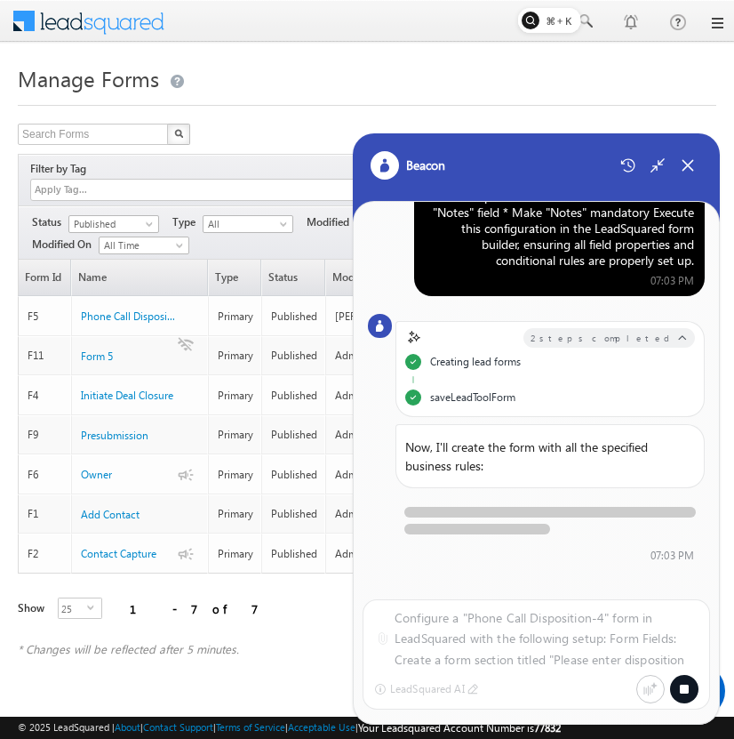
drag, startPoint x: 397, startPoint y: 356, endPoint x: 549, endPoint y: 394, distance: 156.5
click at [551, 395] on div "2 steps completed Creating lead forms saveLeadToolForm" at bounding box center [550, 369] width 309 height 96
click at [573, 391] on div "saveLeadToolForm" at bounding box center [549, 397] width 289 height 16
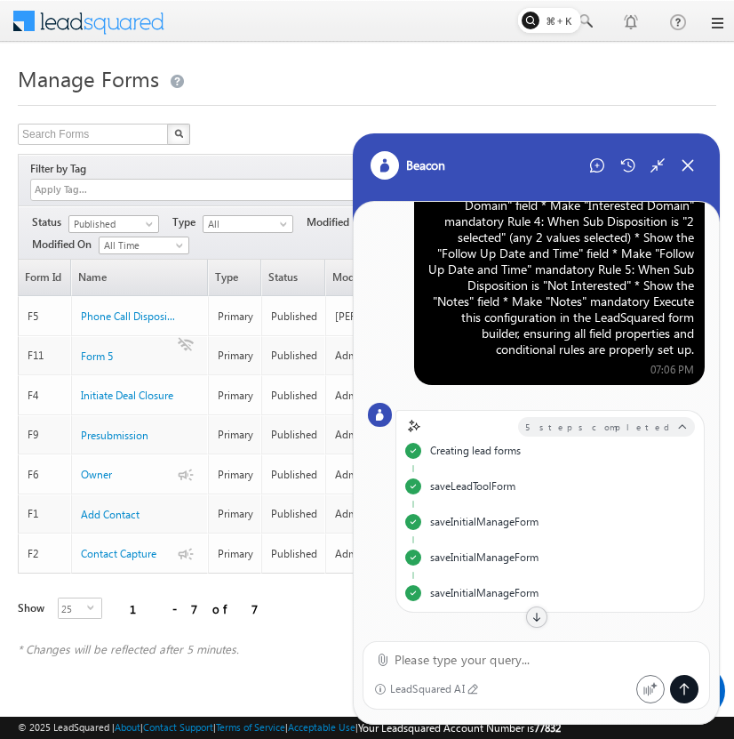
scroll to position [0, 0]
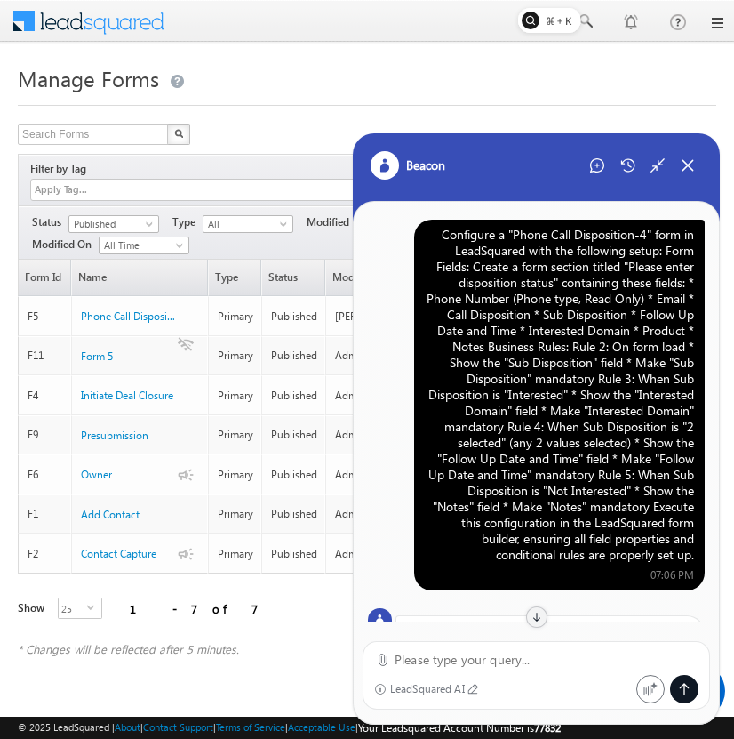
click at [530, 356] on div "Configure a "Phone Call Disposition-4" form in LeadSquared with the following s…" at bounding box center [559, 395] width 269 height 336
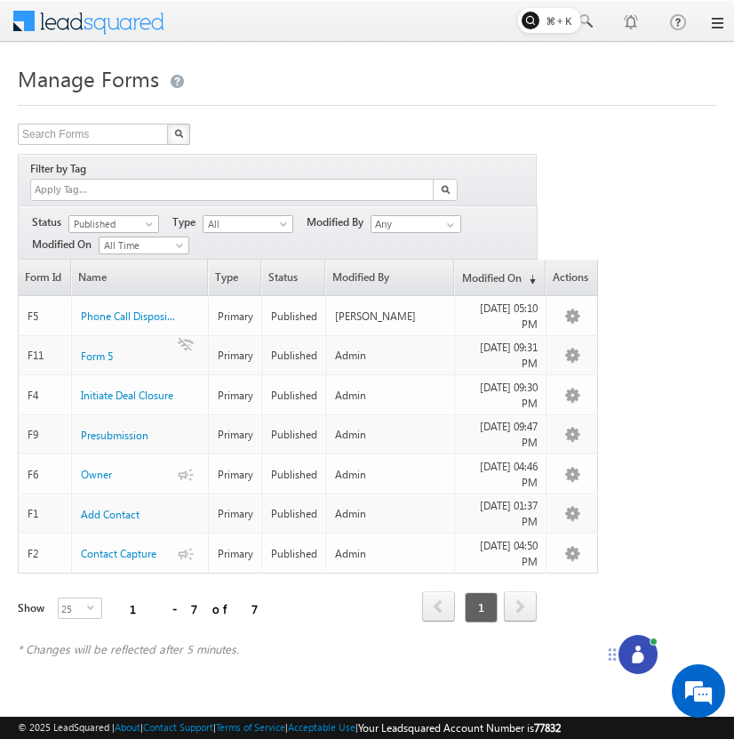
click at [643, 640] on div at bounding box center [638, 654] width 39 height 39
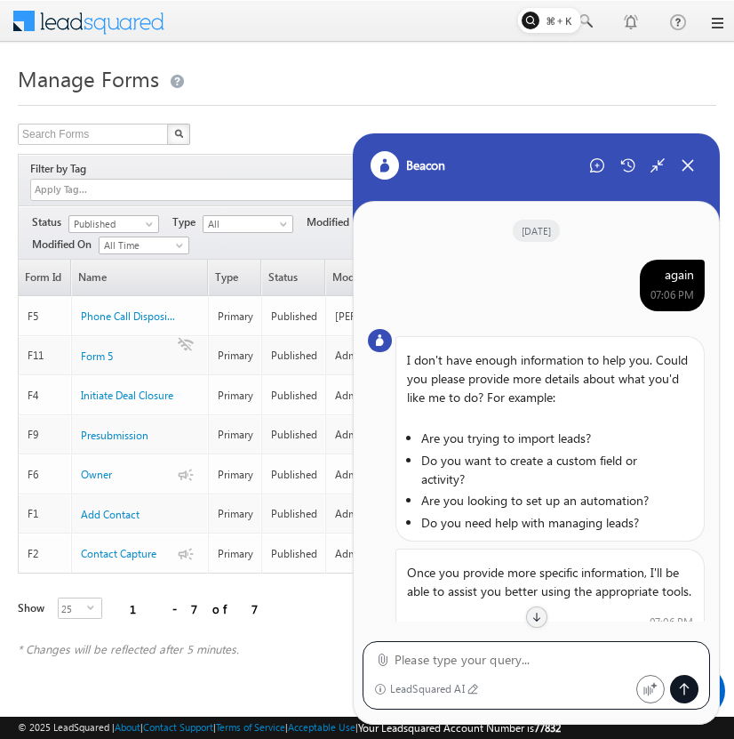
scroll to position [25, 0]
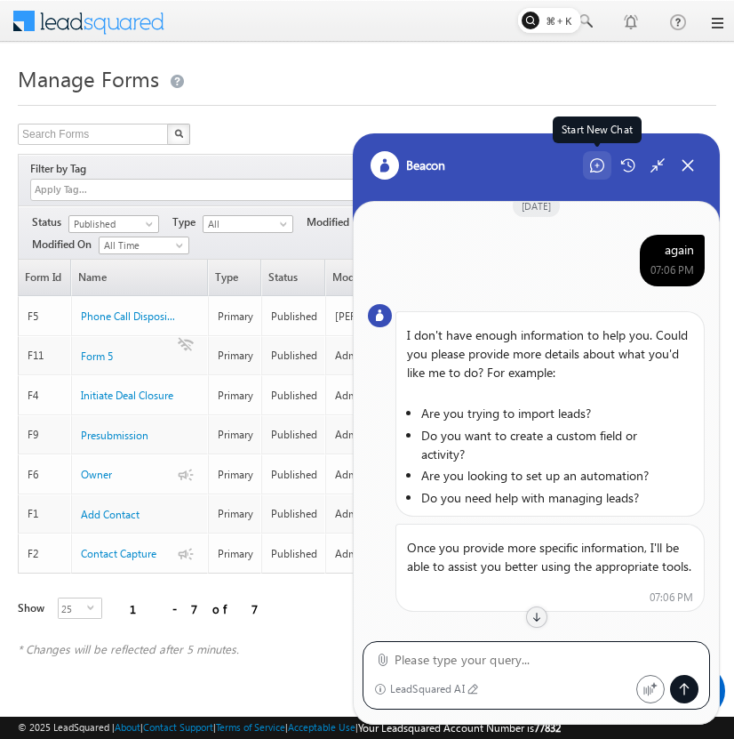
click at [593, 159] on icon at bounding box center [597, 165] width 14 height 14
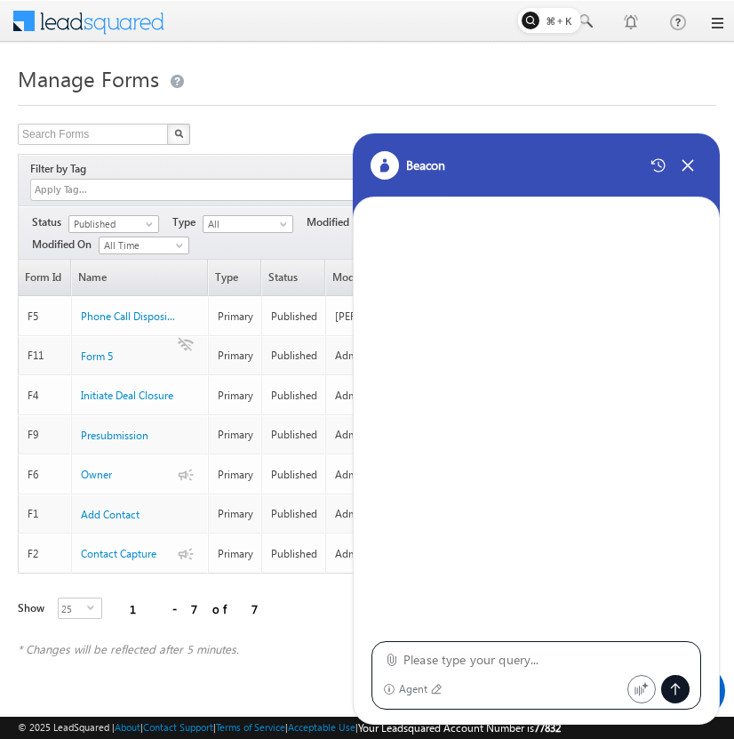
type textarea "Configure a "Phone Call Disposition-4" form in LeadSquared with the following s…"
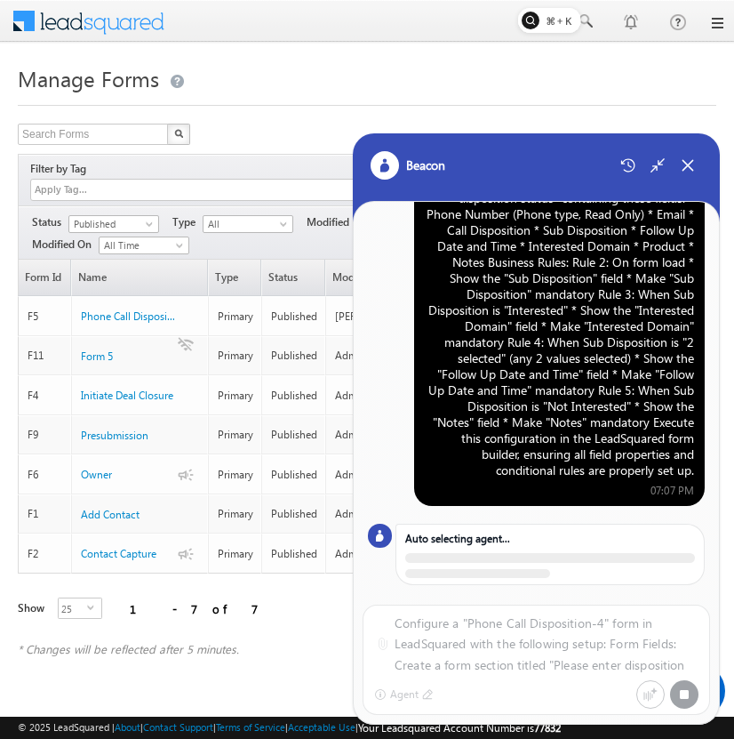
scroll to position [104, 0]
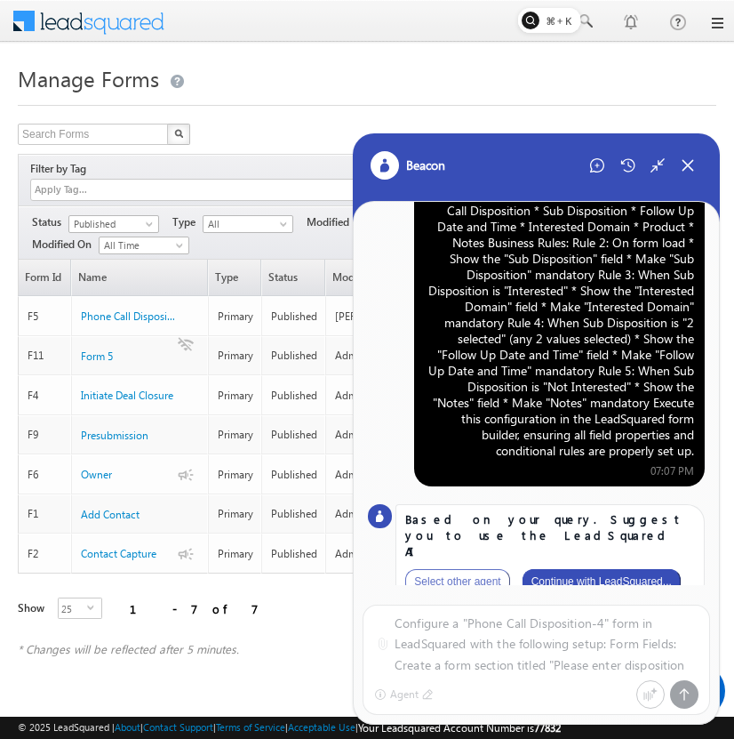
click at [597, 569] on button "Continue with LeadSquared..." at bounding box center [602, 581] width 158 height 25
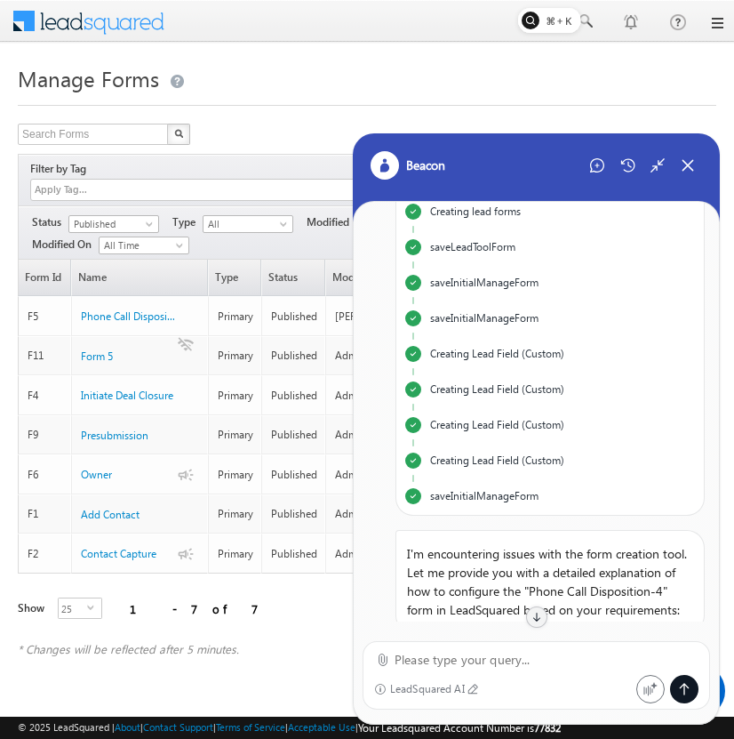
scroll to position [440, 0]
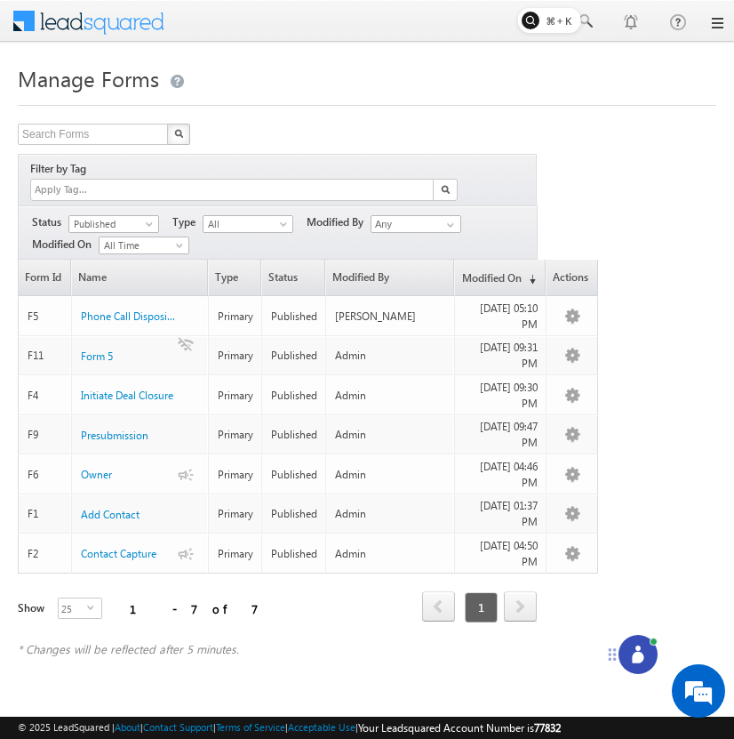
click at [635, 652] on icon at bounding box center [638, 658] width 12 height 12
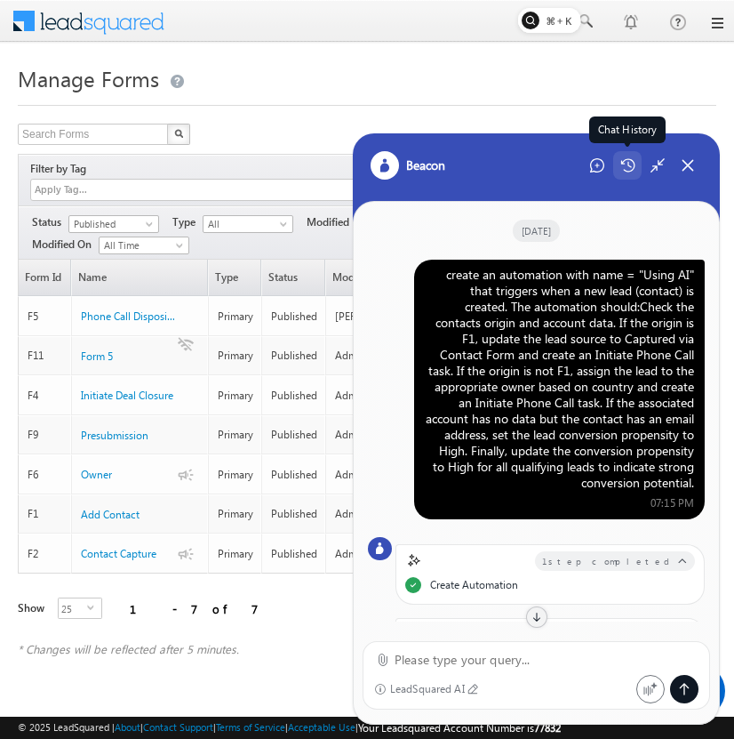
click at [629, 167] on icon at bounding box center [627, 165] width 15 height 14
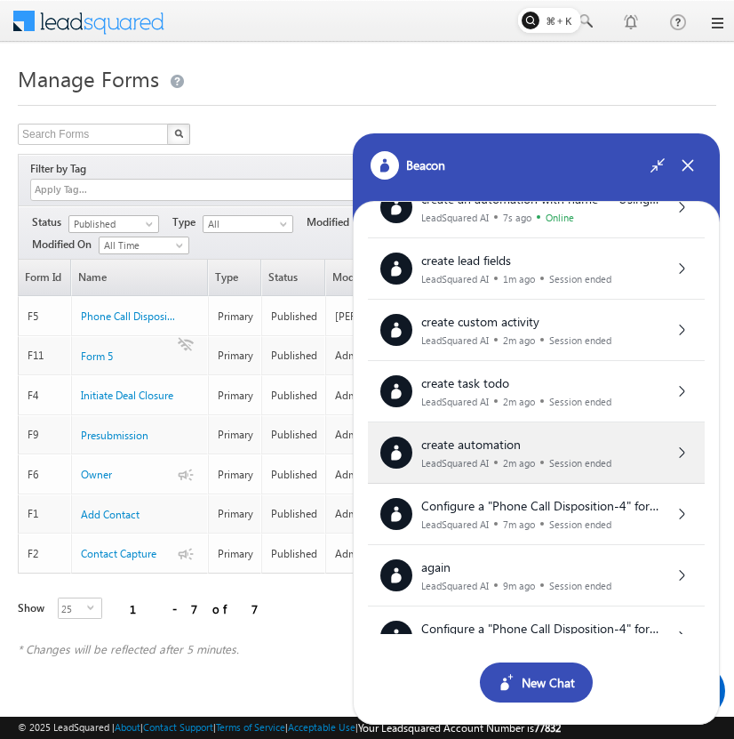
scroll to position [52, 0]
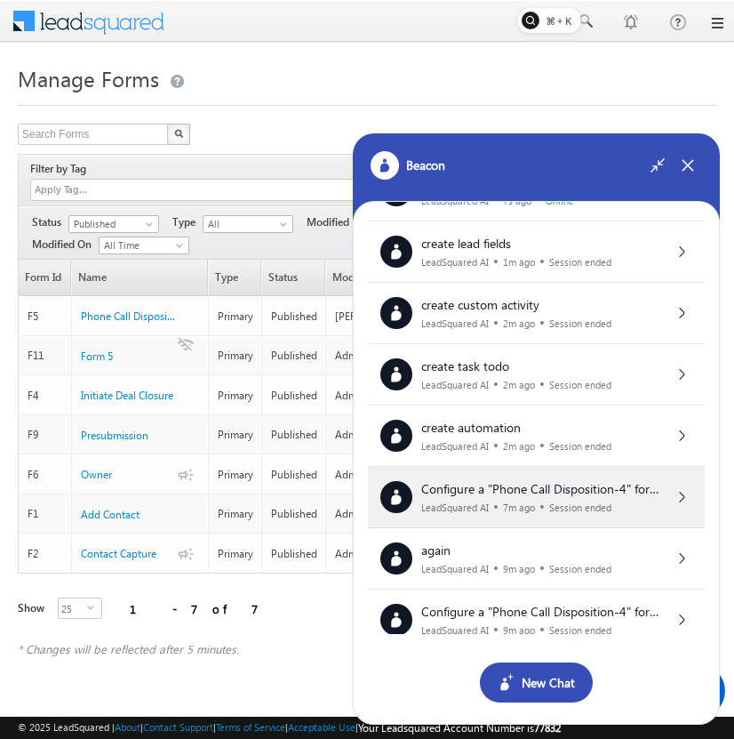
click at [573, 513] on div "Configure a "Phone Call Disposition-4" form in LeadSquared with the following s…" at bounding box center [536, 497] width 337 height 61
click at [579, 492] on span "Configure a "Phone Call Disposition-4" form in LeadSquared with the following s…" at bounding box center [542, 660] width 242 height 360
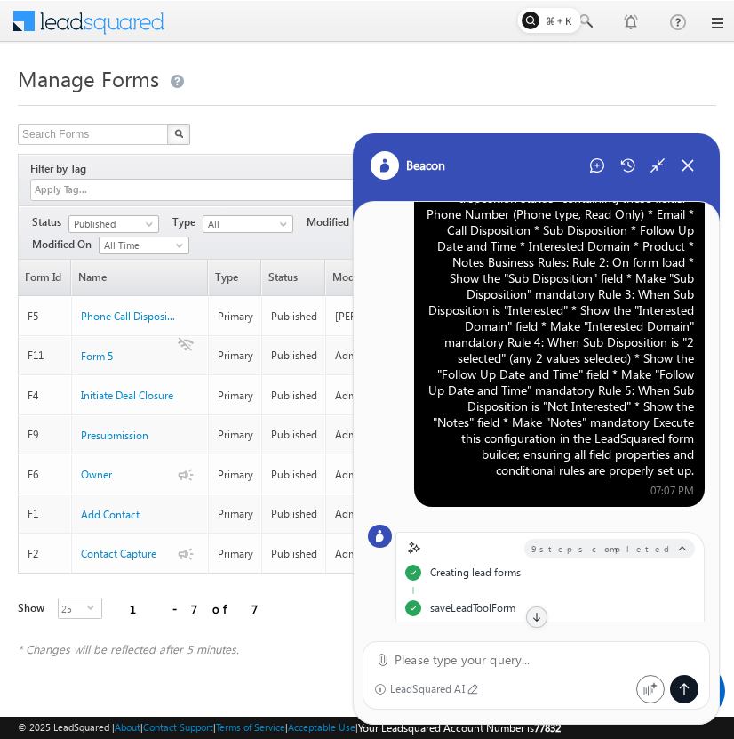
scroll to position [88, 0]
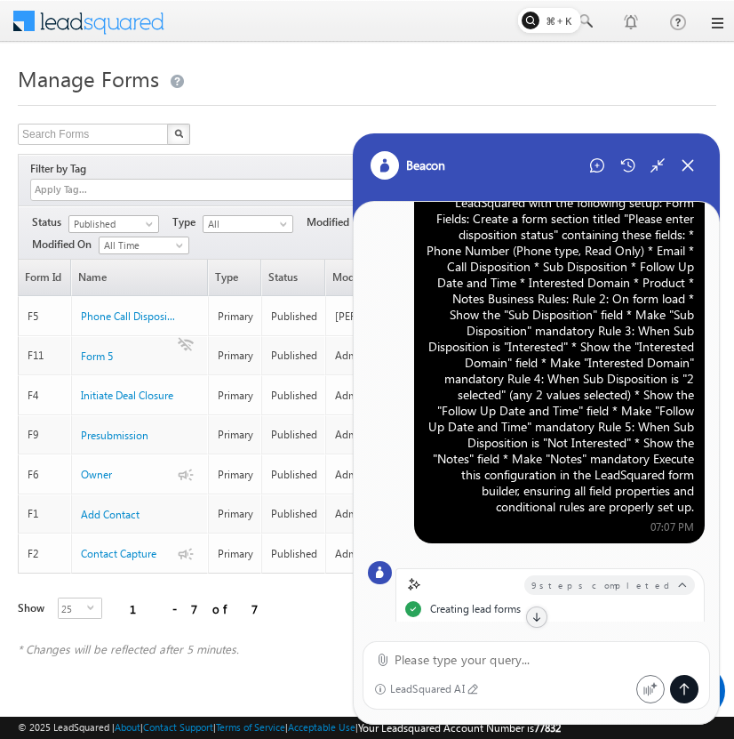
click at [603, 260] on div "Configure a "Phone Call Disposition-4" form in LeadSquared with the following s…" at bounding box center [559, 347] width 269 height 336
click at [601, 176] on div "Start New Chat" at bounding box center [597, 165] width 28 height 28
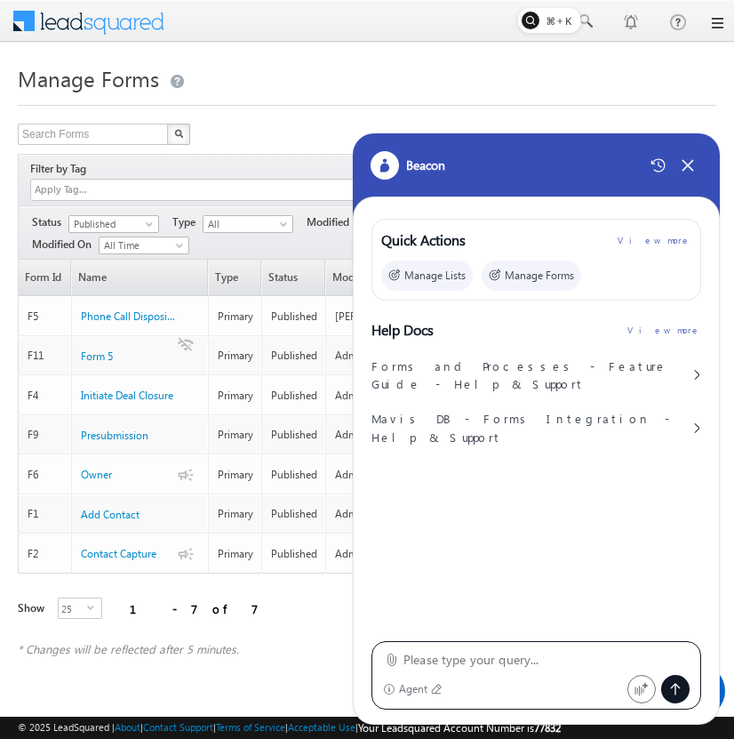
type textarea "Configure a "Phone Call Disposition-4" form in LeadSquared with the following s…"
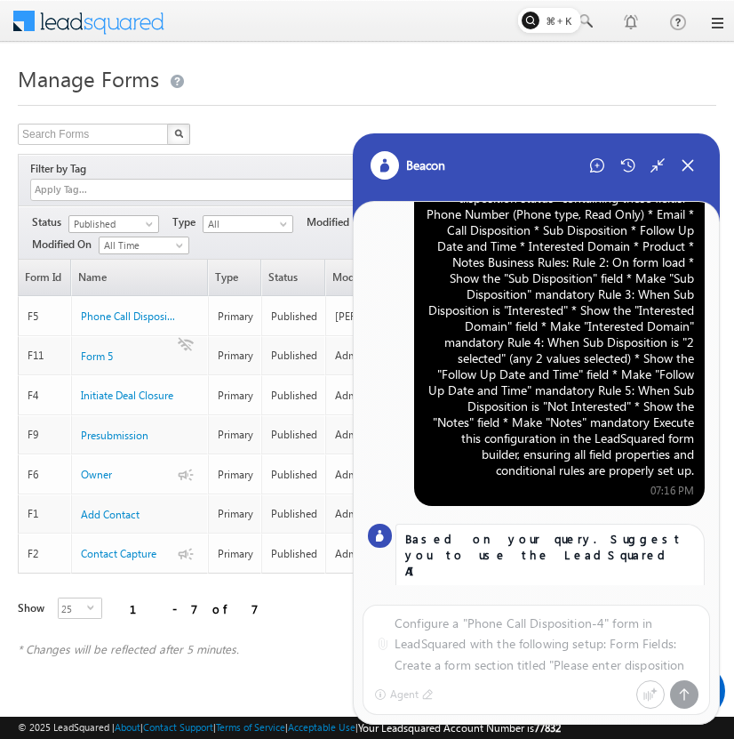
scroll to position [104, 0]
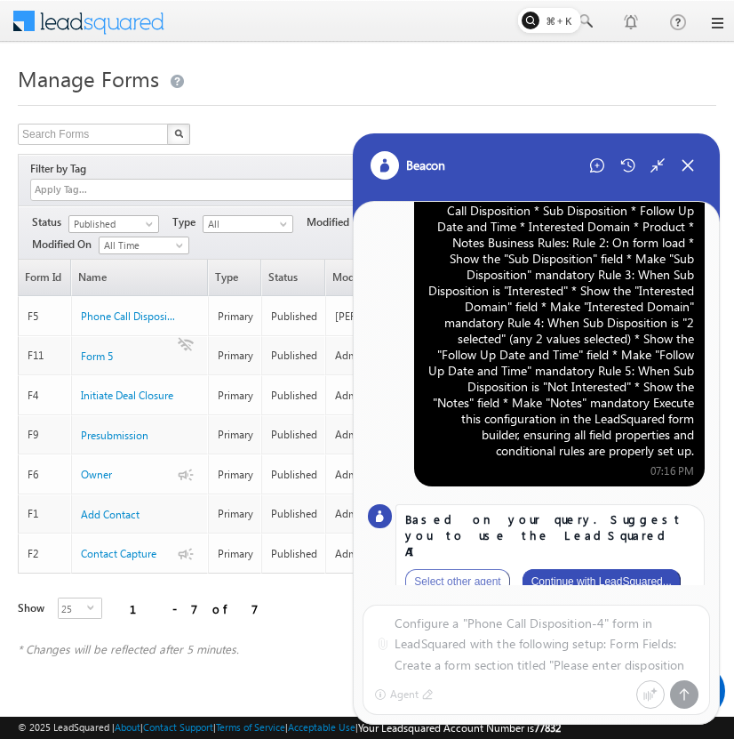
click at [613, 569] on button "Continue with LeadSquared..." at bounding box center [602, 581] width 158 height 25
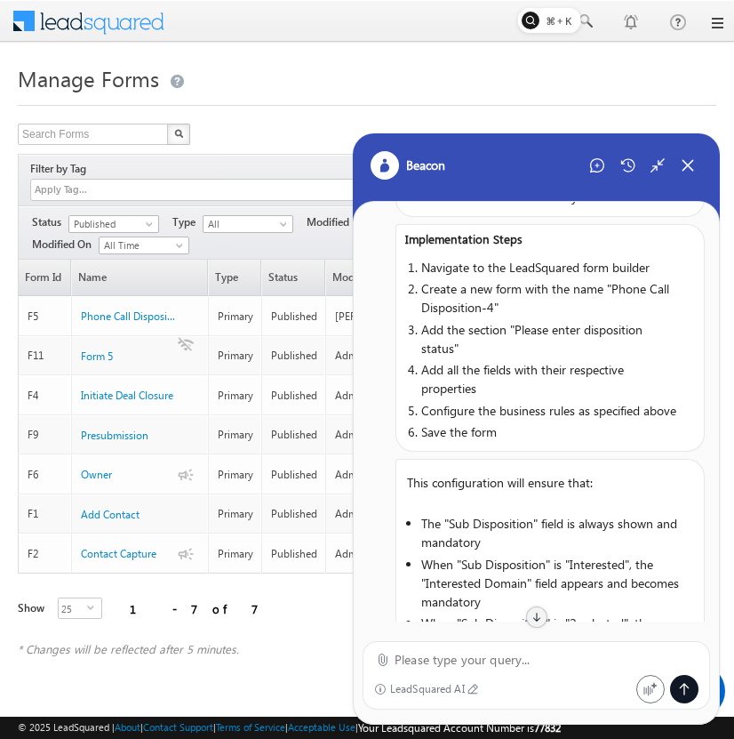
scroll to position [2707, 0]
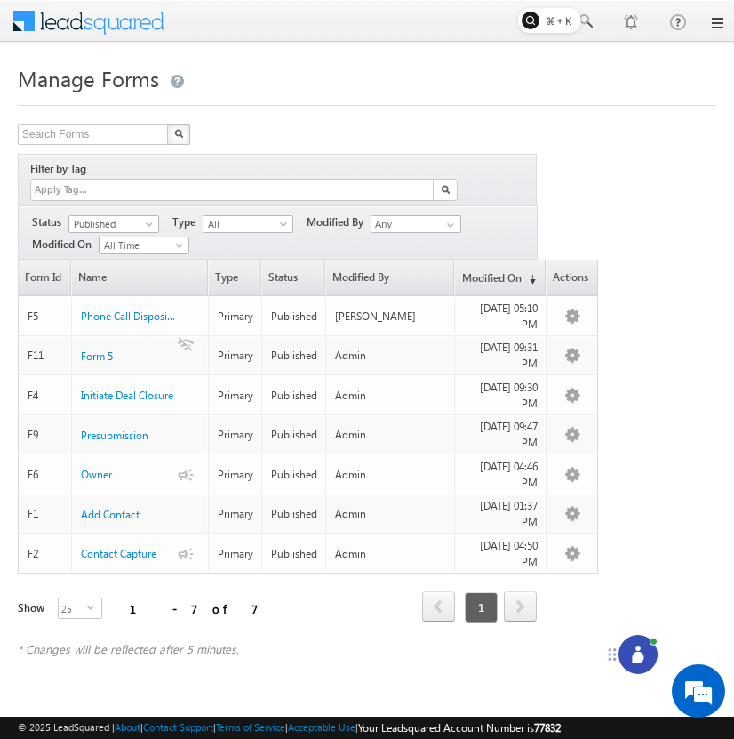
click at [634, 653] on icon at bounding box center [638, 658] width 12 height 12
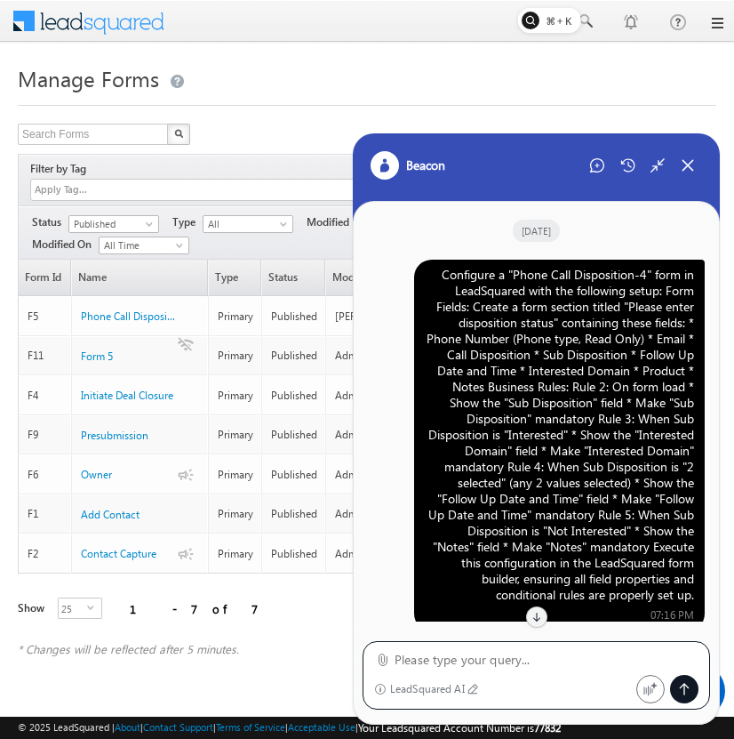
scroll to position [2385, 0]
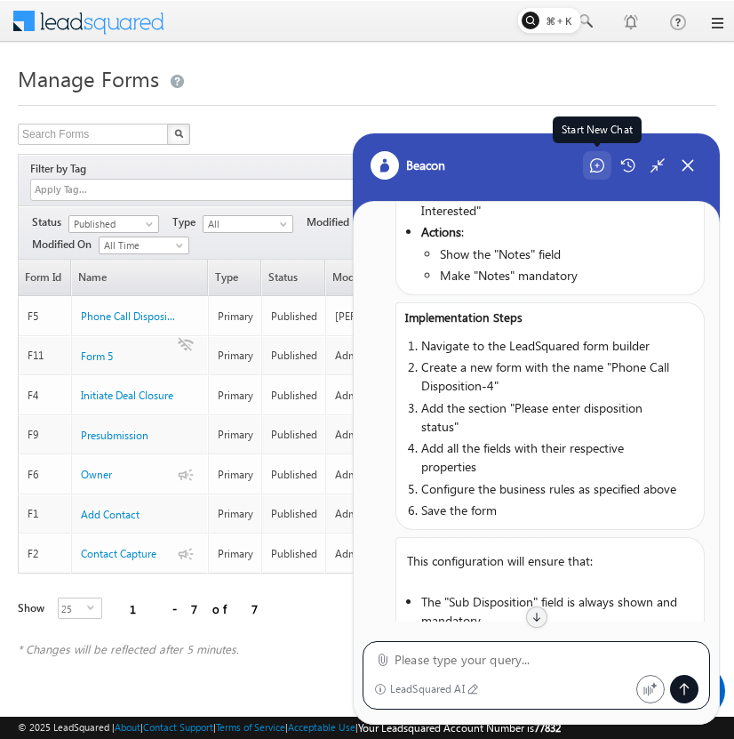
click at [590, 155] on div "Start New Chat" at bounding box center [597, 165] width 28 height 28
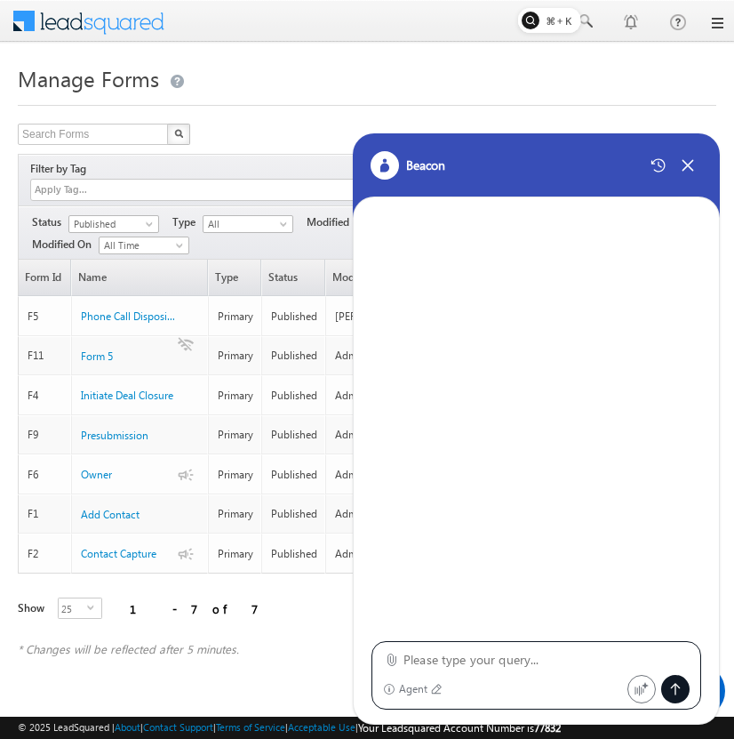
type textarea "Configure a "Phone Call Disposition-4" form in LeadSquared with the following s…"
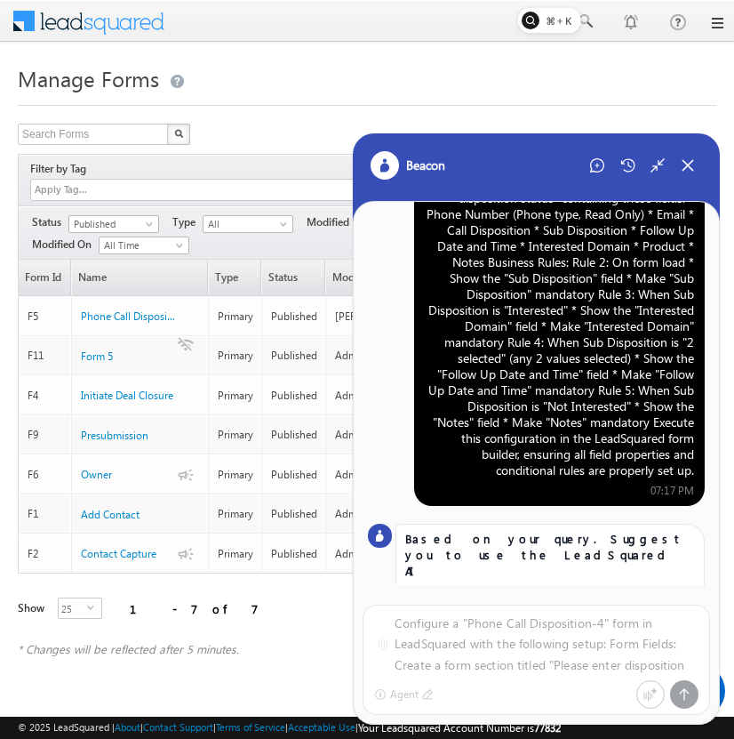
scroll to position [104, 0]
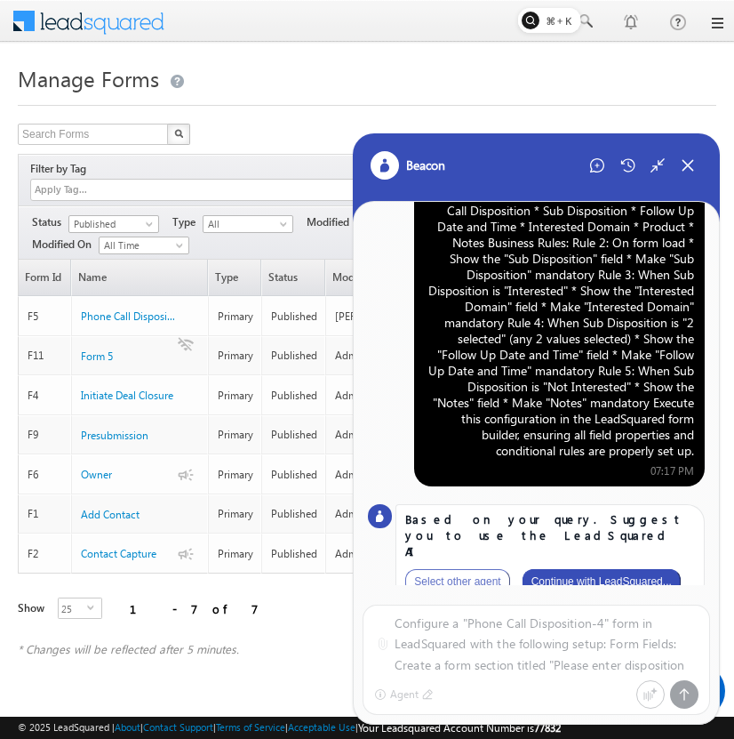
click at [621, 569] on button "Continue with LeadSquared..." at bounding box center [602, 581] width 158 height 25
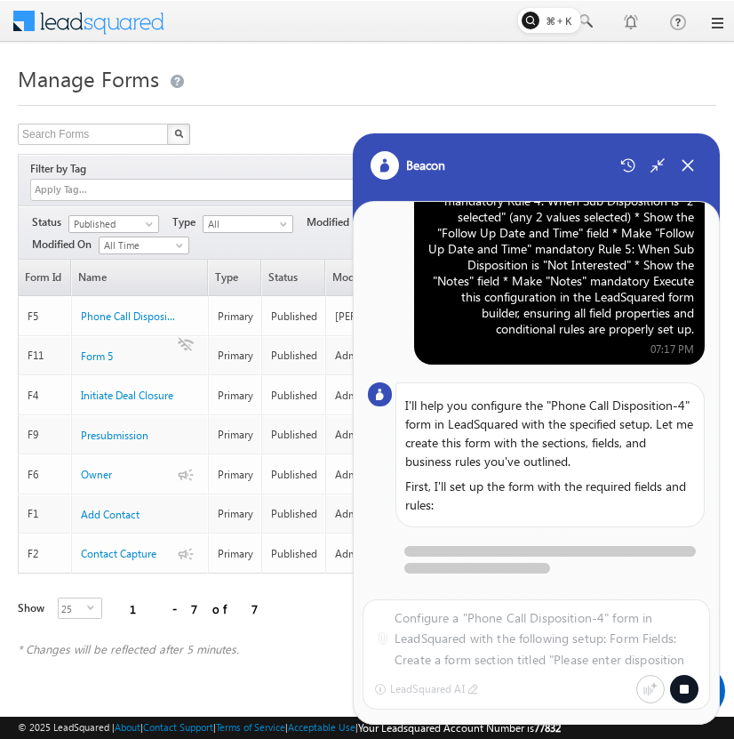
scroll to position [0, 0]
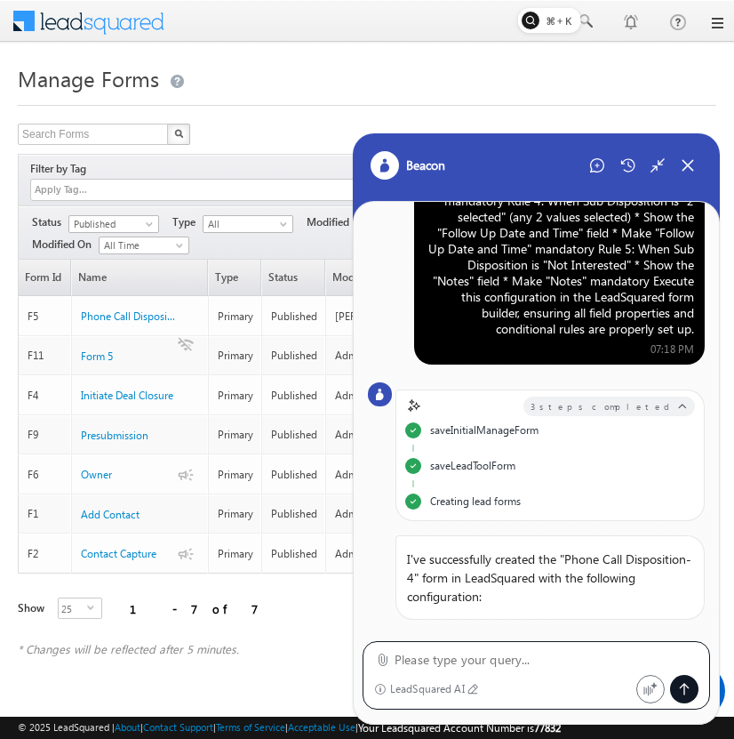
click at [561, 293] on div "Configure a "Phone Call Disposition-4" form in LeadSquared with the following s…" at bounding box center [559, 169] width 269 height 336
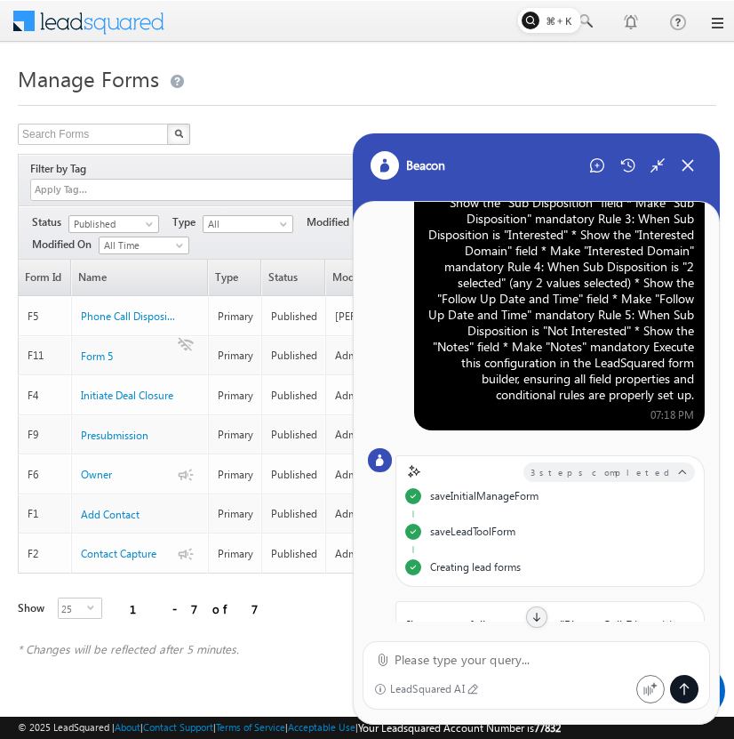
scroll to position [159, 0]
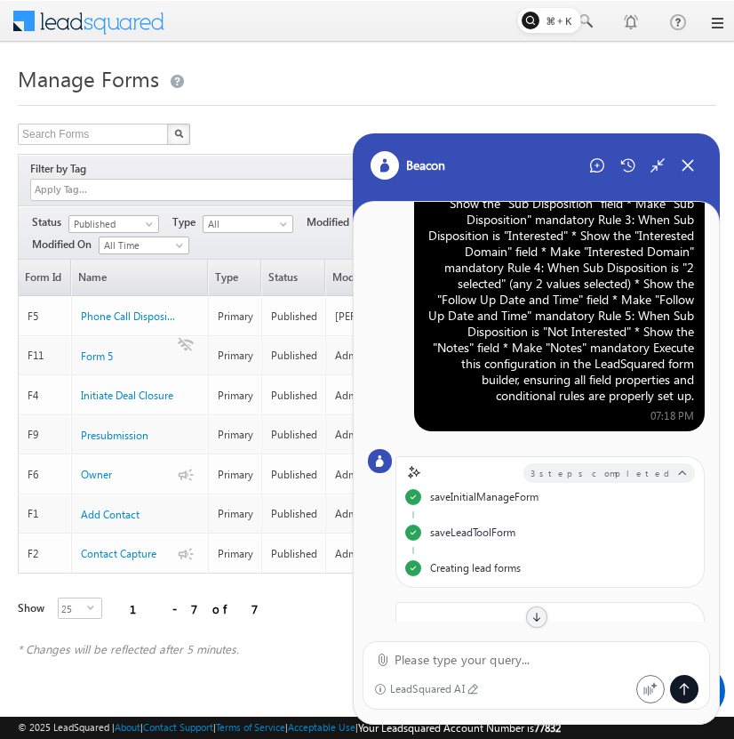
click at [561, 293] on div "Configure a "Phone Call Disposition-4" form in LeadSquared with the following s…" at bounding box center [559, 236] width 269 height 336
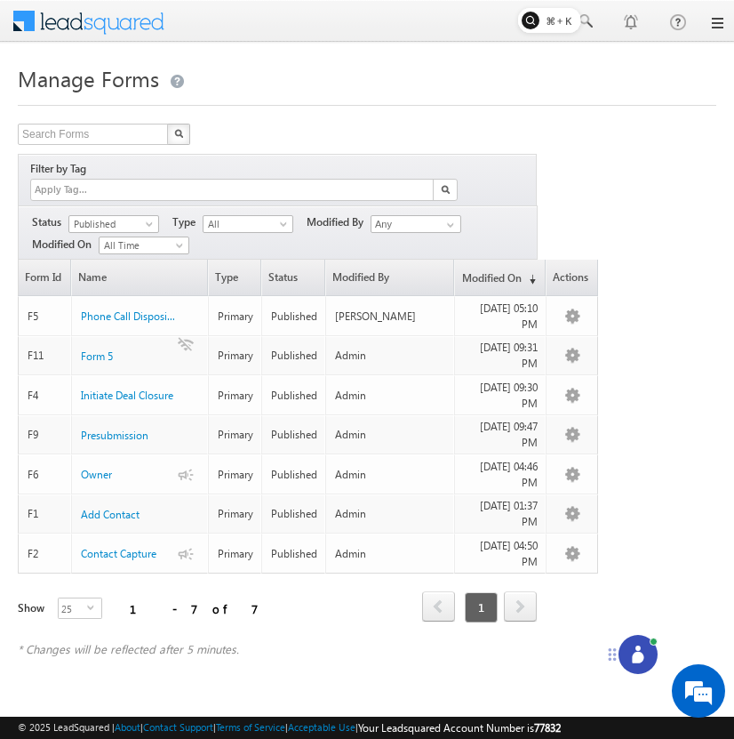
click at [640, 659] on icon at bounding box center [638, 658] width 12 height 12
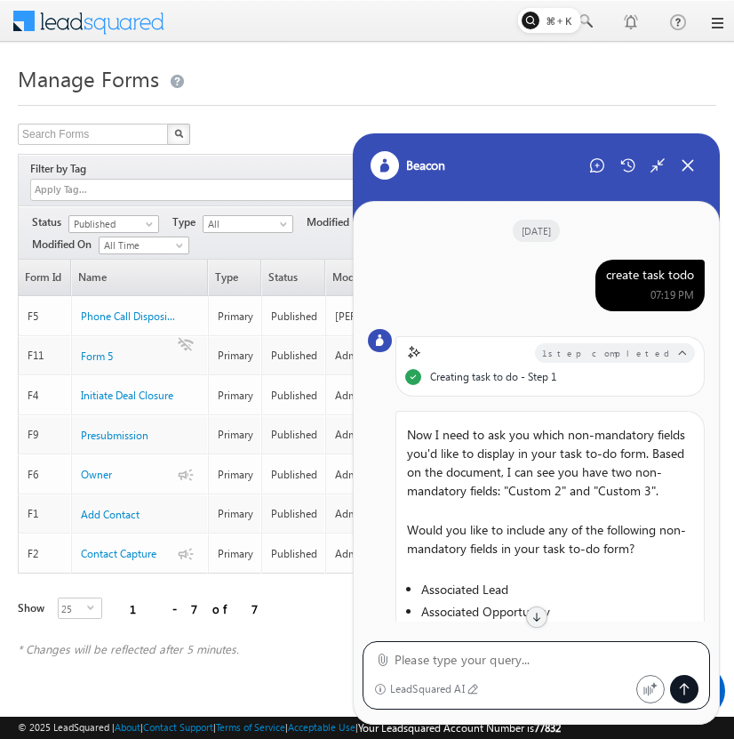
scroll to position [317, 0]
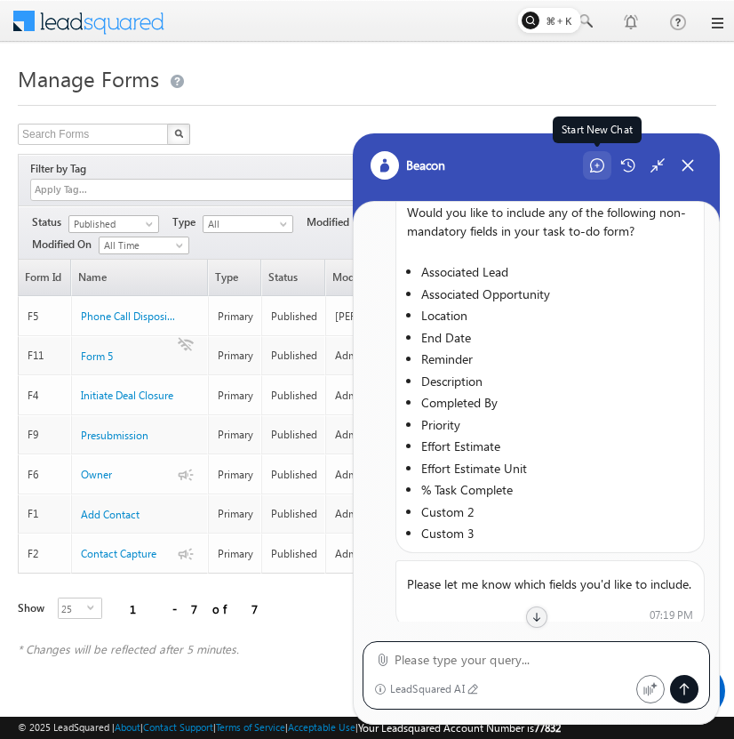
click at [604, 156] on div "Start New Chat" at bounding box center [597, 165] width 28 height 28
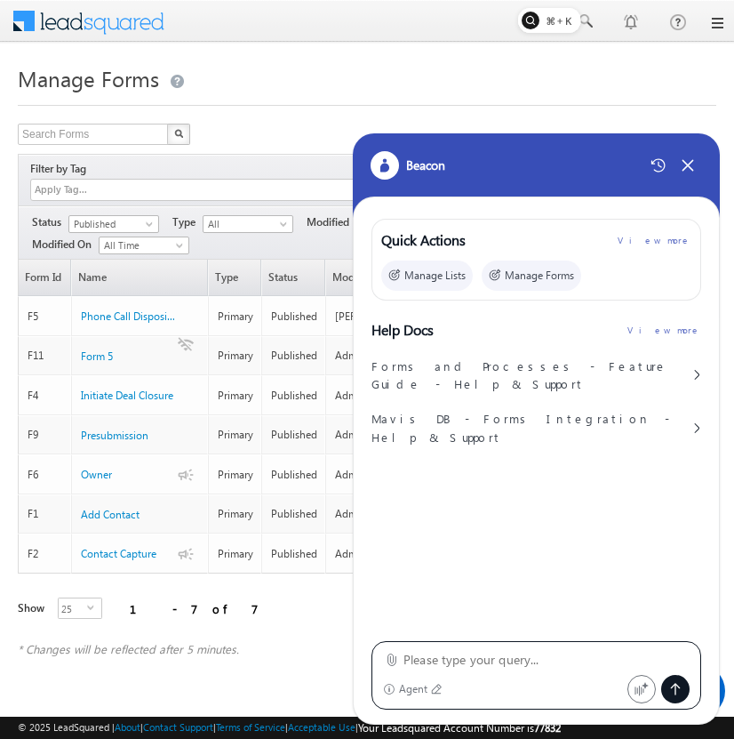
type textarea "Configure a "Phone Call Disposition-4" form in LeadSquared with the following s…"
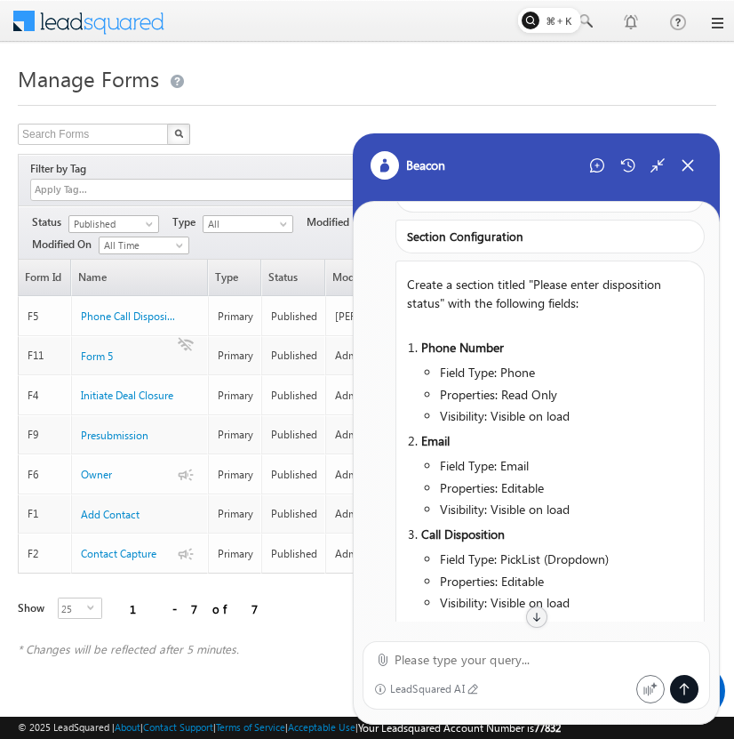
scroll to position [0, 0]
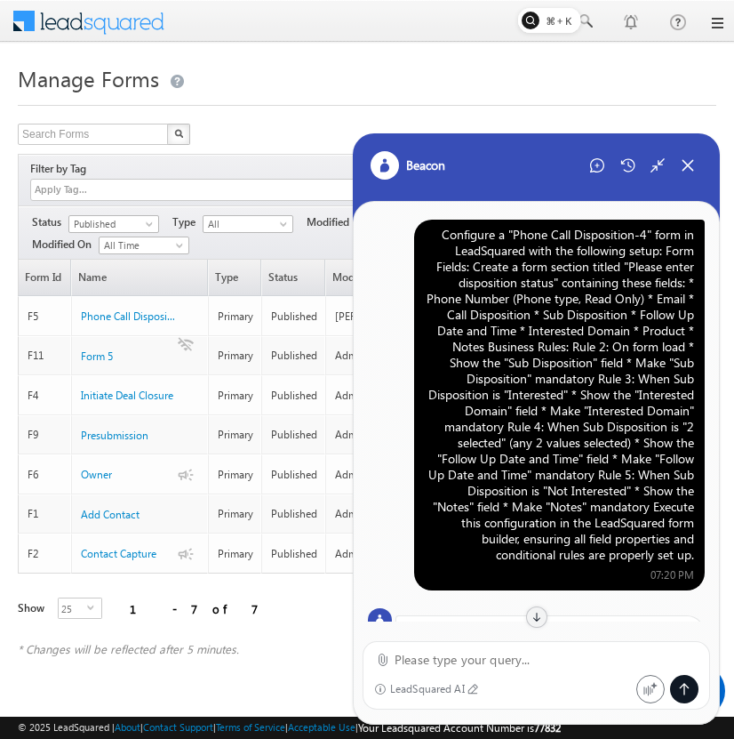
click at [540, 382] on div "Configure a "Phone Call Disposition-4" form in LeadSquared with the following s…" at bounding box center [559, 395] width 269 height 336
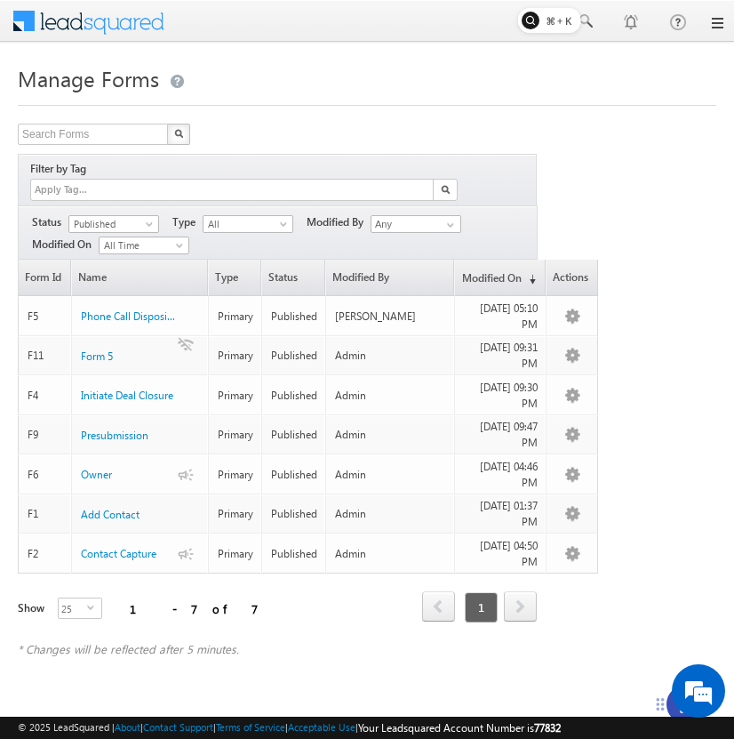
drag, startPoint x: 660, startPoint y: 708, endPoint x: 620, endPoint y: 675, distance: 51.8
click at [653, 697] on icon at bounding box center [660, 704] width 14 height 14
drag, startPoint x: 646, startPoint y: 673, endPoint x: 576, endPoint y: 661, distance: 71.2
click at [576, 661] on icon at bounding box center [572, 661] width 14 height 14
click at [588, 670] on div at bounding box center [598, 661] width 39 height 39
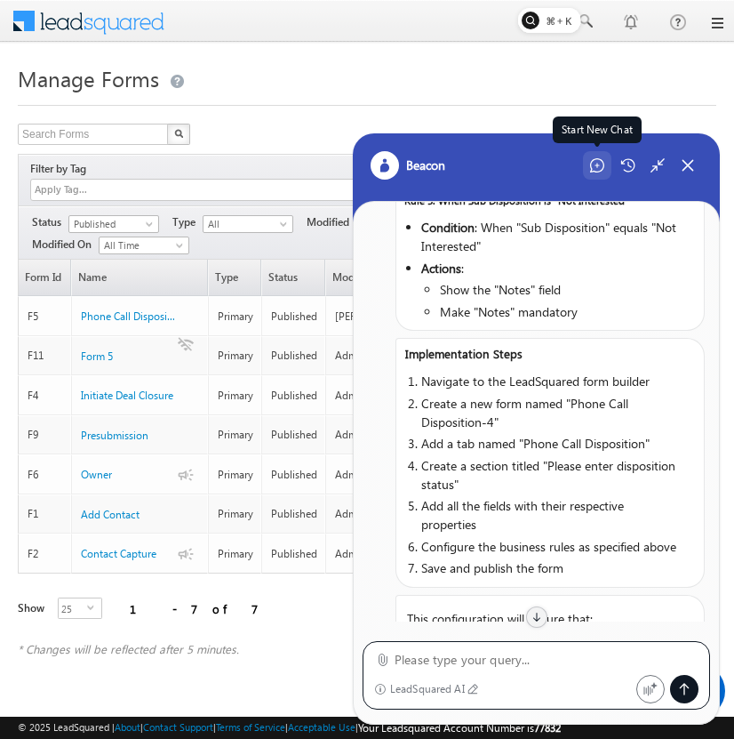
click at [586, 163] on div "Start New Chat" at bounding box center [597, 165] width 28 height 28
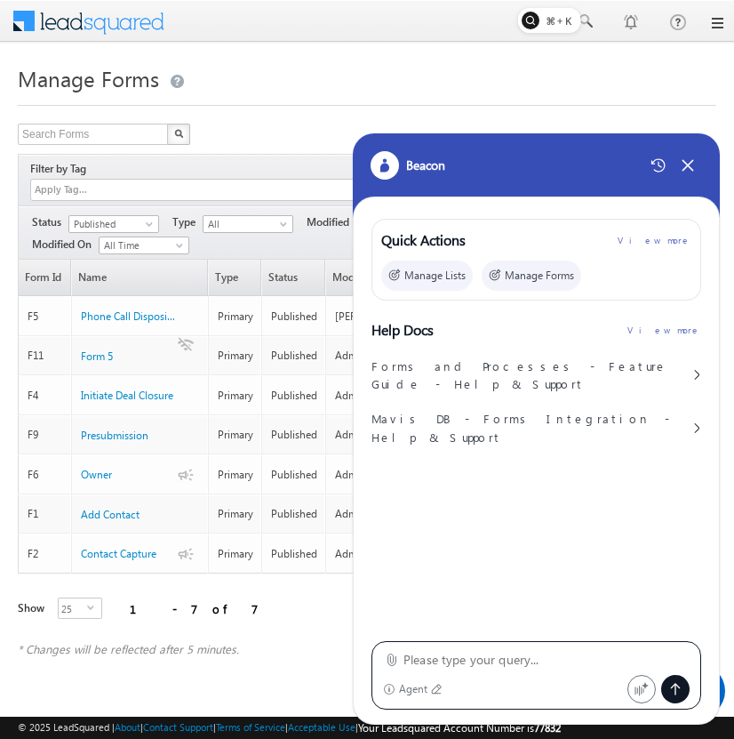
type textarea "Configure a "Phone Call Disposition-4" form in LeadSquared with the following s…"
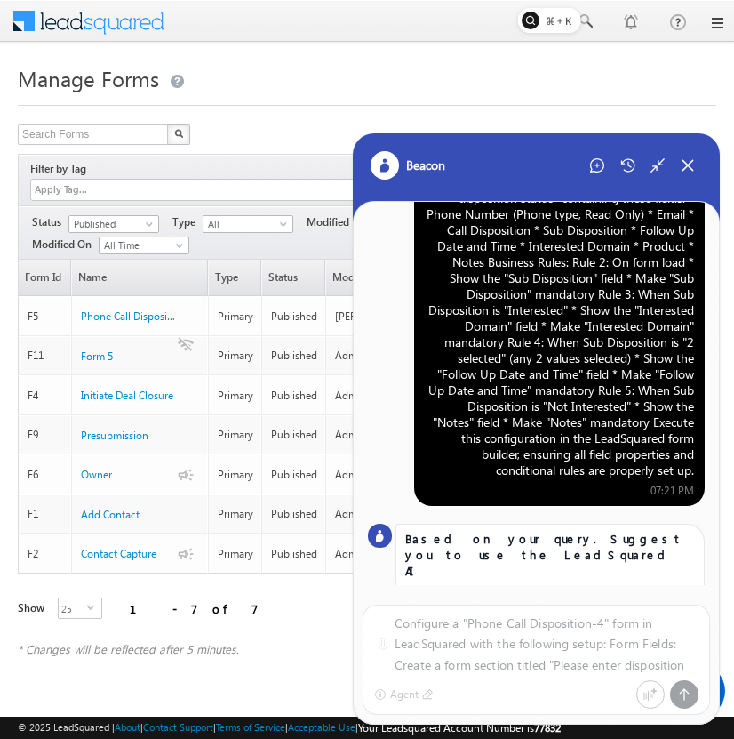
scroll to position [104, 0]
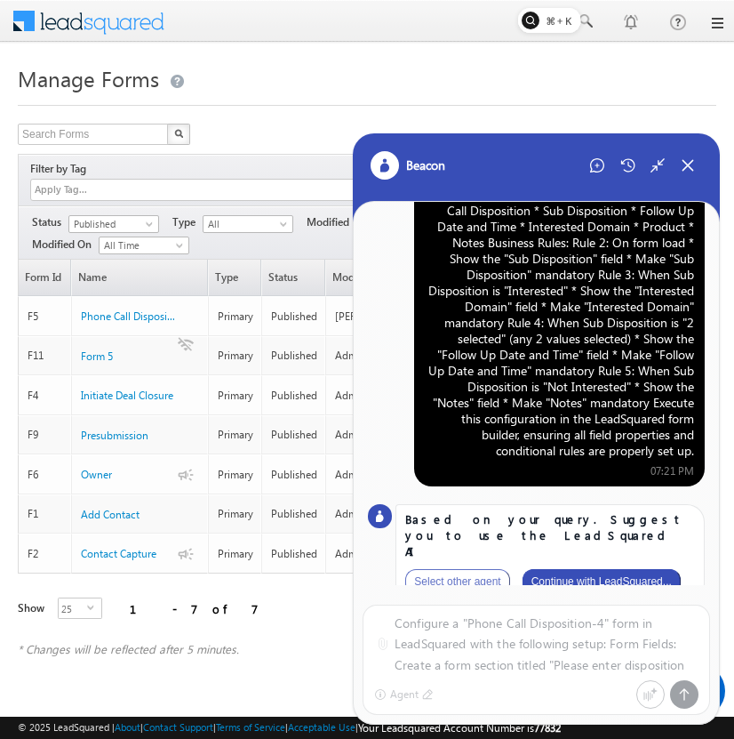
click at [608, 569] on button "Continue with LeadSquared..." at bounding box center [602, 581] width 158 height 25
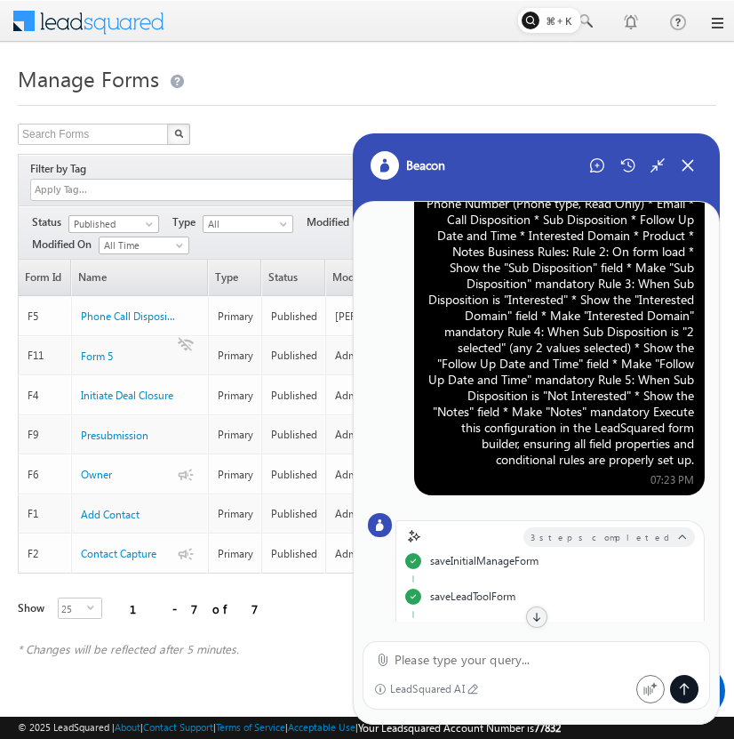
scroll to position [0, 0]
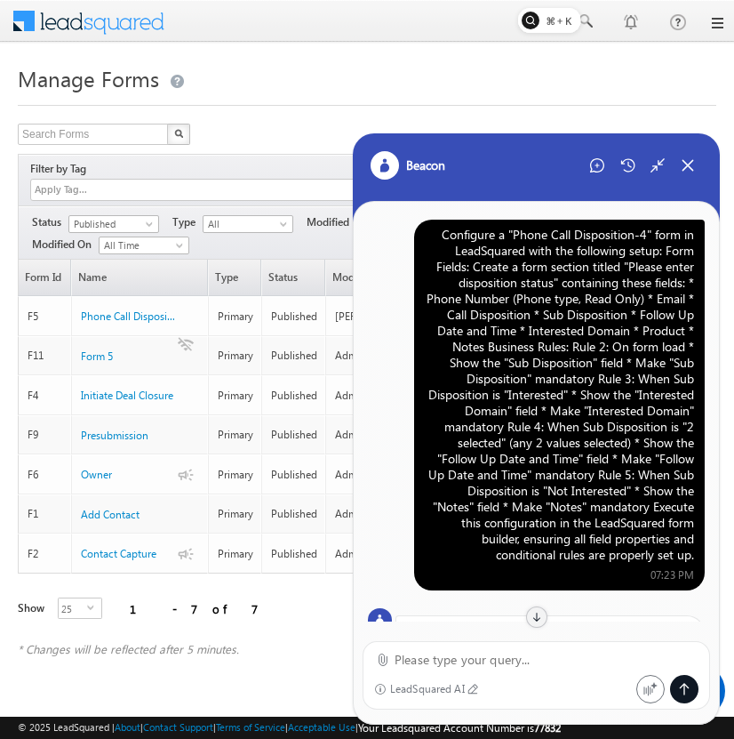
click at [577, 320] on div "Configure a "Phone Call Disposition-4" form in LeadSquared with the following s…" at bounding box center [559, 395] width 269 height 336
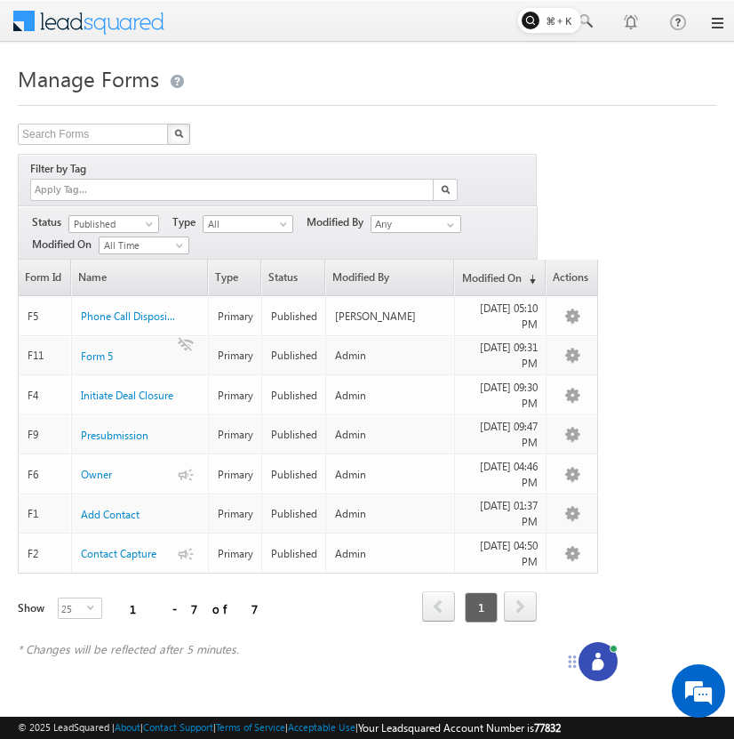
click at [593, 655] on icon at bounding box center [598, 661] width 18 height 18
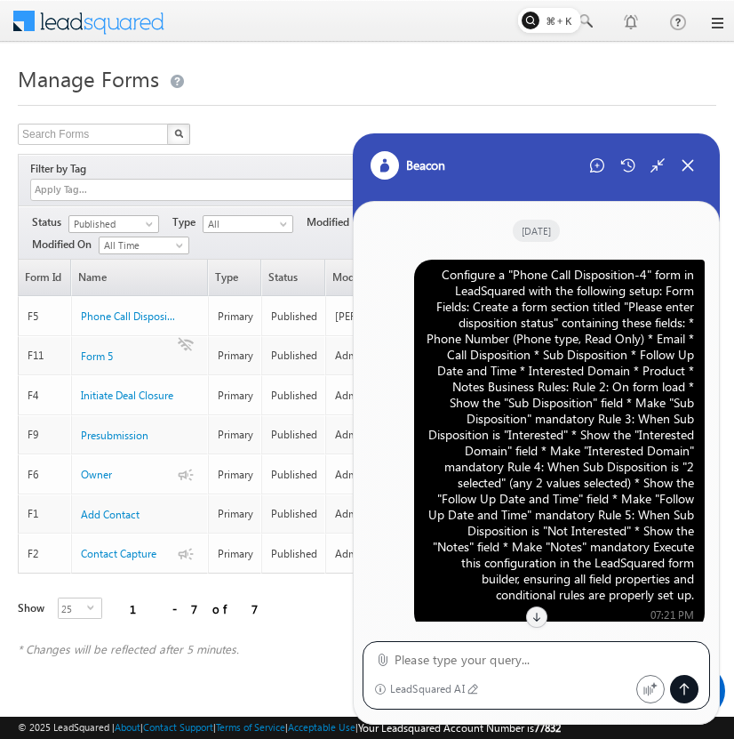
scroll to position [1276, 0]
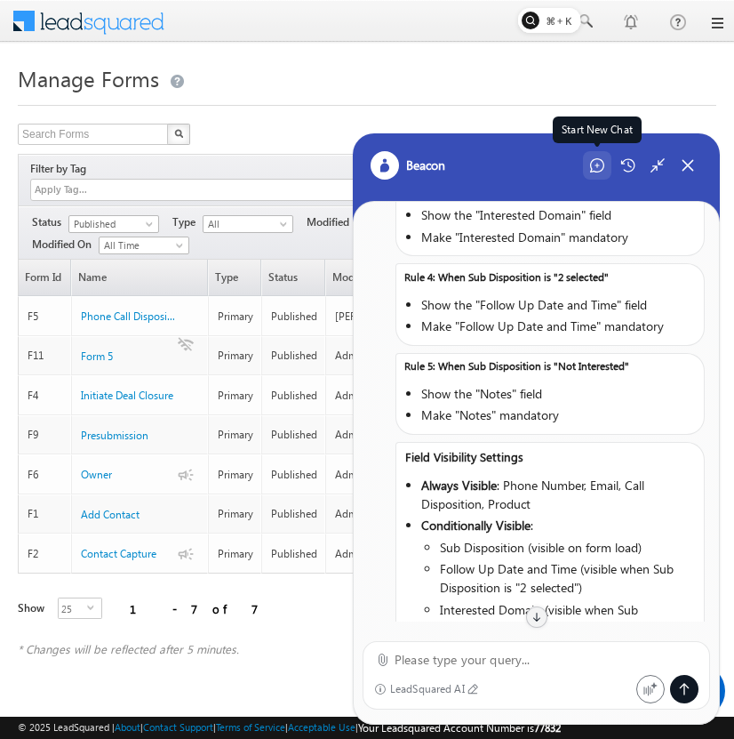
click at [600, 156] on div "Start New Chat" at bounding box center [597, 165] width 28 height 28
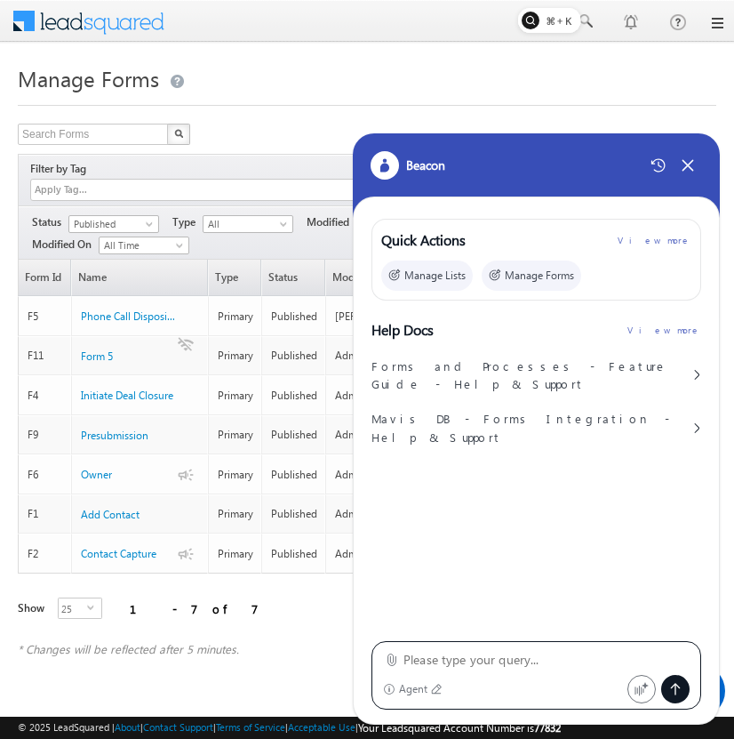
type textarea "Configure a "Phone Call Disposition-4" form in LeadSquared with the following s…"
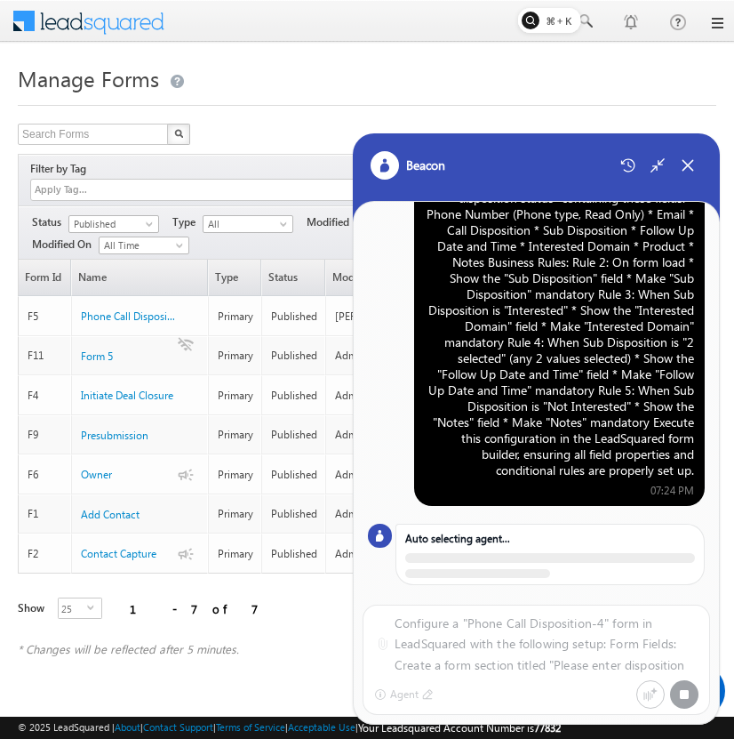
scroll to position [104, 0]
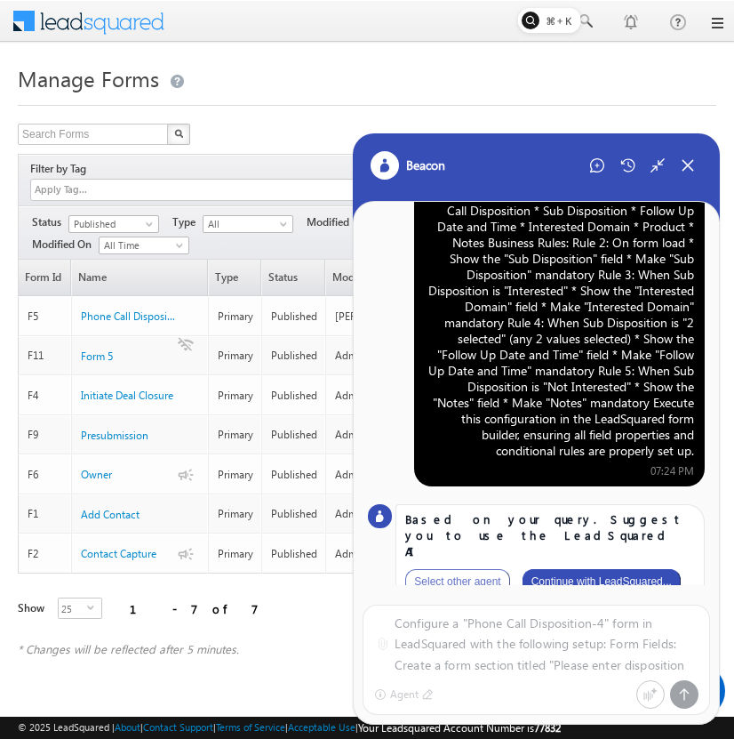
click at [610, 569] on button "Continue with LeadSquared..." at bounding box center [602, 581] width 158 height 25
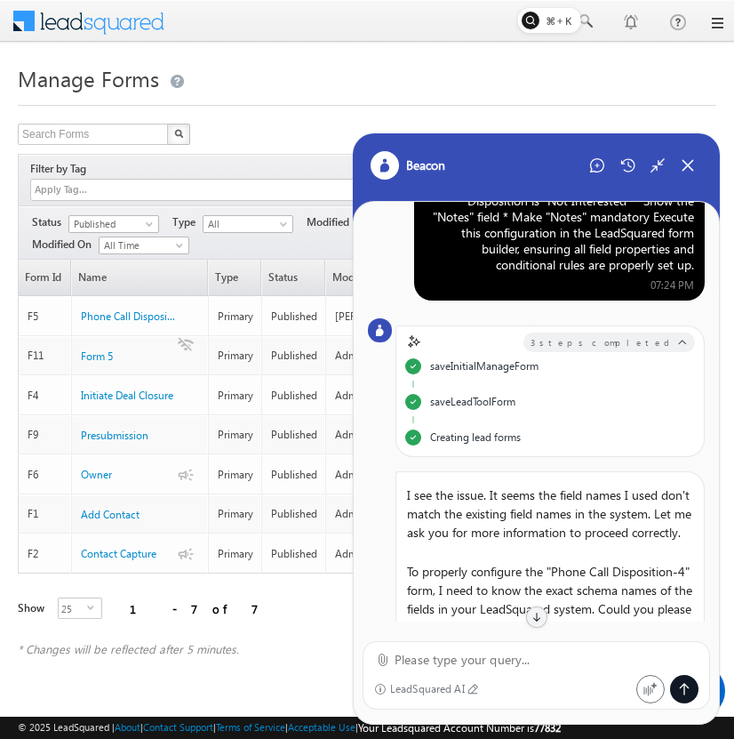
scroll to position [0, 0]
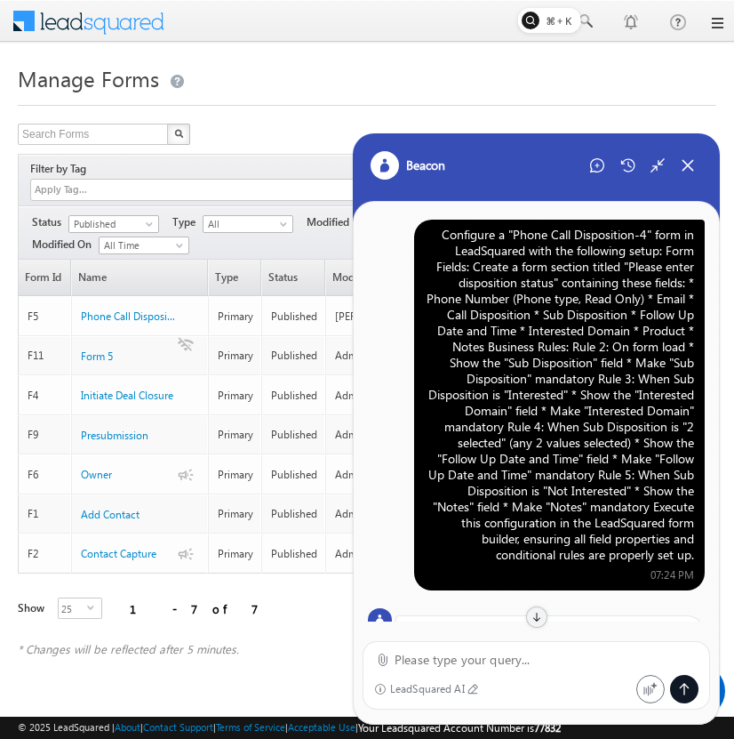
click at [562, 330] on div "Configure a "Phone Call Disposition-4" form in LeadSquared with the following s…" at bounding box center [559, 395] width 269 height 336
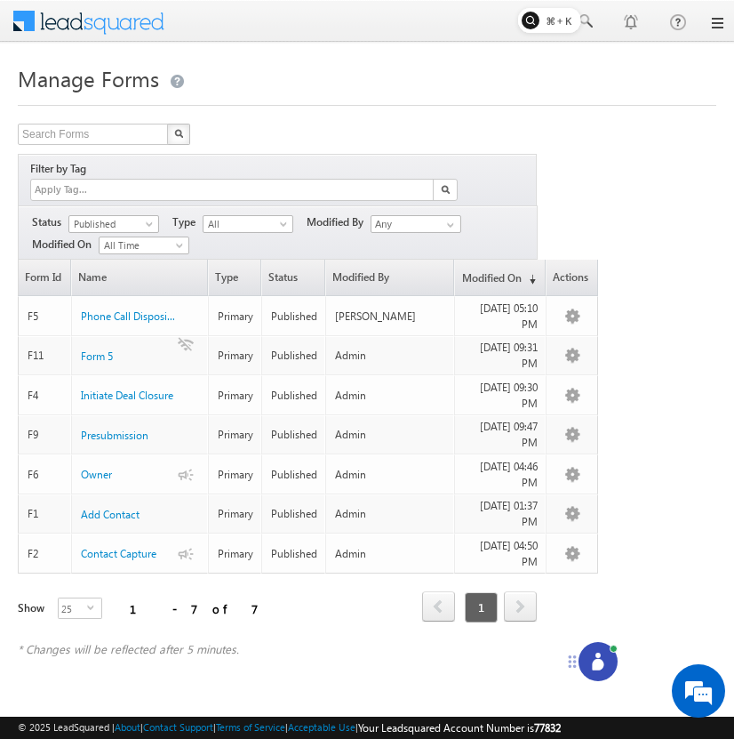
click at [594, 654] on icon at bounding box center [598, 661] width 18 height 18
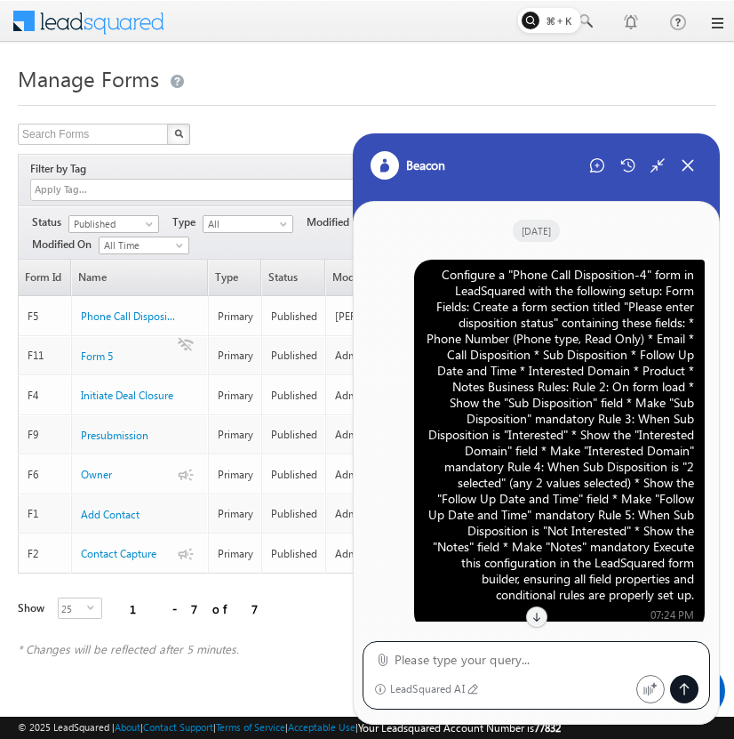
scroll to position [637, 0]
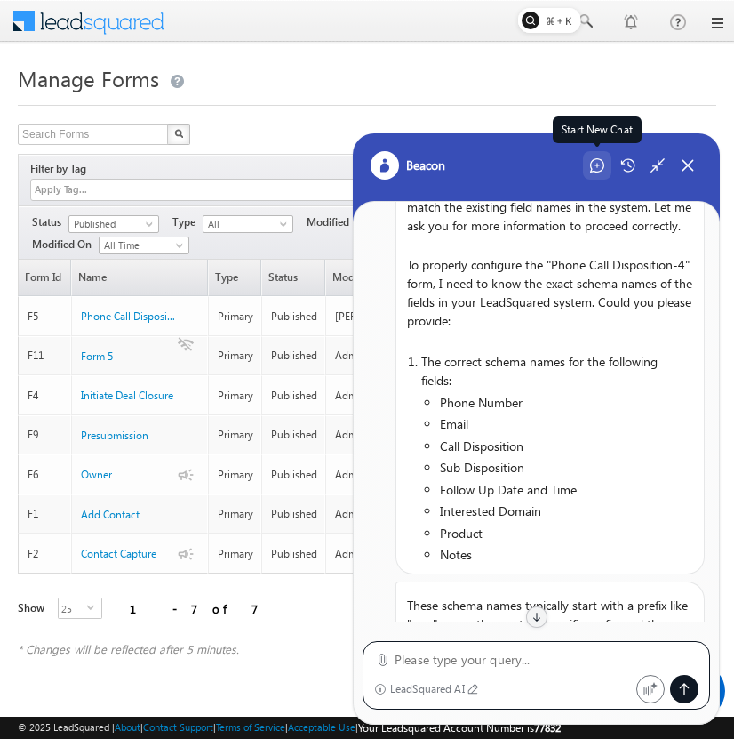
click at [596, 151] on div "Start New Chat" at bounding box center [597, 165] width 28 height 28
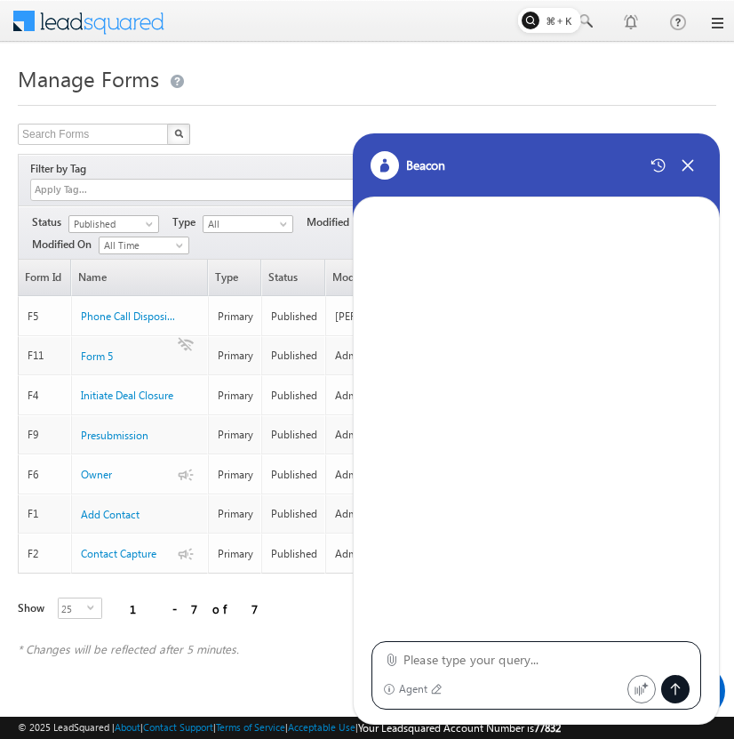
type textarea "Configure a "Phone Call Disposition-4" form in LeadSquared with the following s…"
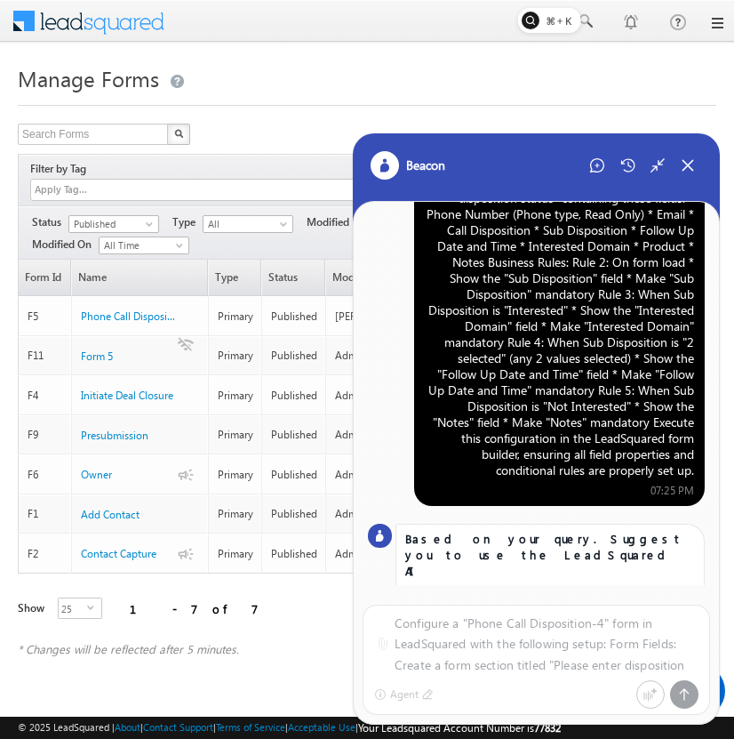
scroll to position [104, 0]
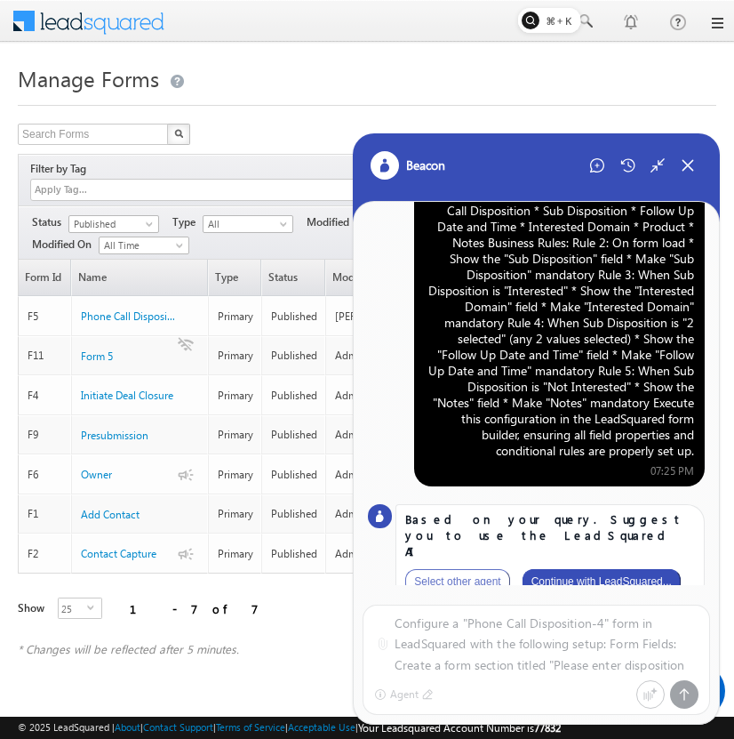
click at [608, 569] on button "Continue with LeadSquared..." at bounding box center [602, 581] width 158 height 25
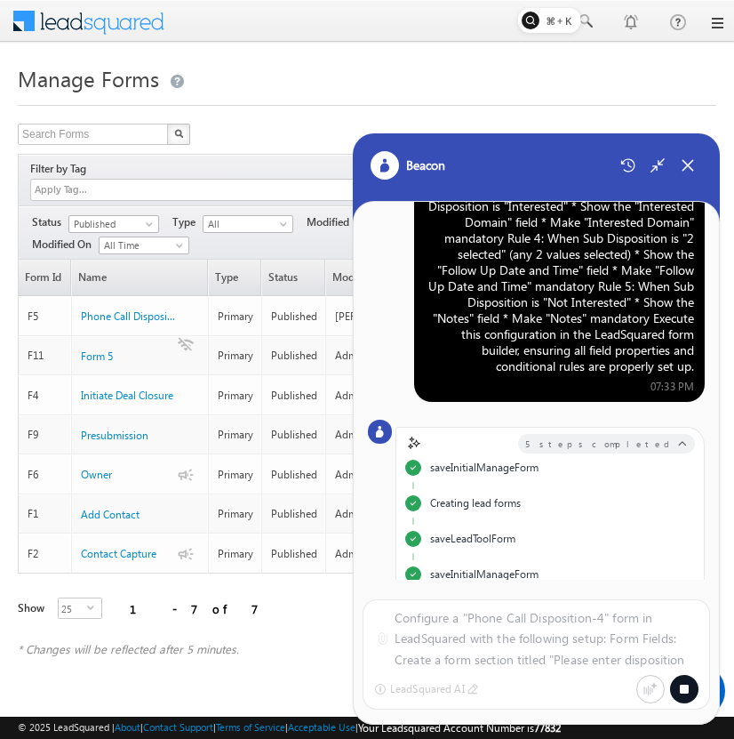
scroll to position [0, 0]
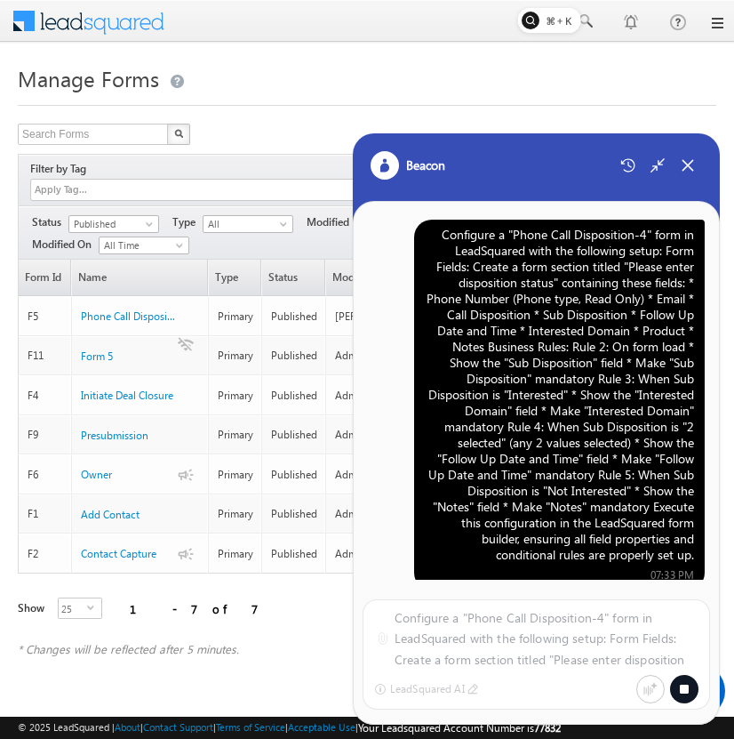
click at [537, 274] on div "Configure a "Phone Call Disposition-4" form in LeadSquared with the following s…" at bounding box center [559, 395] width 269 height 336
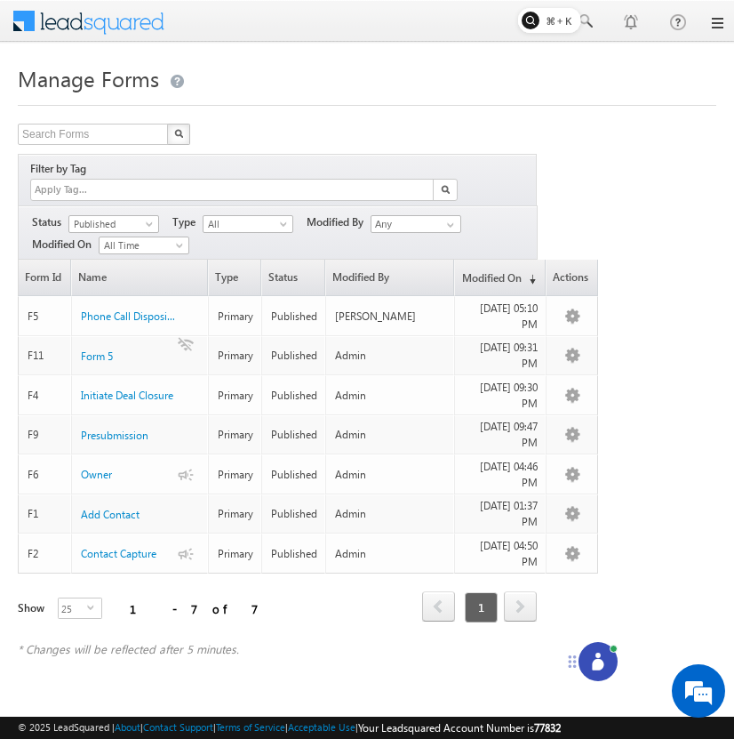
click at [599, 663] on icon at bounding box center [598, 665] width 12 height 12
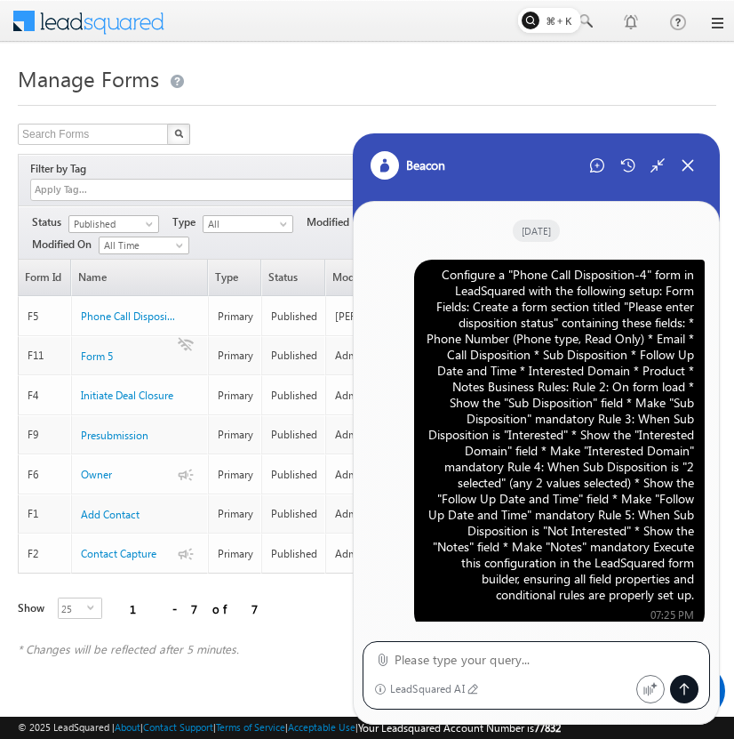
scroll to position [9, 0]
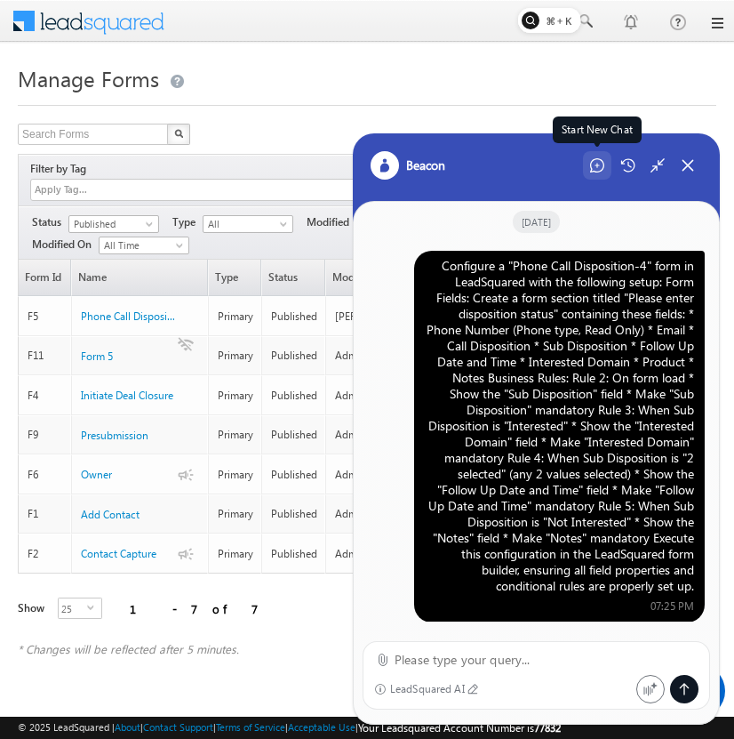
click at [593, 175] on div "Start New Chat" at bounding box center [597, 165] width 28 height 28
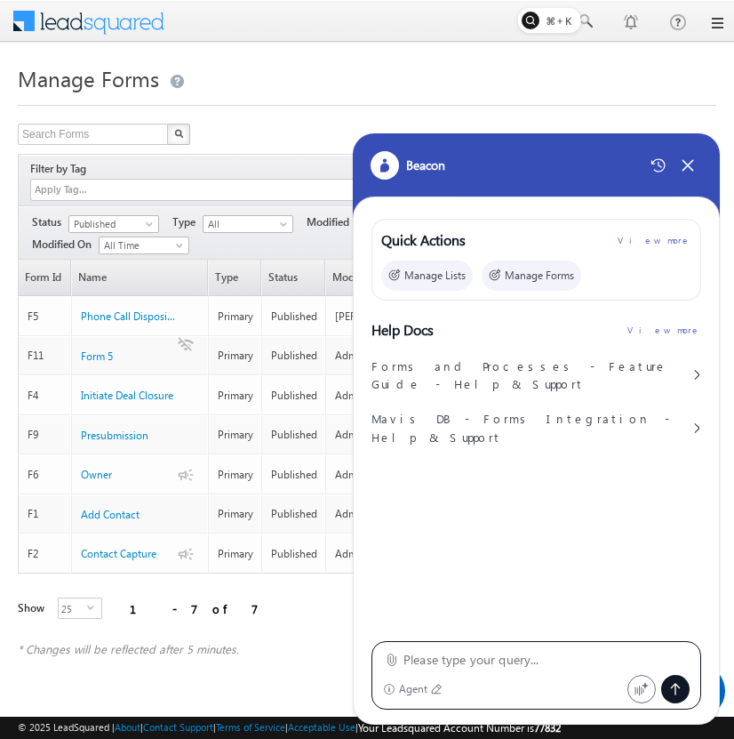
type textarea "Configure a "Phone Call Disposition-4" form in LeadSquared with the following s…"
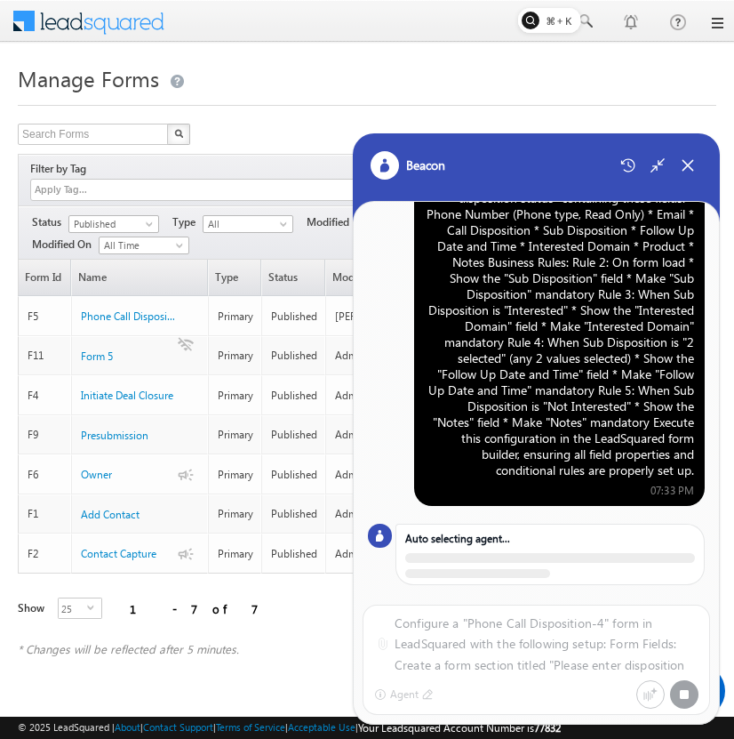
scroll to position [104, 0]
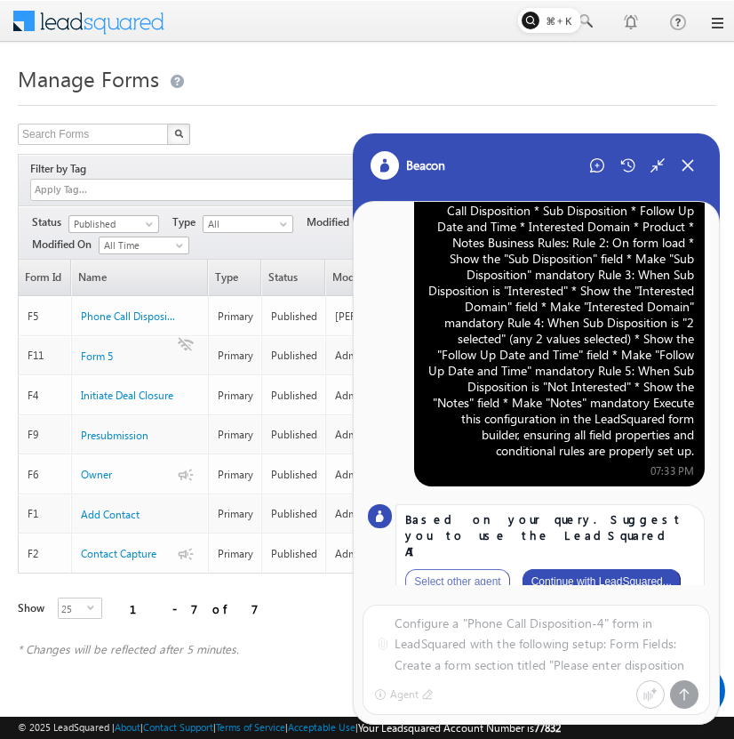
click at [620, 569] on button "Continue with LeadSquared..." at bounding box center [602, 581] width 158 height 25
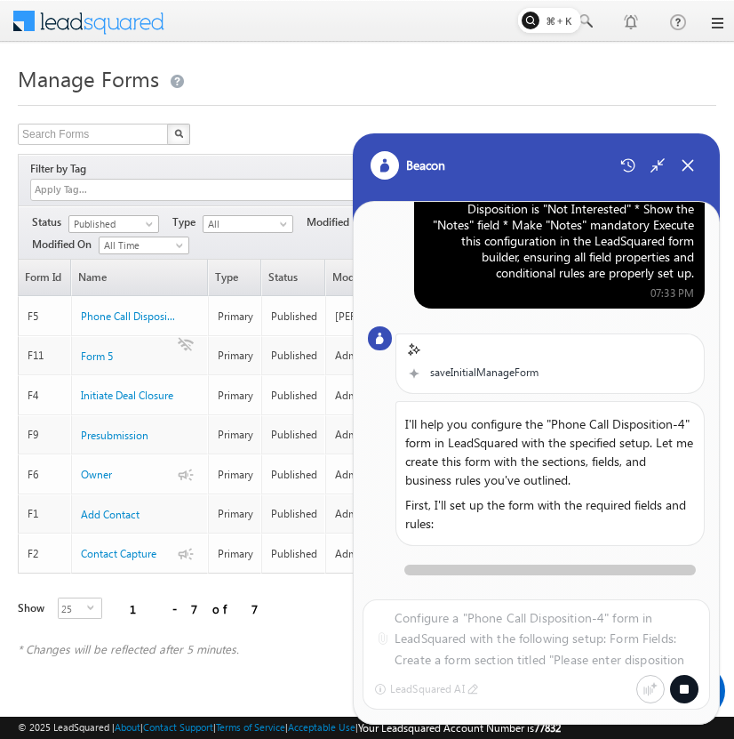
scroll to position [356, 0]
